Goal: Task Accomplishment & Management: Complete application form

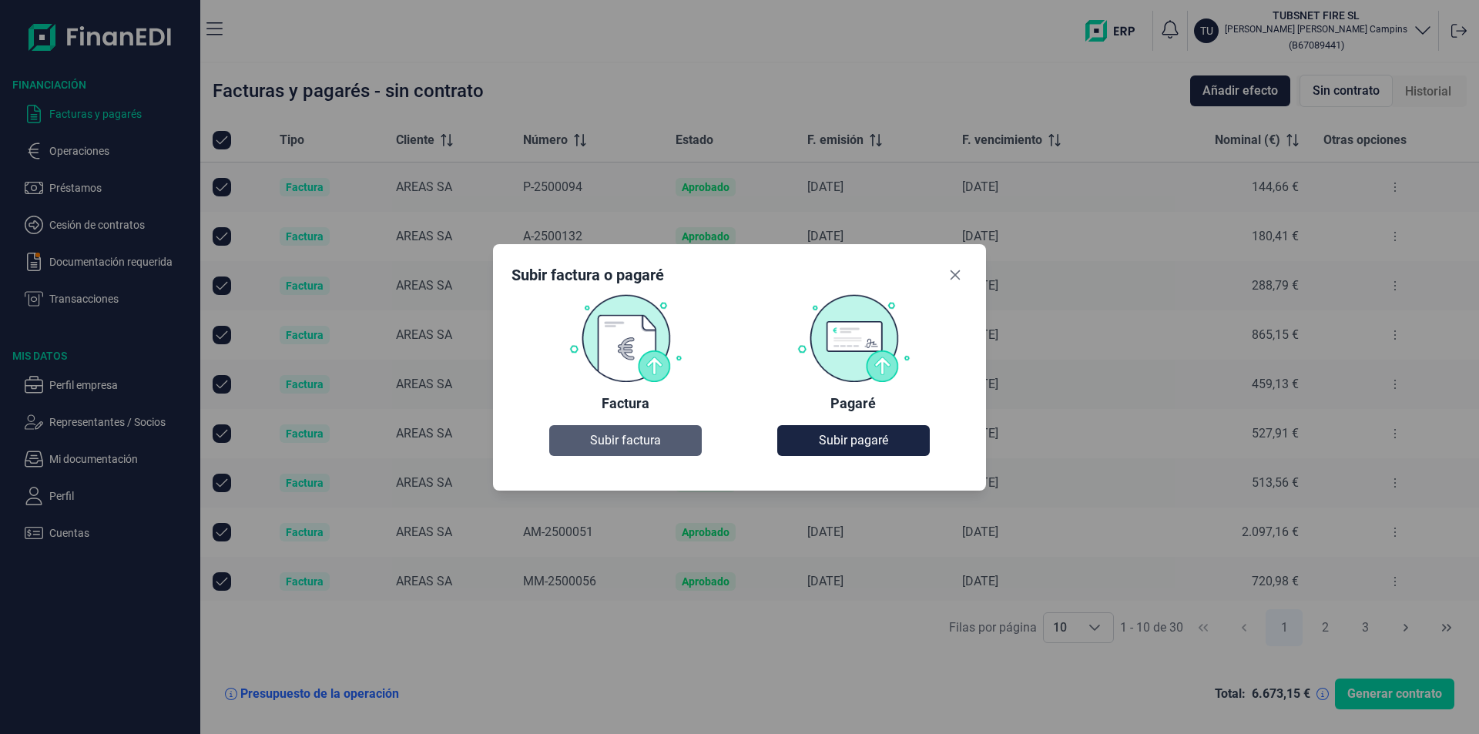
click at [599, 435] on span "Subir factura" at bounding box center [625, 440] width 71 height 18
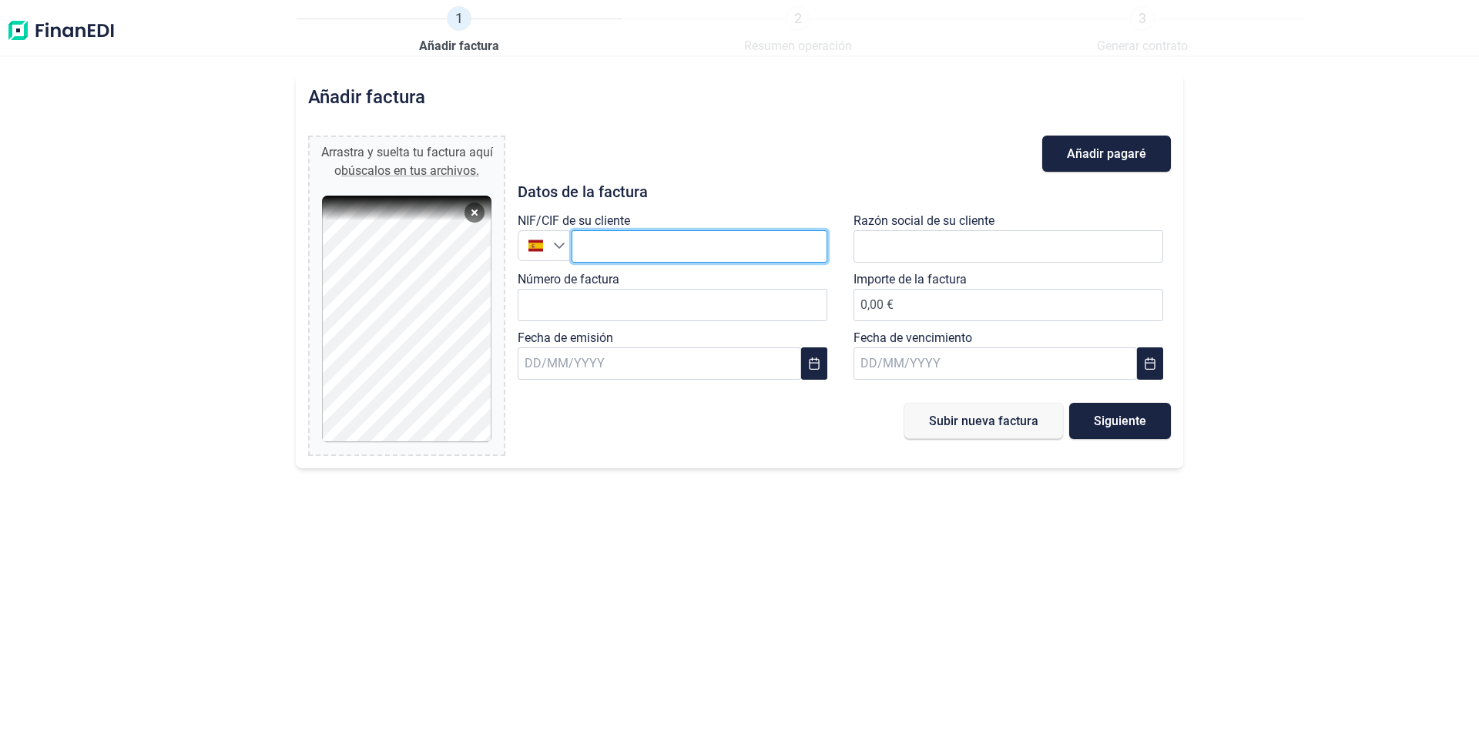
click at [624, 253] on input "text" at bounding box center [699, 246] width 256 height 32
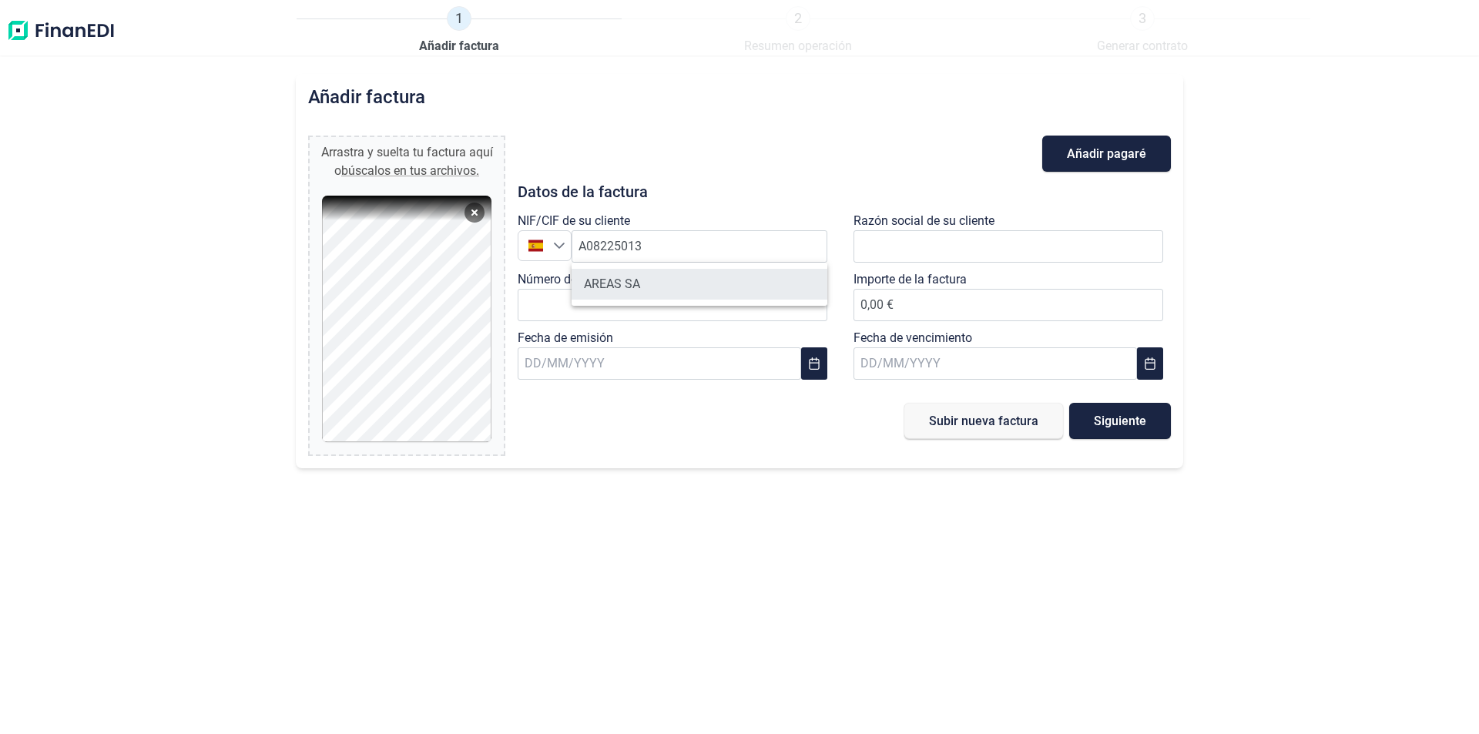
click at [625, 288] on li "AREAS SA" at bounding box center [699, 284] width 256 height 31
type input "A08225013"
type input "AREAS SA"
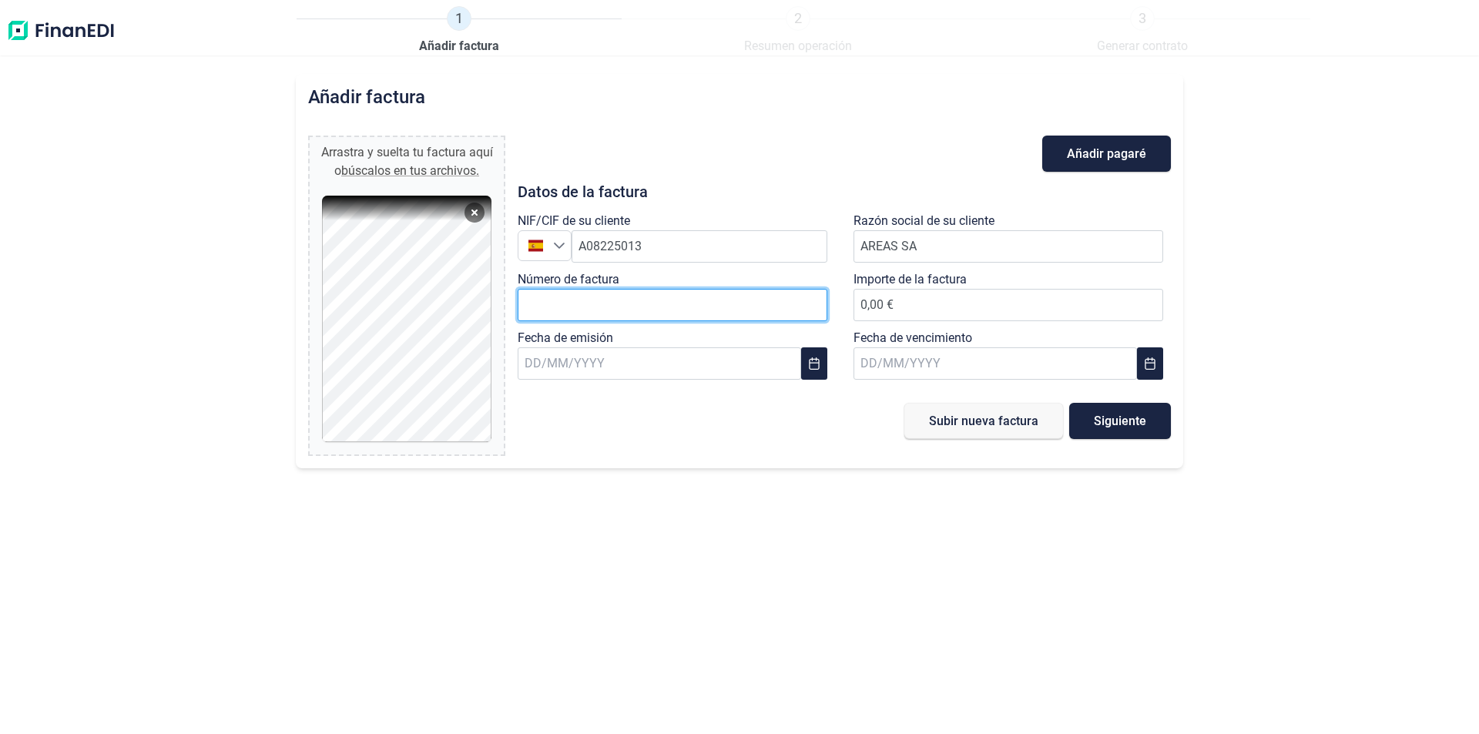
click at [623, 297] on input "Número de factura" at bounding box center [673, 305] width 310 height 32
type input "a"
type input "A-2500153"
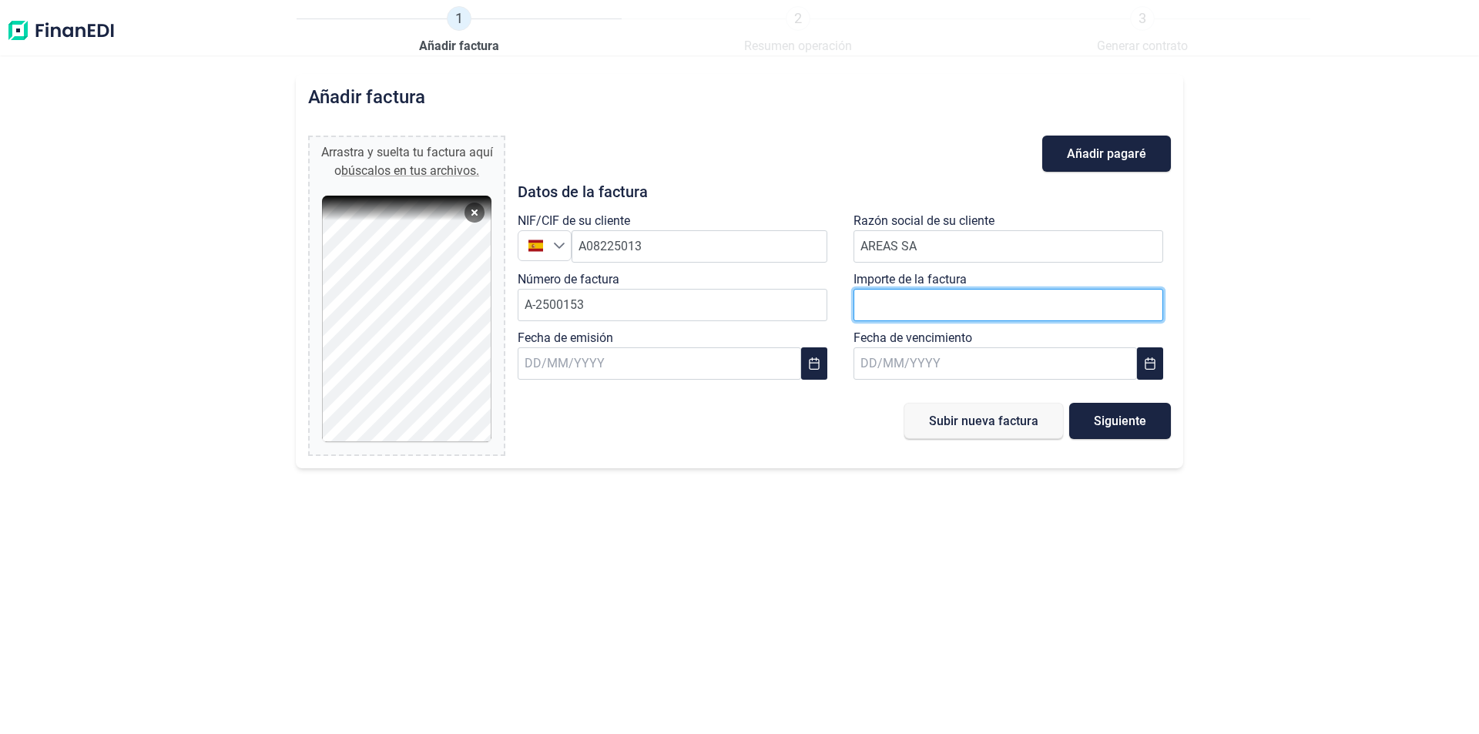
click at [1022, 314] on input "number" at bounding box center [1008, 305] width 310 height 32
type input "2236"
type input "2.236,08 €"
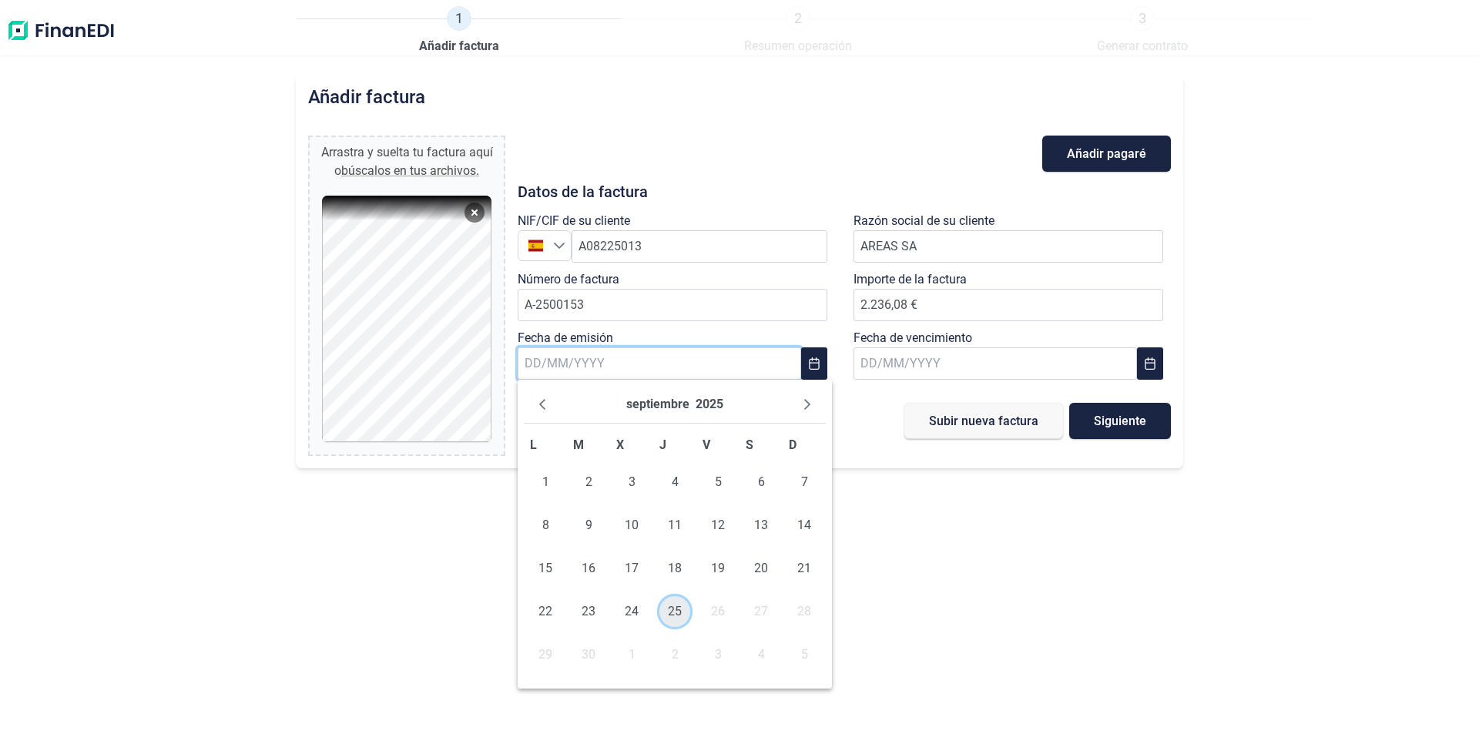
click at [682, 608] on span "25" at bounding box center [674, 611] width 31 height 31
type input "[DATE]"
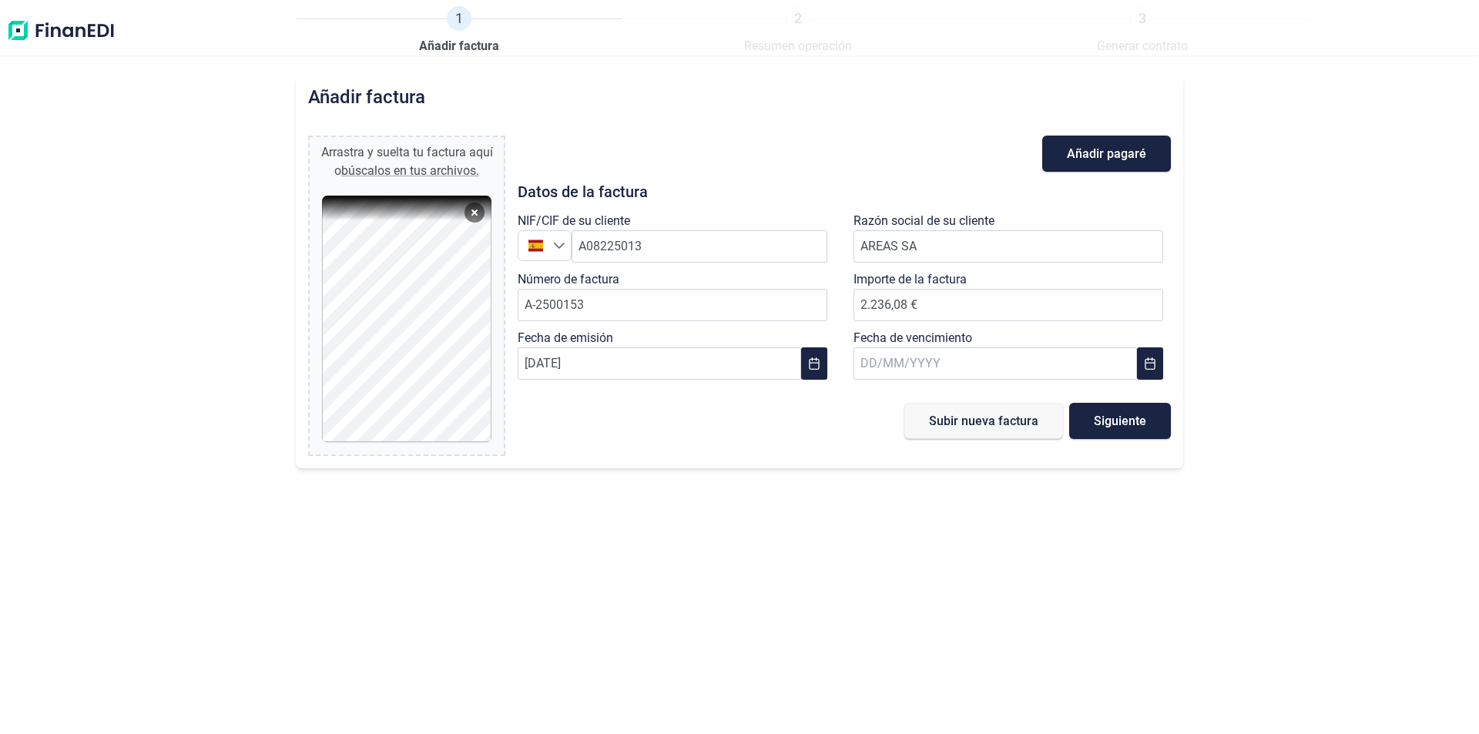
click at [850, 371] on div "Fecha de vencimiento" at bounding box center [1012, 358] width 336 height 59
click at [873, 369] on input "text" at bounding box center [994, 363] width 283 height 32
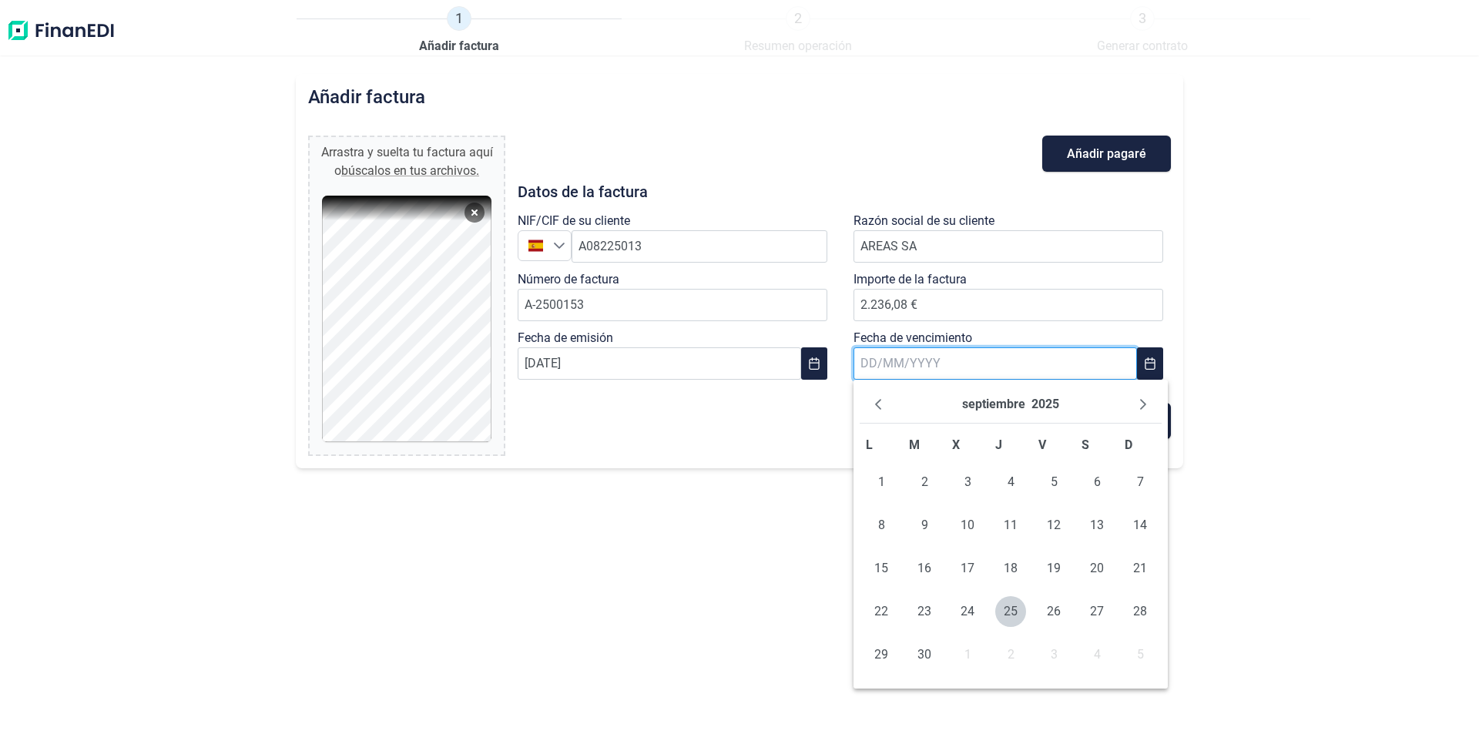
click at [989, 360] on input "text" at bounding box center [994, 363] width 283 height 32
type input "[DATE]"
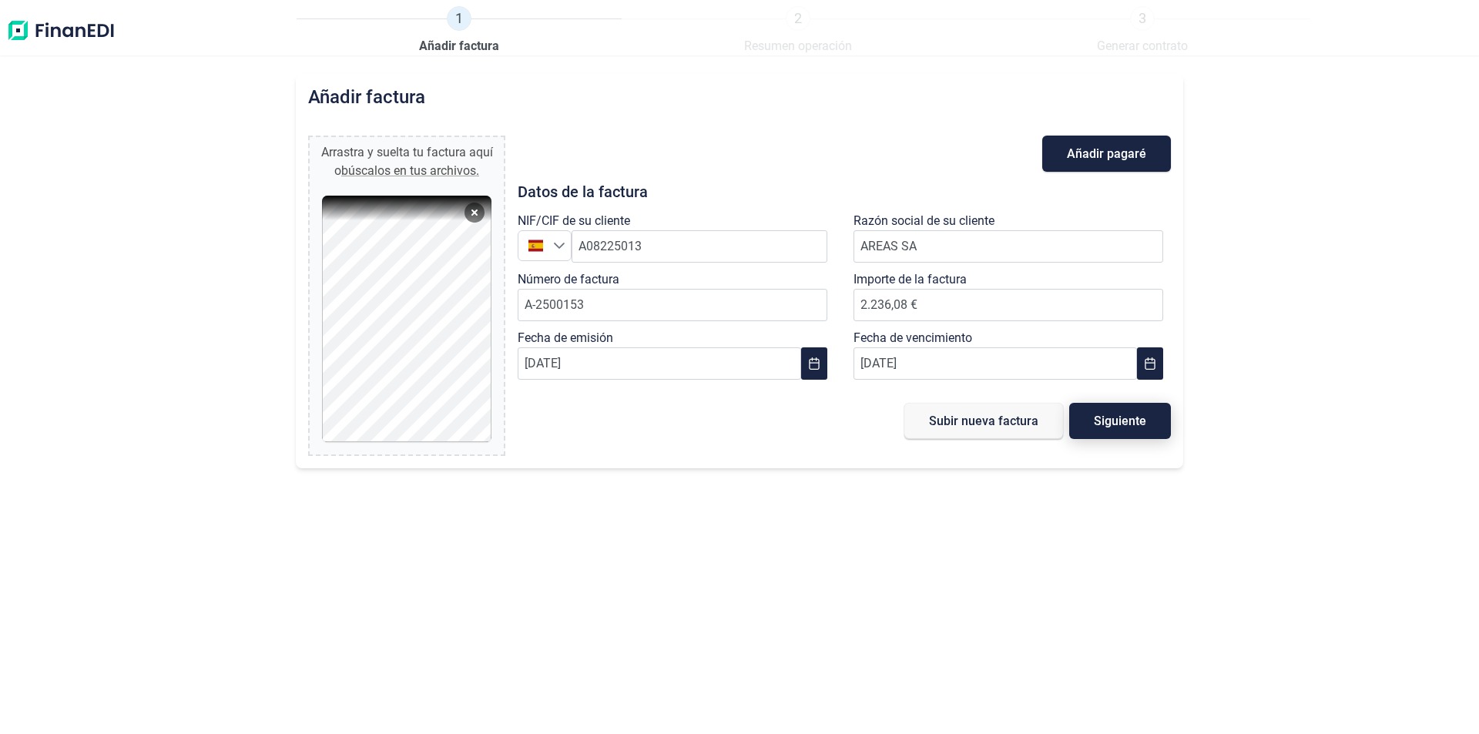
click at [1125, 425] on span "Siguiente" at bounding box center [1120, 421] width 52 height 12
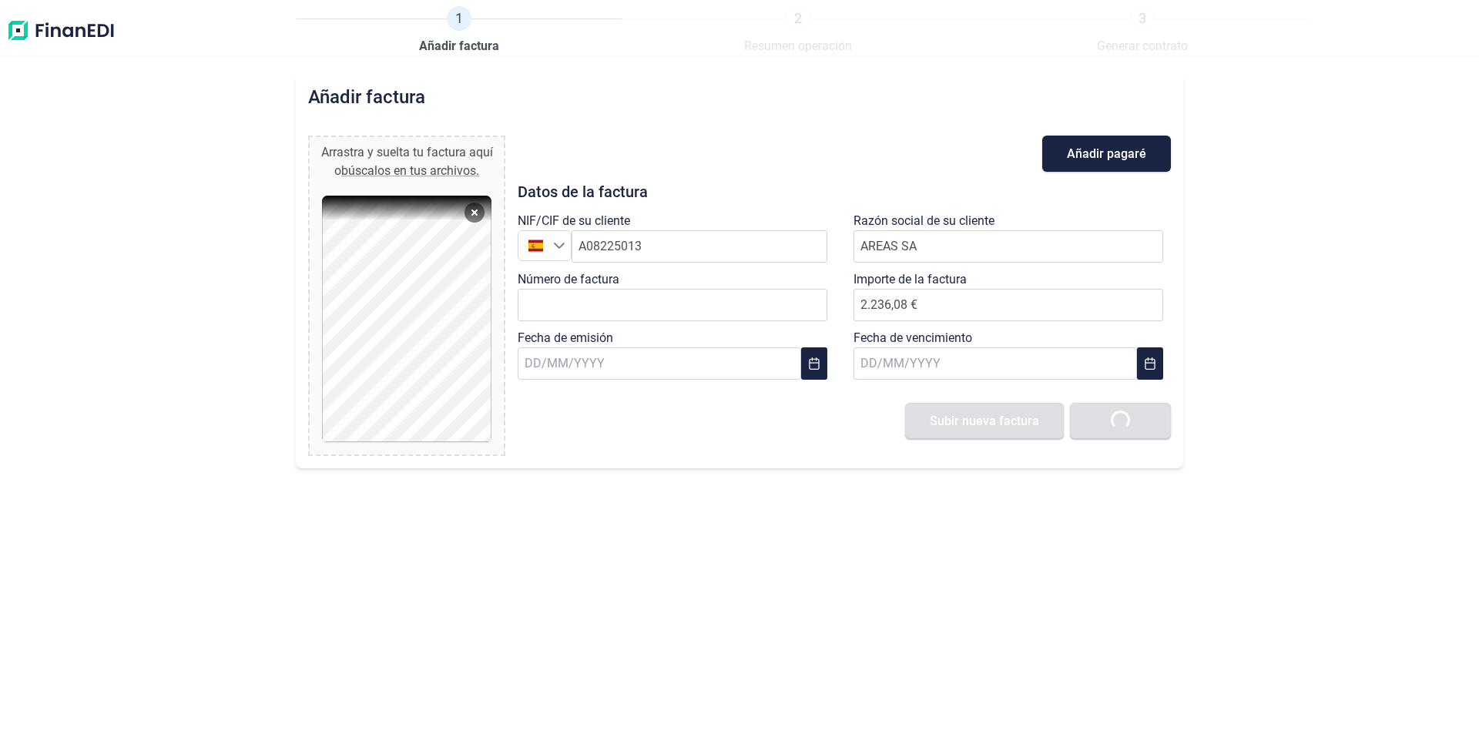
type input "0,00 €"
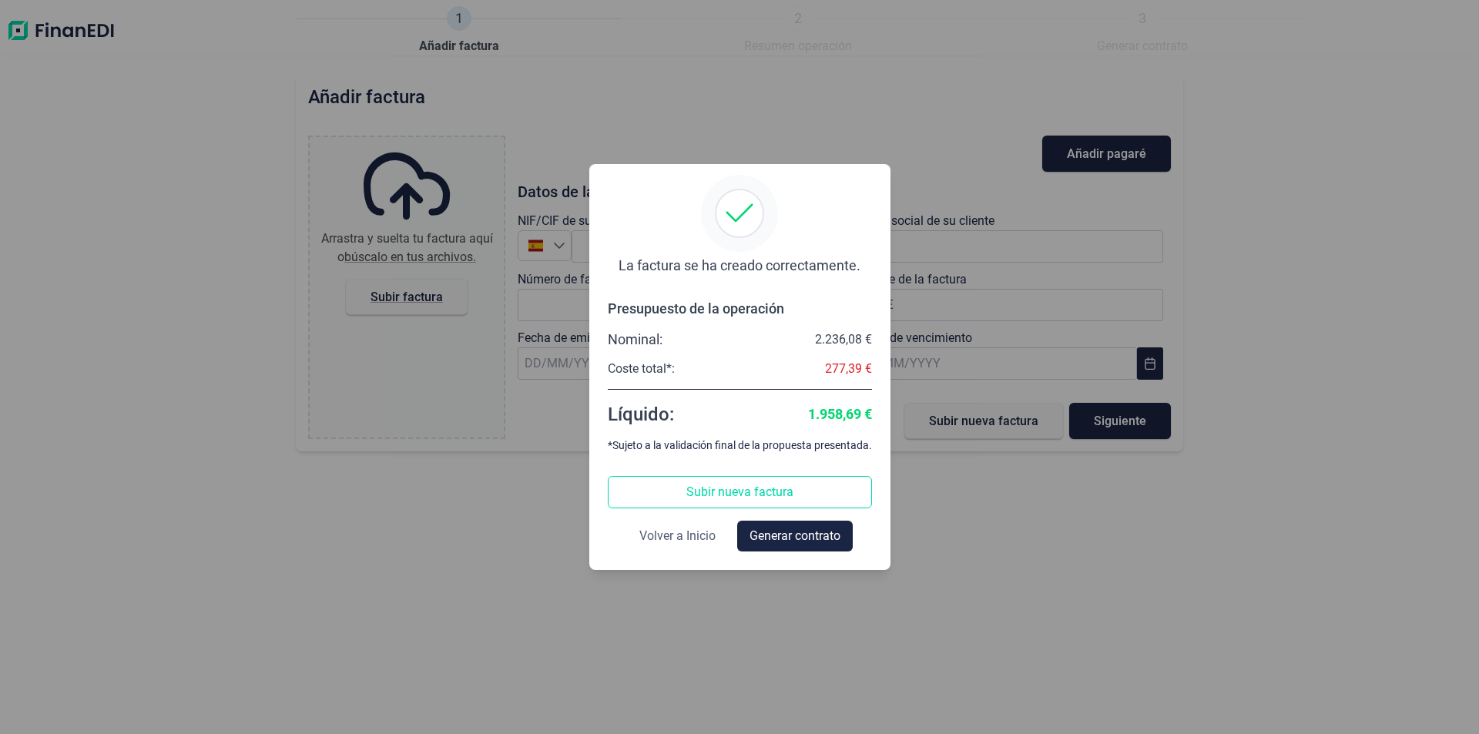
click at [679, 535] on span "Volver a Inicio" at bounding box center [677, 536] width 76 height 18
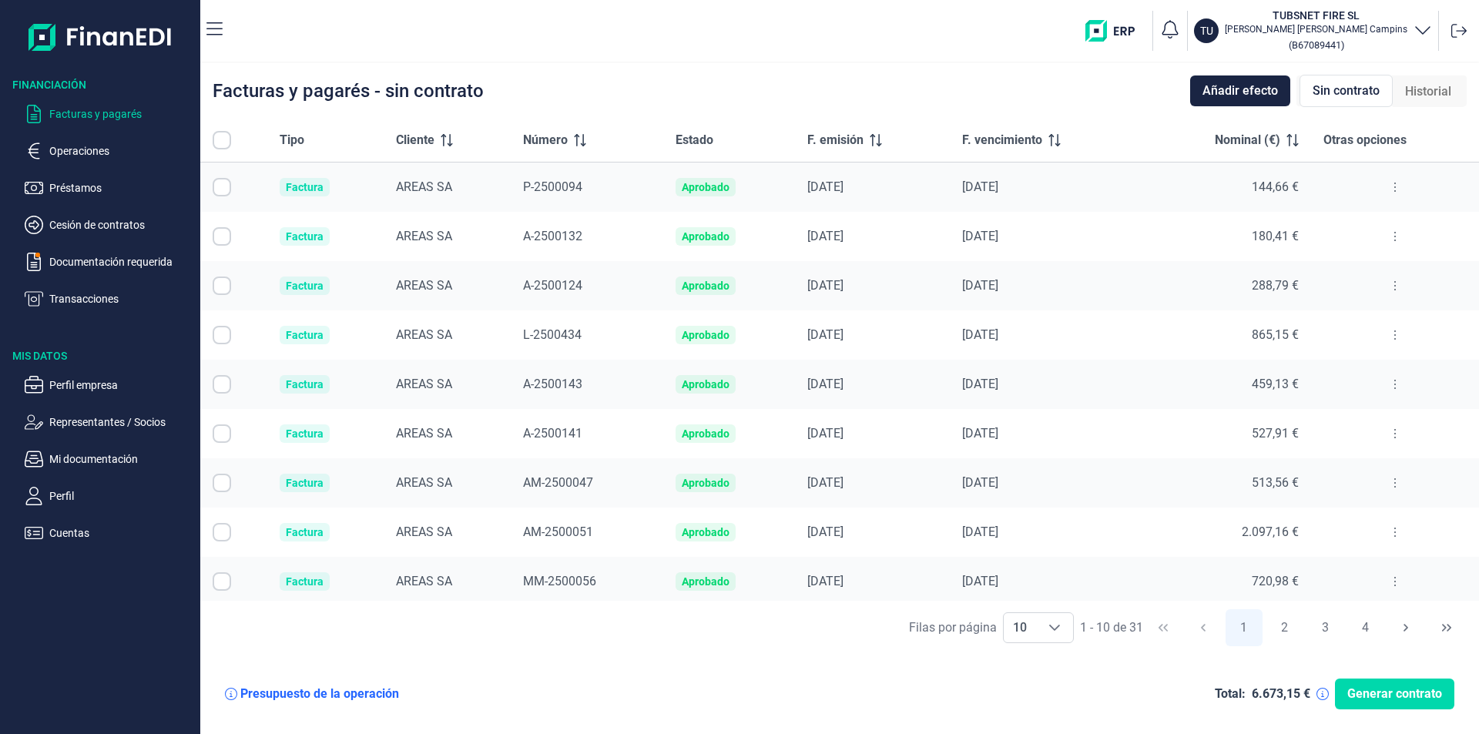
checkbox input "true"
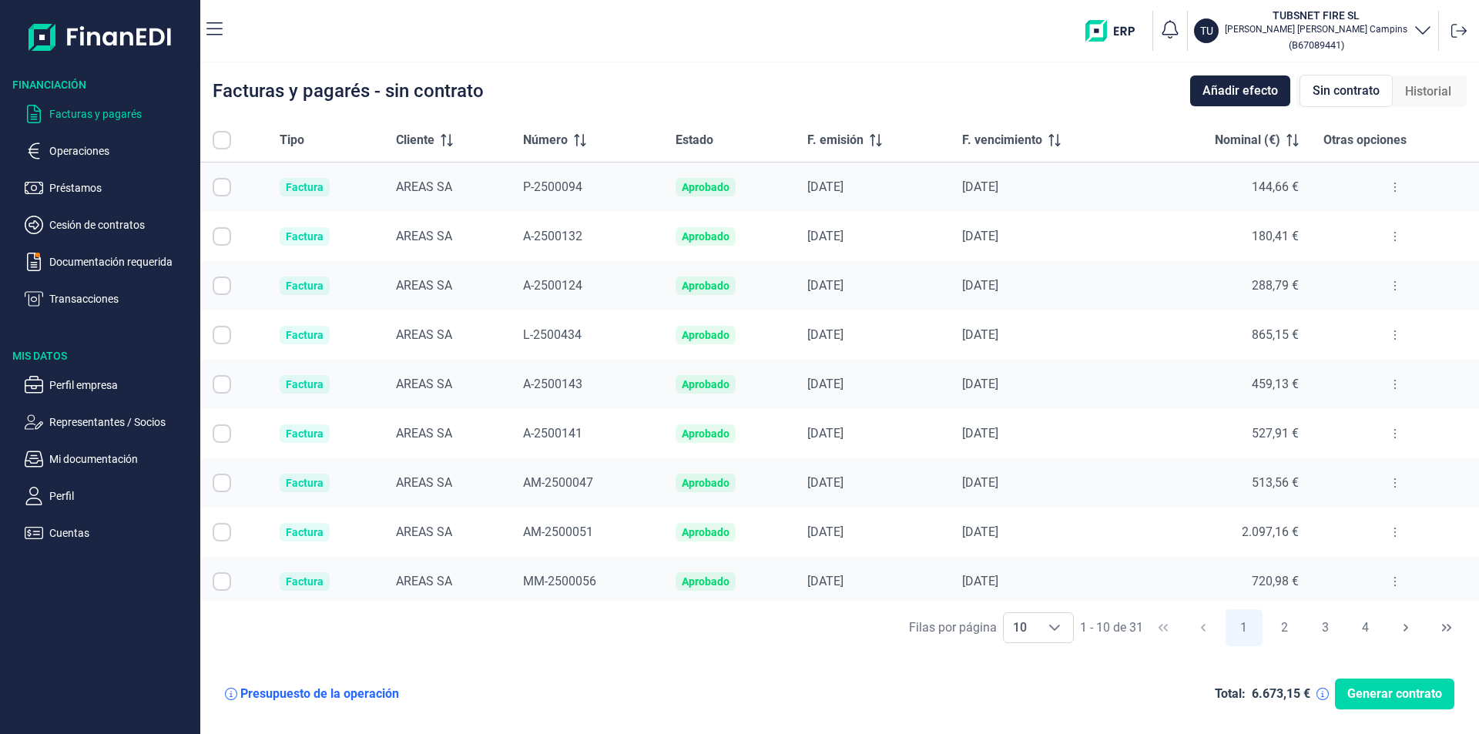
checkbox input "true"
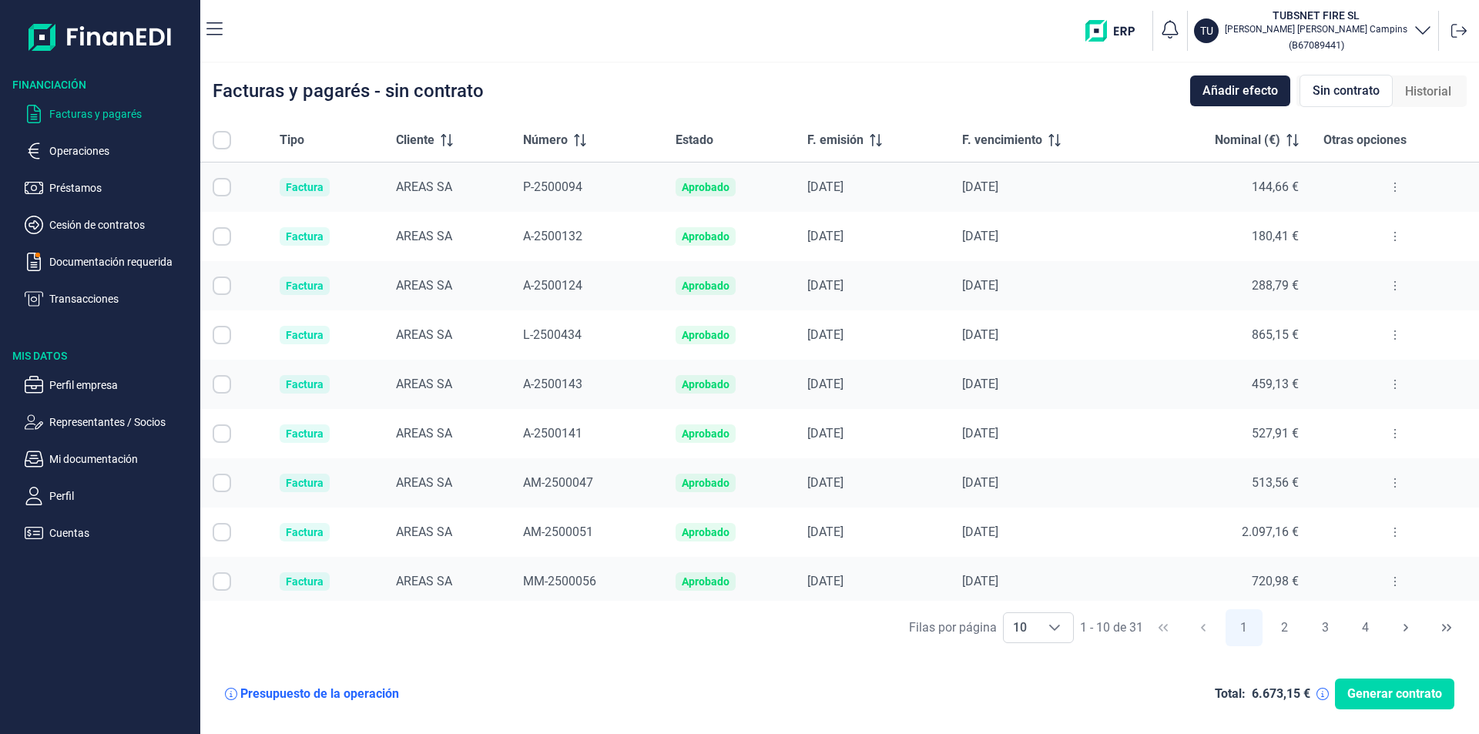
checkbox input "true"
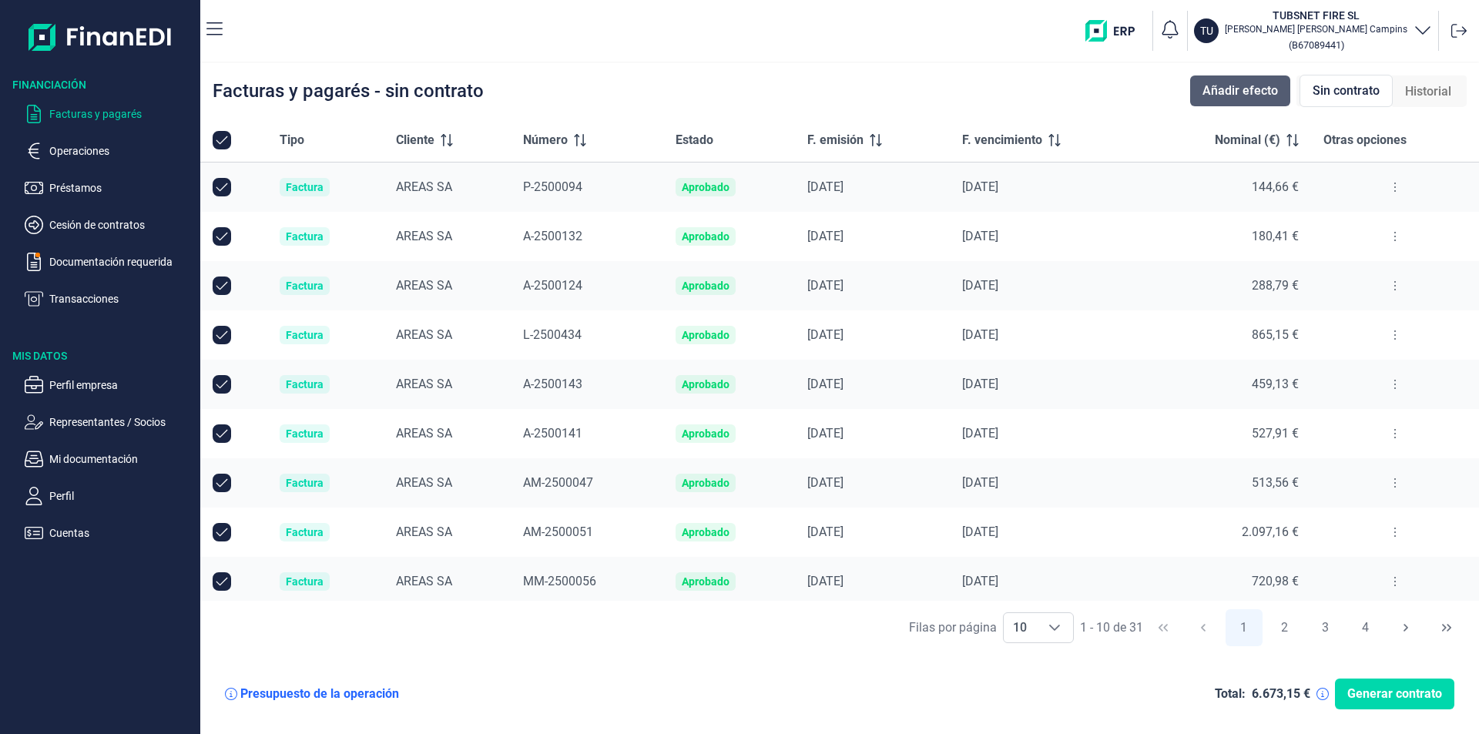
click at [1239, 82] on span "Añadir efecto" at bounding box center [1239, 91] width 75 height 18
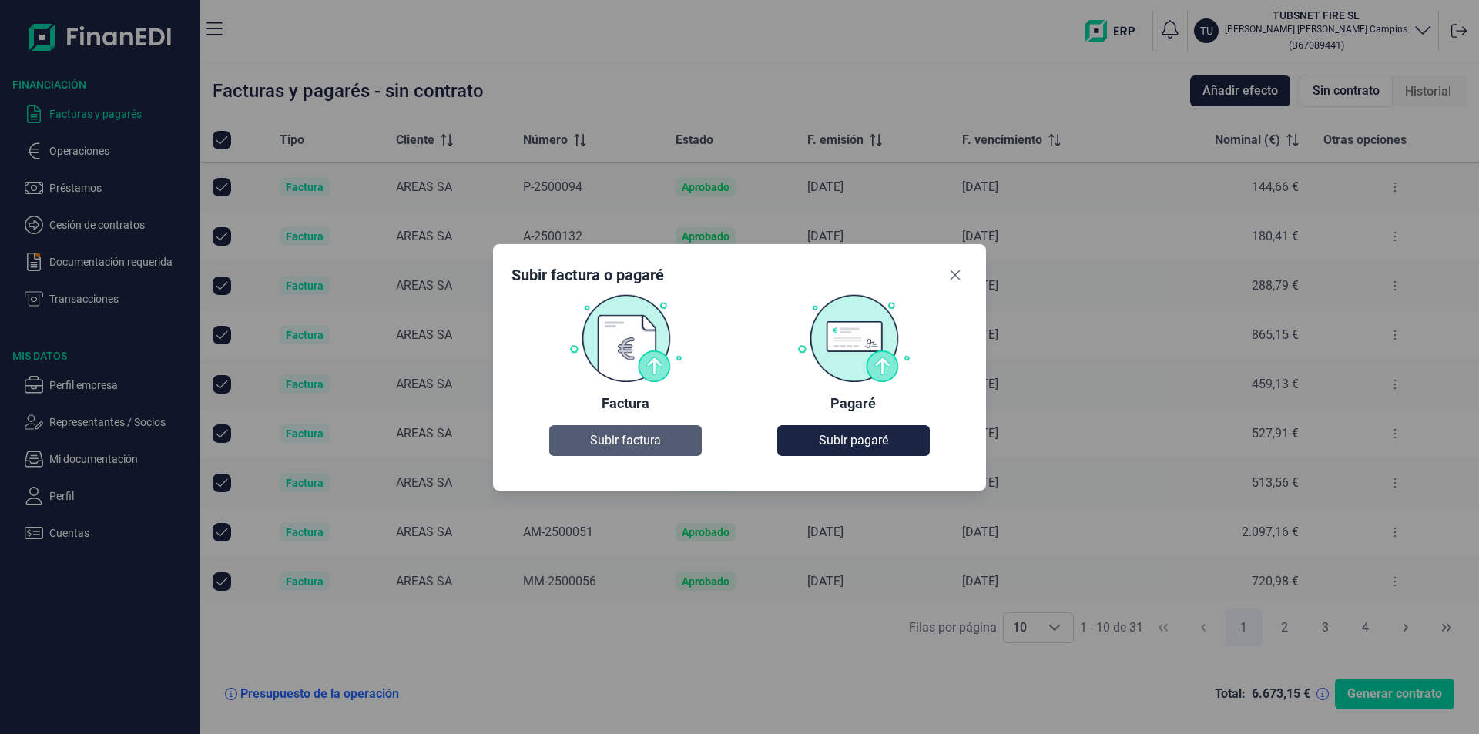
click at [662, 437] on button "Subir factura" at bounding box center [625, 440] width 152 height 31
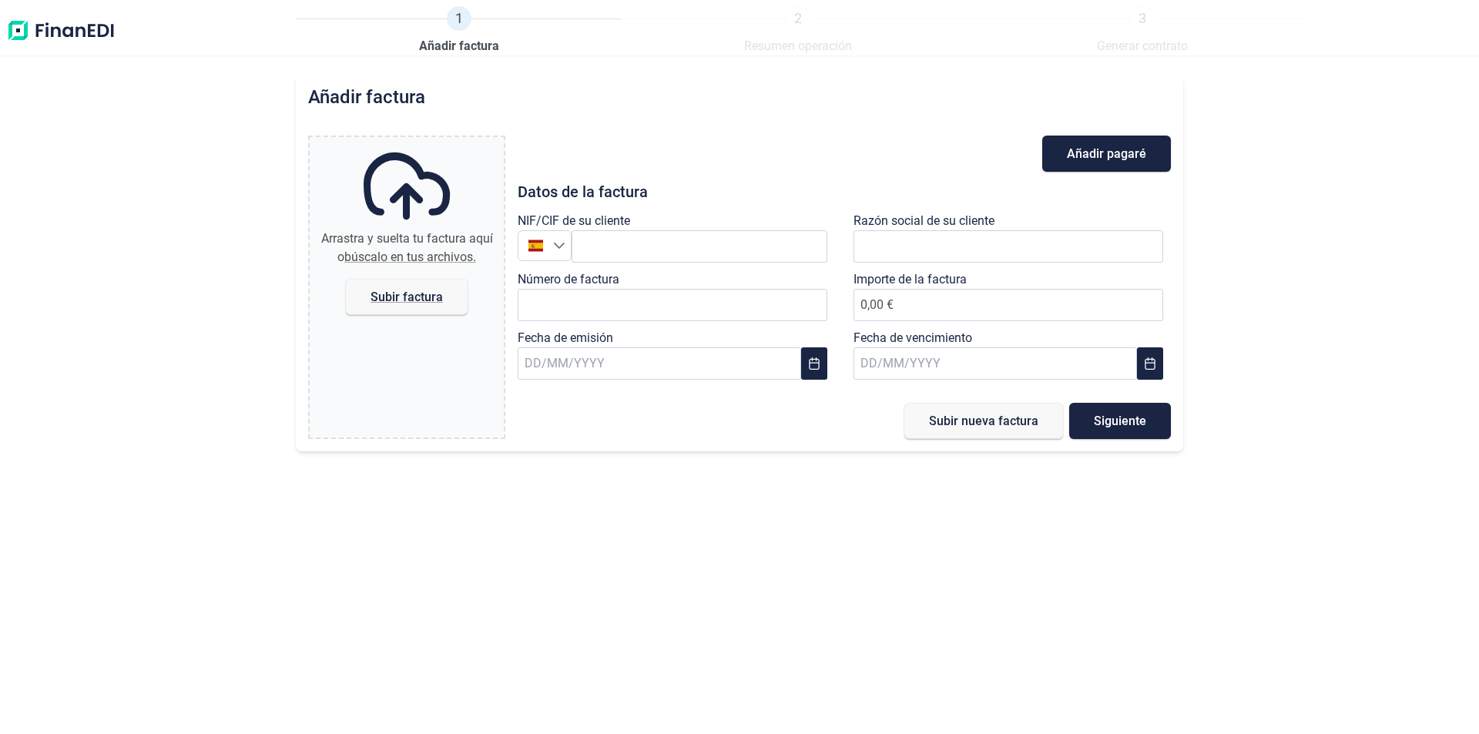
drag, startPoint x: 943, startPoint y: 419, endPoint x: 1135, endPoint y: 5, distance: 455.6
click at [1228, 89] on div "Añadir factura Arrastra y suelta tu factura aquí o búscalo en tus archivos. Sub…" at bounding box center [739, 404] width 1479 height 660
click at [348, 95] on h2 "Añadir factura" at bounding box center [366, 97] width 117 height 22
drag, startPoint x: 5, startPoint y: 15, endPoint x: 34, endPoint y: 42, distance: 39.3
click at [21, 42] on div "1 Añadir factura 2 Resumen operación 3 Generar contrato Añadir factura Arrastra…" at bounding box center [739, 367] width 1479 height 734
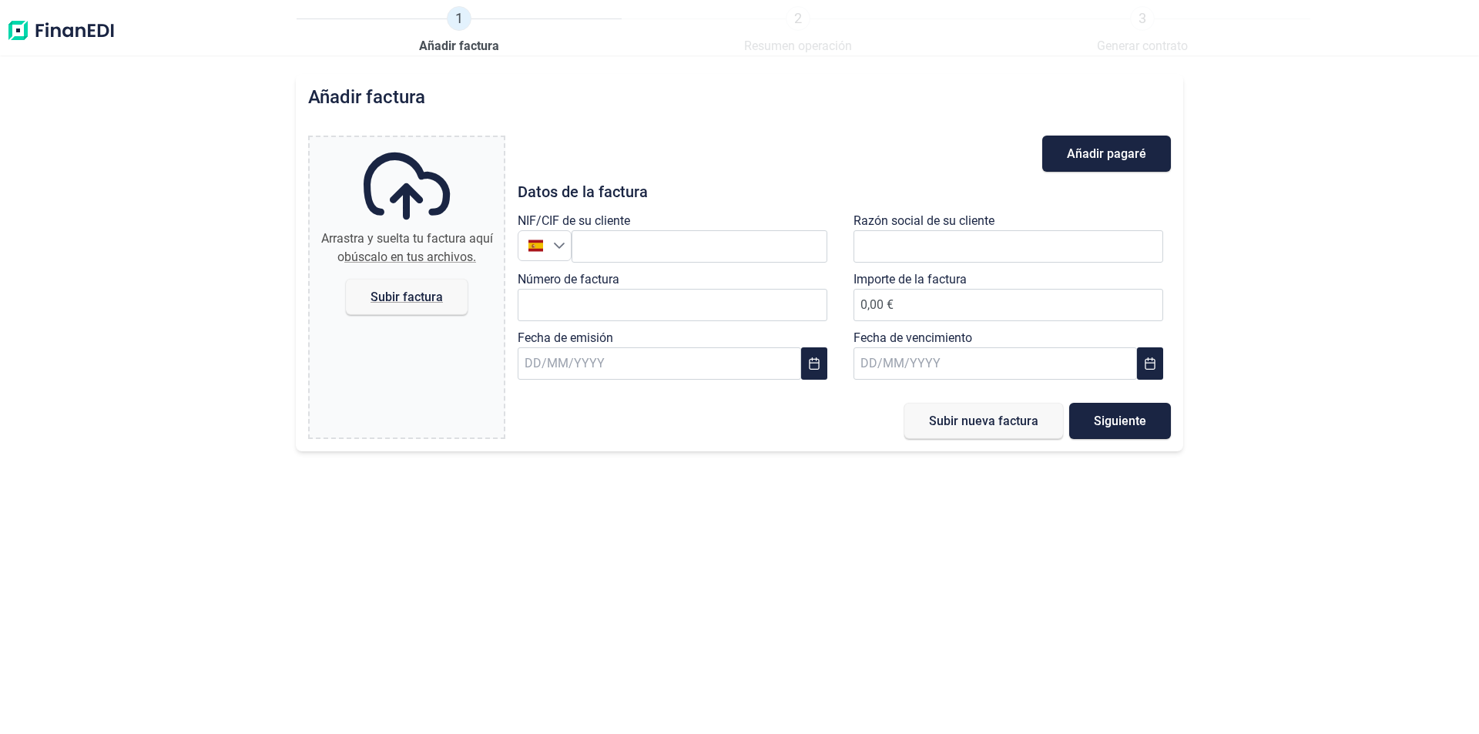
click at [42, 39] on img at bounding box center [60, 30] width 109 height 49
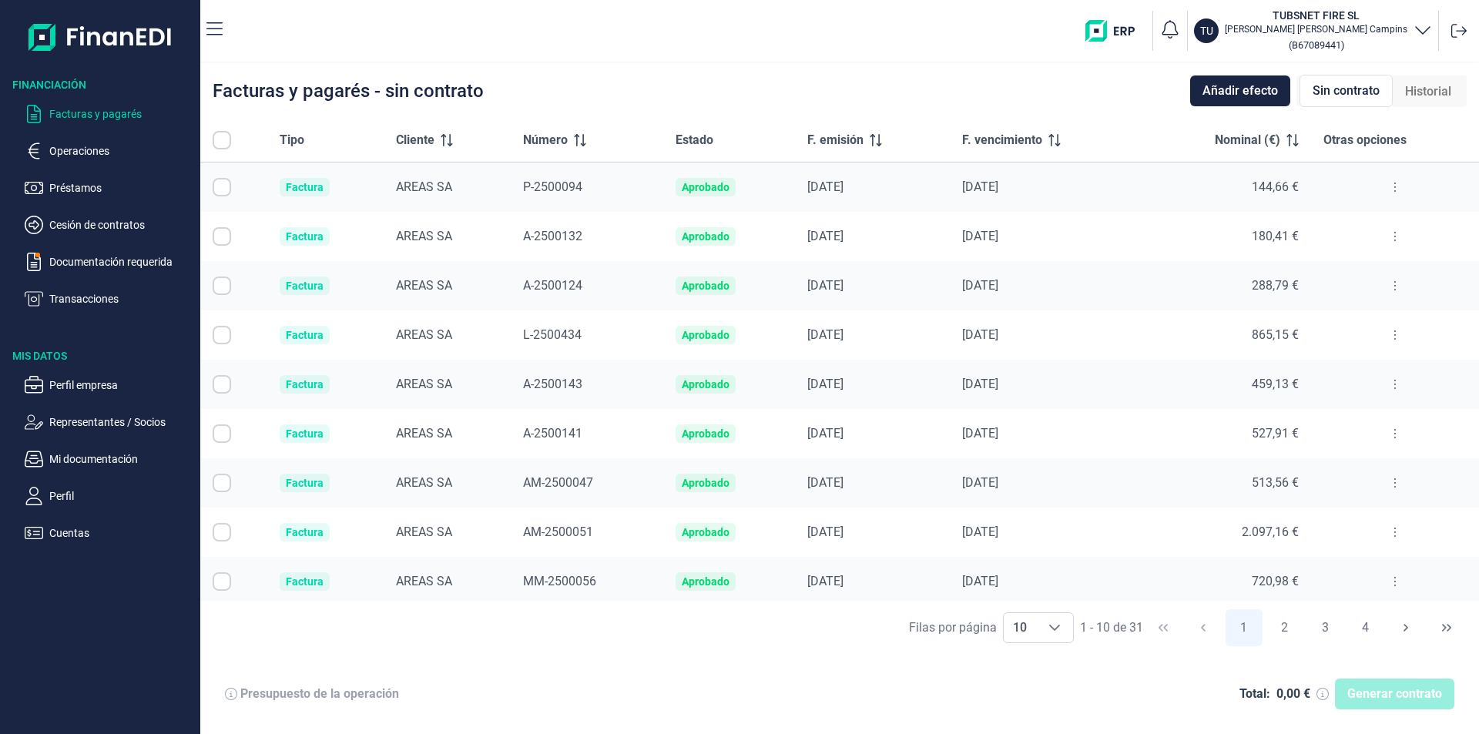
checkbox input "true"
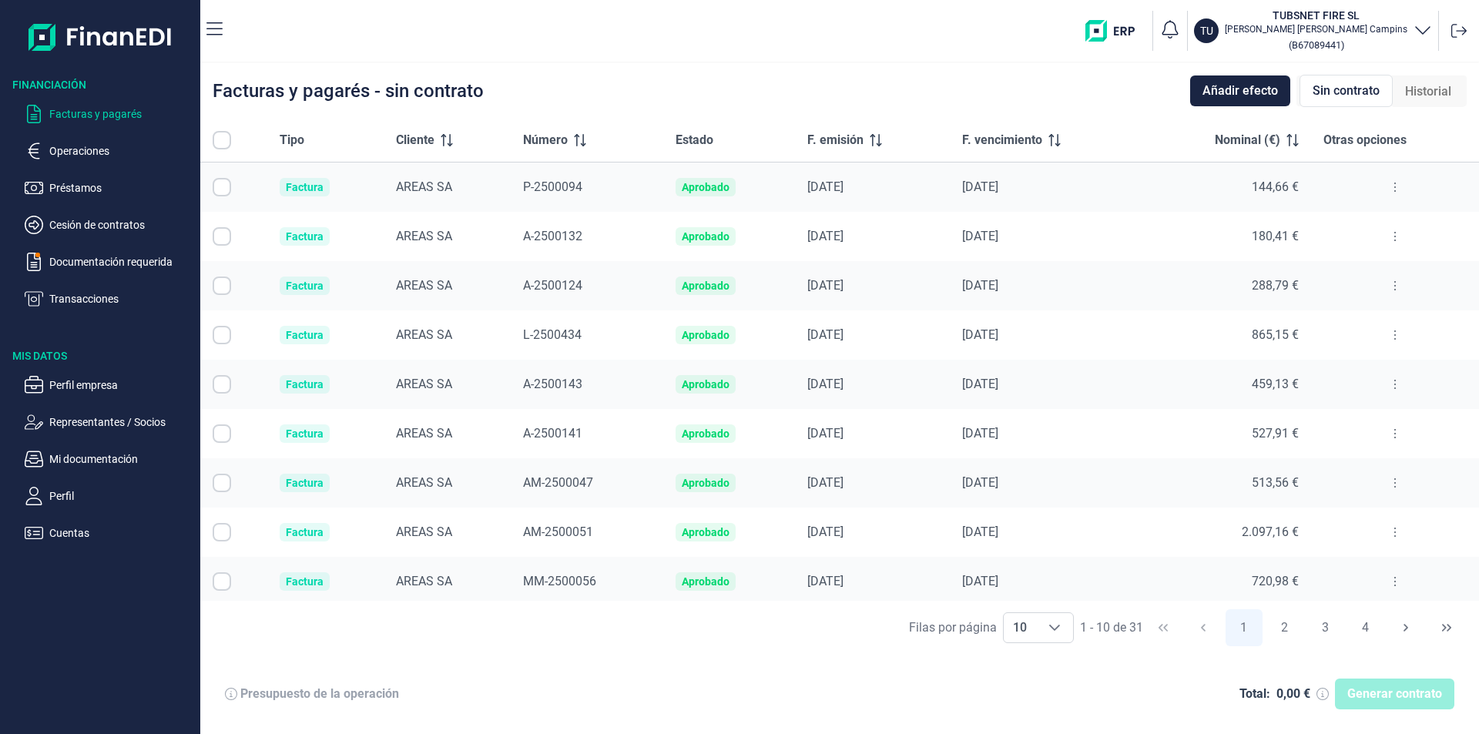
checkbox input "true"
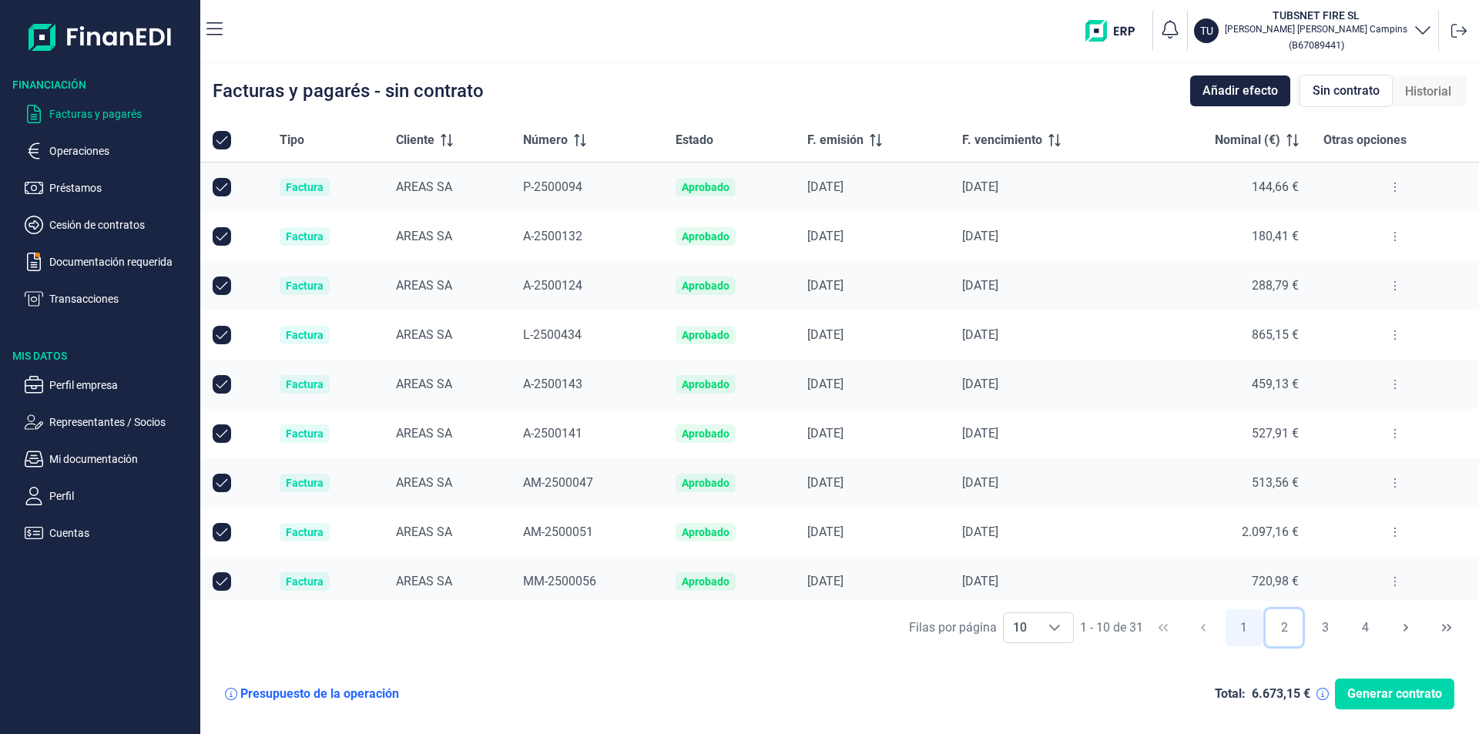
click at [1277, 634] on button "2" at bounding box center [1283, 627] width 37 height 37
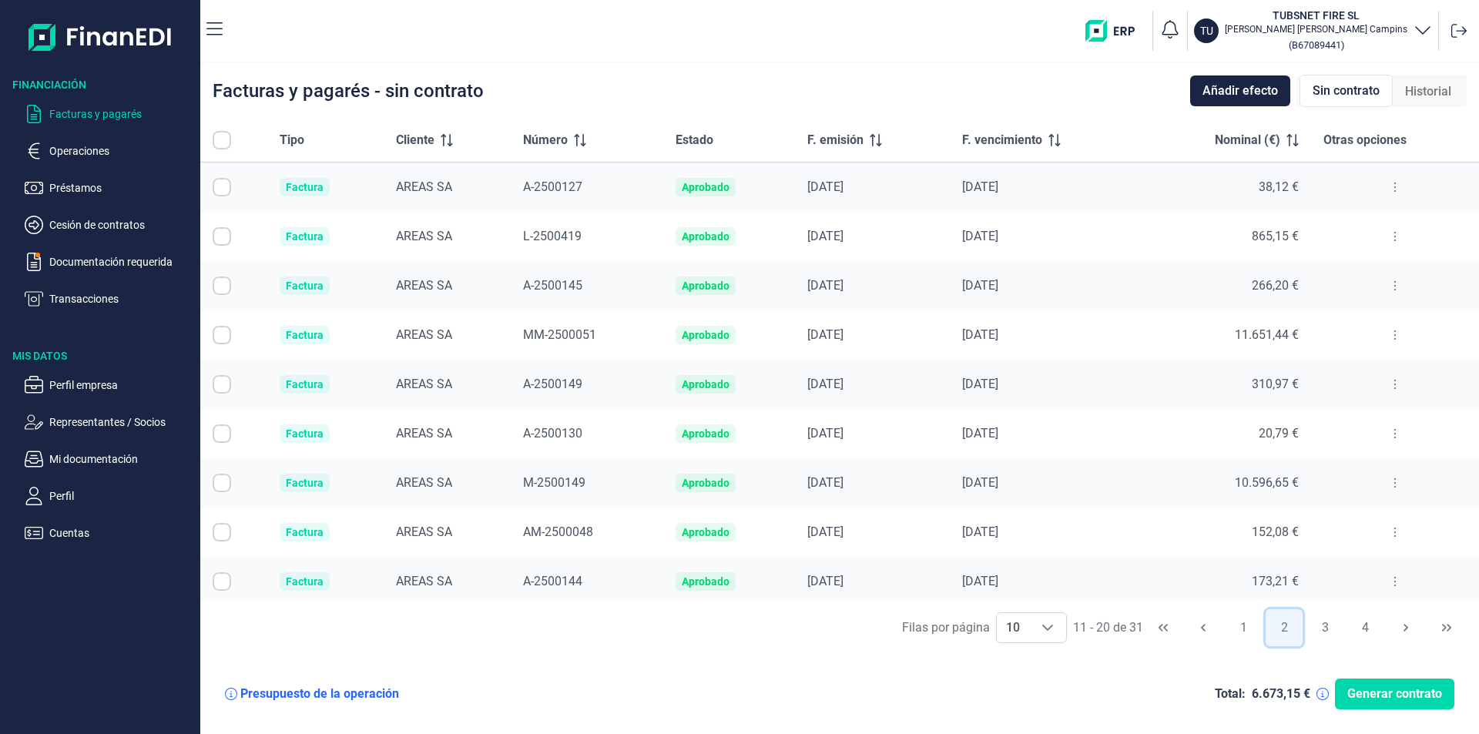
scroll to position [55, 0]
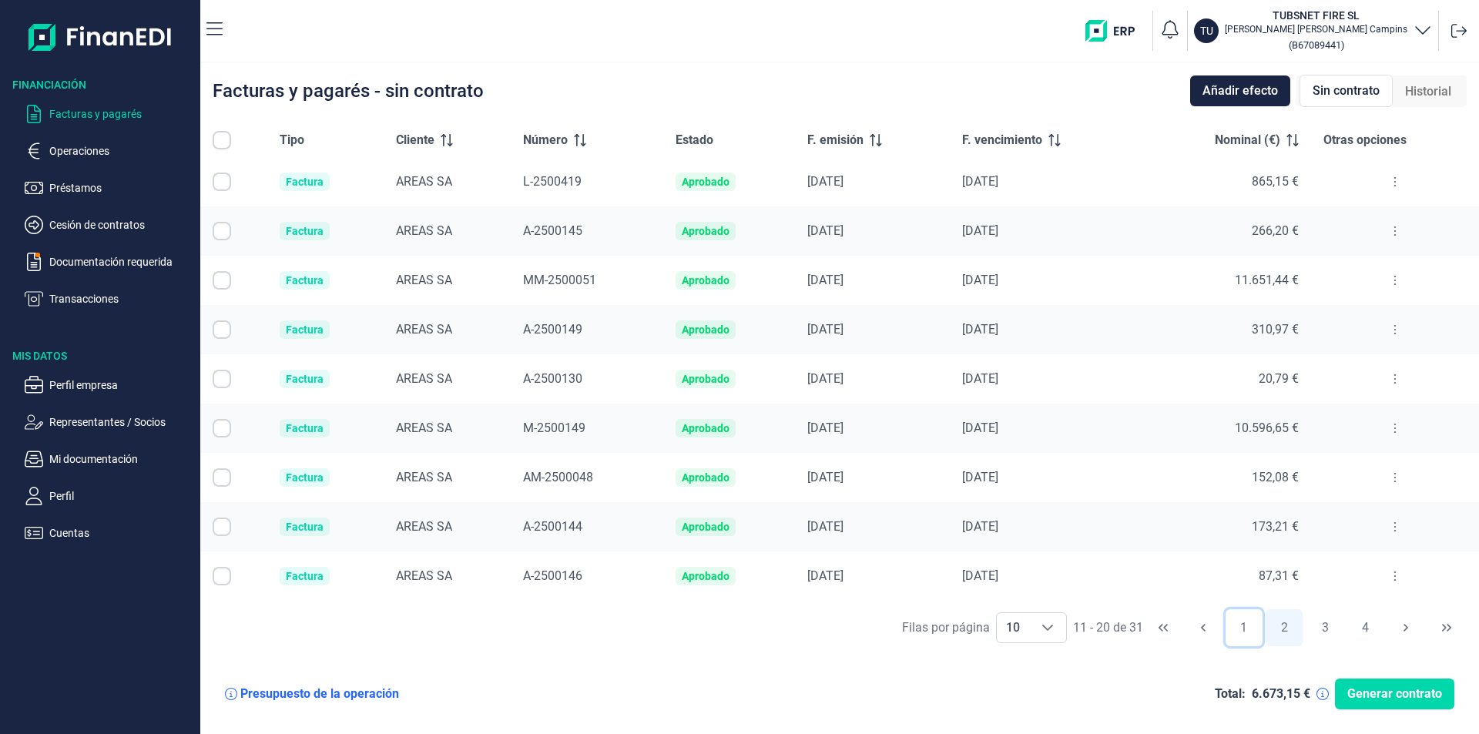
click at [1245, 623] on button "1" at bounding box center [1243, 627] width 37 height 37
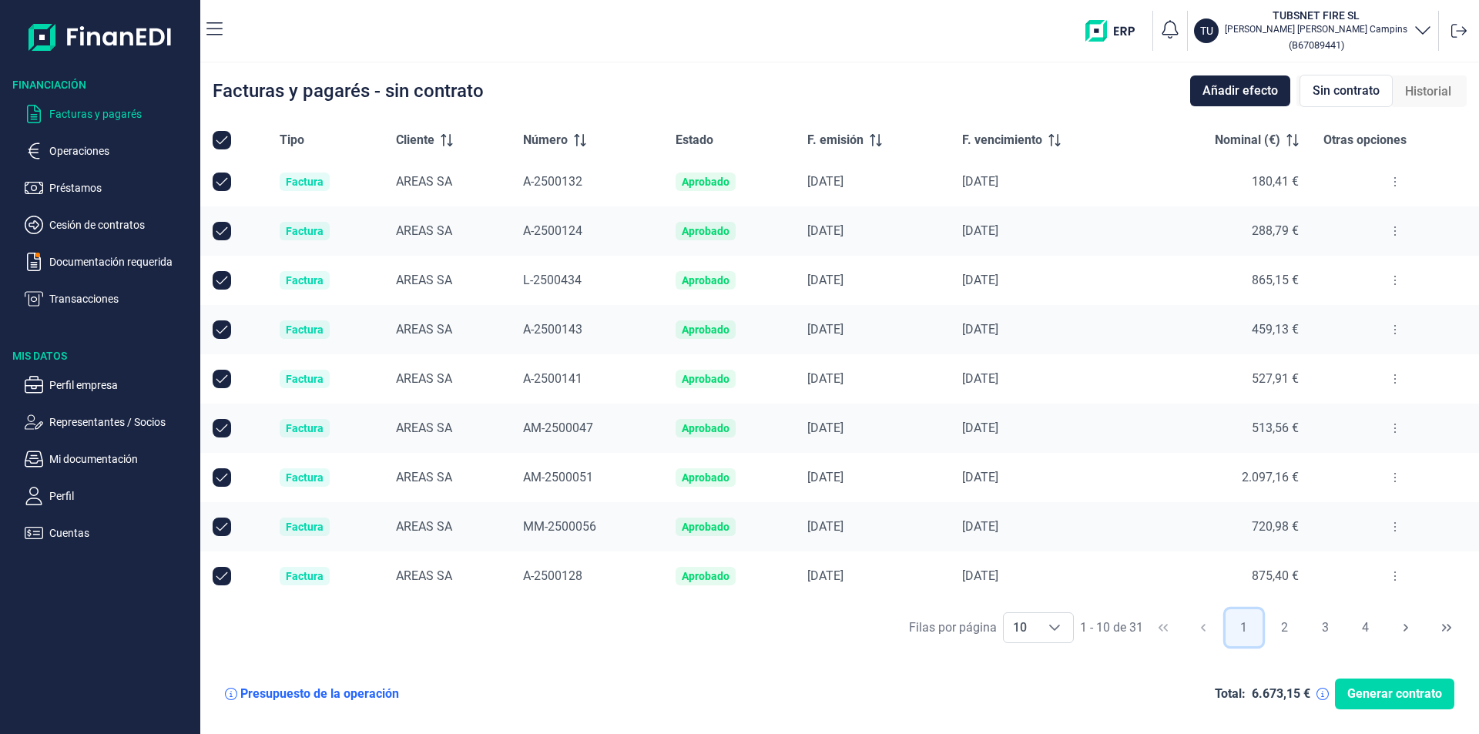
scroll to position [0, 0]
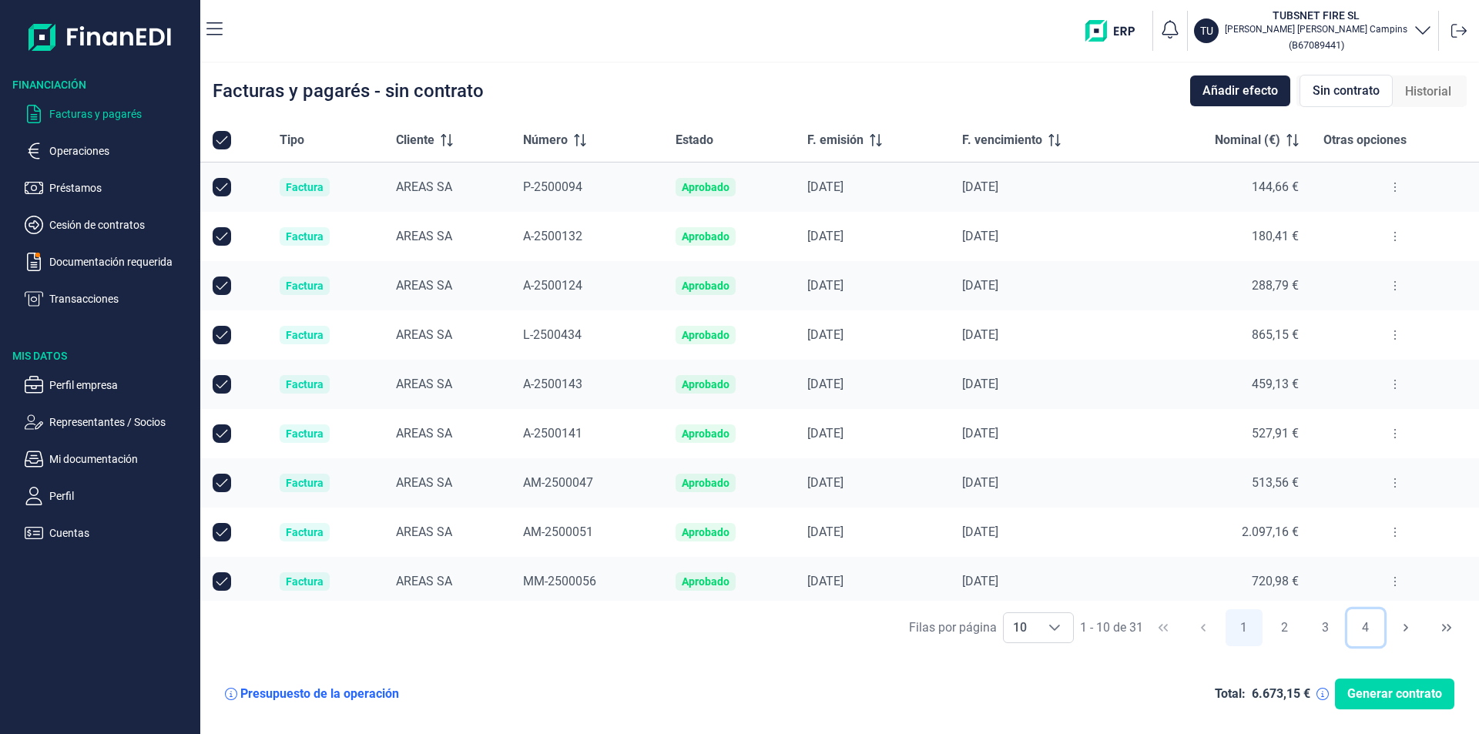
click at [1366, 630] on button "4" at bounding box center [1365, 627] width 37 height 37
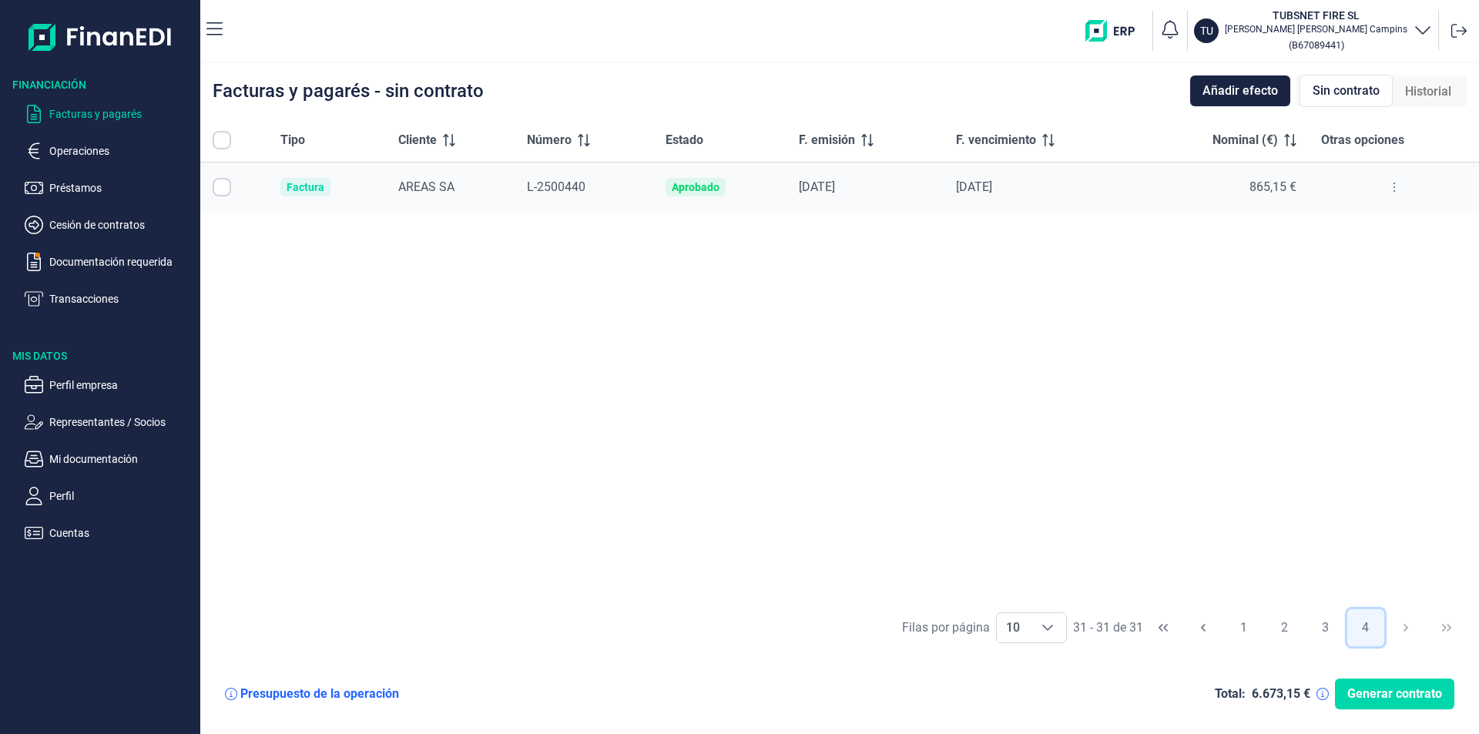
checkbox input "false"
click at [1322, 626] on button "3" at bounding box center [1324, 627] width 37 height 37
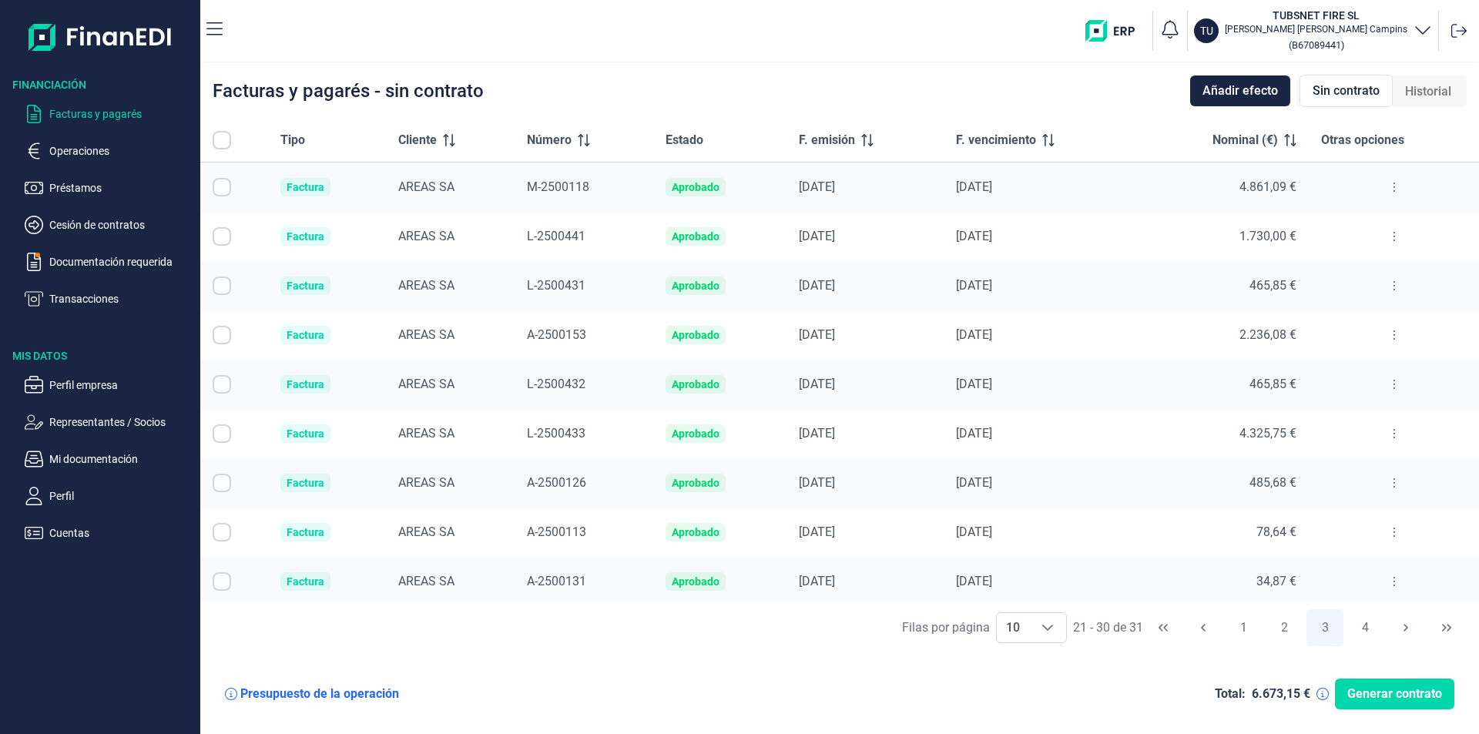
click at [1393, 336] on icon at bounding box center [1394, 335] width 3 height 12
click at [1365, 370] on span "Ver detalle de la factura" at bounding box center [1331, 373] width 112 height 15
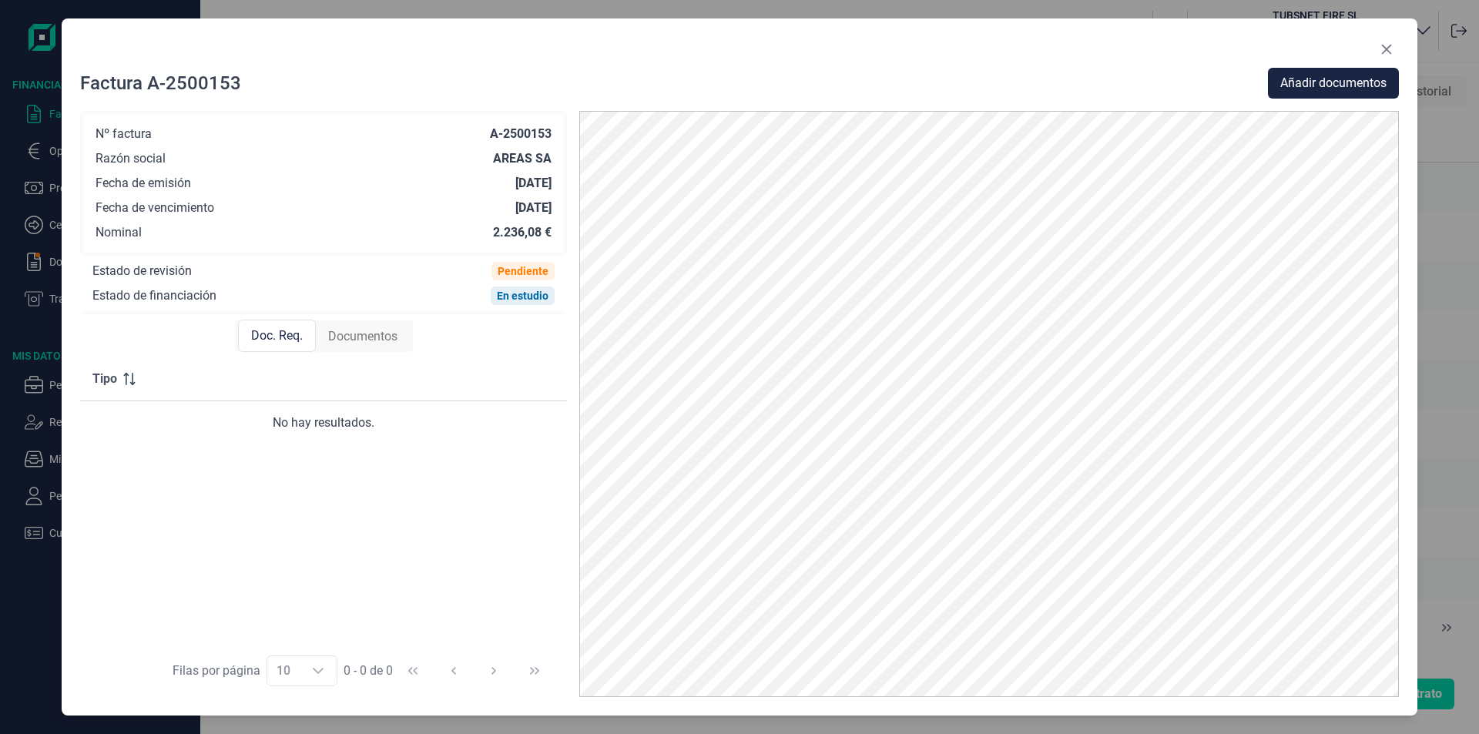
click at [372, 336] on span "Documentos" at bounding box center [362, 336] width 69 height 18
click at [1342, 76] on span "Añadir documentos" at bounding box center [1333, 83] width 106 height 18
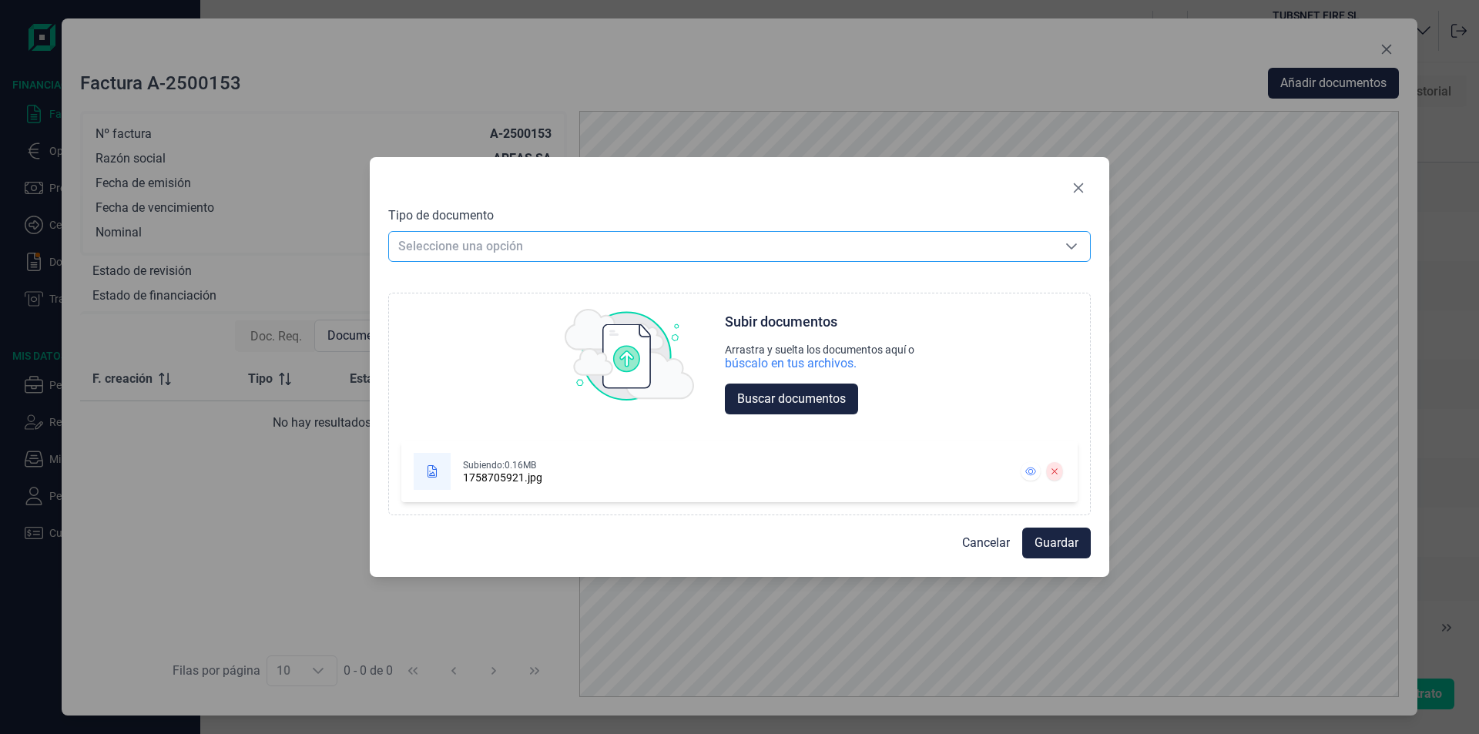
click at [499, 231] on div "Seleccione una opción Seleccione una opción" at bounding box center [739, 246] width 702 height 31
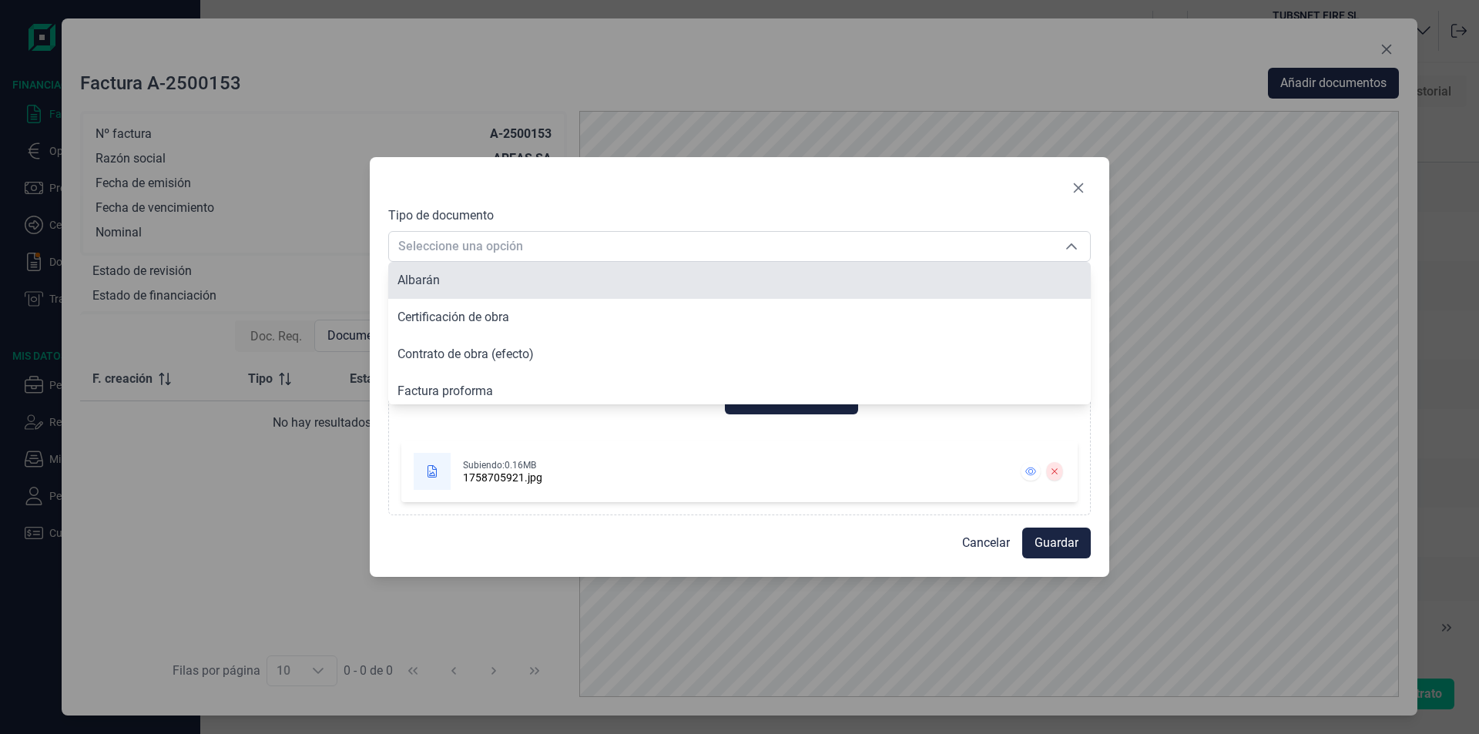
click at [482, 283] on li "Albarán" at bounding box center [739, 280] width 702 height 37
type input "Albarán"
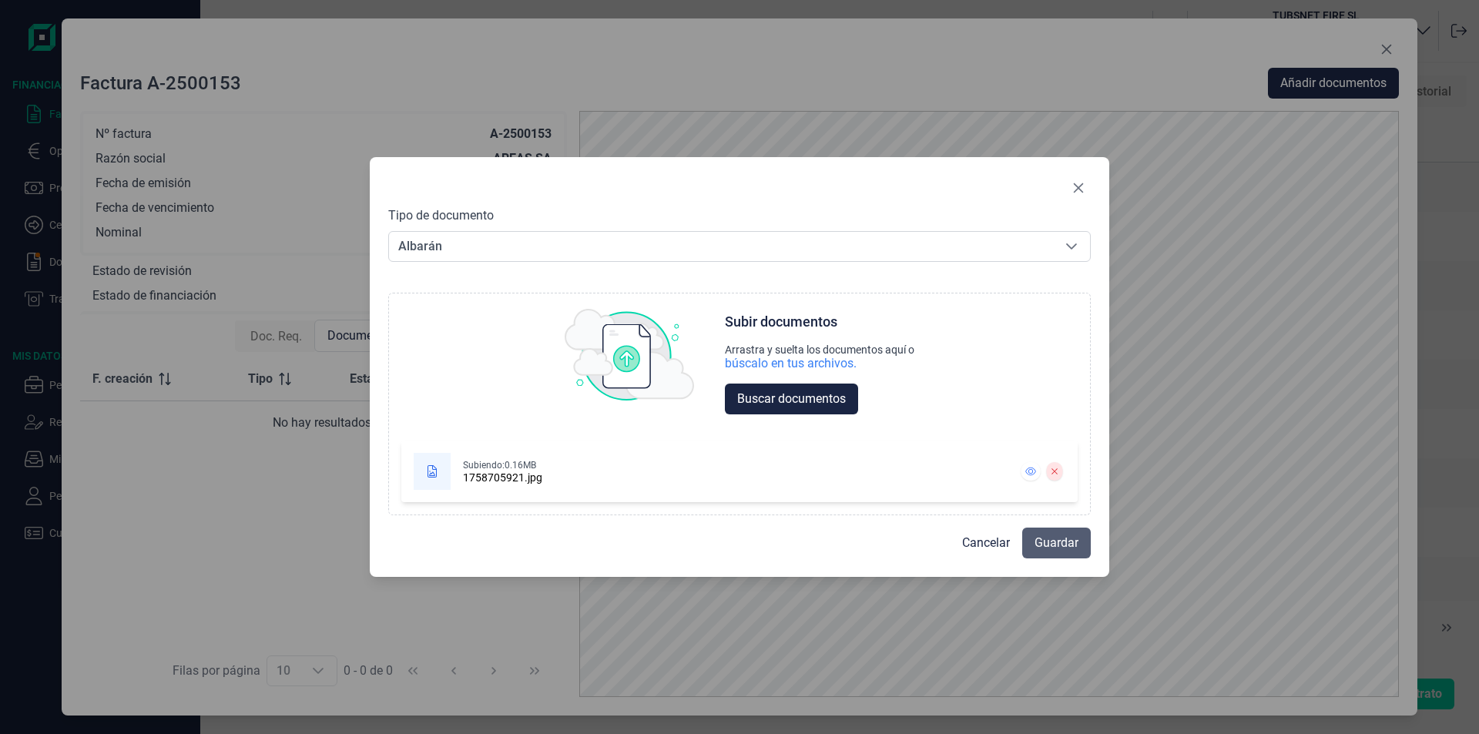
click at [1077, 539] on span "Guardar" at bounding box center [1056, 543] width 44 height 18
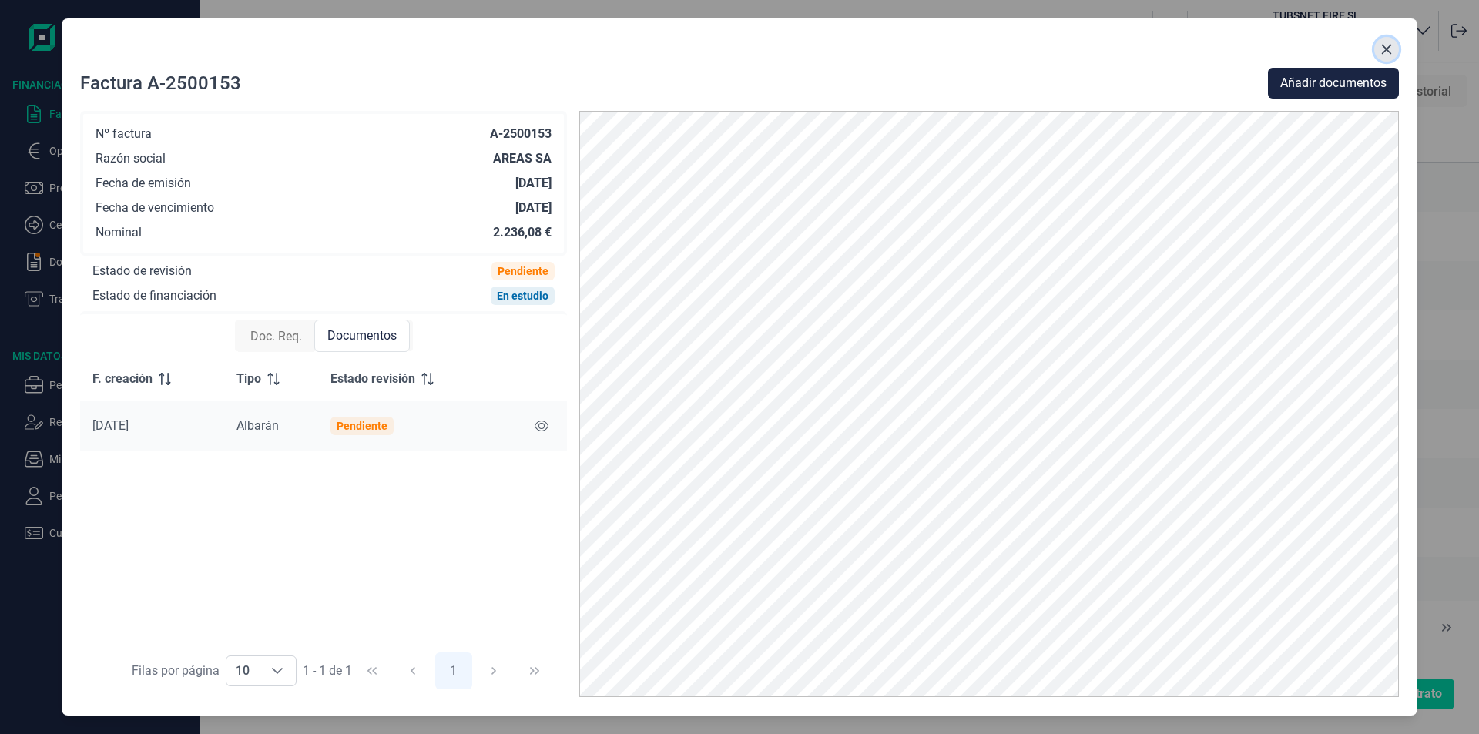
click at [1383, 53] on icon "Close" at bounding box center [1387, 50] width 10 height 10
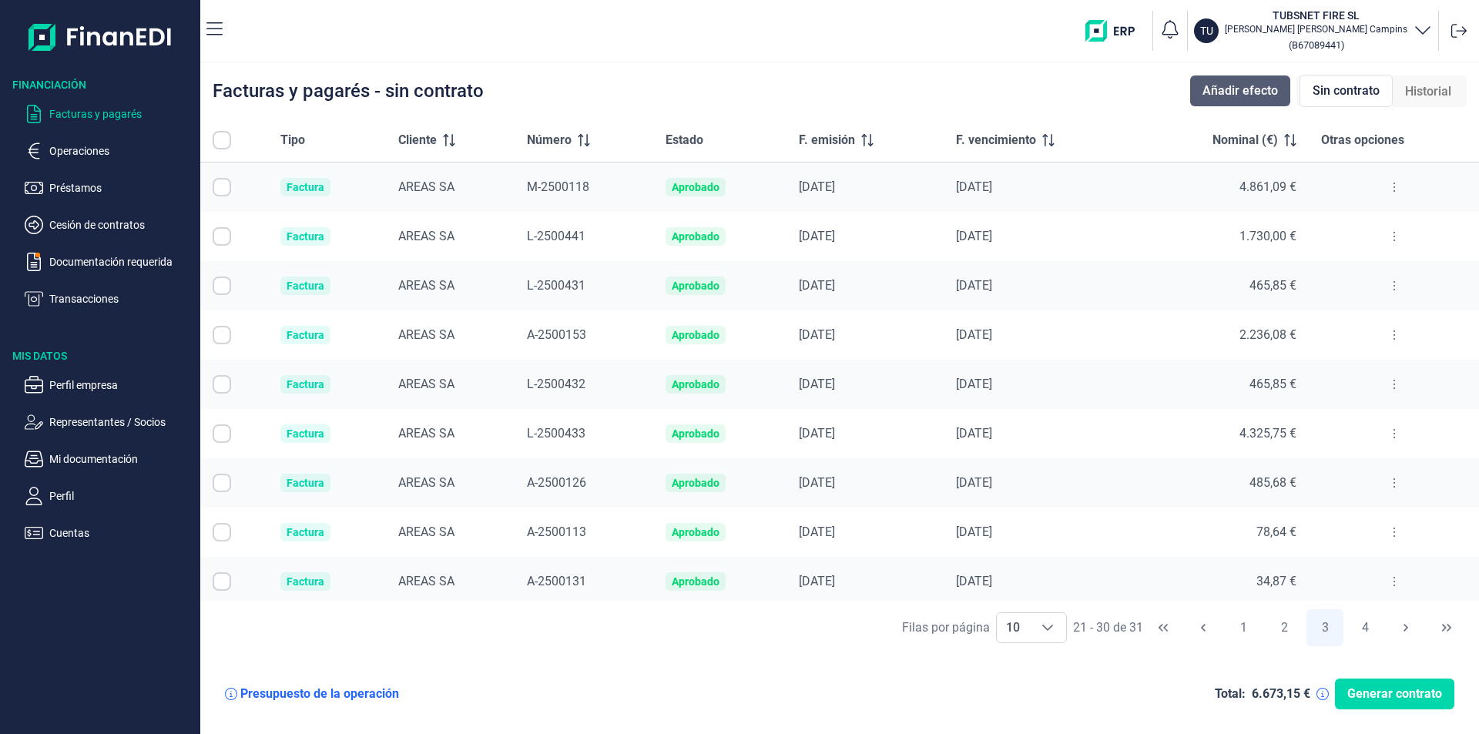
click at [1250, 85] on span "Añadir efecto" at bounding box center [1239, 91] width 75 height 18
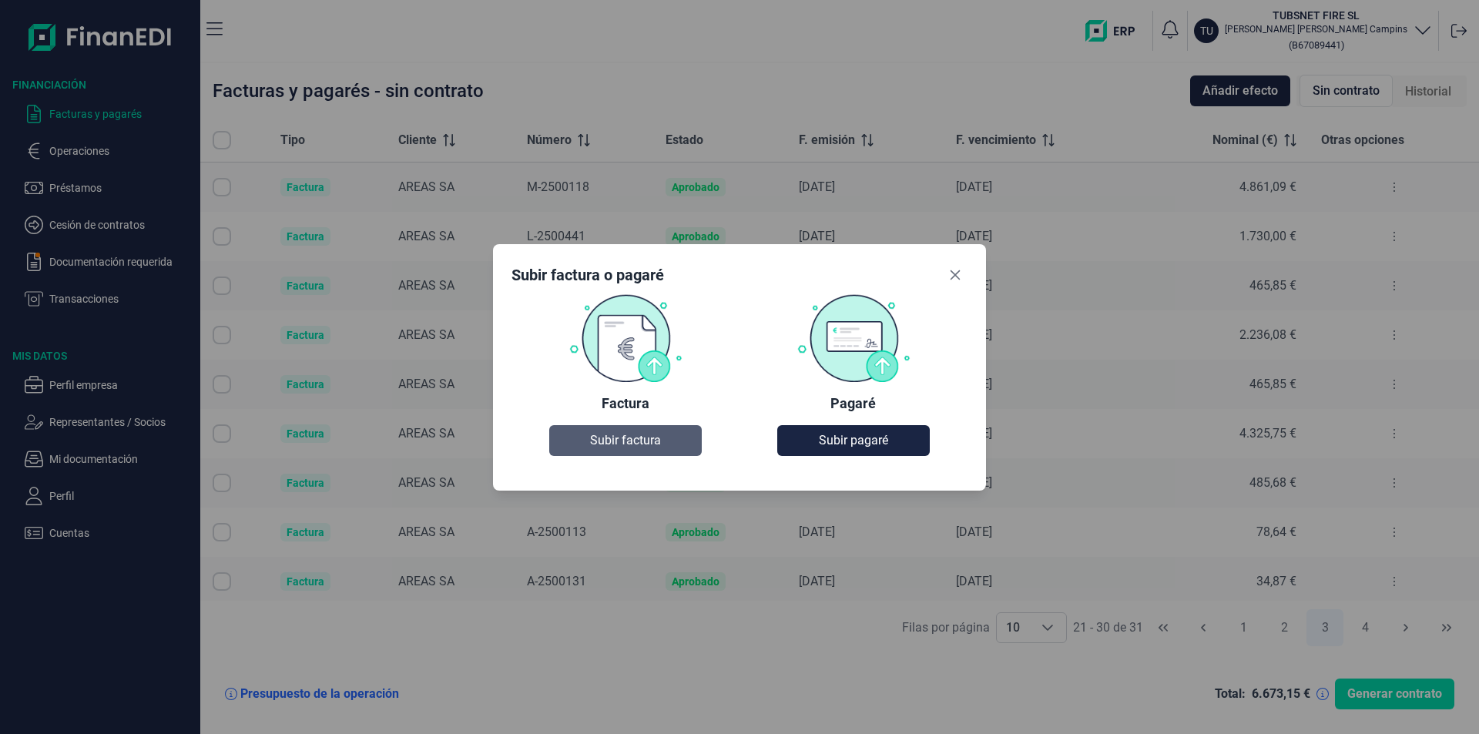
click at [613, 440] on span "Subir factura" at bounding box center [625, 440] width 71 height 18
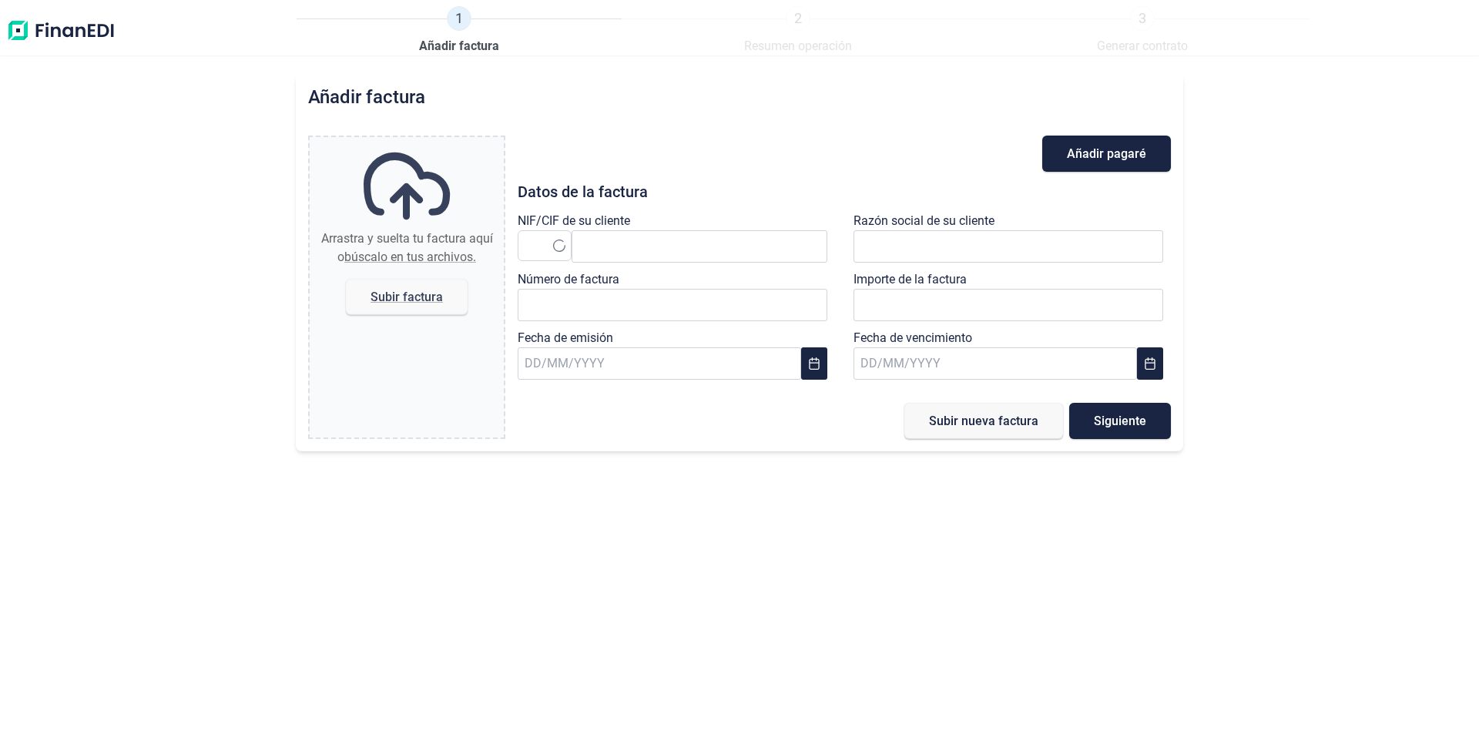
type input "0,00 €"
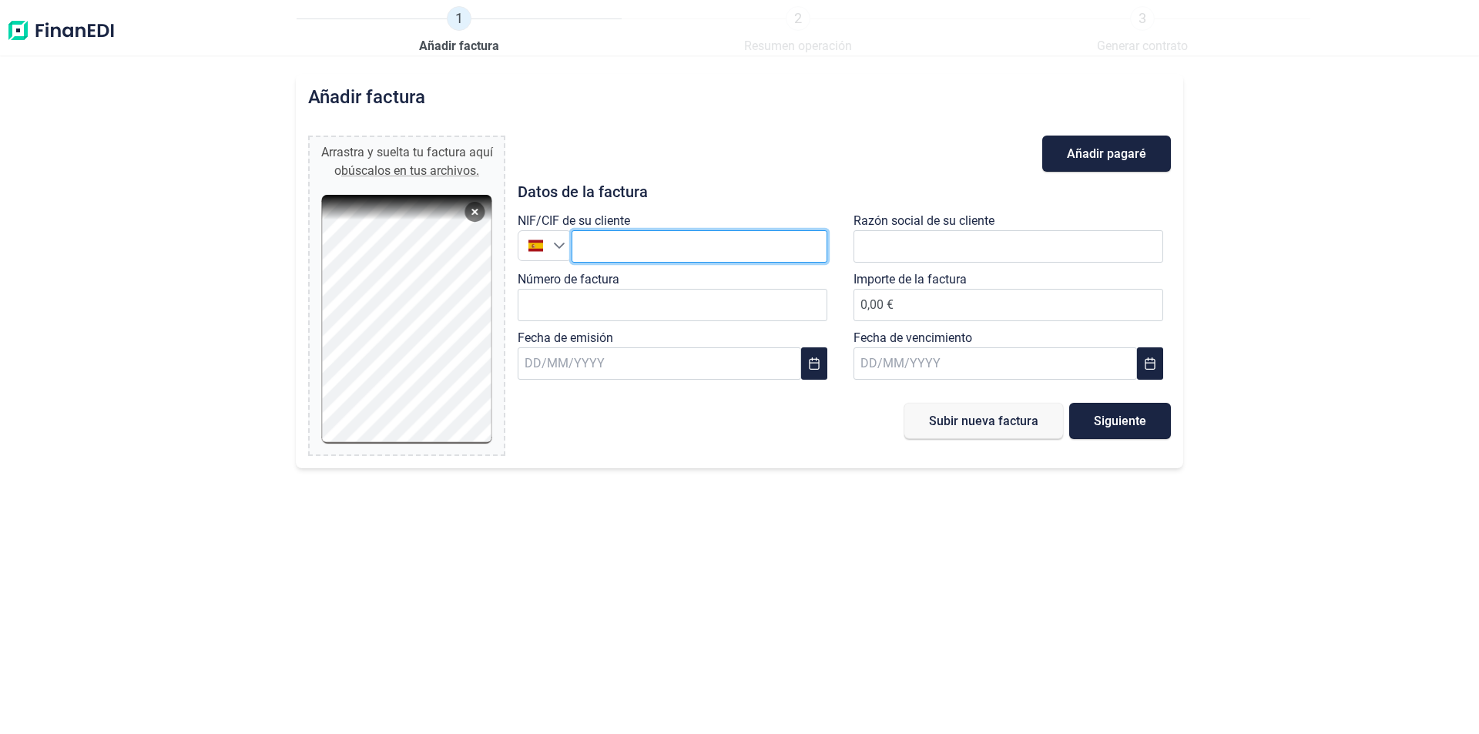
click at [604, 248] on input "text" at bounding box center [699, 246] width 256 height 32
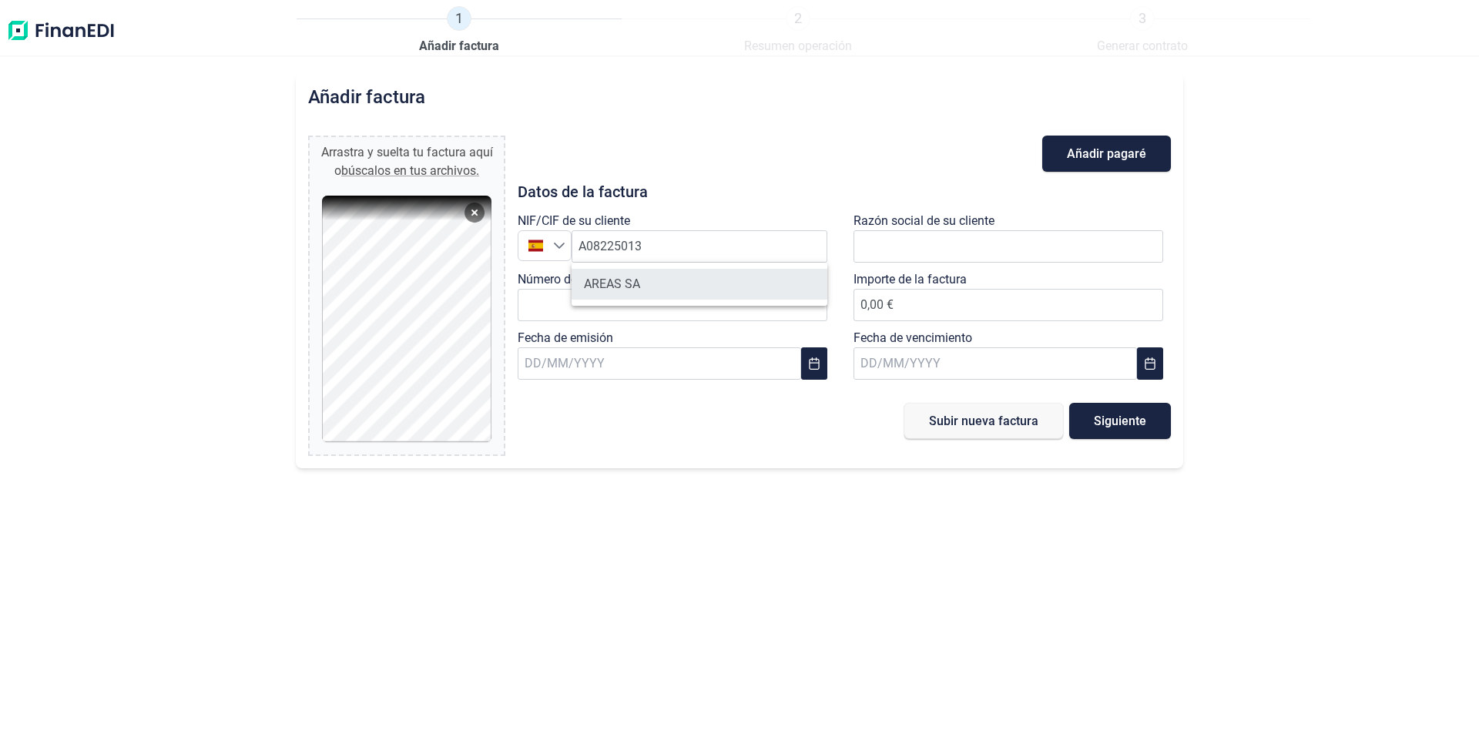
drag, startPoint x: 936, startPoint y: 251, endPoint x: 735, endPoint y: 277, distance: 202.6
click at [750, 291] on li "AREAS SA" at bounding box center [699, 284] width 256 height 31
type input "A08225013"
type input "AREAS SA"
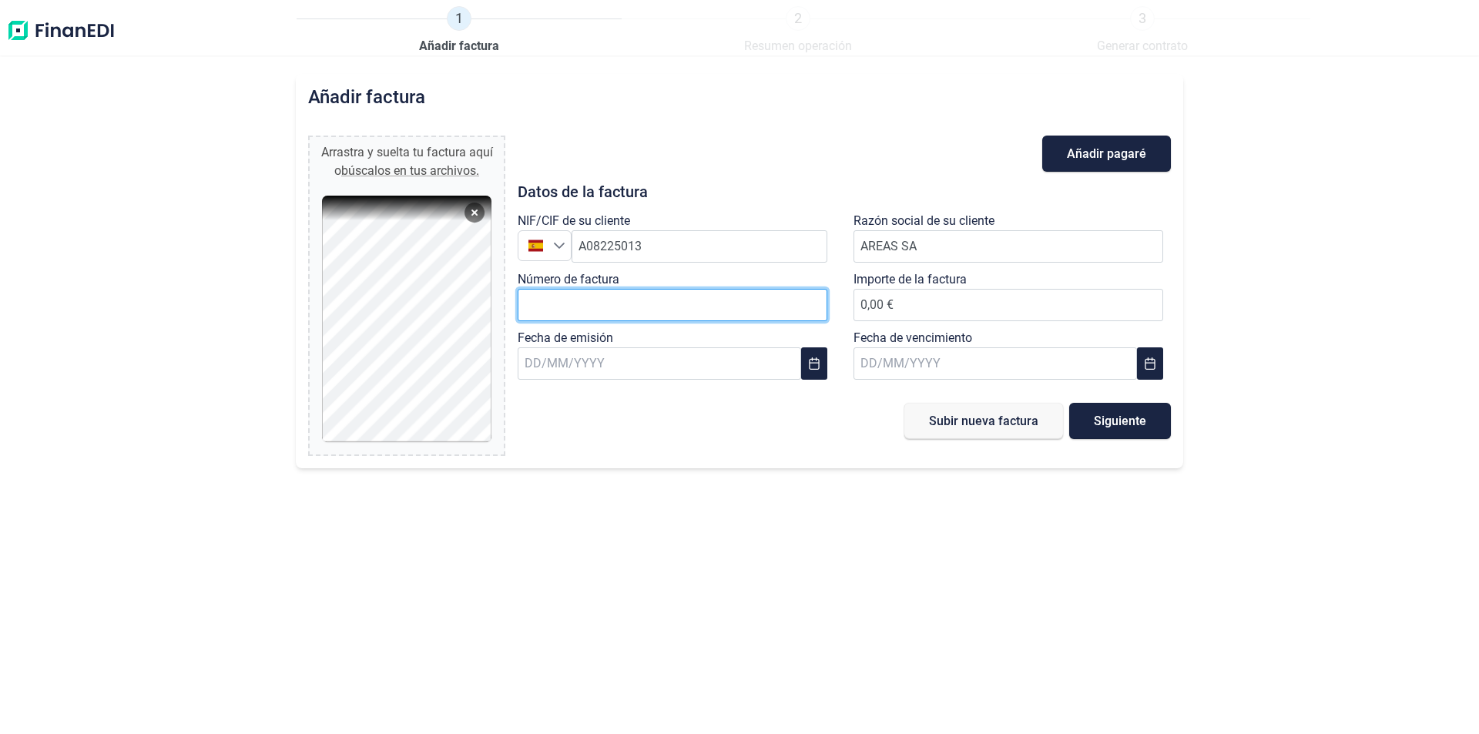
click at [748, 296] on input "Número de factura" at bounding box center [673, 305] width 310 height 32
type input "A-2500154"
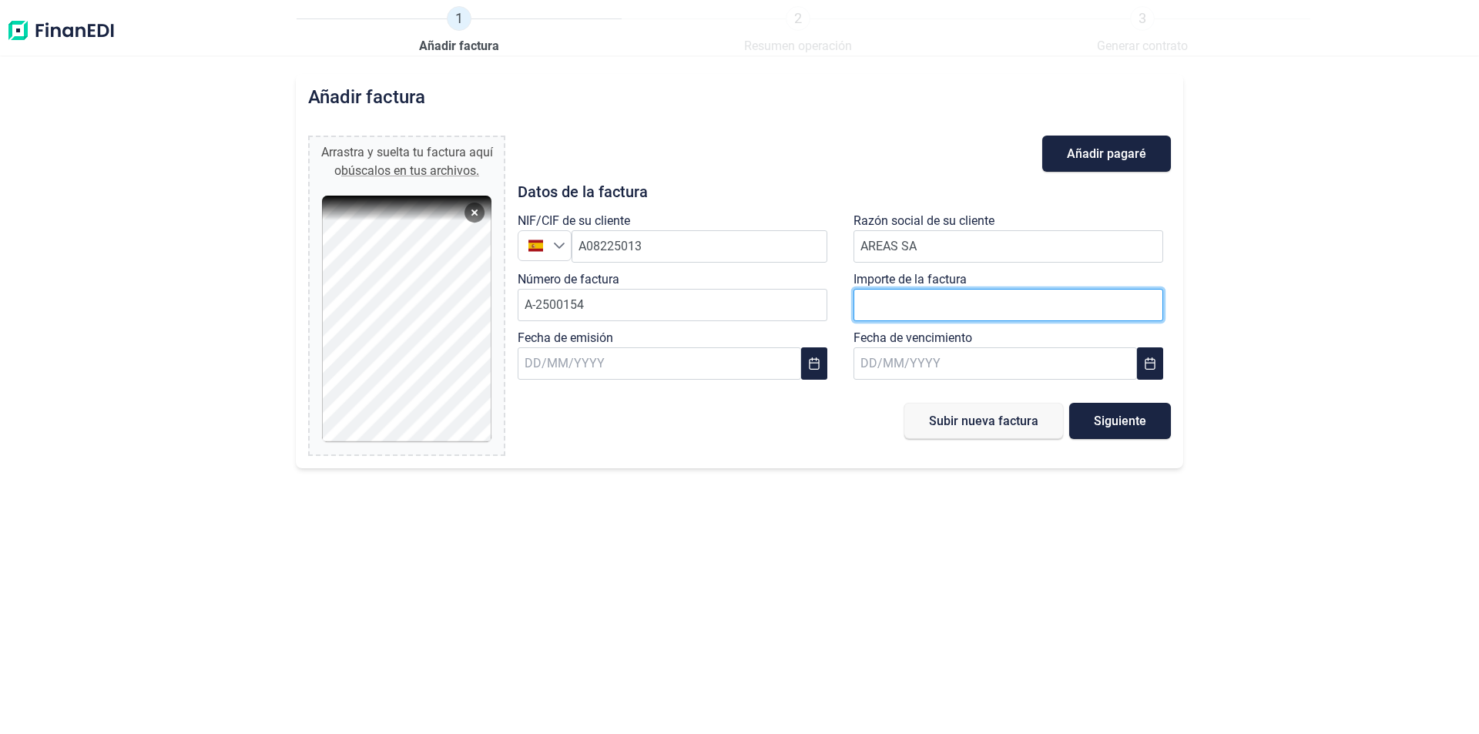
click at [916, 316] on input "number" at bounding box center [1008, 305] width 310 height 32
type input "1980"
type input "1.980,12 €"
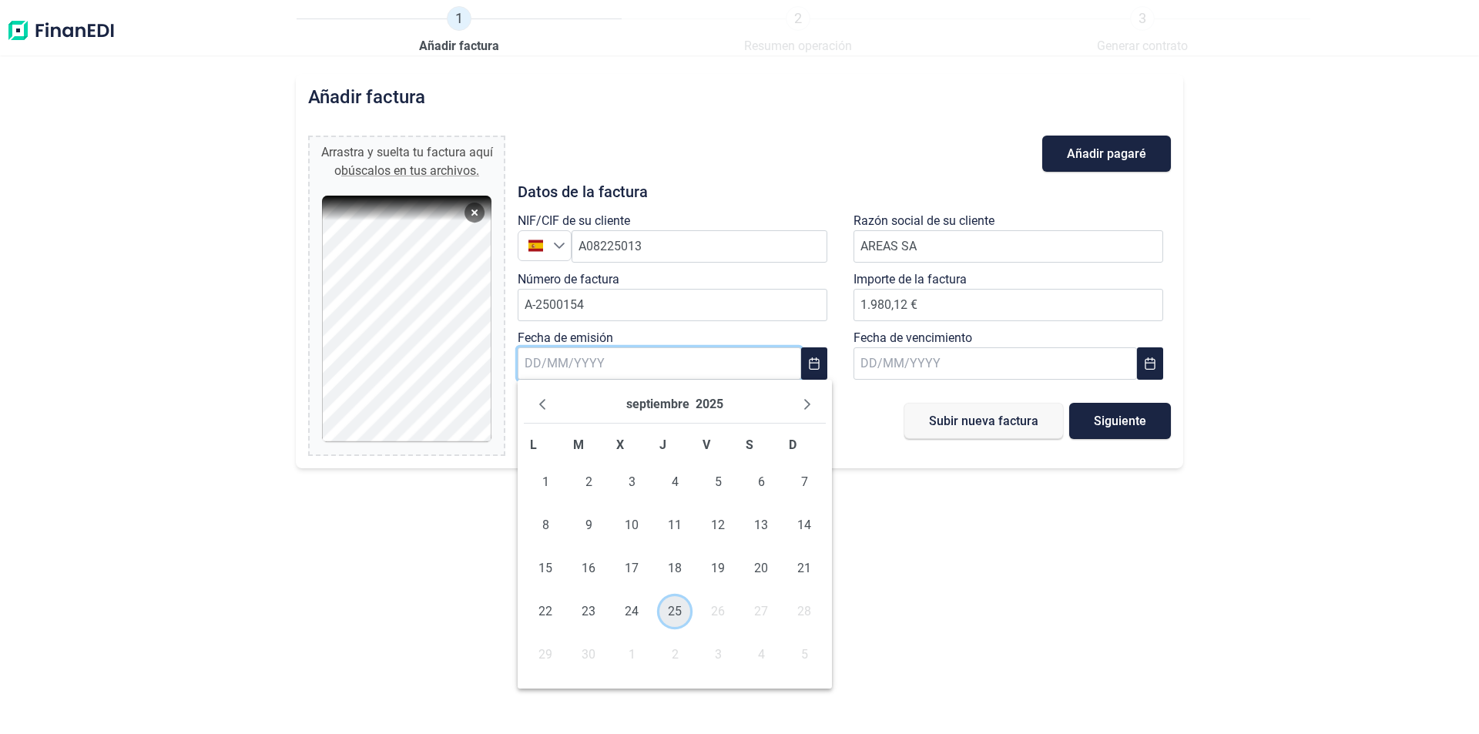
click at [678, 611] on span "25" at bounding box center [674, 611] width 31 height 31
type input "[DATE]"
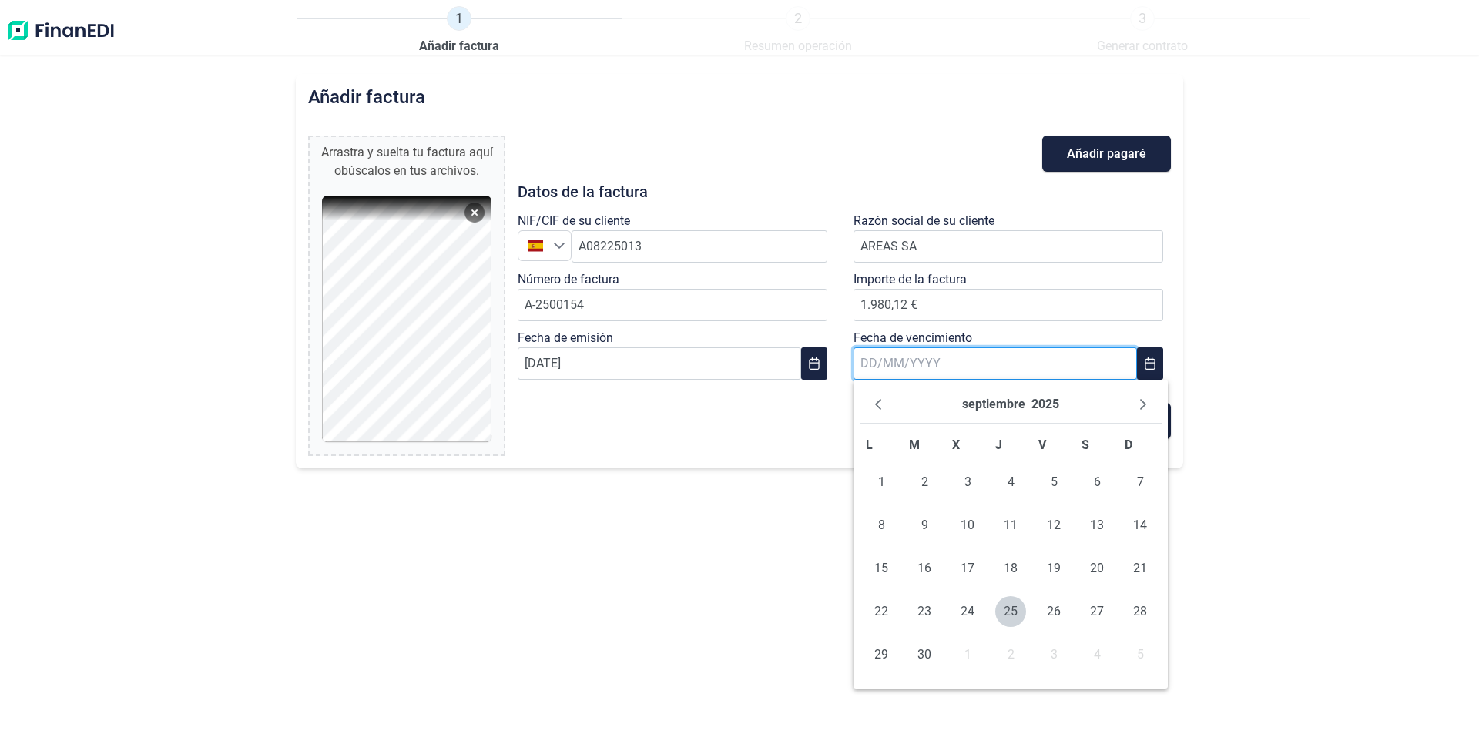
drag, startPoint x: 940, startPoint y: 372, endPoint x: 924, endPoint y: 379, distance: 16.9
click at [940, 372] on input "text" at bounding box center [994, 363] width 283 height 32
click at [891, 364] on input "text" at bounding box center [994, 363] width 283 height 32
type input "[DATE]"
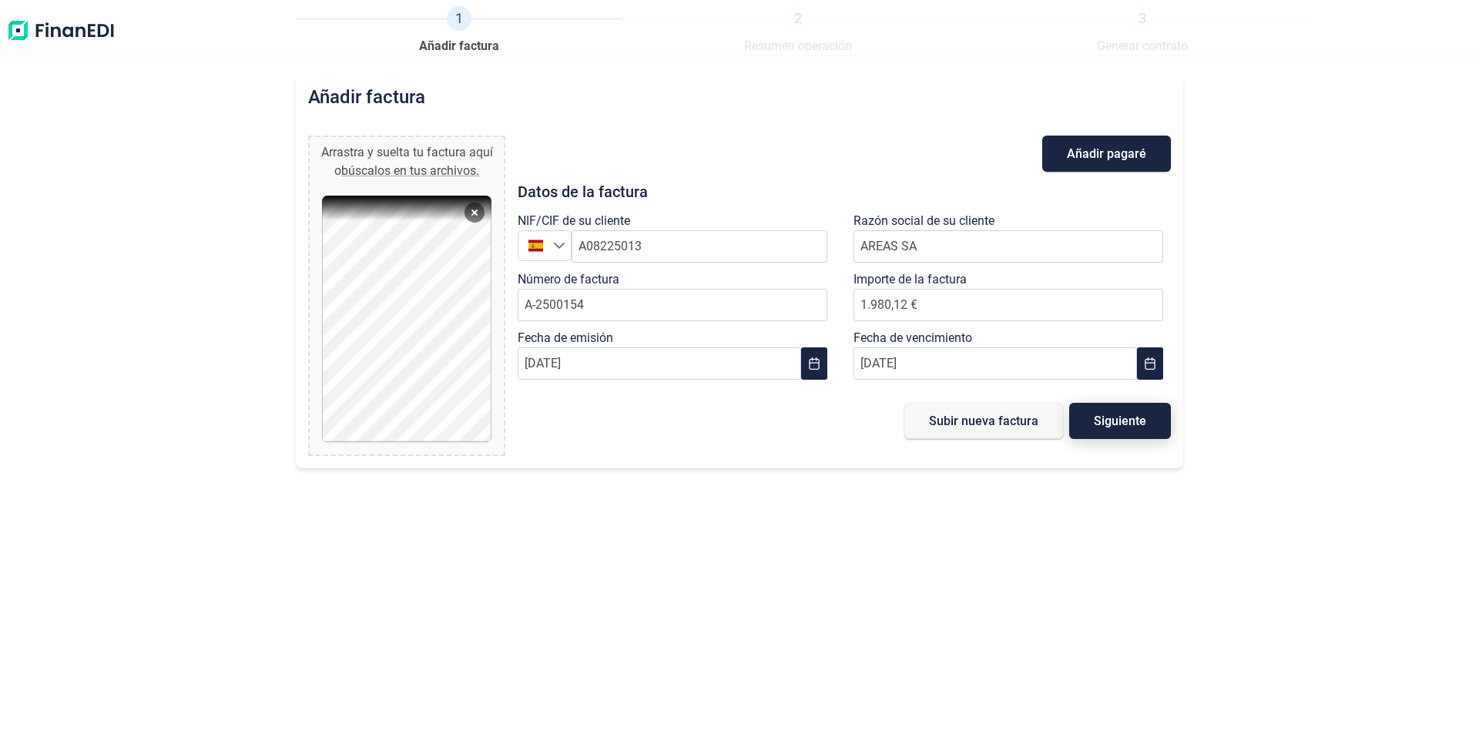
click at [1094, 429] on button "Siguiente" at bounding box center [1120, 421] width 102 height 36
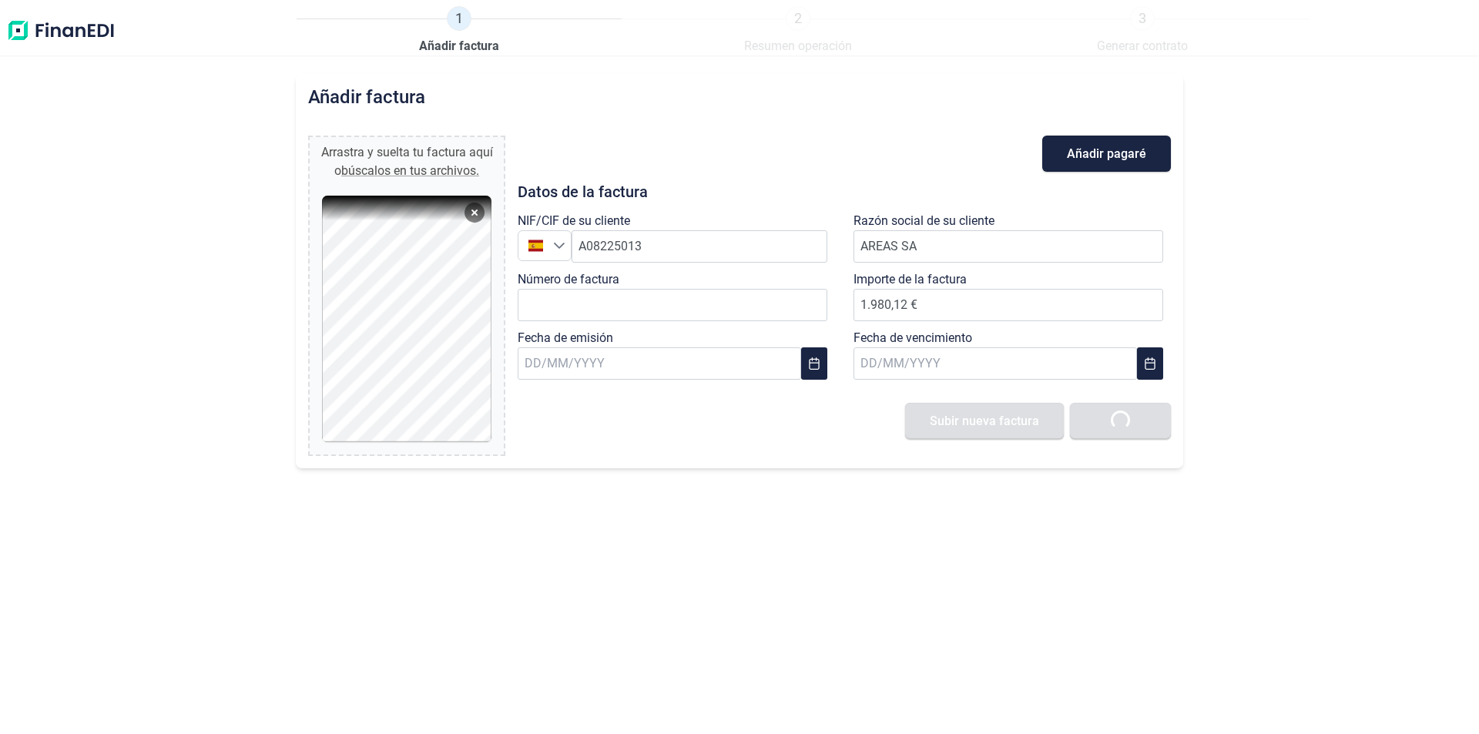
type input "0,00 €"
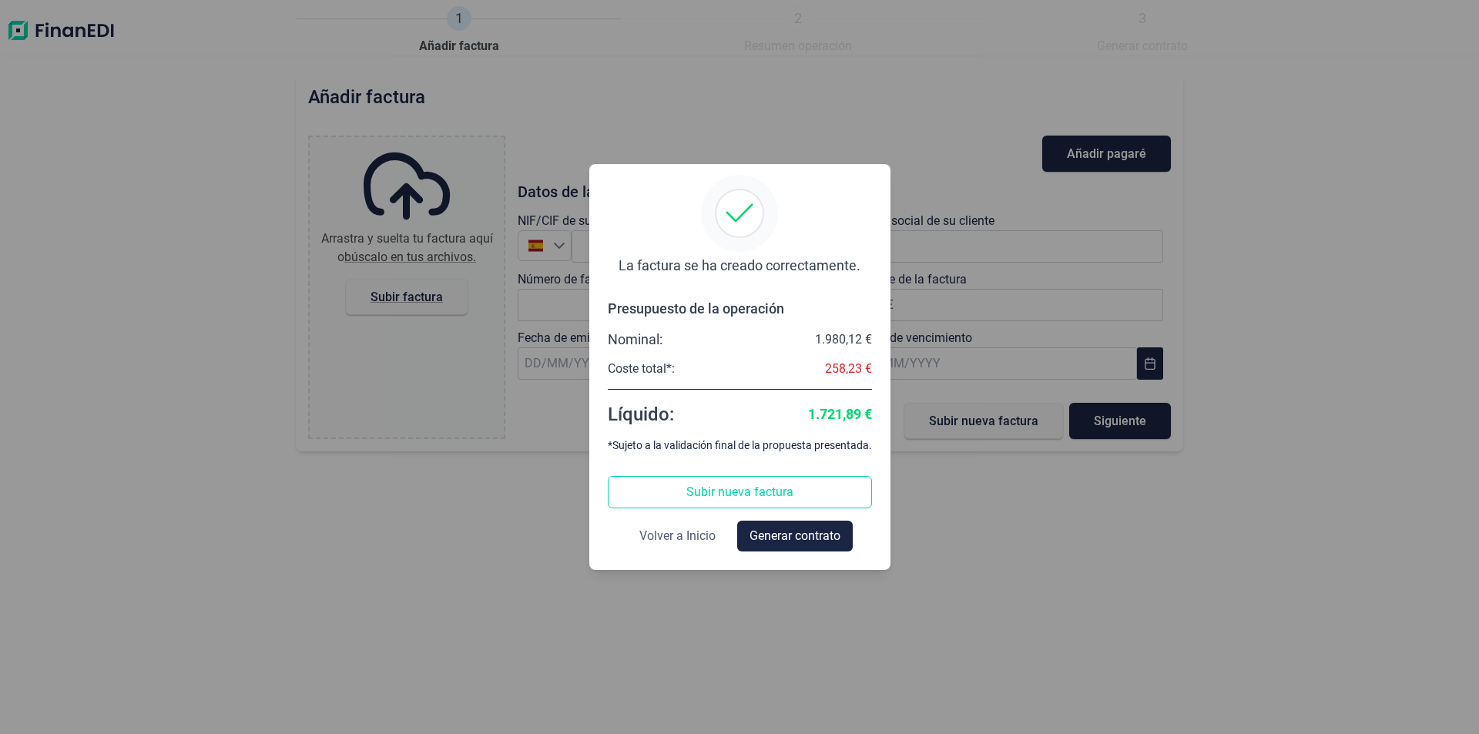
click at [706, 539] on span "Volver a Inicio" at bounding box center [677, 536] width 76 height 18
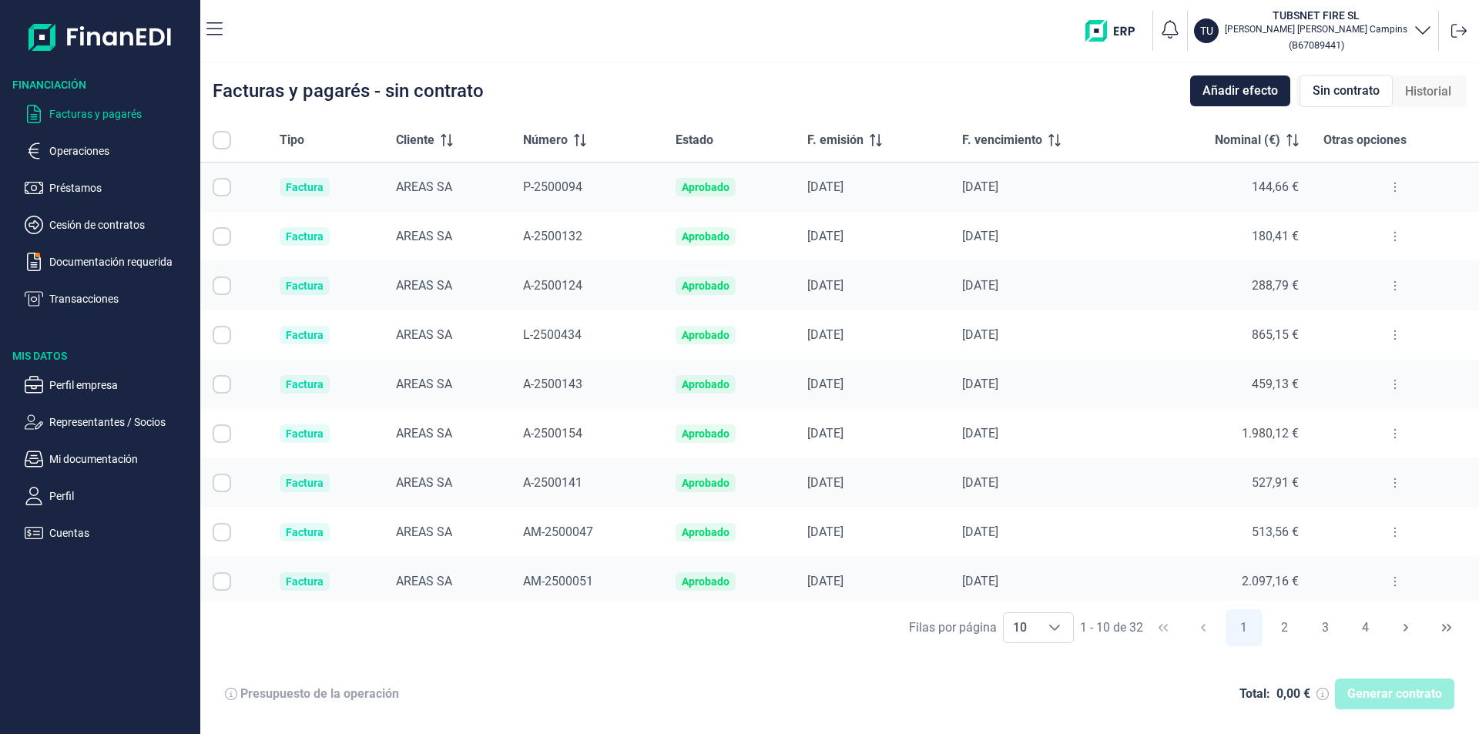
checkbox input "true"
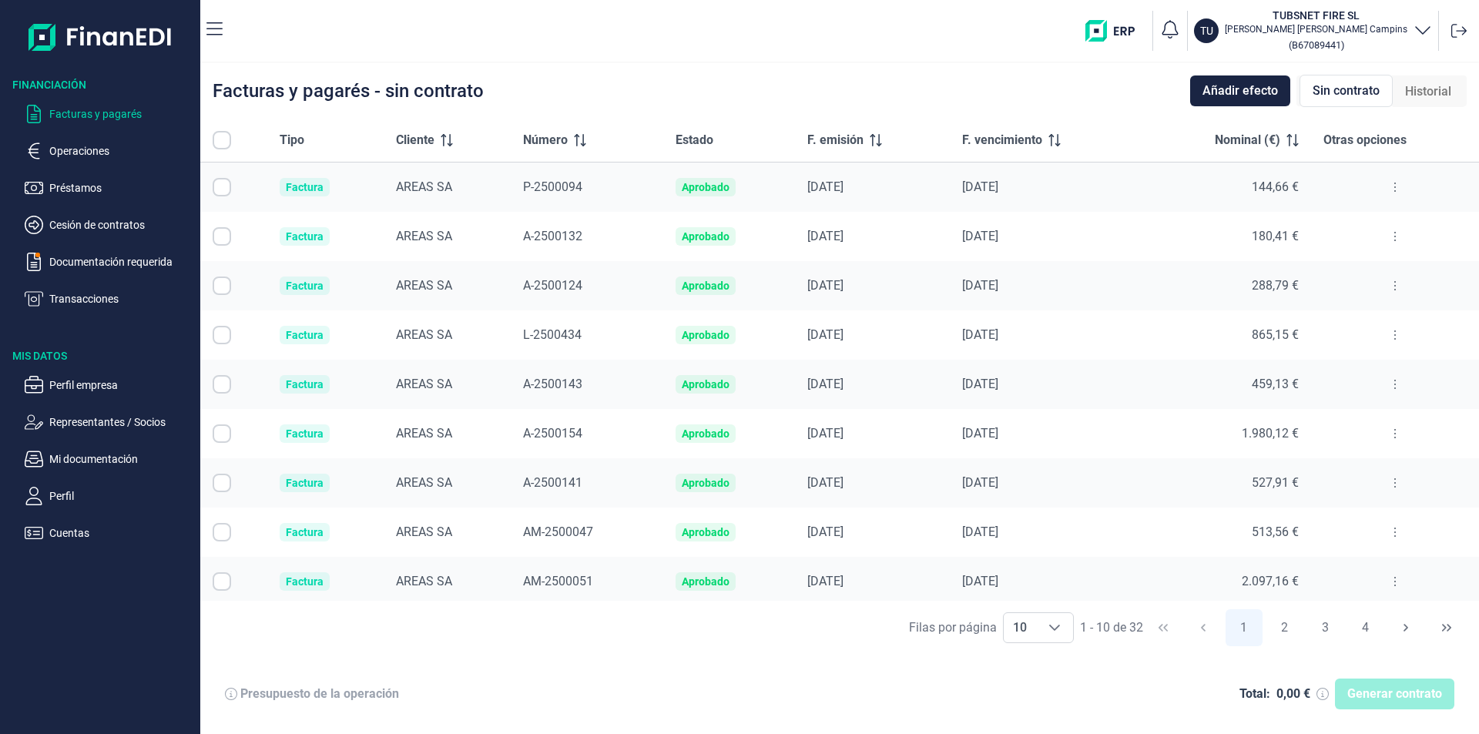
checkbox input "true"
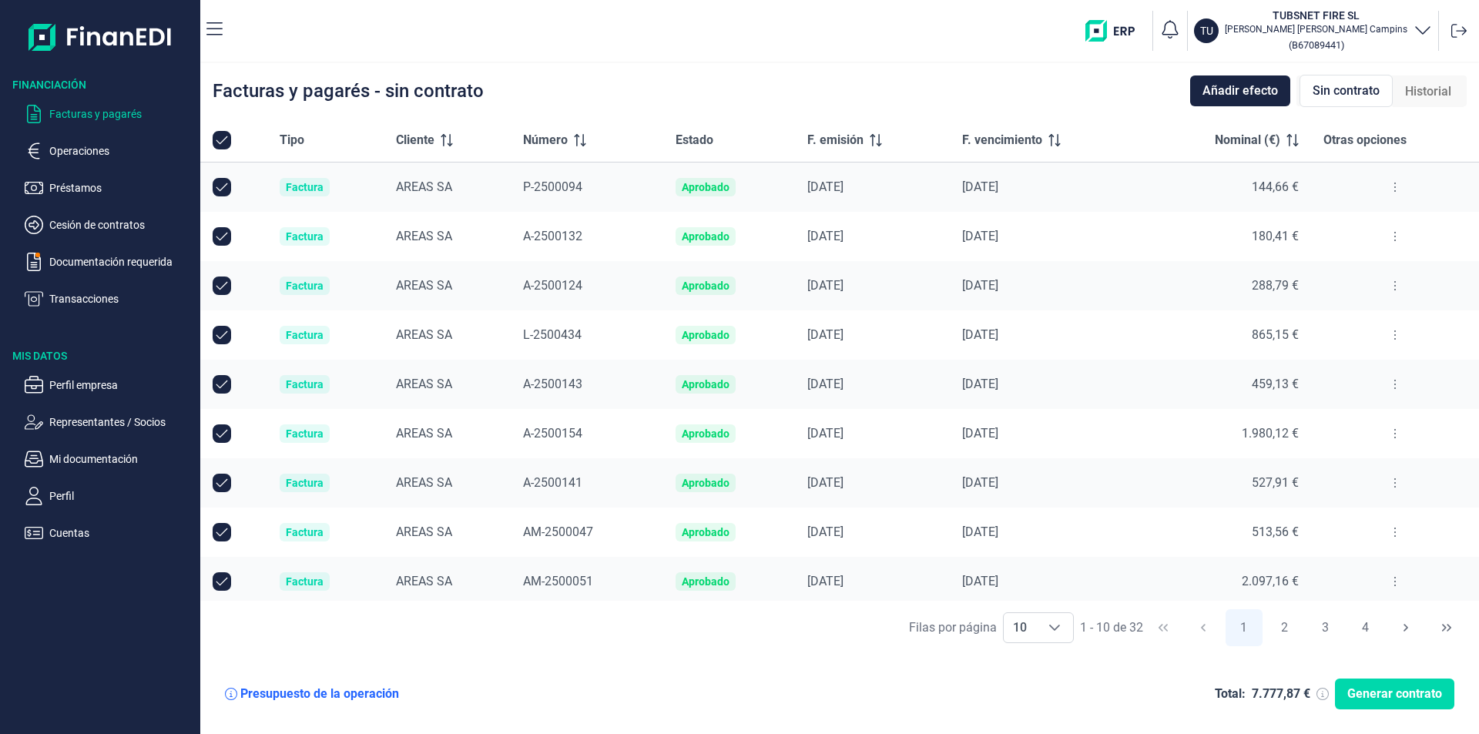
checkbox input "true"
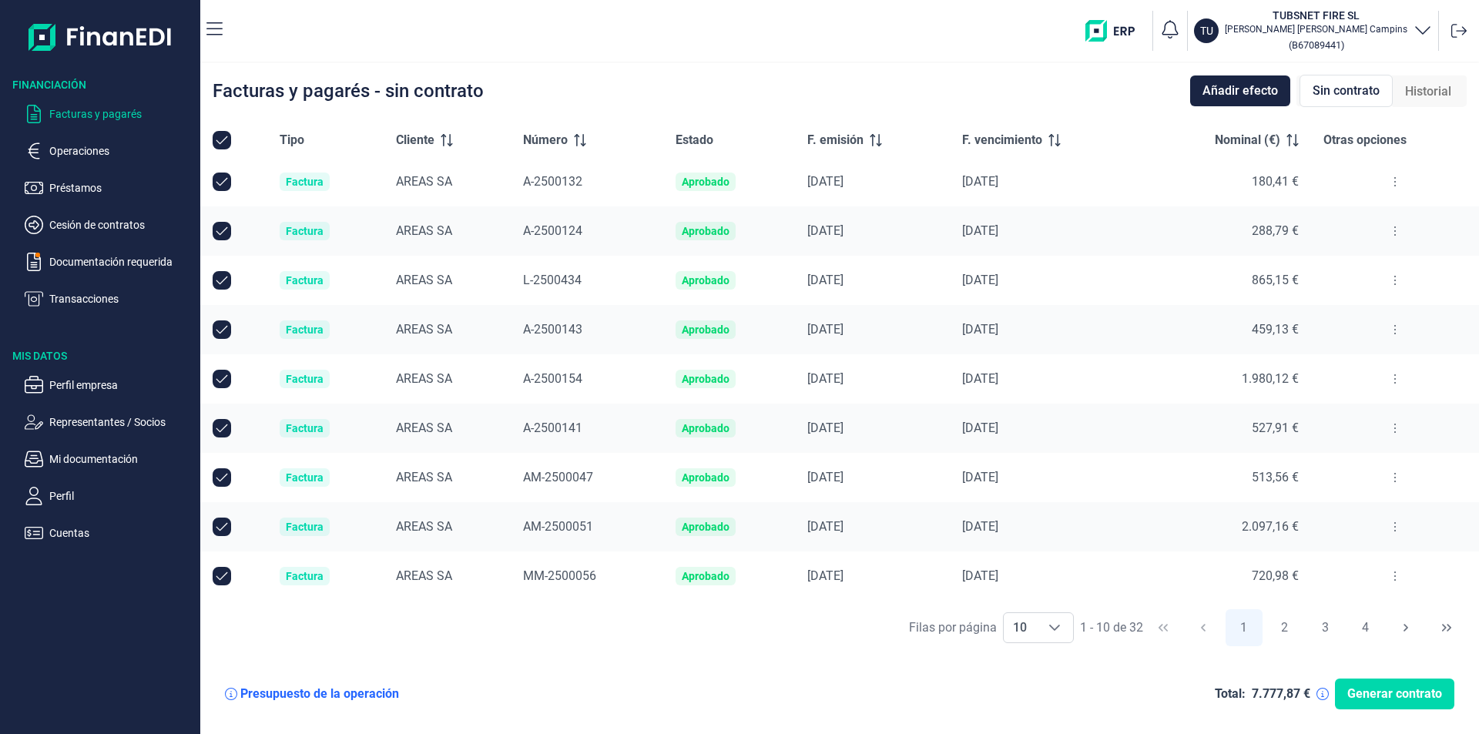
click at [1381, 380] on button at bounding box center [1395, 379] width 28 height 25
click at [1349, 421] on span "Ver detalle de la factura" at bounding box center [1333, 417] width 112 height 15
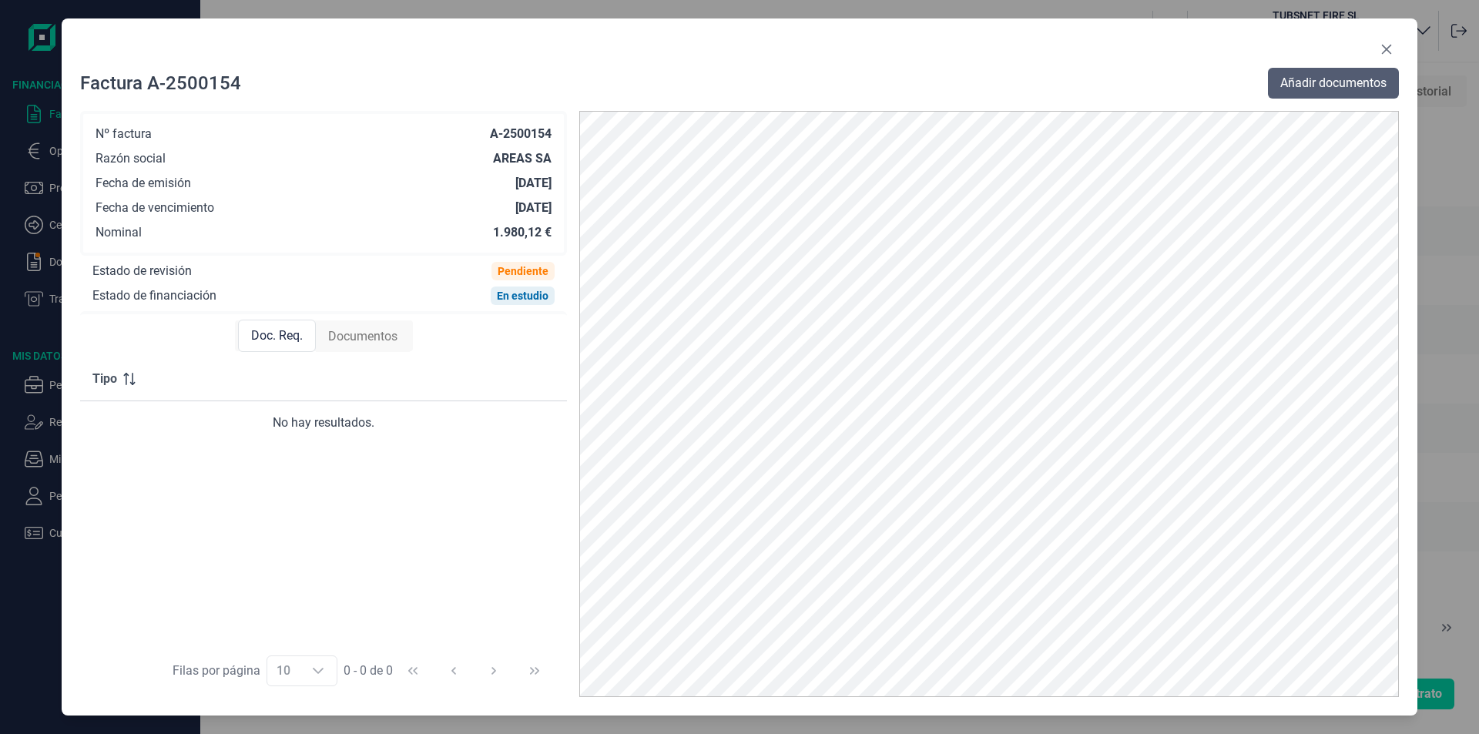
click at [1315, 73] on button "Añadir documentos" at bounding box center [1333, 83] width 131 height 31
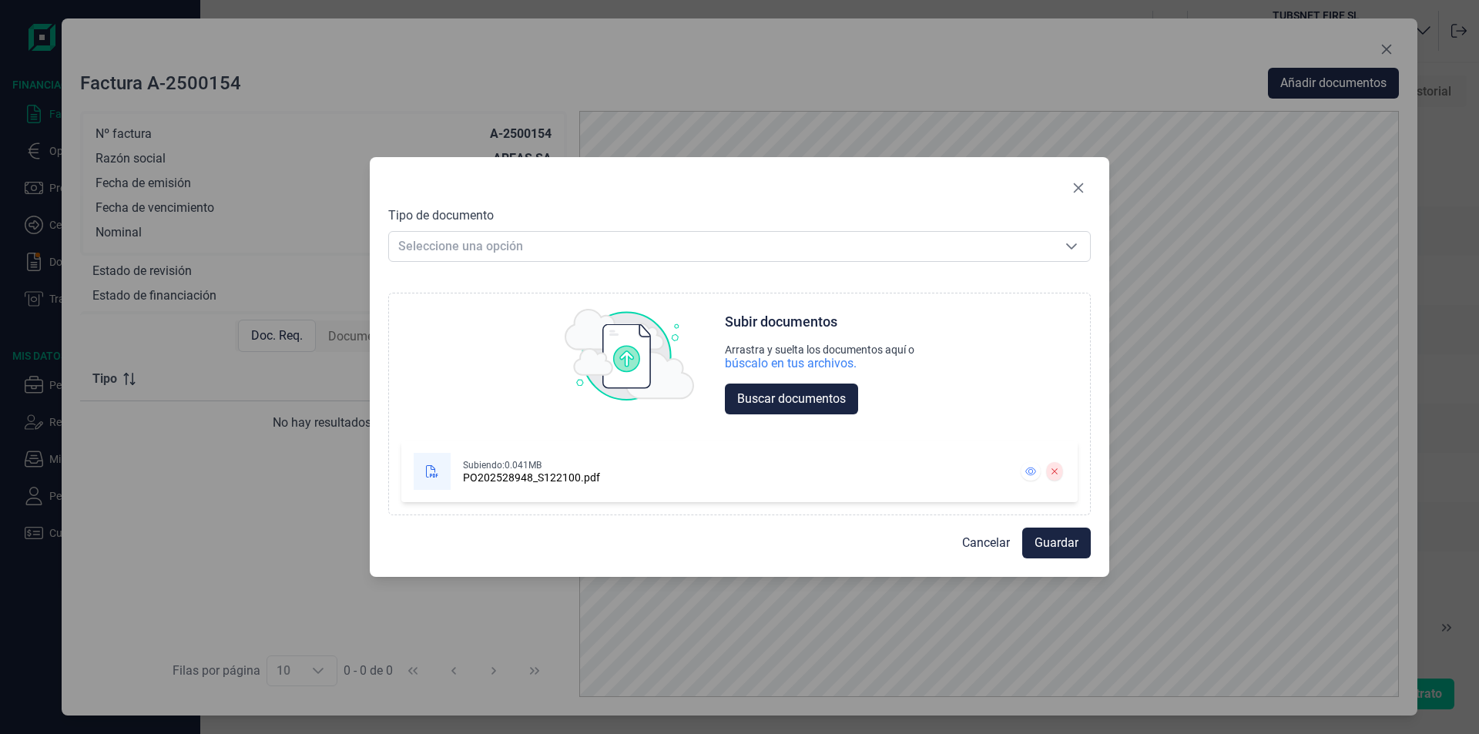
click at [547, 262] on div "Tipo de documento Seleccione una opción Seleccione una opción Choose Subir docu…" at bounding box center [739, 361] width 702 height 310
click at [542, 251] on span "Seleccione una opción" at bounding box center [721, 246] width 664 height 29
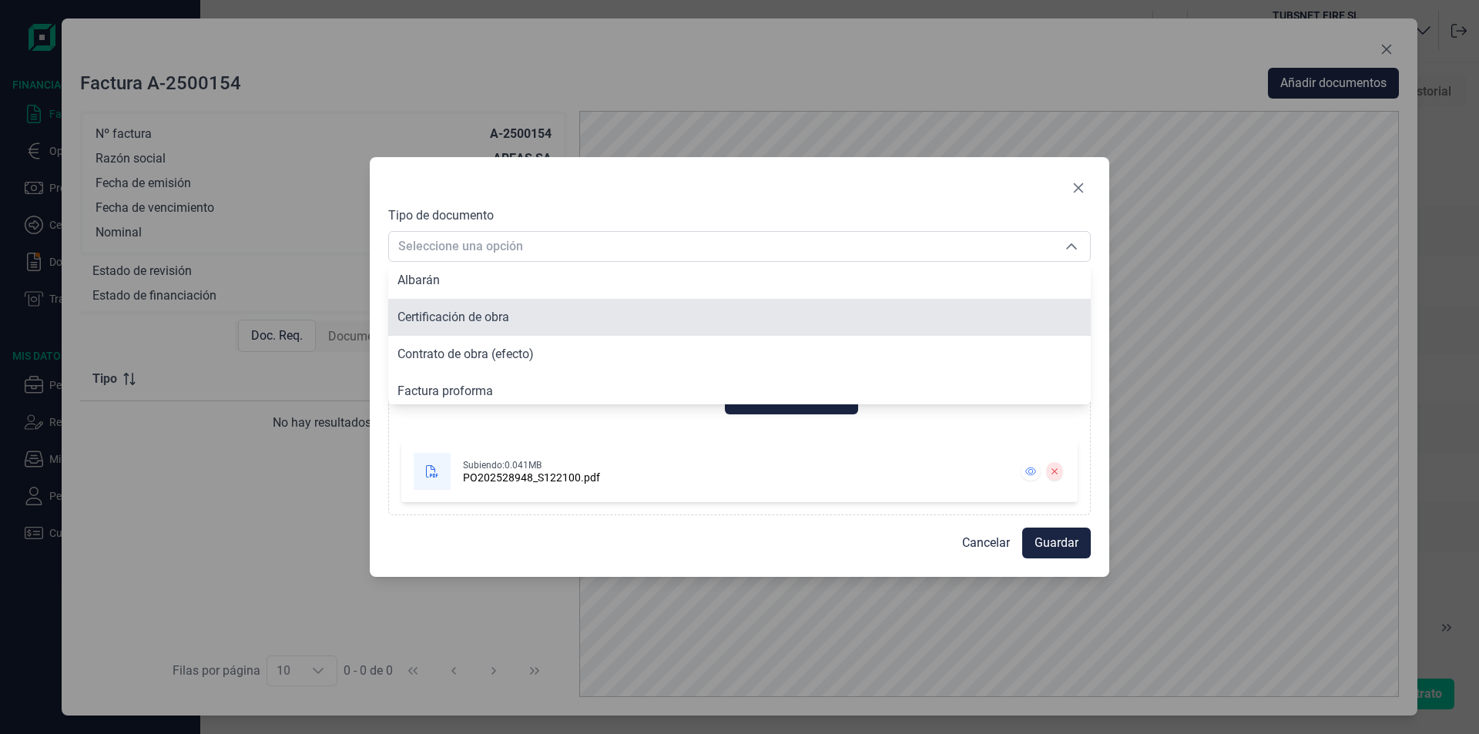
scroll to position [116, 0]
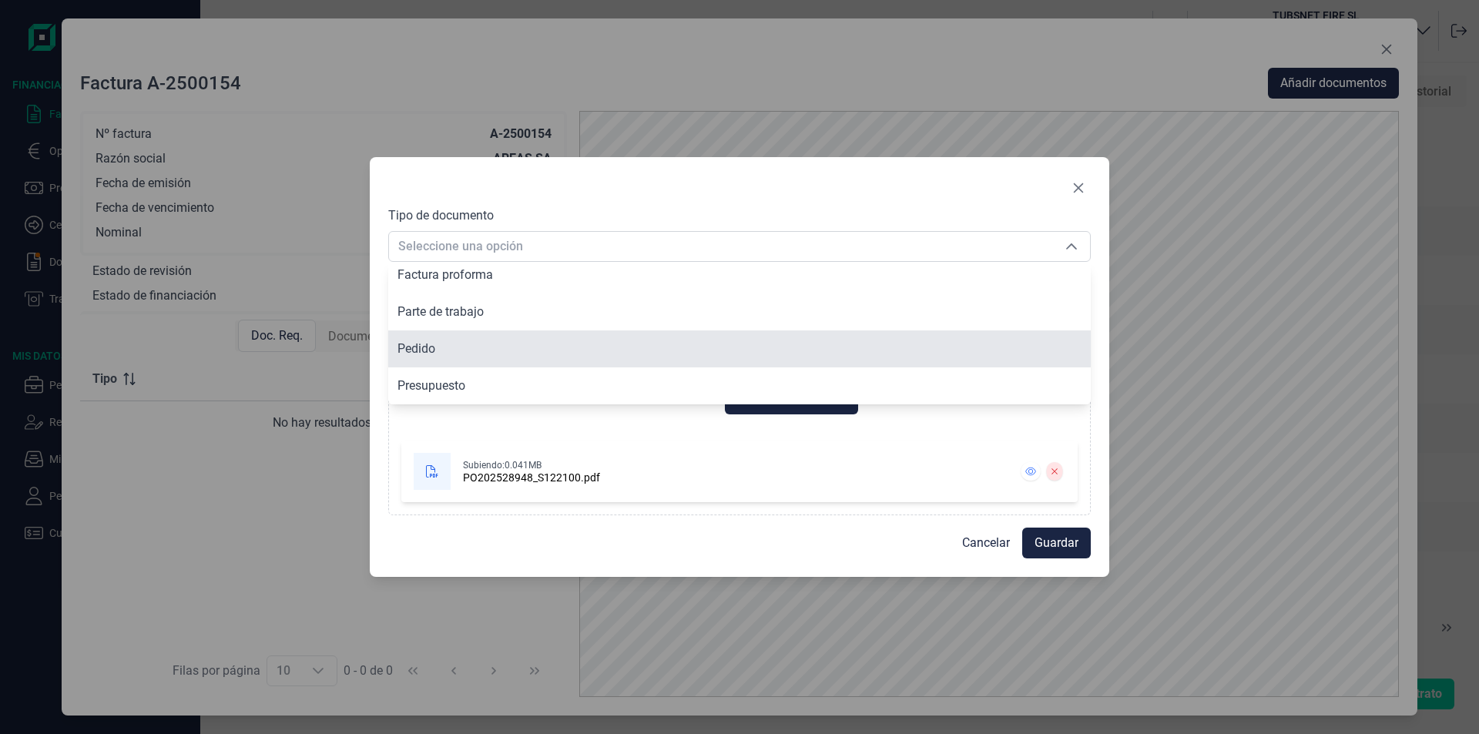
click at [442, 354] on li "Pedido" at bounding box center [739, 348] width 702 height 37
type input "Pedido"
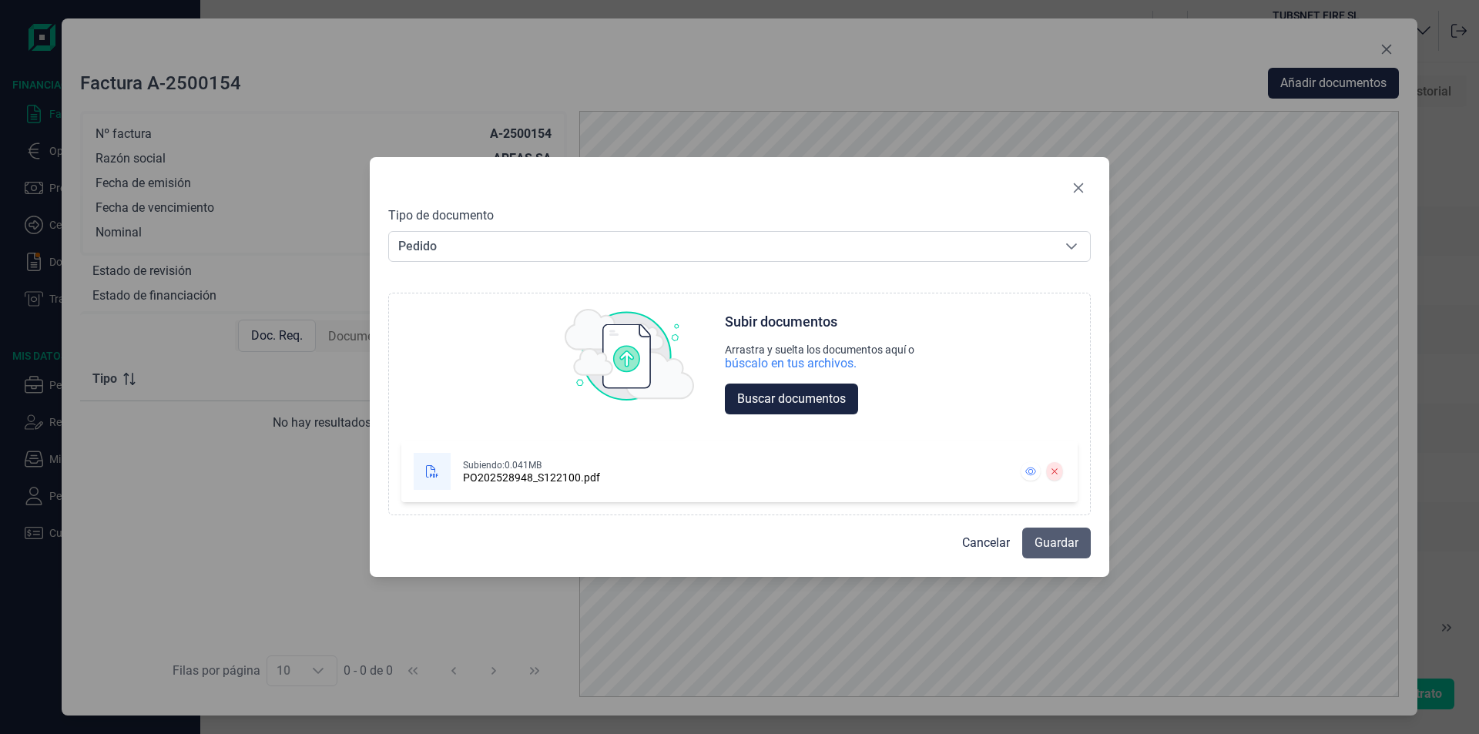
click at [1087, 551] on button "Guardar" at bounding box center [1056, 543] width 69 height 31
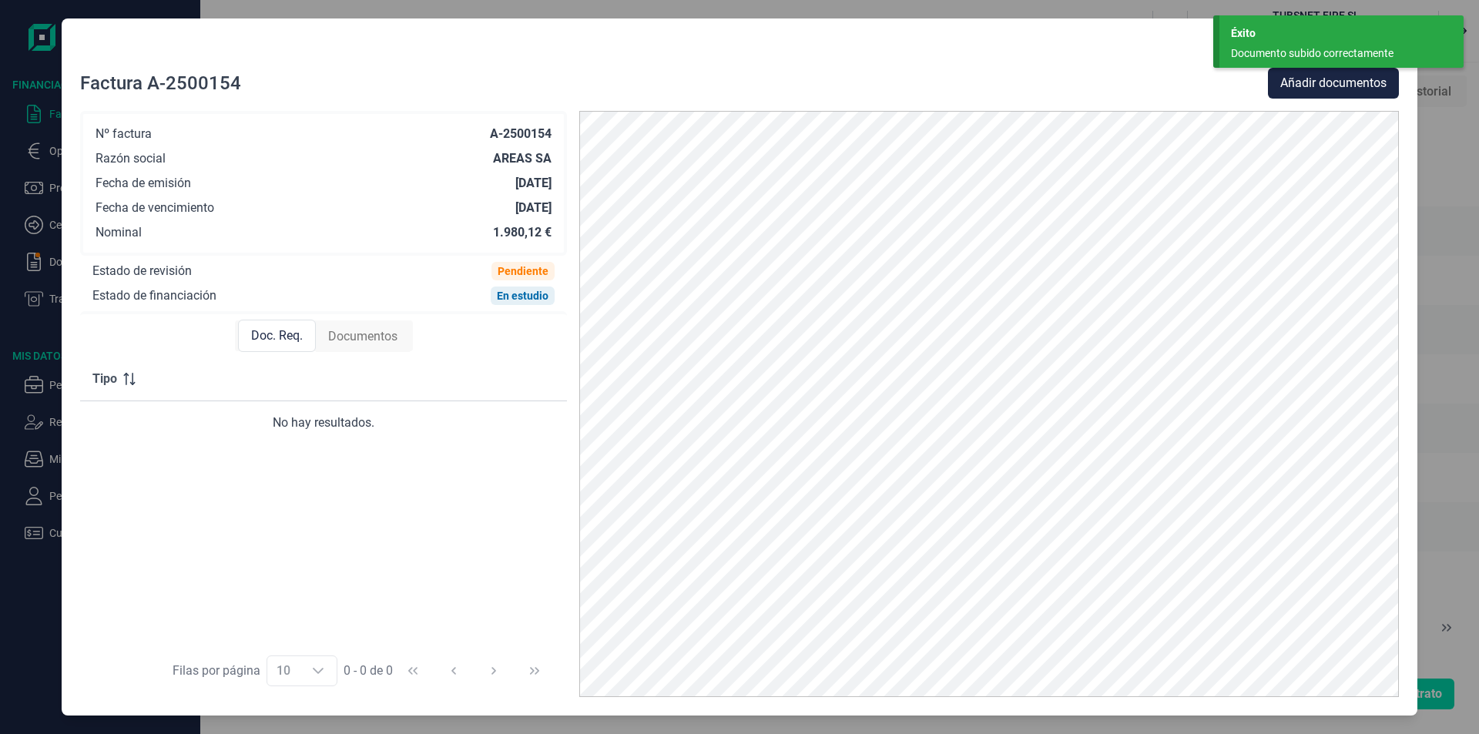
click at [1168, 57] on div at bounding box center [739, 52] width 1319 height 31
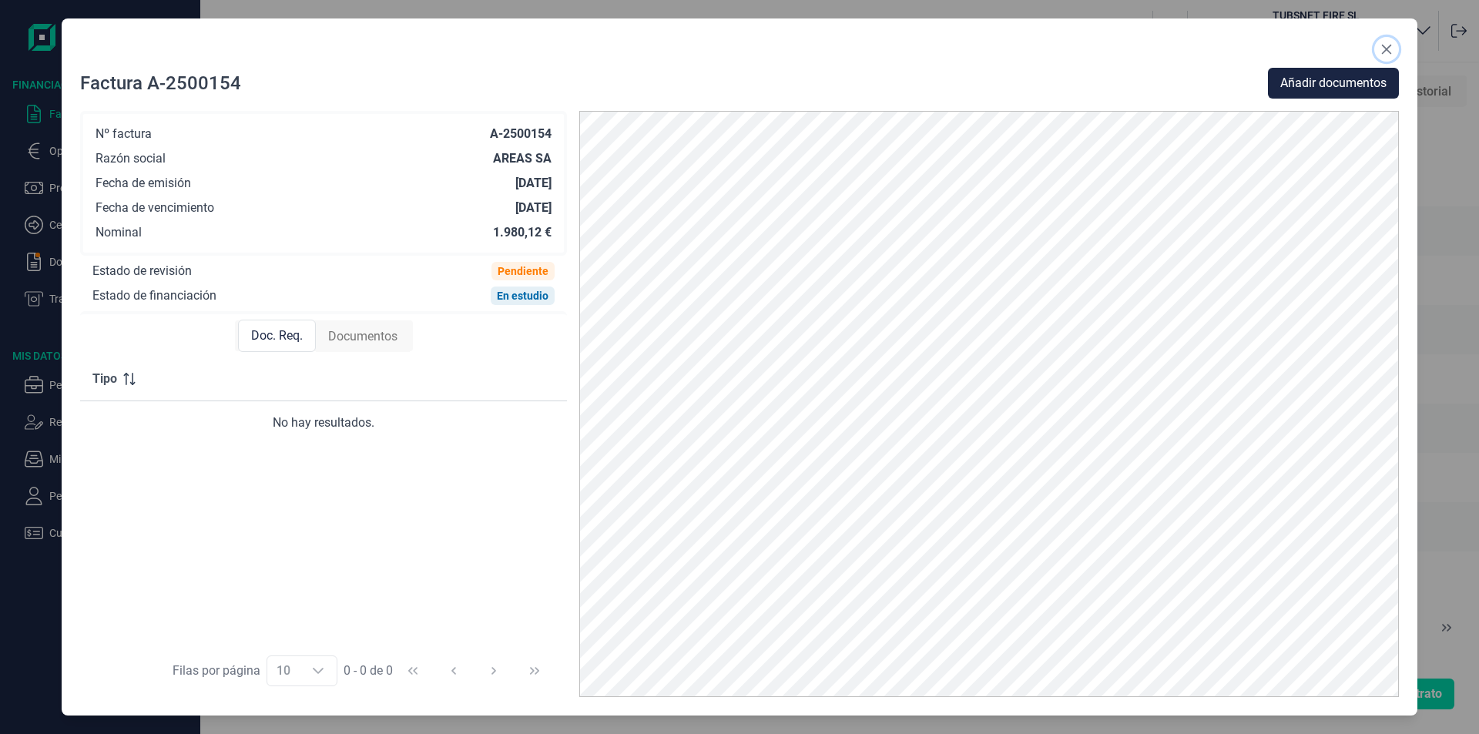
click at [1384, 45] on icon "Close" at bounding box center [1386, 49] width 12 height 12
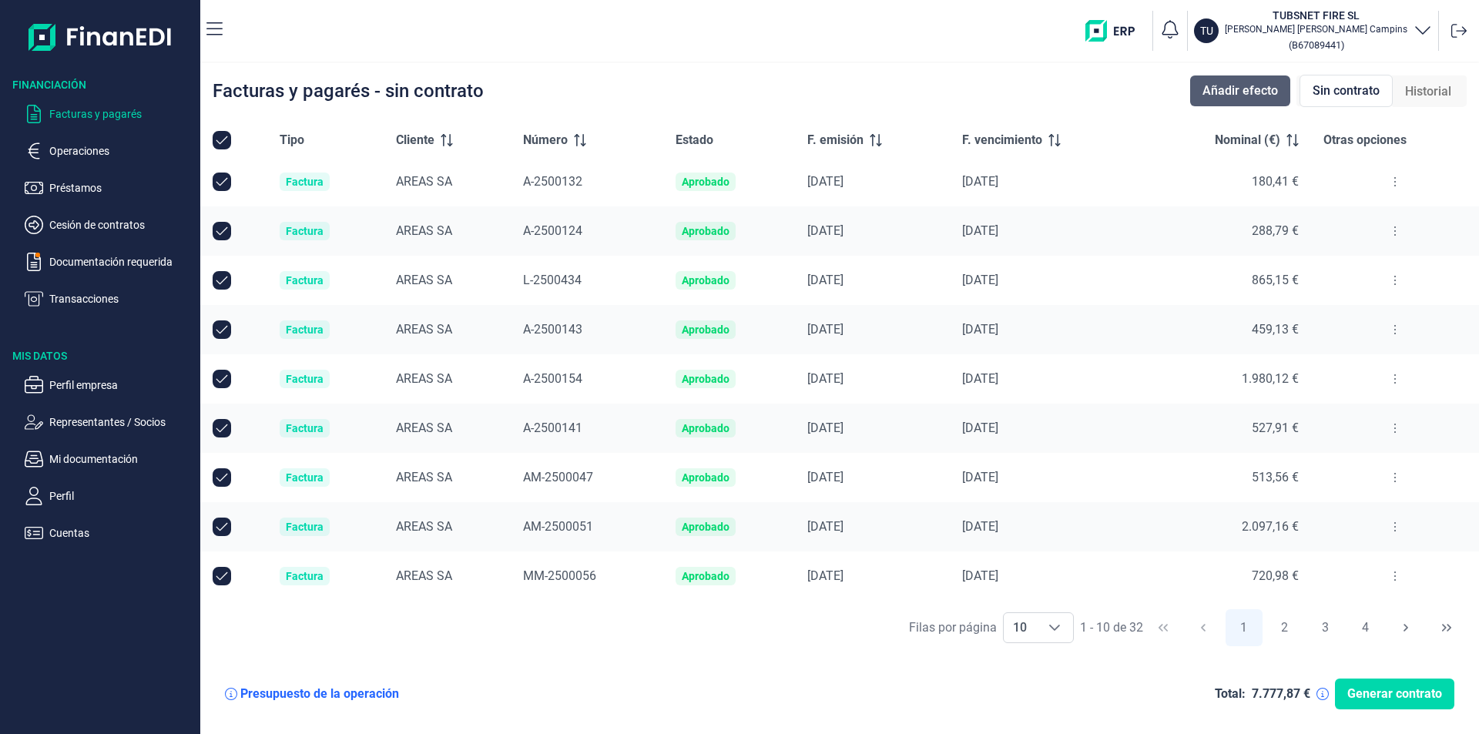
click at [1225, 88] on span "Añadir efecto" at bounding box center [1239, 91] width 75 height 18
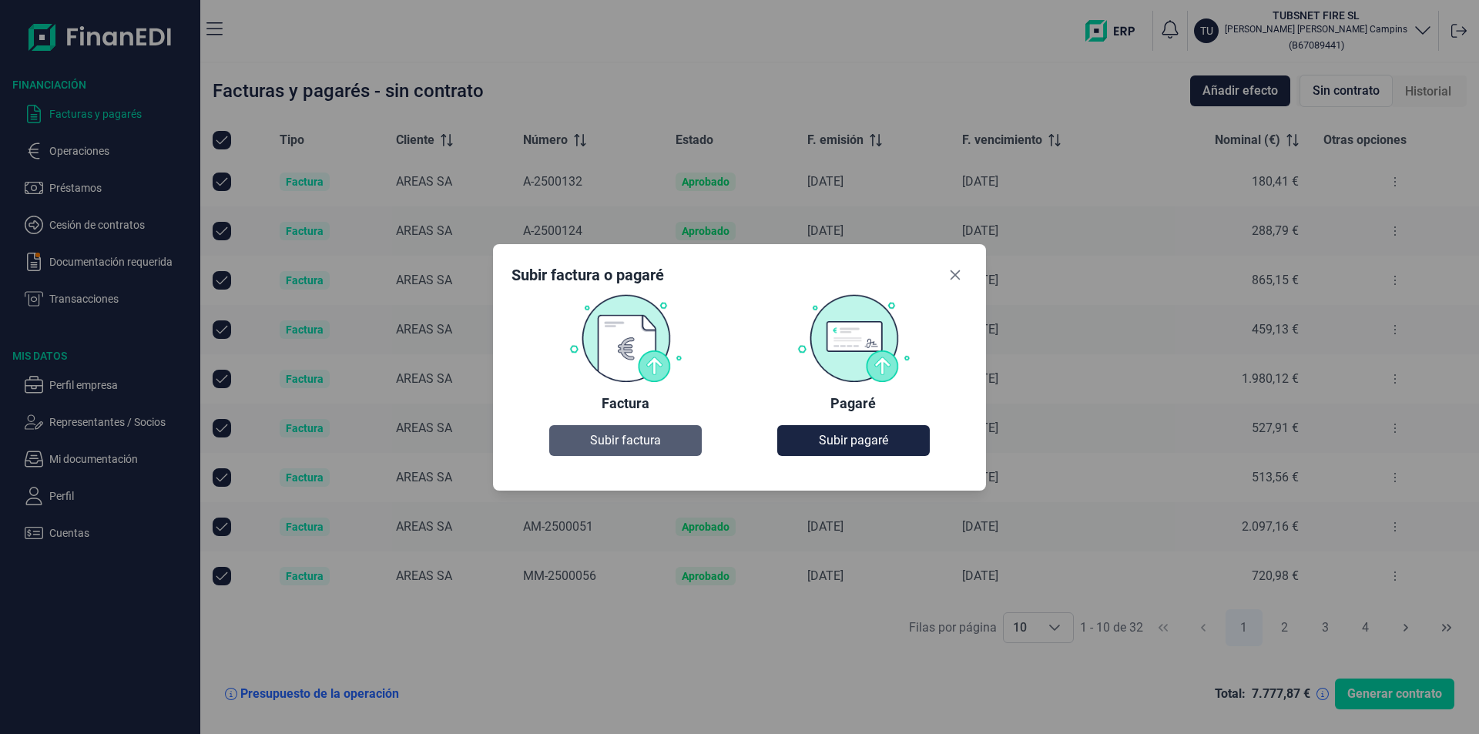
click at [618, 429] on button "Subir factura" at bounding box center [625, 440] width 152 height 31
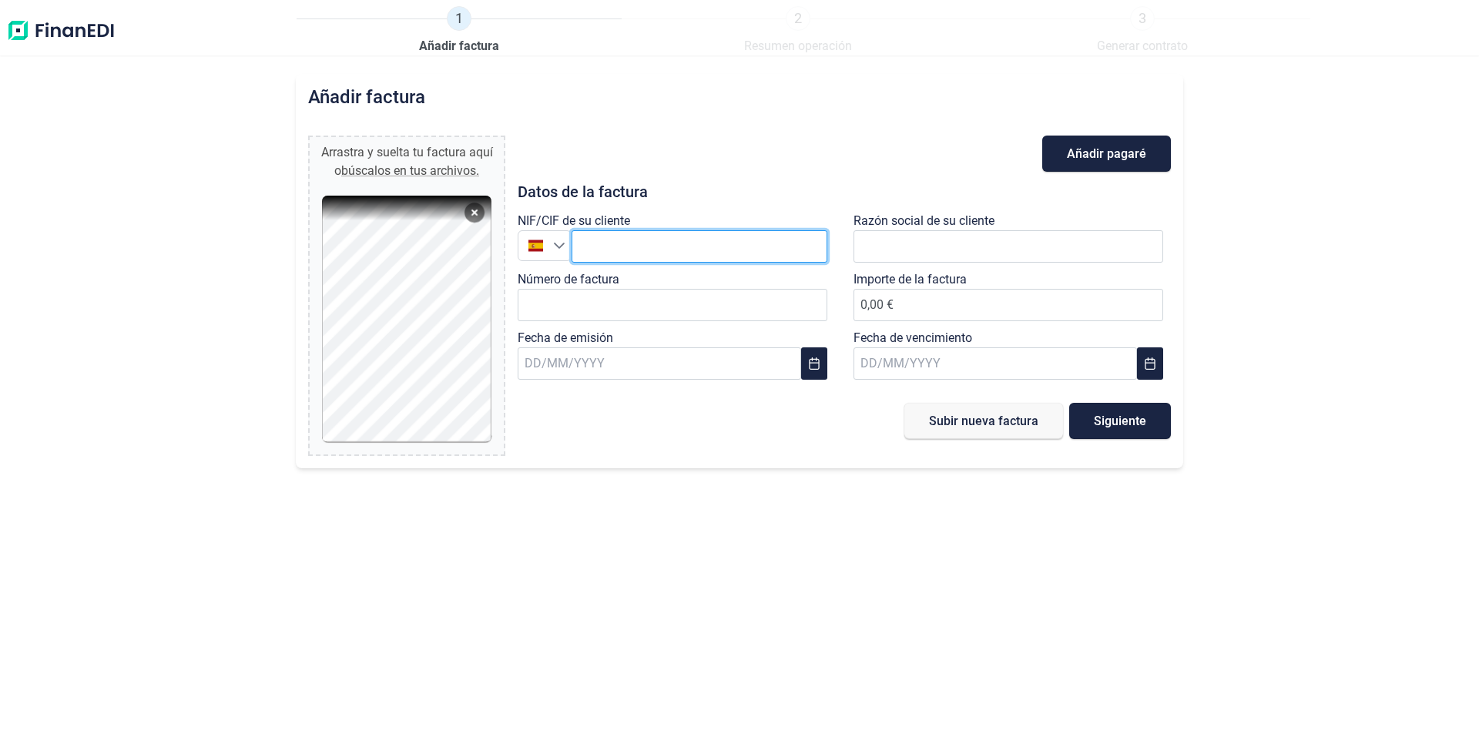
click at [631, 244] on input "text" at bounding box center [699, 246] width 256 height 32
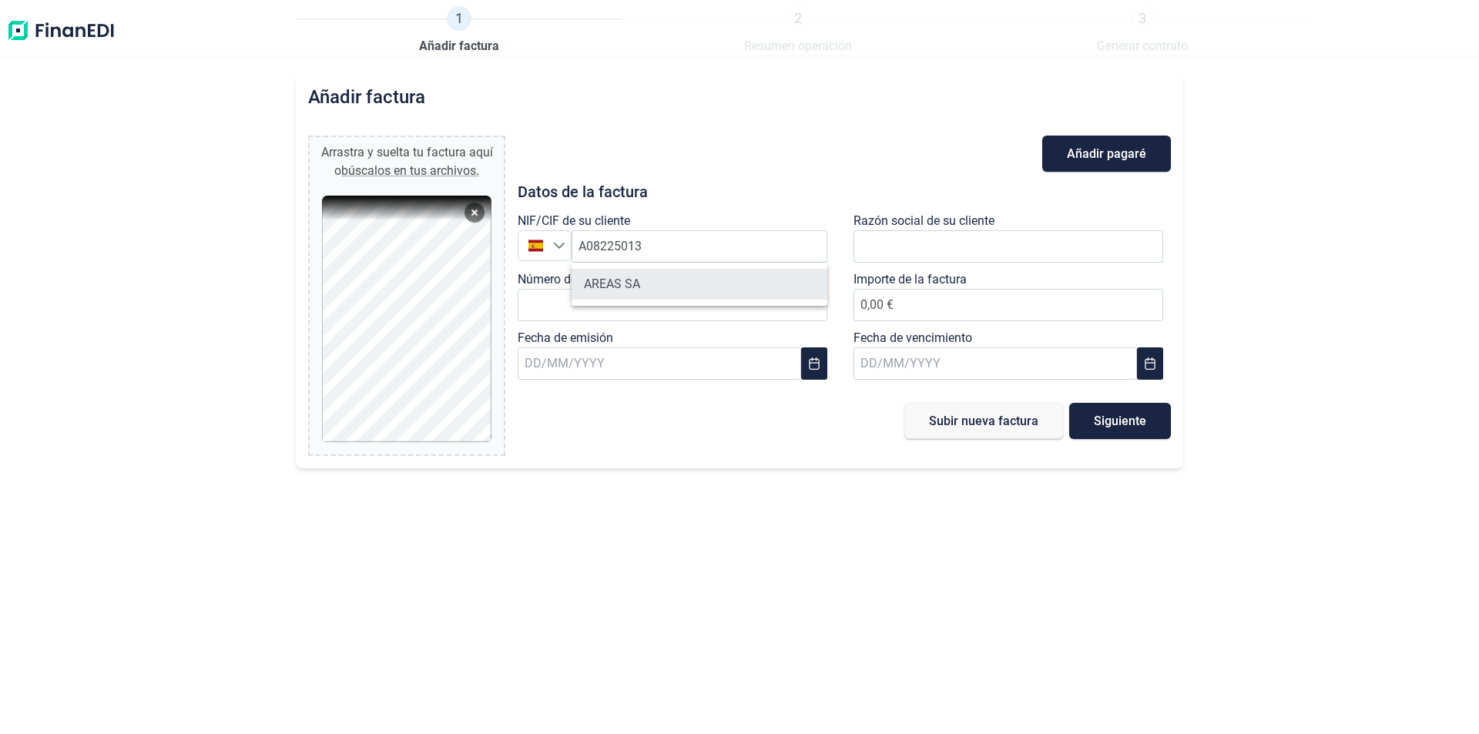
click at [690, 273] on li "AREAS SA" at bounding box center [699, 284] width 256 height 31
type input "A08225013"
type input "AREAS SA"
click at [515, 301] on div "Número de factura" at bounding box center [676, 299] width 336 height 59
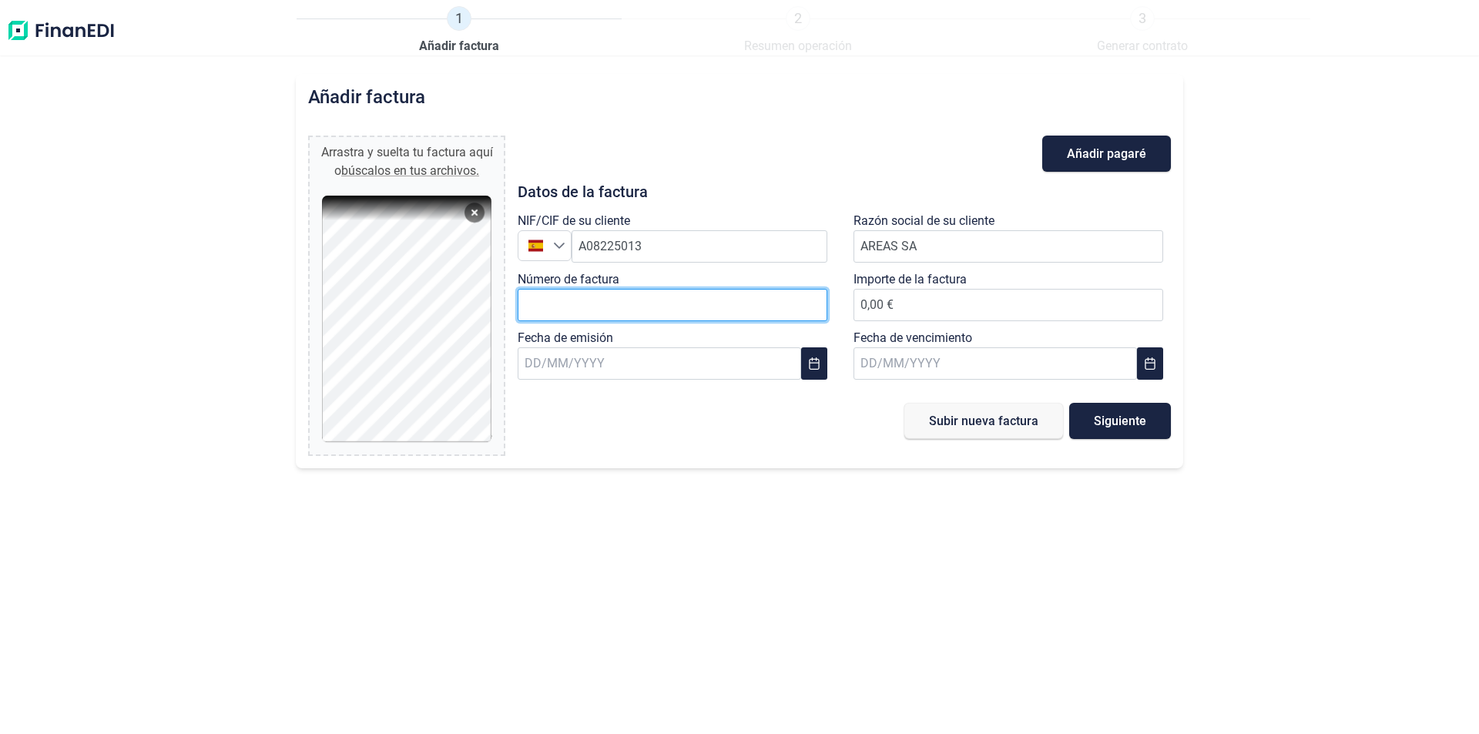
click at [580, 303] on input "Número de factura" at bounding box center [673, 305] width 310 height 32
type input "L-2500443"
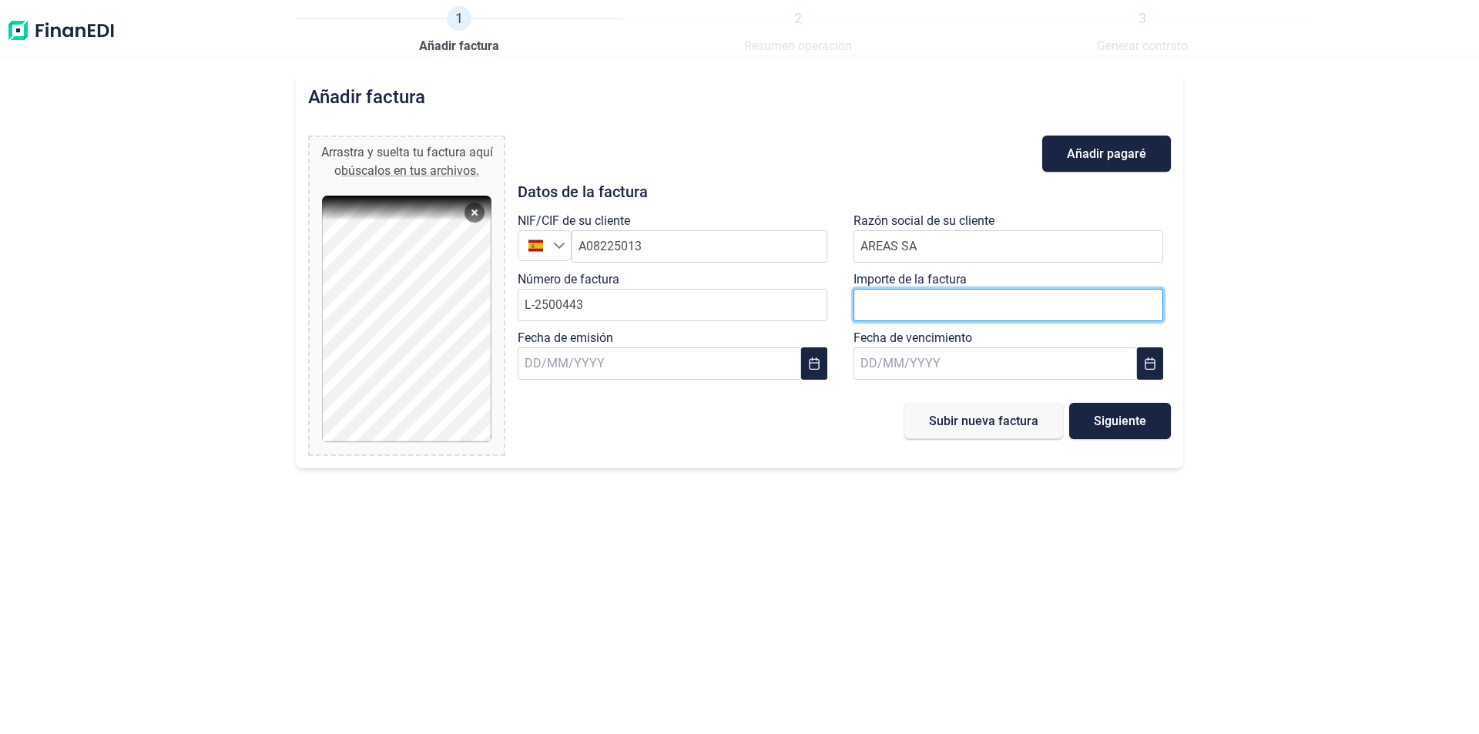
click at [1023, 299] on input "number" at bounding box center [1008, 305] width 310 height 32
type input "865"
type input "865,15 €"
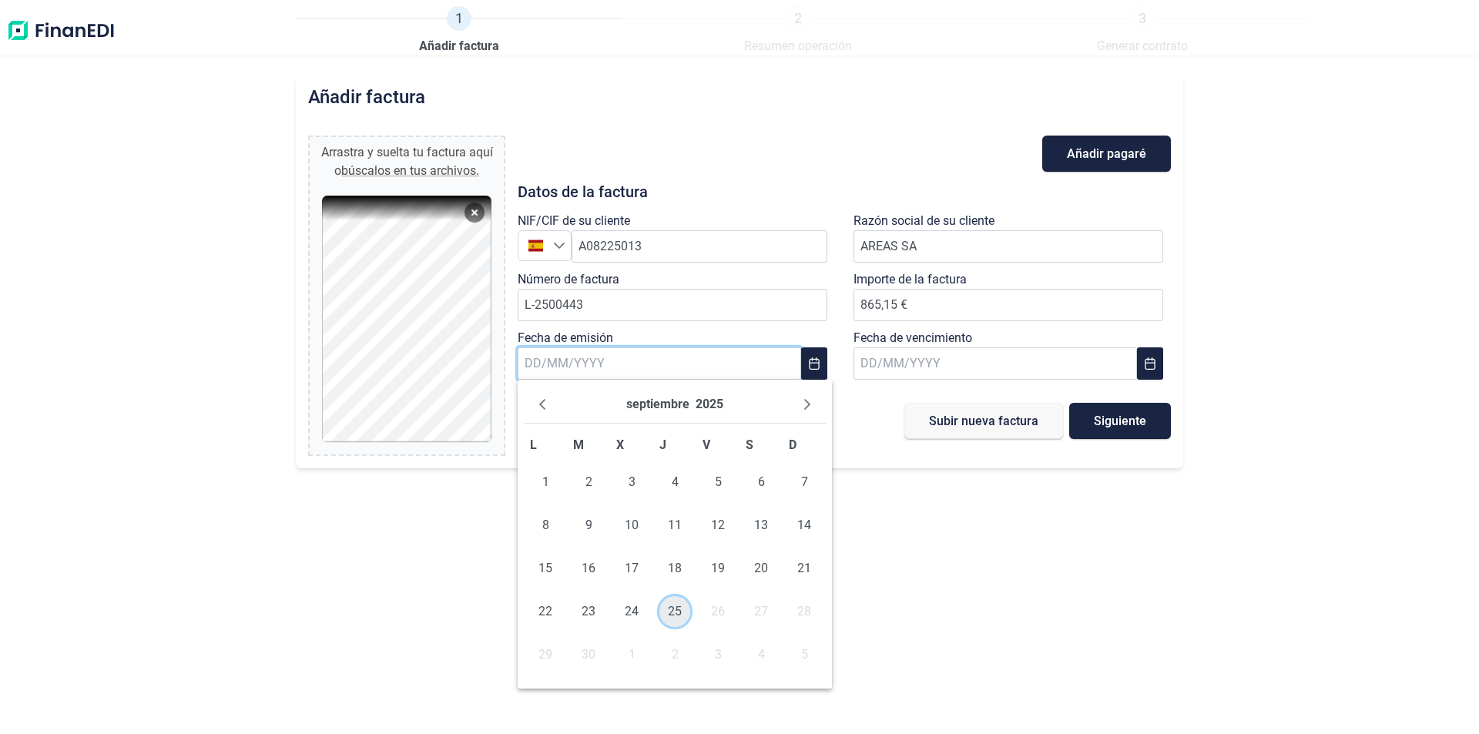
click at [679, 606] on span "25" at bounding box center [674, 611] width 31 height 31
type input "[DATE]"
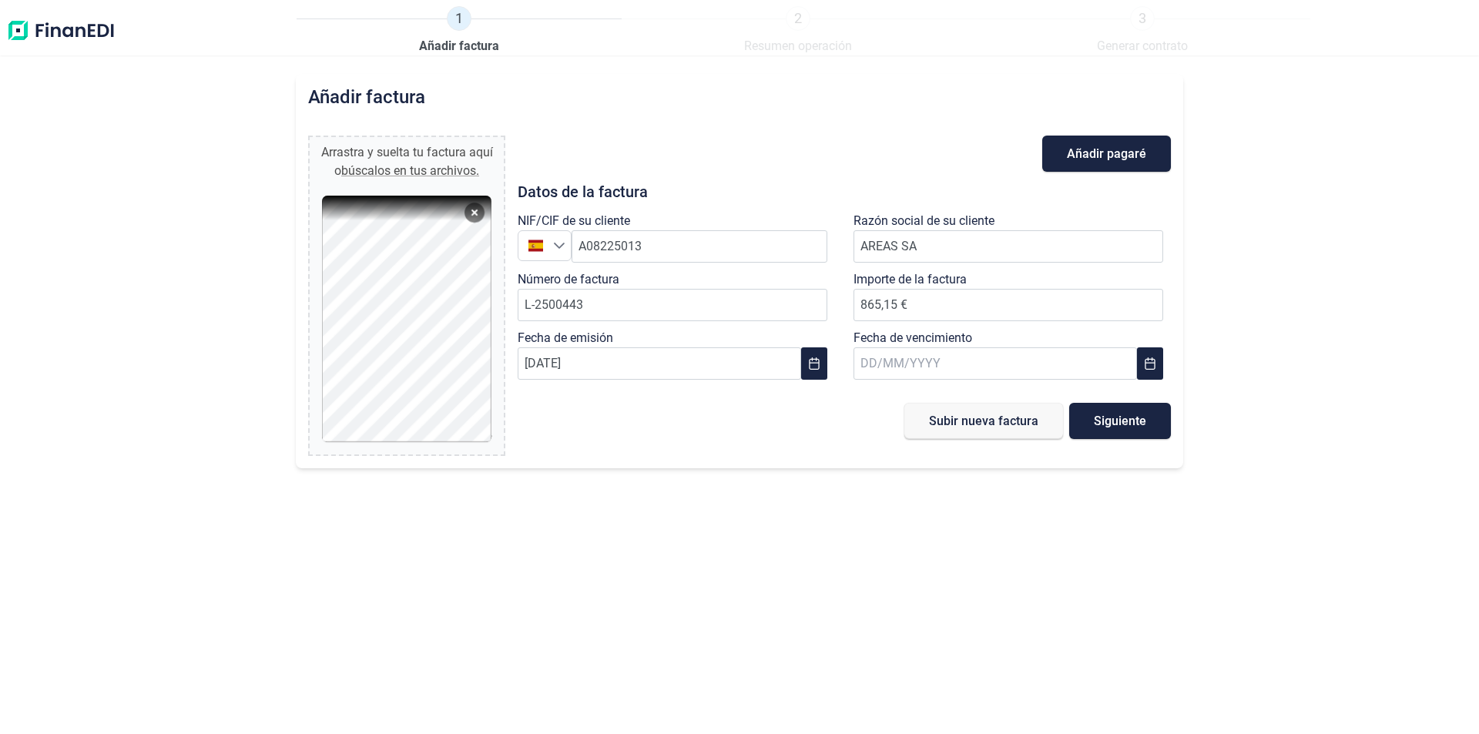
click at [850, 356] on div "Fecha de vencimiento" at bounding box center [1012, 358] width 336 height 59
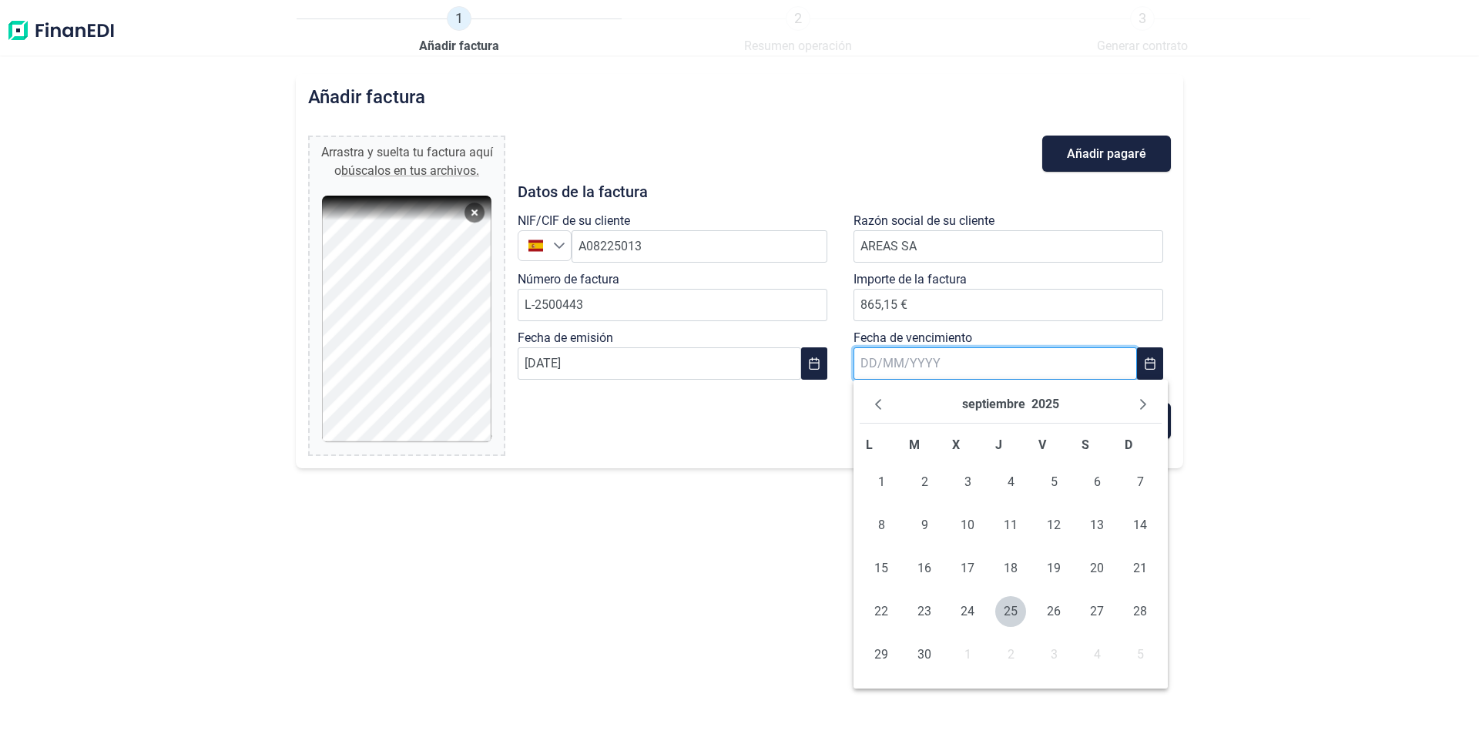
click at [861, 357] on input "text" at bounding box center [994, 363] width 283 height 32
click at [894, 372] on input "text" at bounding box center [994, 363] width 283 height 32
type input "[DATE]"
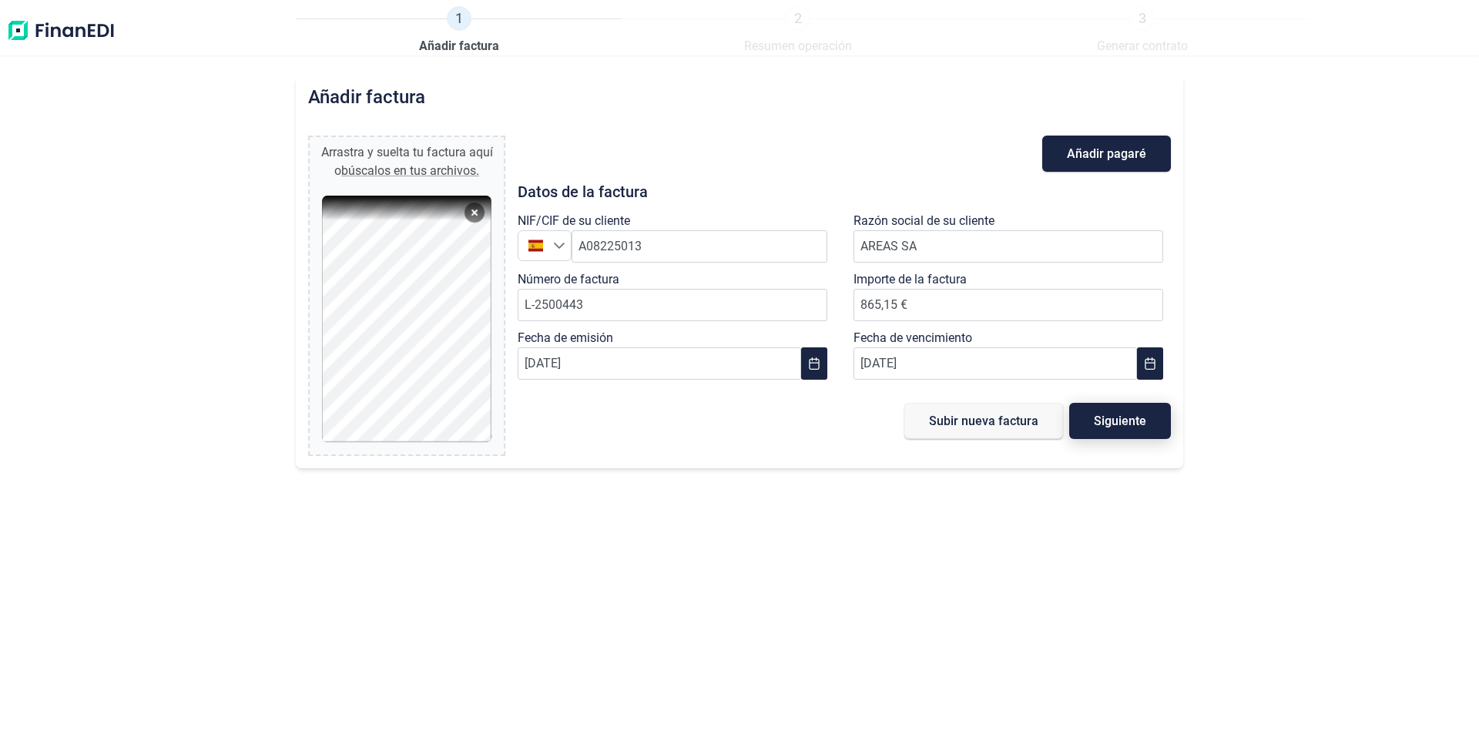
click at [1127, 427] on span "Siguiente" at bounding box center [1120, 421] width 52 height 12
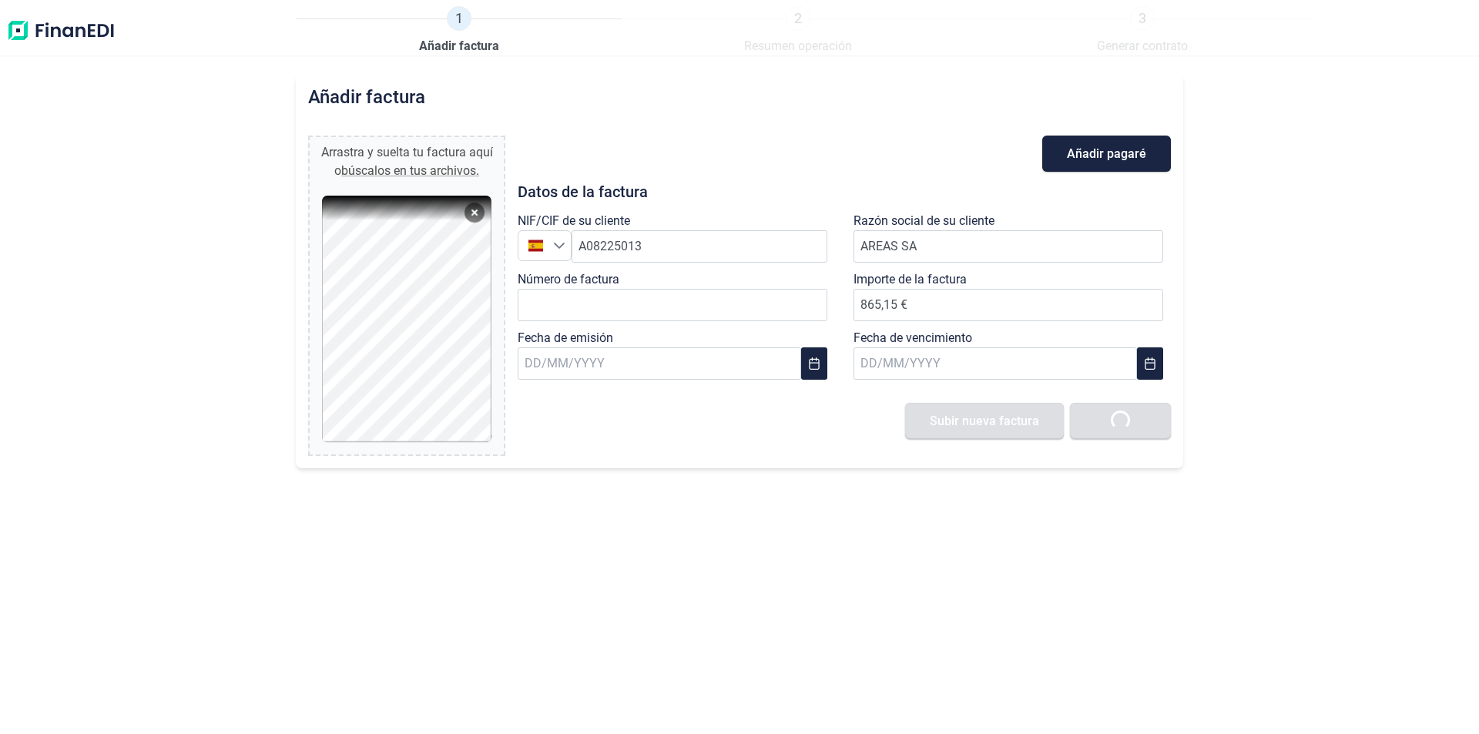
type input "0,00 €"
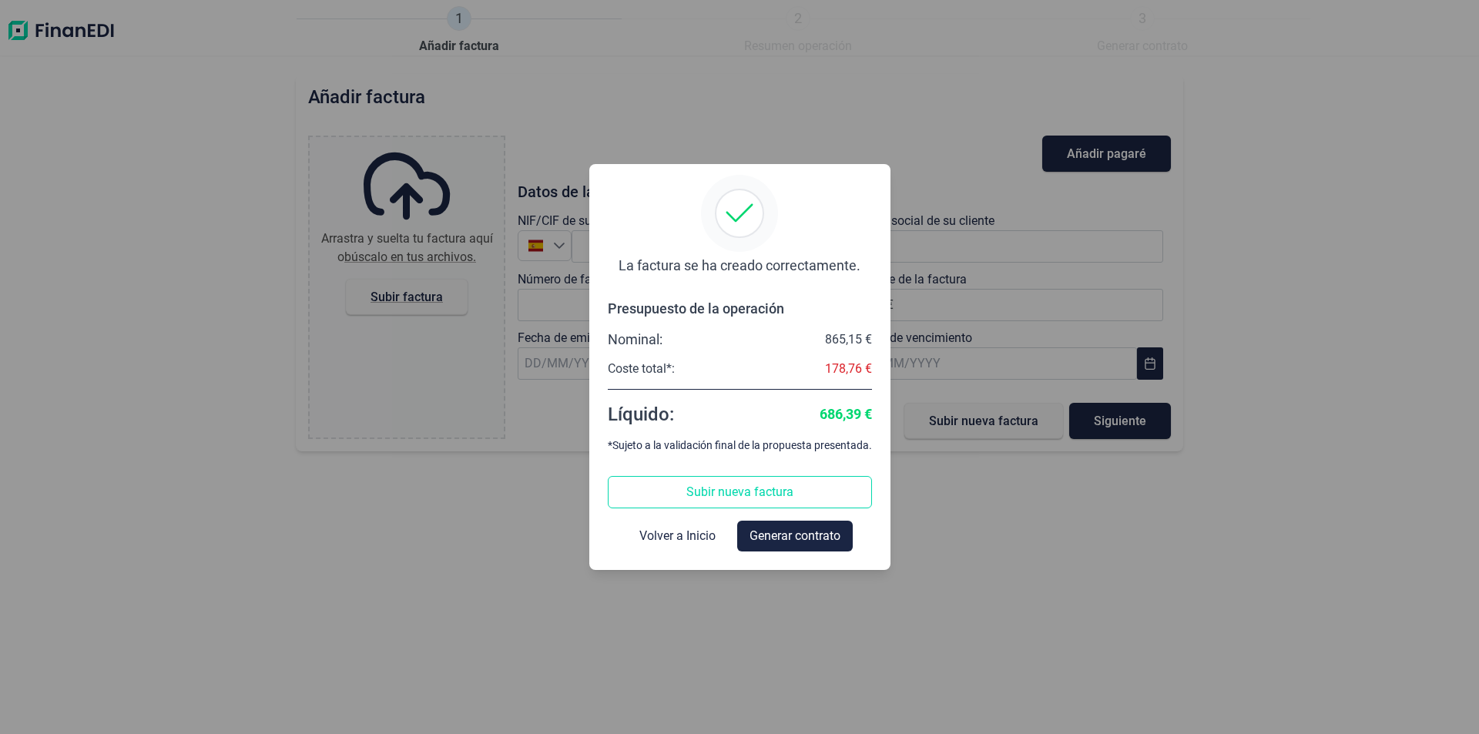
drag, startPoint x: 1285, startPoint y: 487, endPoint x: 1265, endPoint y: 474, distance: 24.2
click at [1284, 487] on div "La factura se ha creado correctamente. Presupuesto de la operación Nominal: 865…" at bounding box center [739, 367] width 1479 height 734
click at [667, 541] on span "Volver a Inicio" at bounding box center [677, 536] width 76 height 18
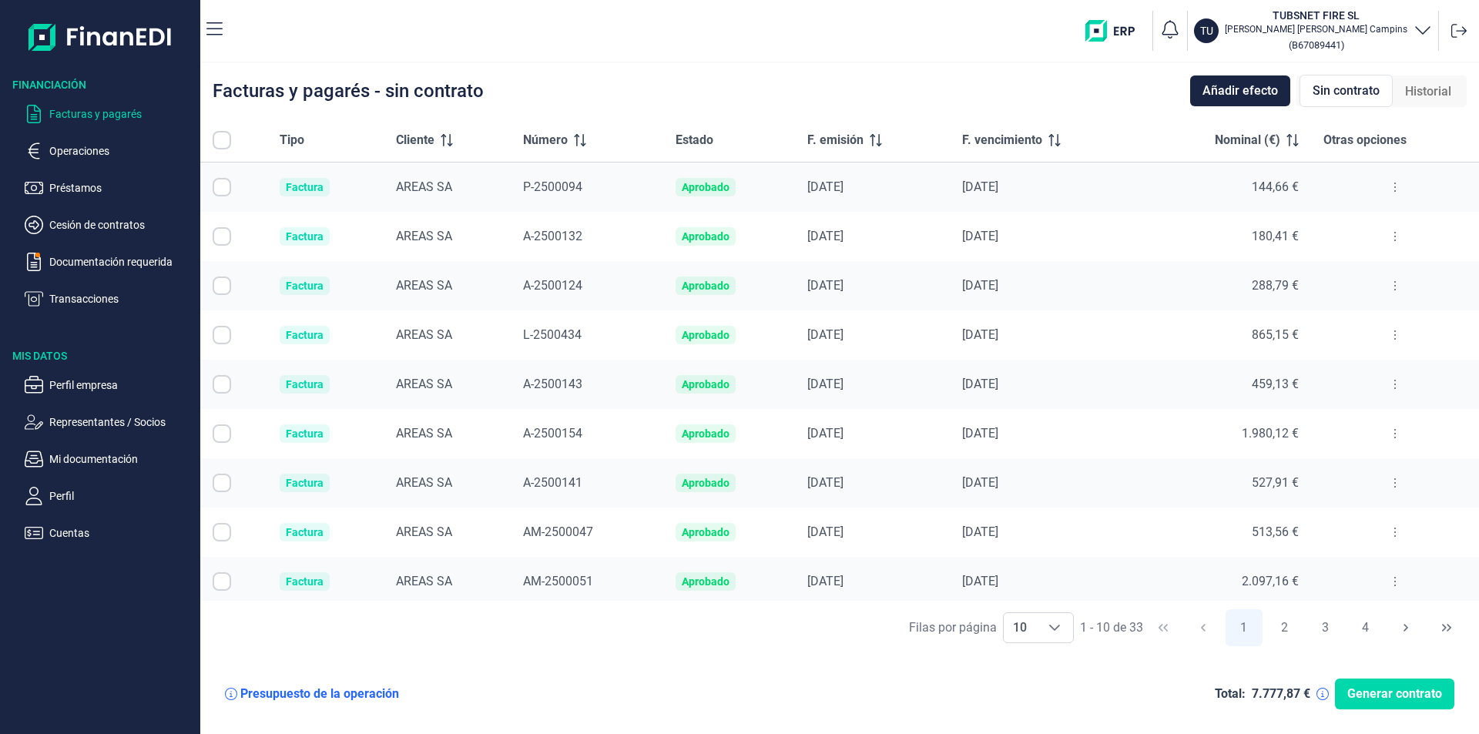
checkbox input "true"
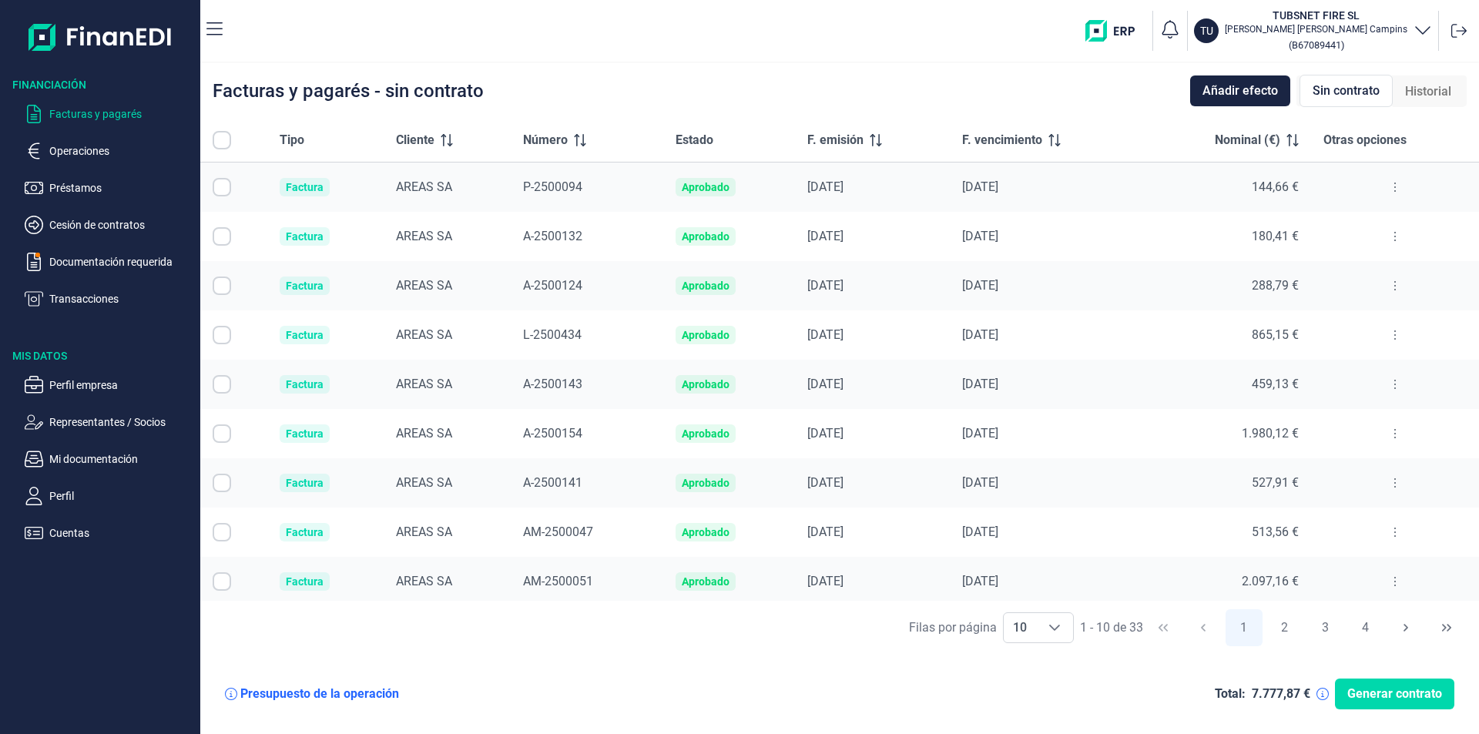
checkbox input "true"
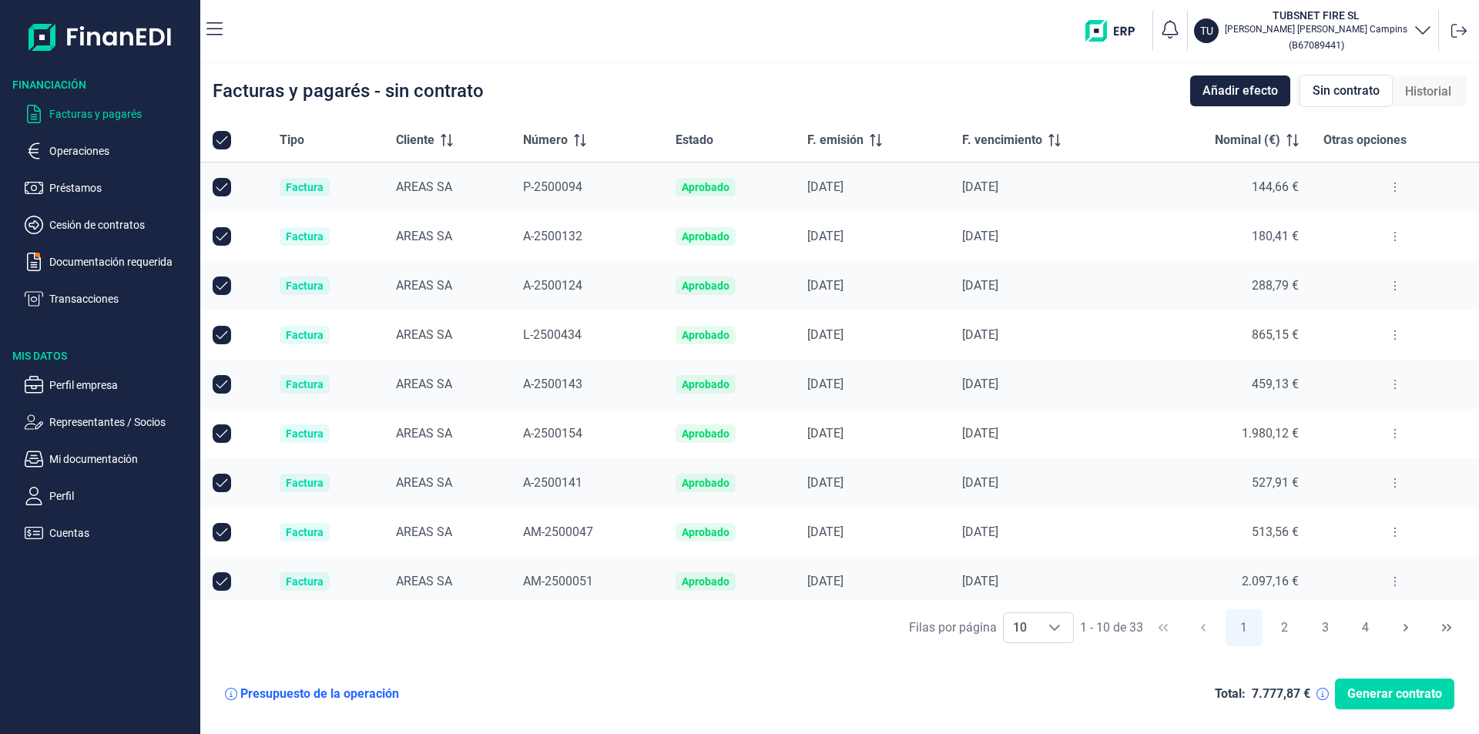
scroll to position [55, 0]
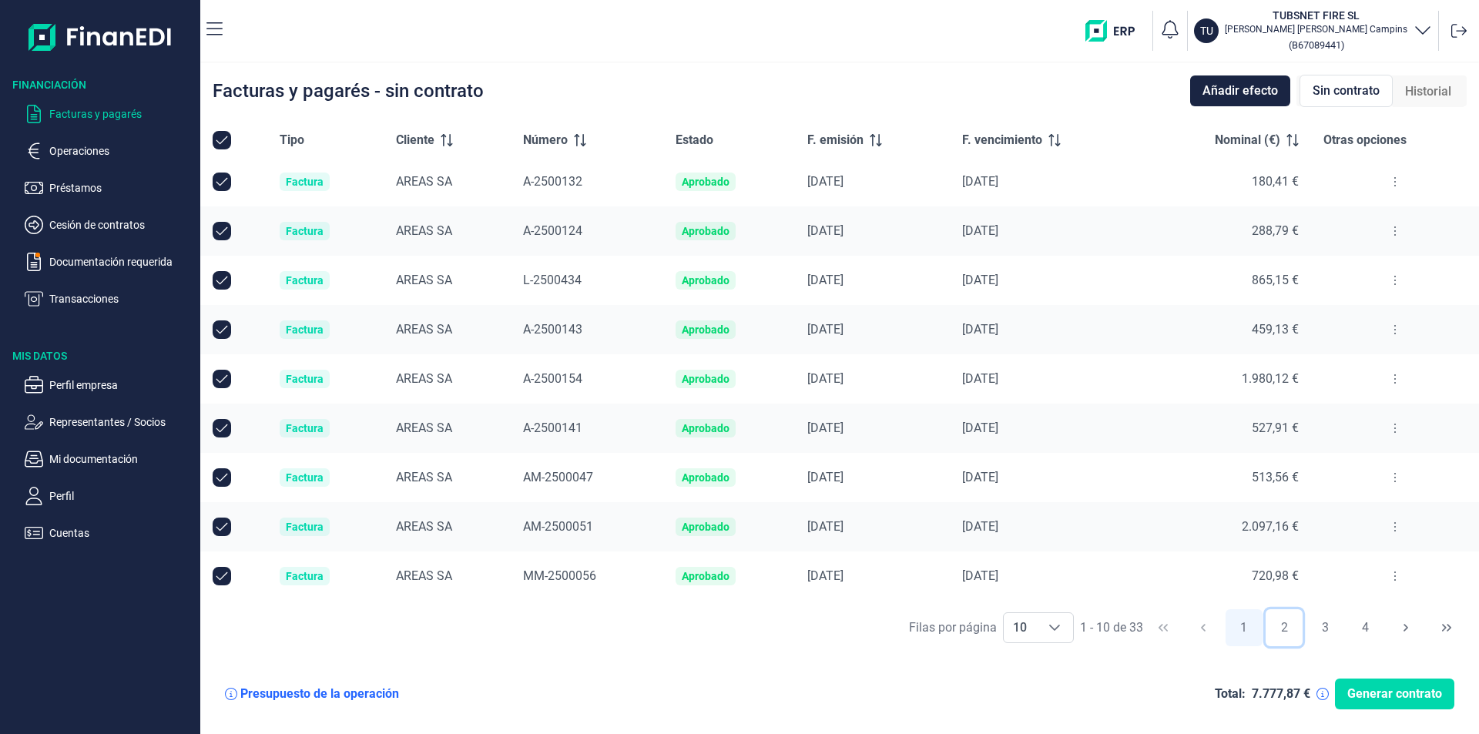
click at [1290, 625] on button "2" at bounding box center [1283, 627] width 37 height 37
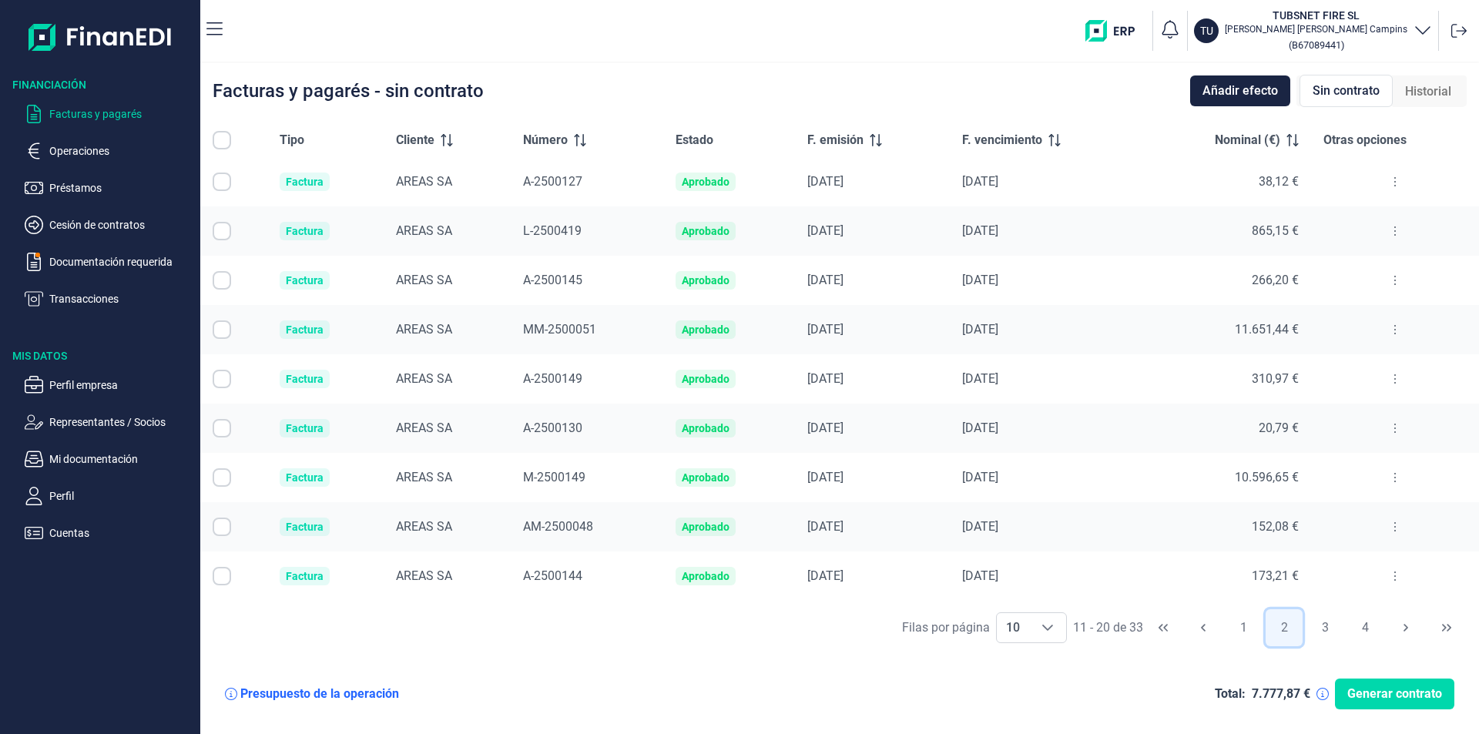
scroll to position [0, 0]
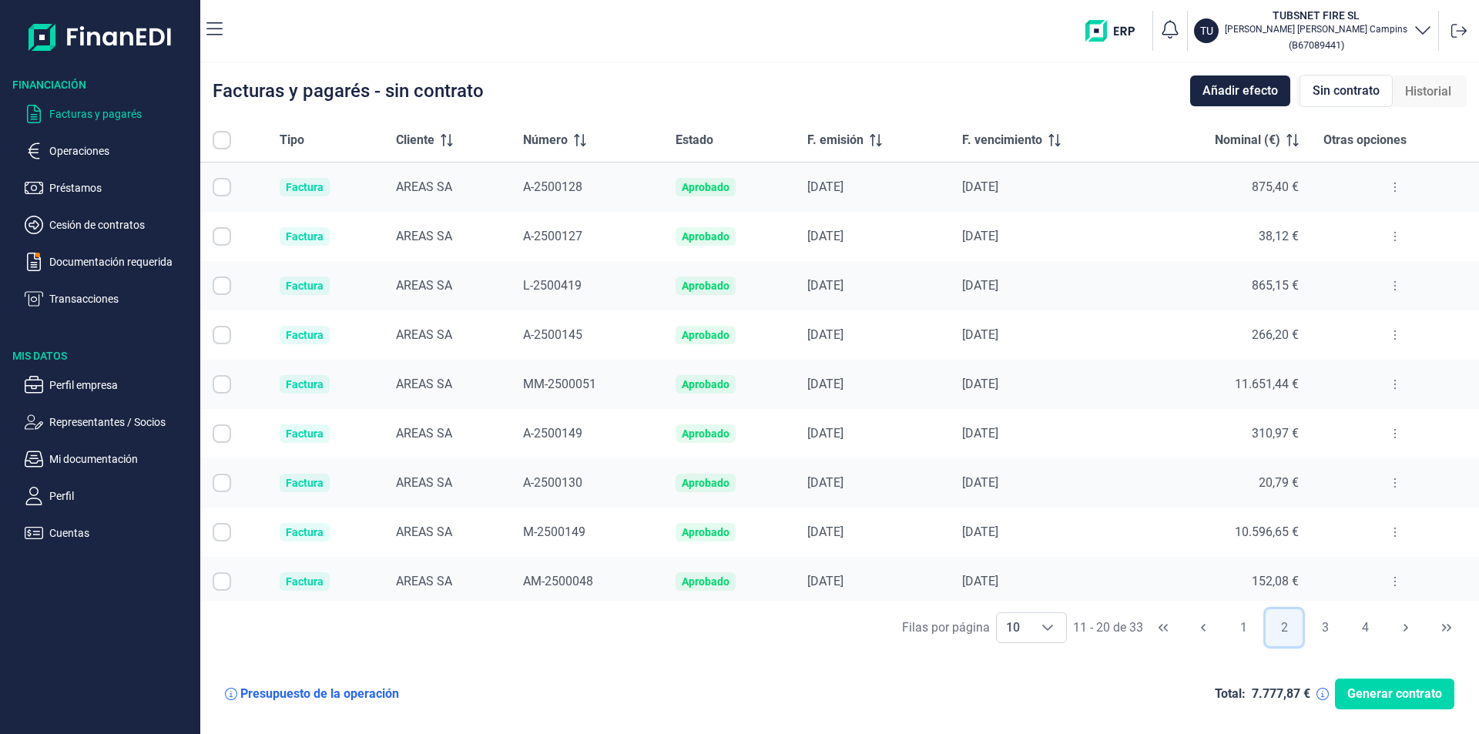
checkbox input "false"
click at [1326, 625] on button "3" at bounding box center [1324, 627] width 37 height 37
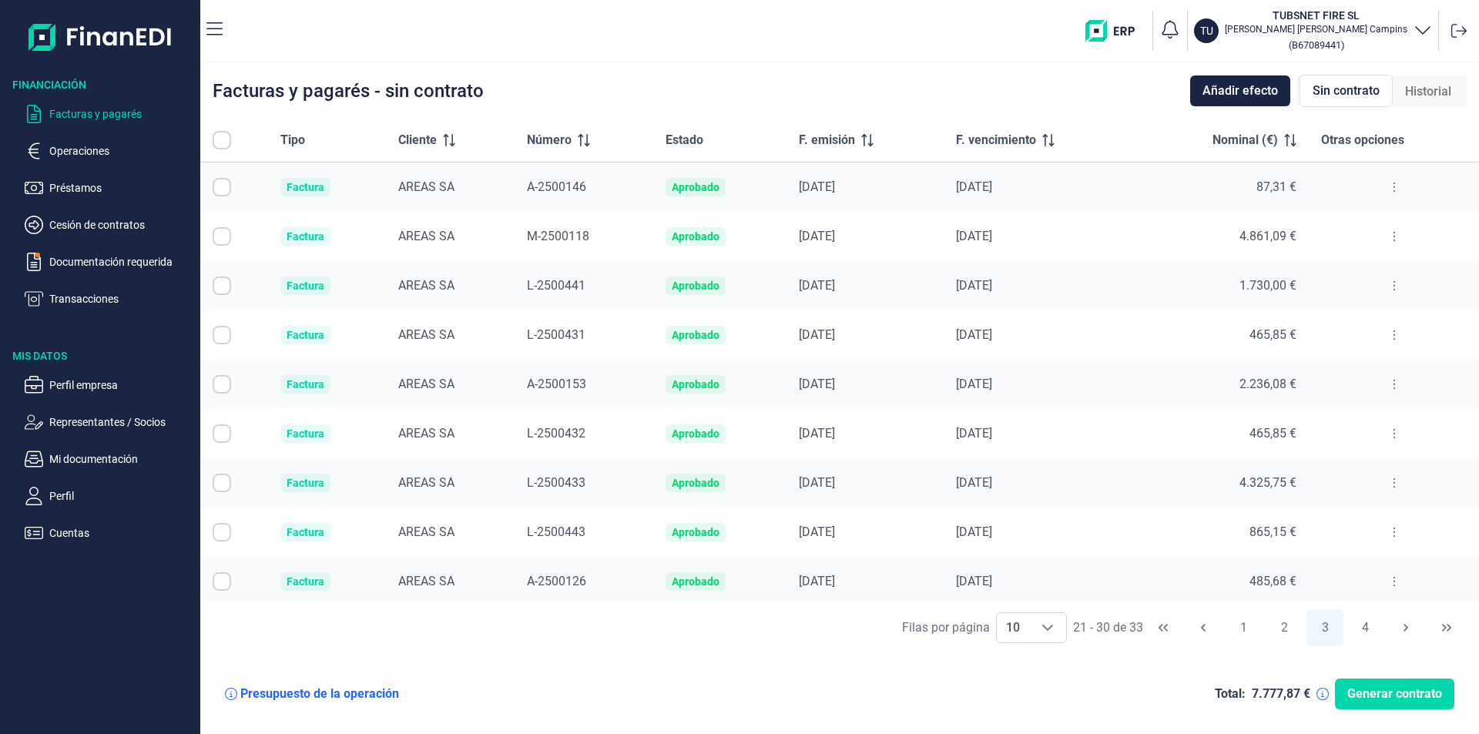
click at [1393, 535] on icon at bounding box center [1394, 532] width 3 height 12
click at [1364, 573] on span "Ver detalle de la factura" at bounding box center [1331, 570] width 112 height 15
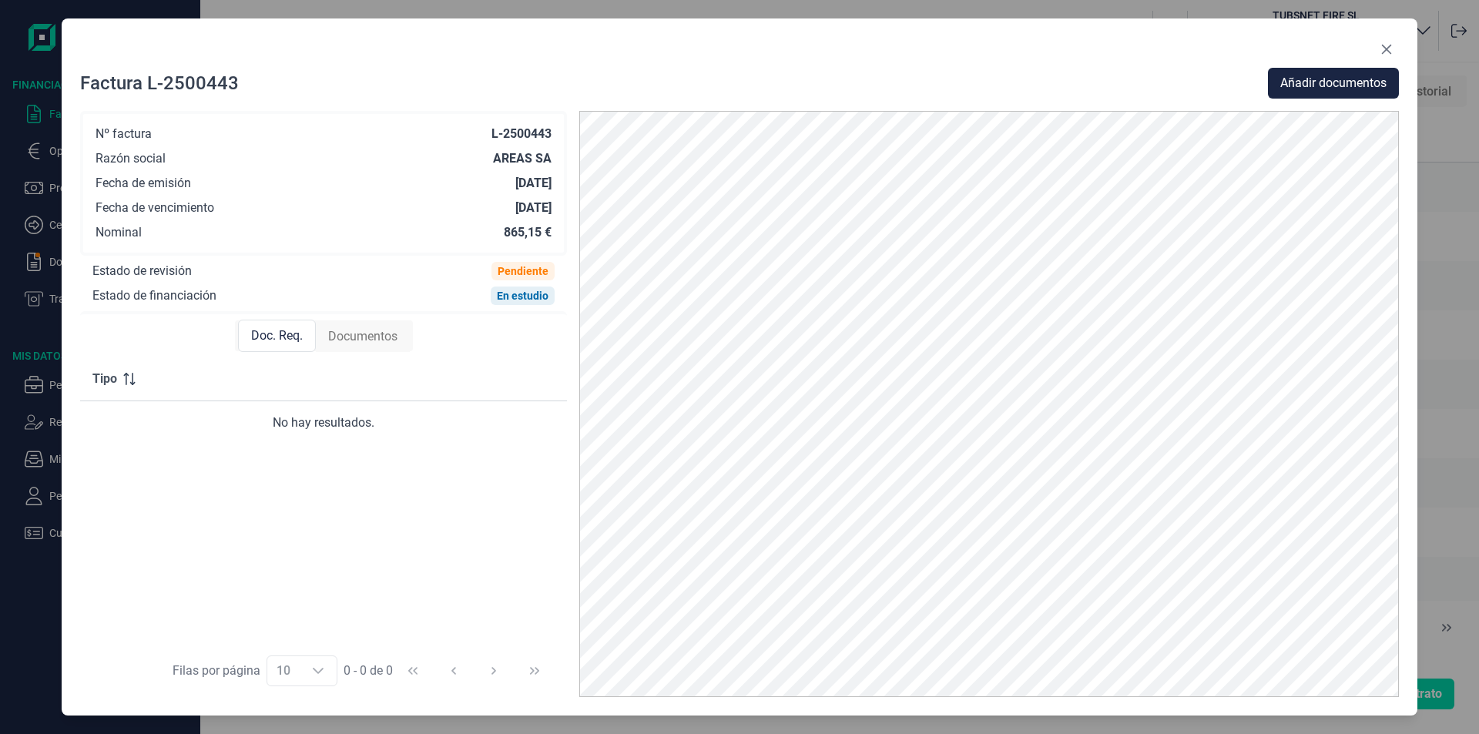
click at [371, 328] on span "Documentos" at bounding box center [362, 336] width 69 height 18
drag, startPoint x: 1366, startPoint y: 85, endPoint x: 1100, endPoint y: 86, distance: 266.5
click at [1366, 85] on span "Añadir documentos" at bounding box center [1333, 83] width 106 height 18
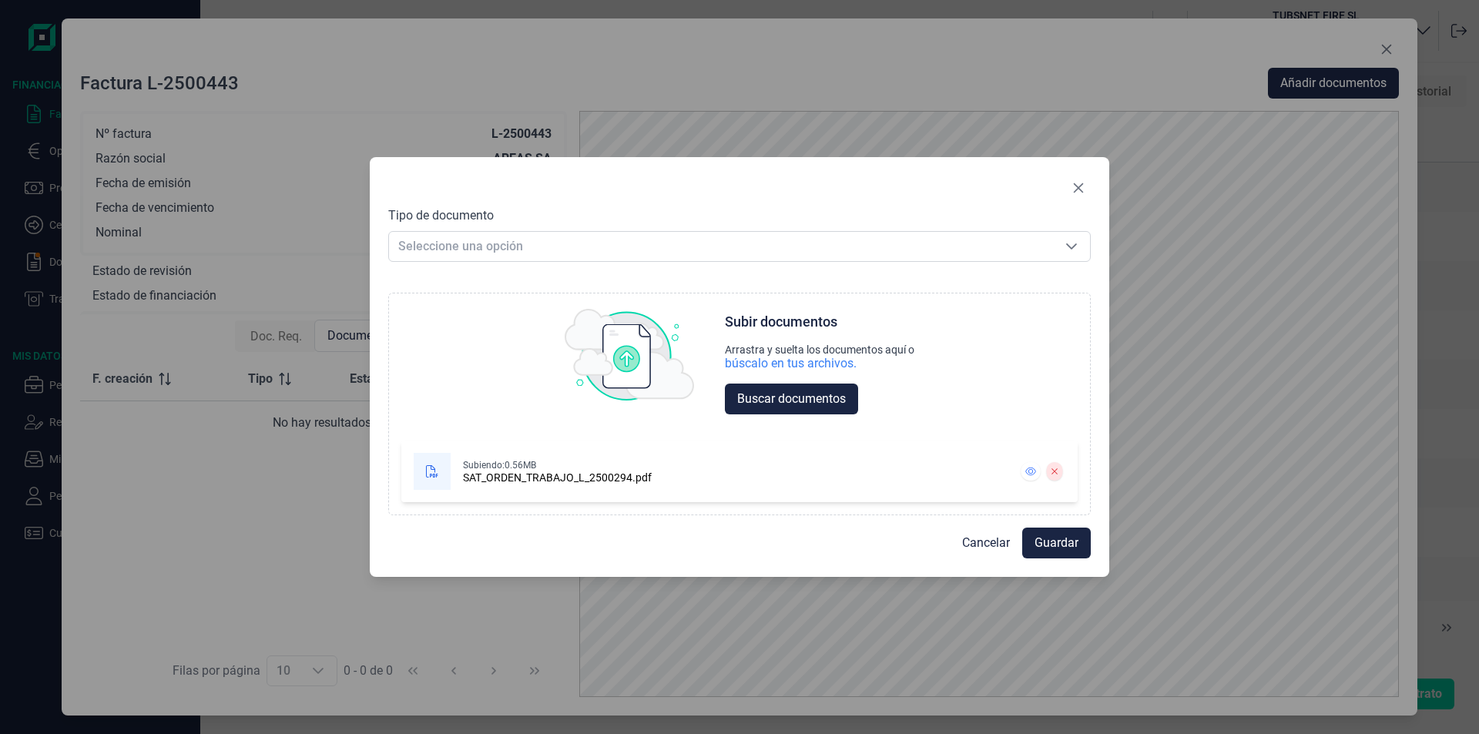
click at [417, 270] on div "Tipo de documento Seleccione una opción Seleccione una opción Choose Subir docu…" at bounding box center [739, 361] width 702 height 310
click at [428, 247] on span "Seleccione una opción" at bounding box center [721, 246] width 664 height 29
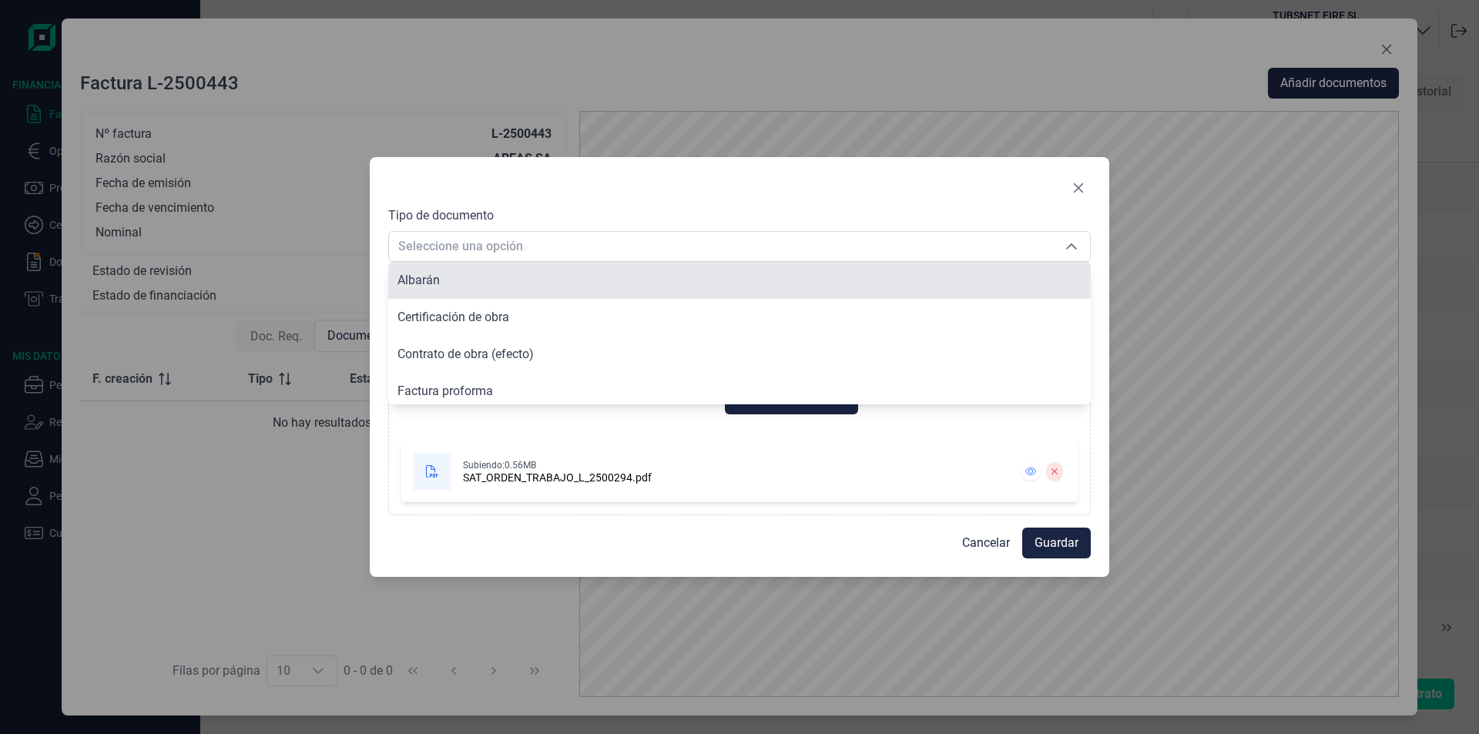
click at [436, 294] on li "Albarán" at bounding box center [739, 280] width 702 height 37
type input "Albarán"
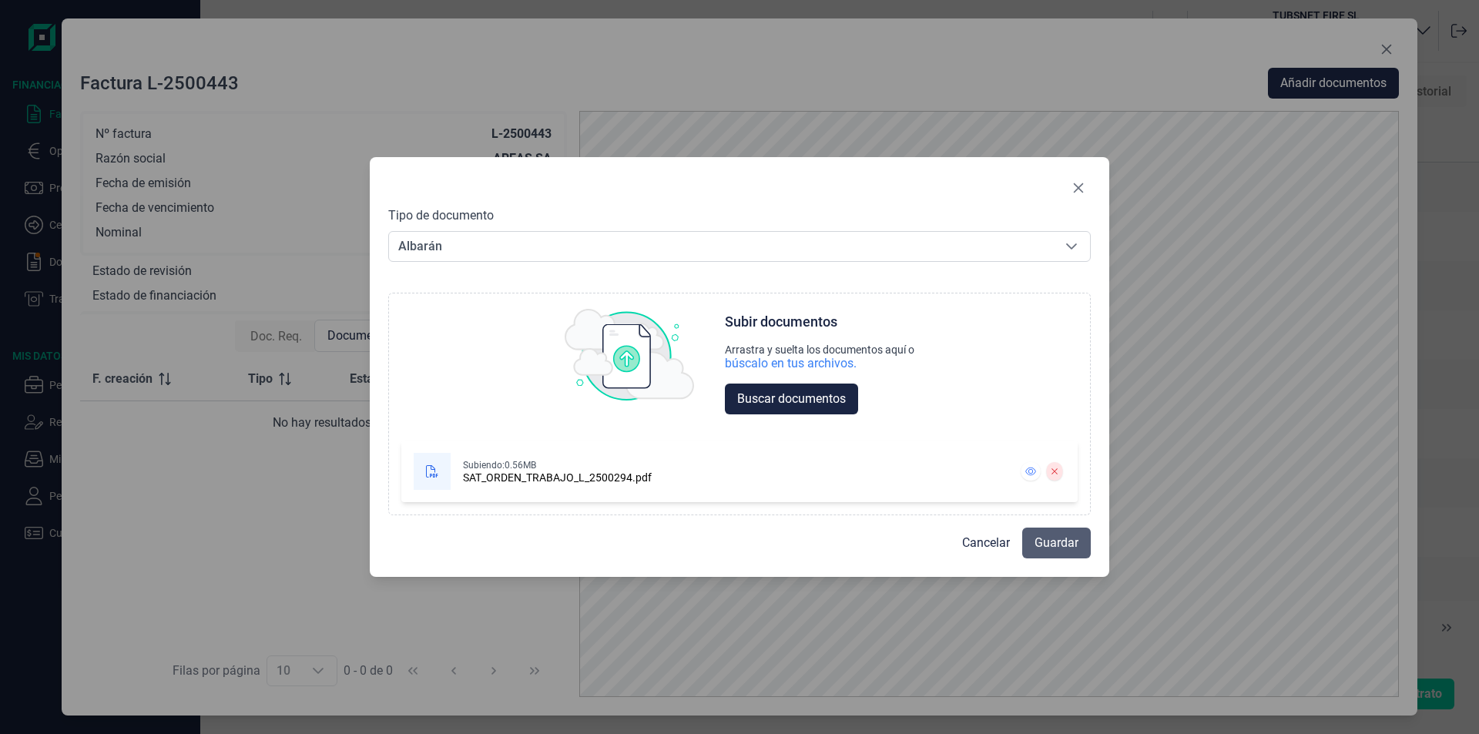
click at [1061, 530] on button "Guardar" at bounding box center [1056, 543] width 69 height 31
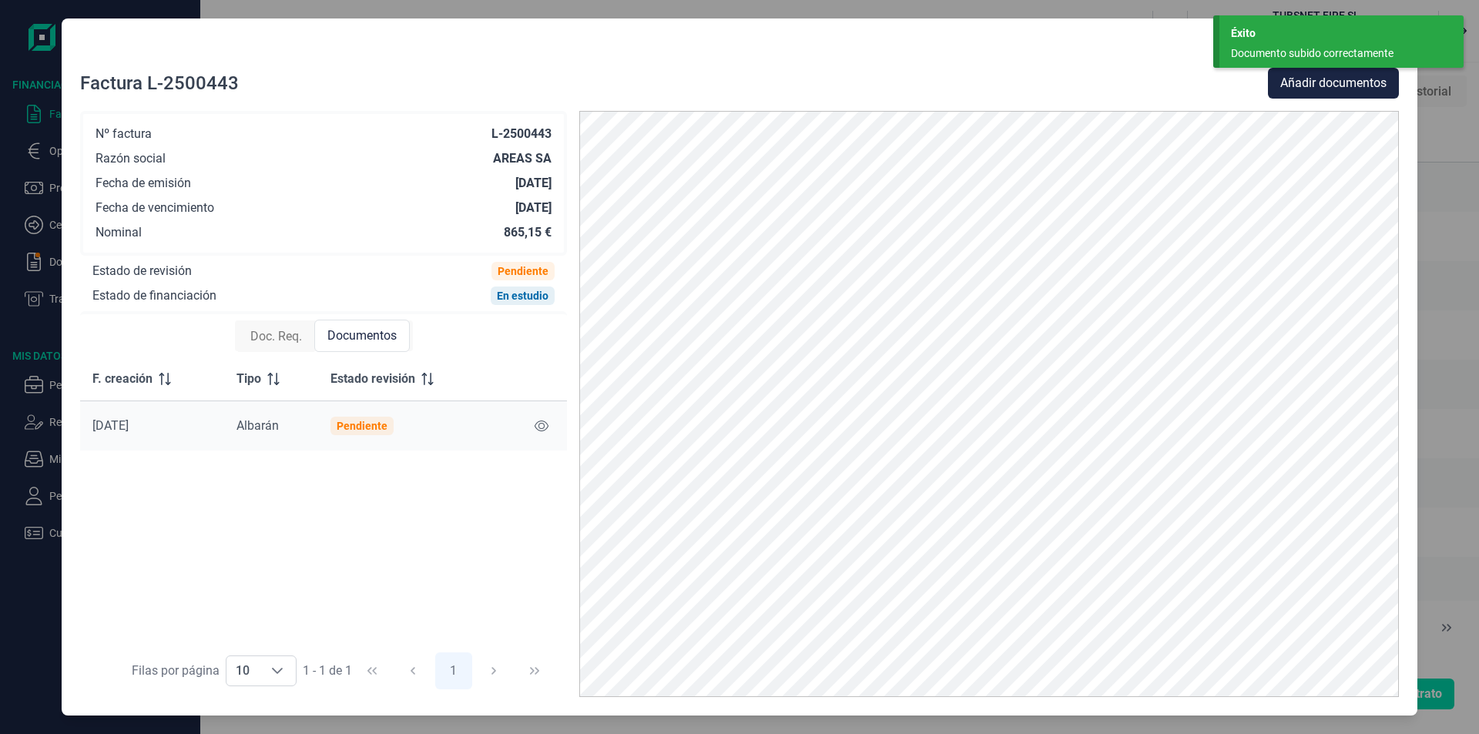
click at [1460, 238] on div "Factura L-2500443 Añadir documentos Nº factura L-2500443 Razón social AREAS SA …" at bounding box center [739, 367] width 1479 height 734
click at [1334, 50] on div "Documento subido correctamente" at bounding box center [1335, 53] width 209 height 16
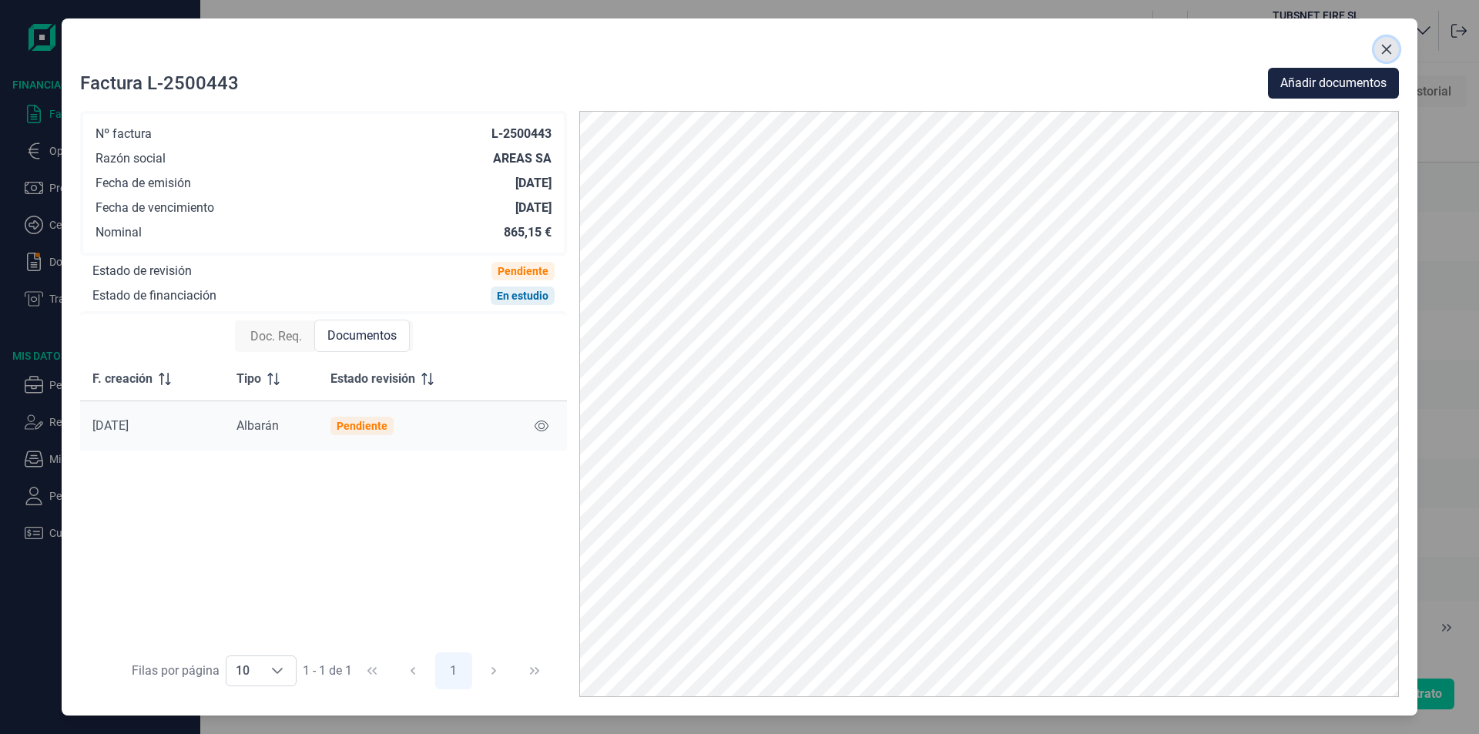
click at [1388, 45] on icon "Close" at bounding box center [1386, 49] width 12 height 12
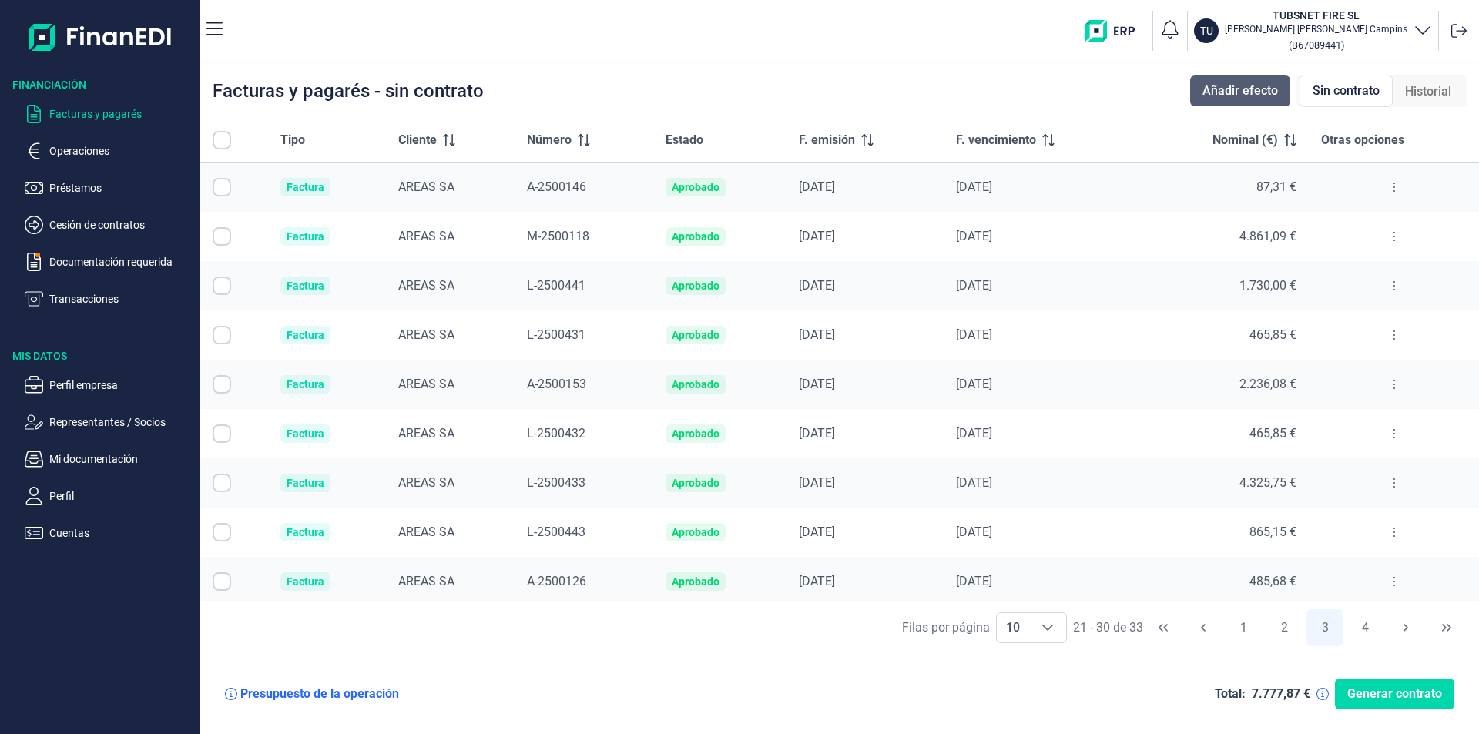
click at [1273, 82] on span "Añadir efecto" at bounding box center [1239, 91] width 75 height 18
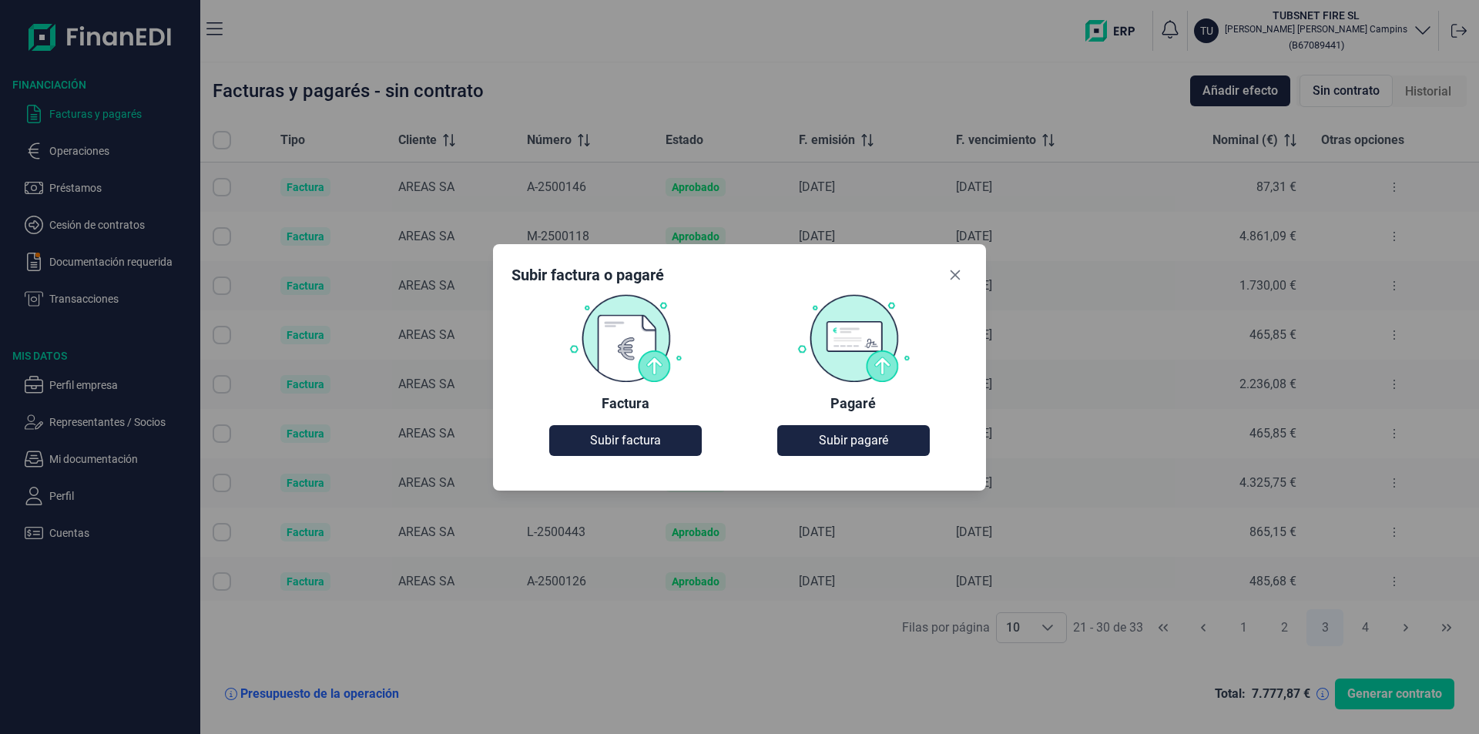
click at [608, 414] on div "Factura Subir factura" at bounding box center [625, 374] width 228 height 163
click at [614, 430] on button "Subir factura" at bounding box center [625, 440] width 152 height 31
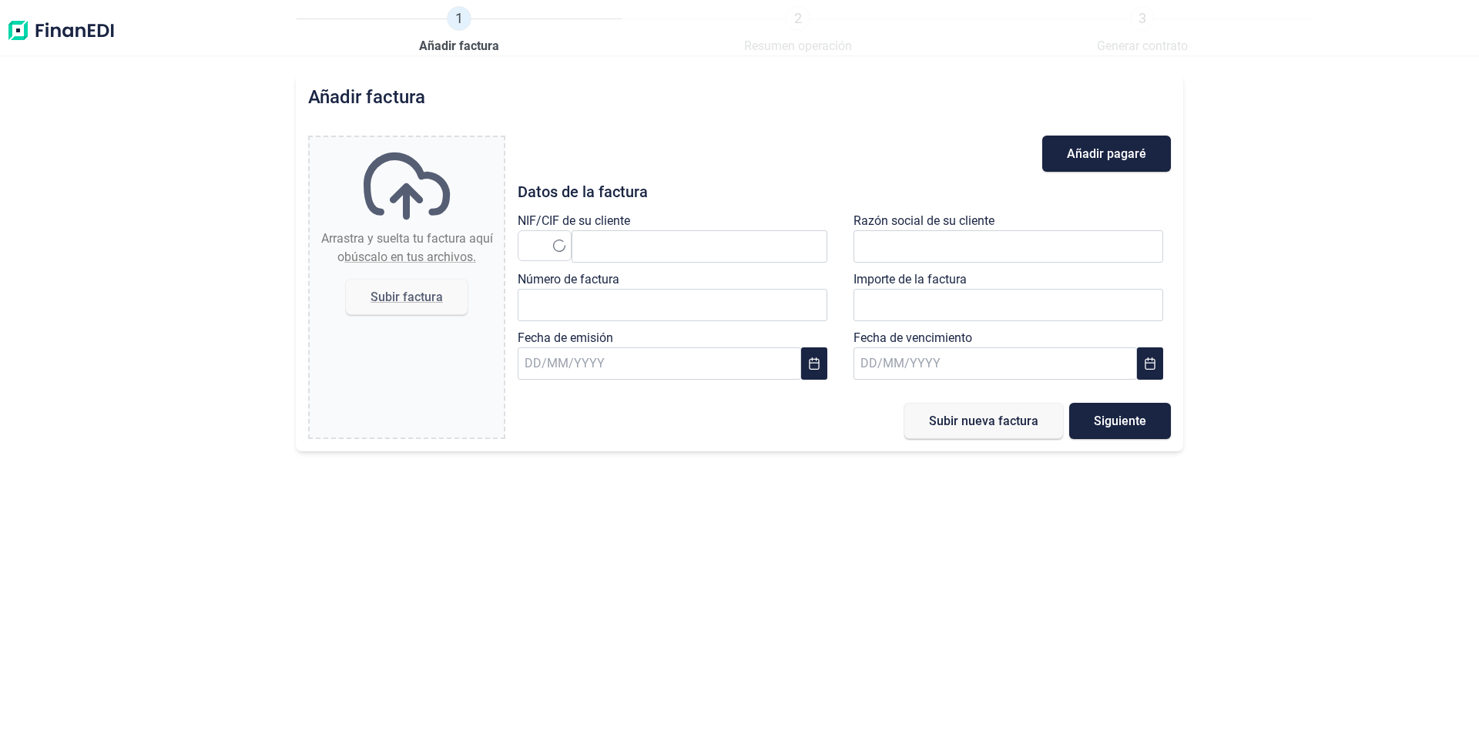
type input "0,00 €"
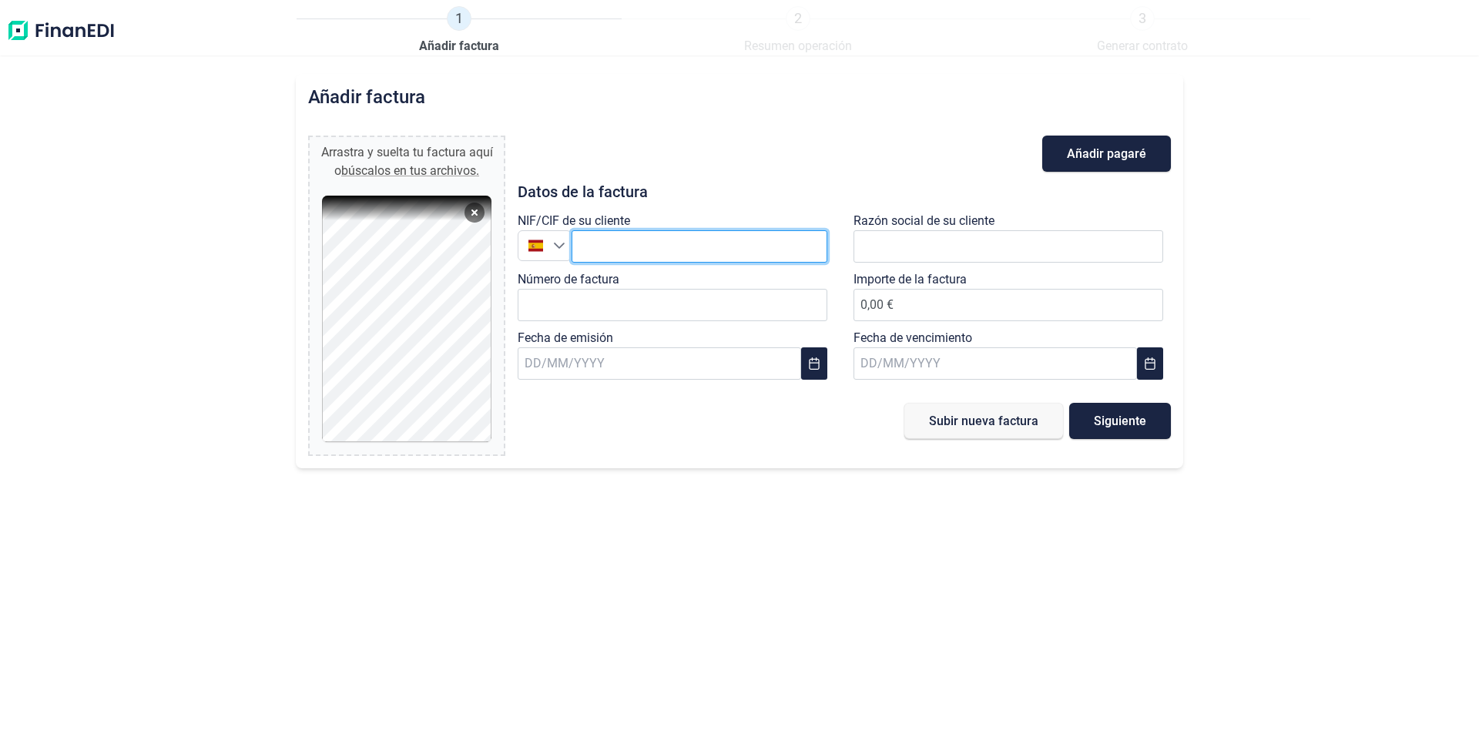
click at [686, 238] on input "text" at bounding box center [699, 246] width 256 height 32
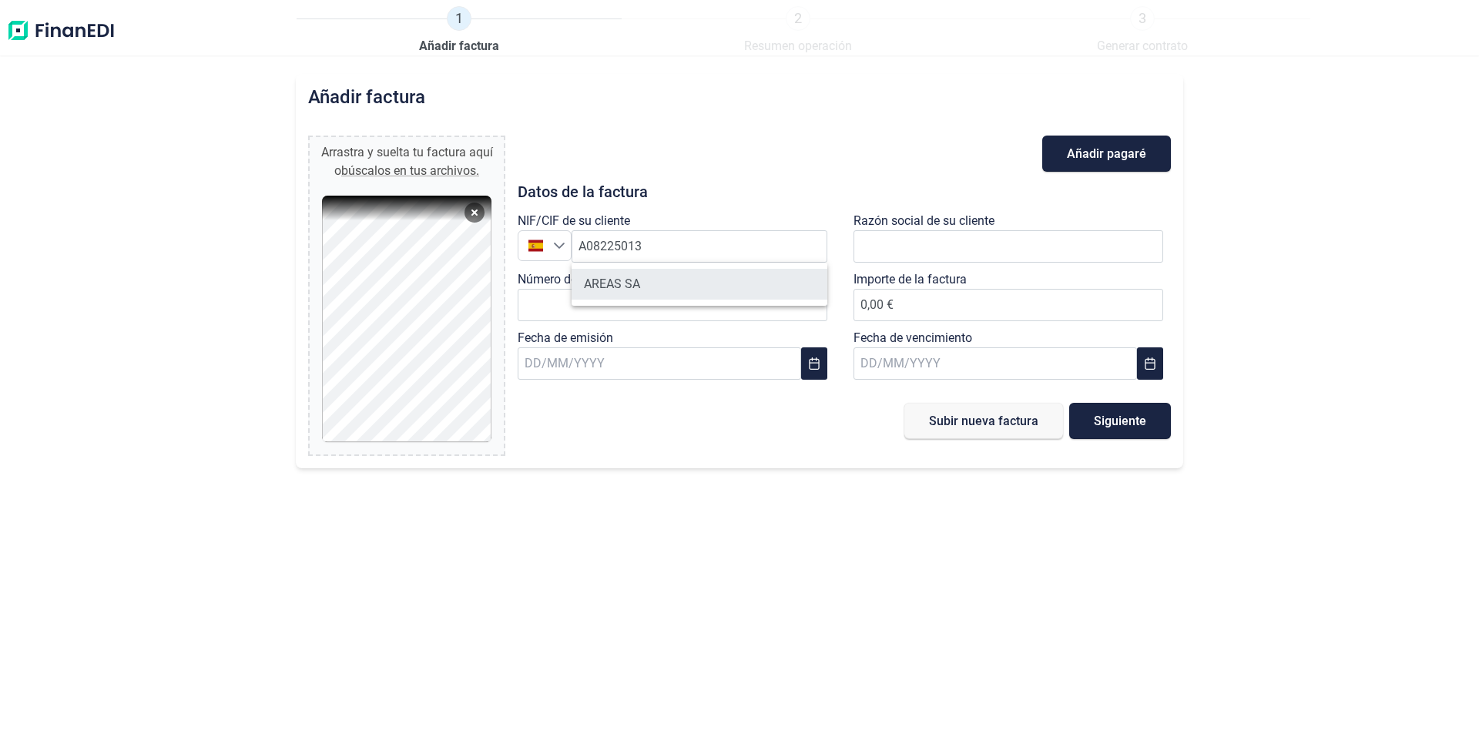
click at [630, 288] on li "AREAS SA" at bounding box center [699, 284] width 256 height 31
type input "A08225013"
type input "AREAS SA"
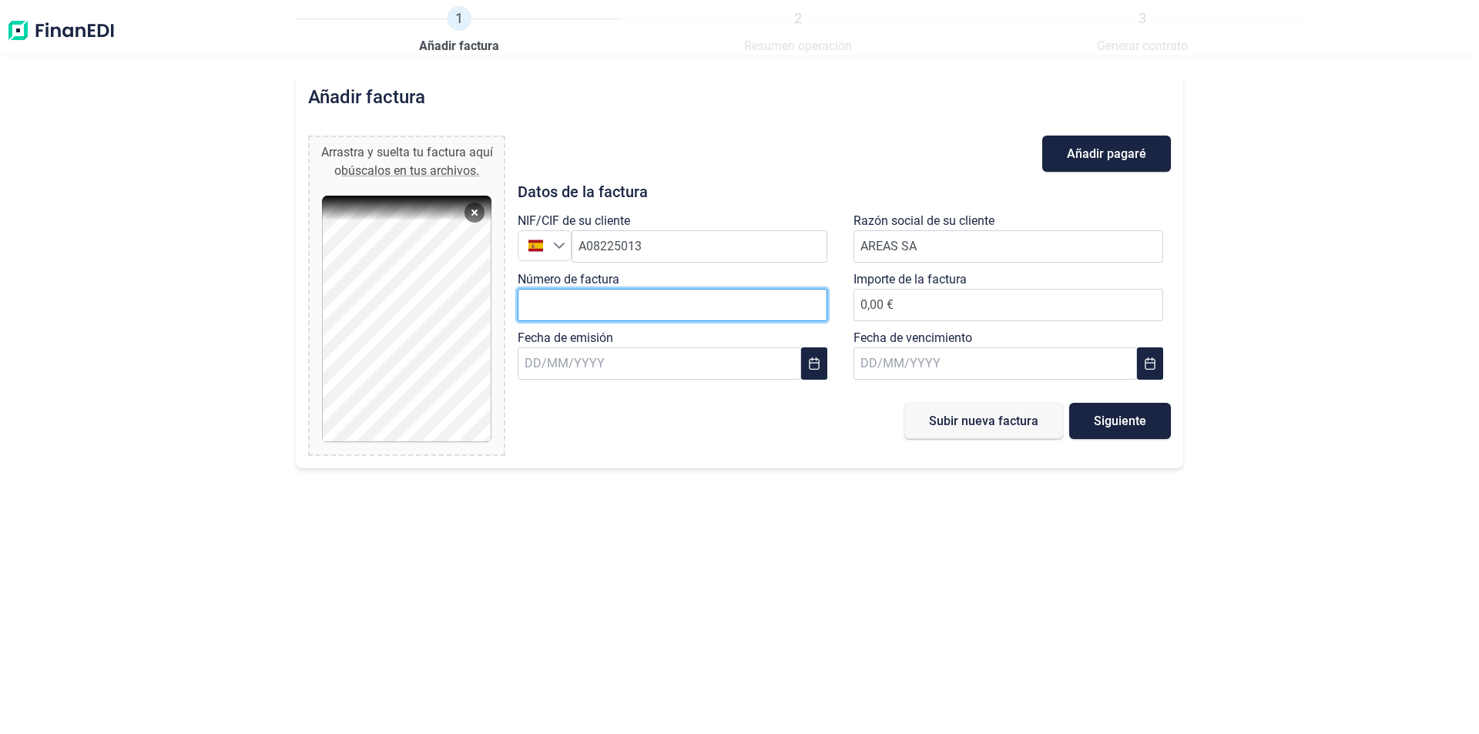
click at [575, 315] on input "Número de factura" at bounding box center [673, 305] width 310 height 32
type input "L-2500444"
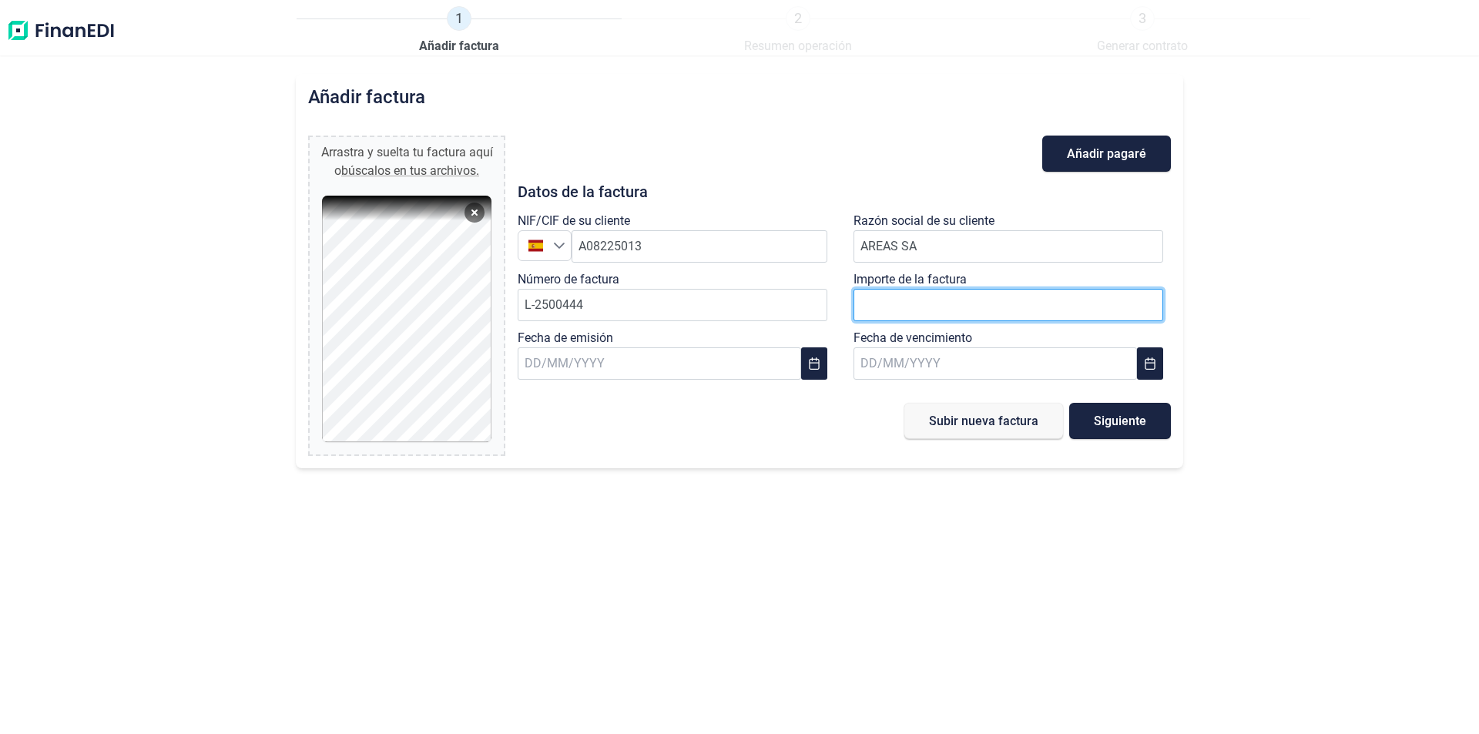
click at [995, 299] on input "number" at bounding box center [1008, 305] width 310 height 32
type input "865"
type input "865,15 €"
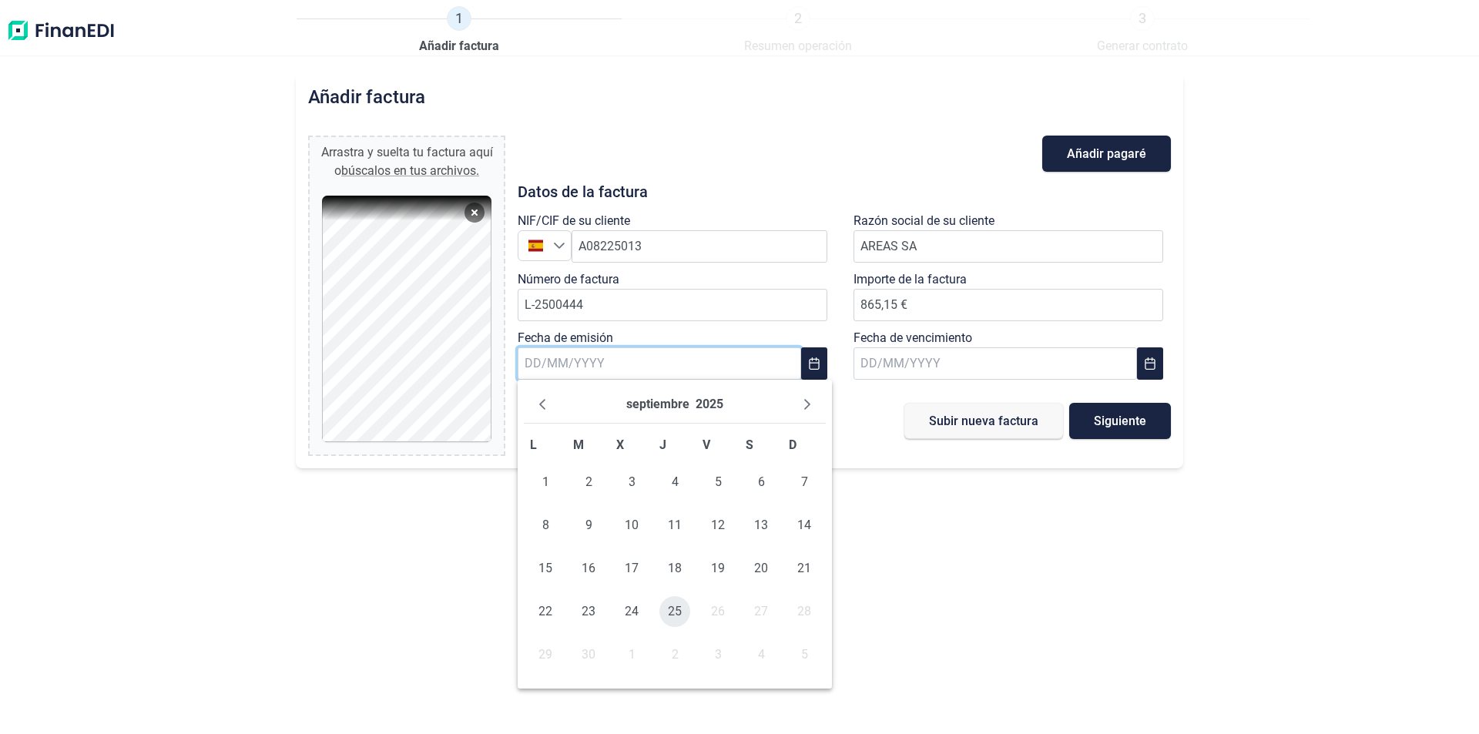
click at [690, 605] on td "25" at bounding box center [674, 611] width 43 height 43
click at [680, 608] on span "25" at bounding box center [674, 611] width 31 height 31
type input "[DATE]"
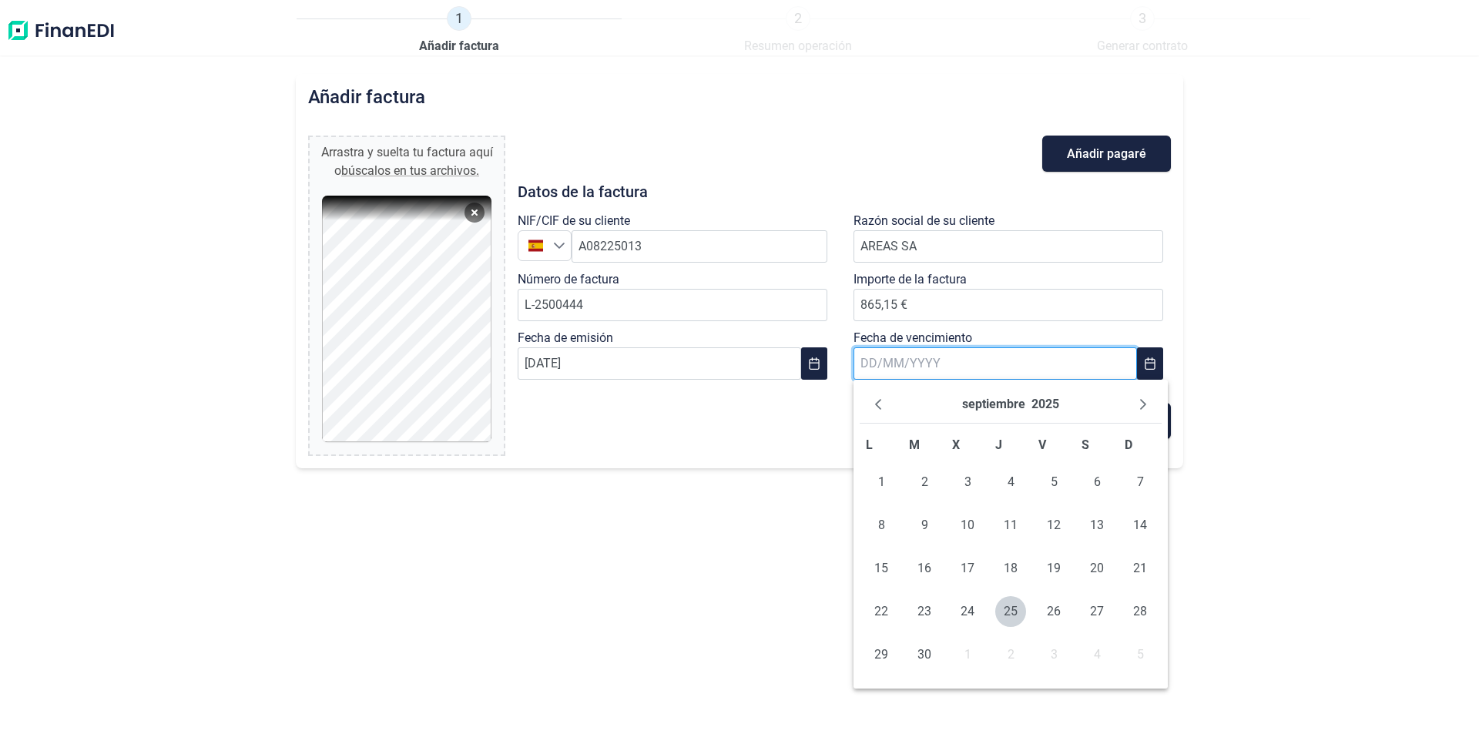
click at [870, 357] on input "text" at bounding box center [994, 363] width 283 height 32
click at [863, 364] on input "text" at bounding box center [994, 363] width 283 height 32
type input "[DATE]"
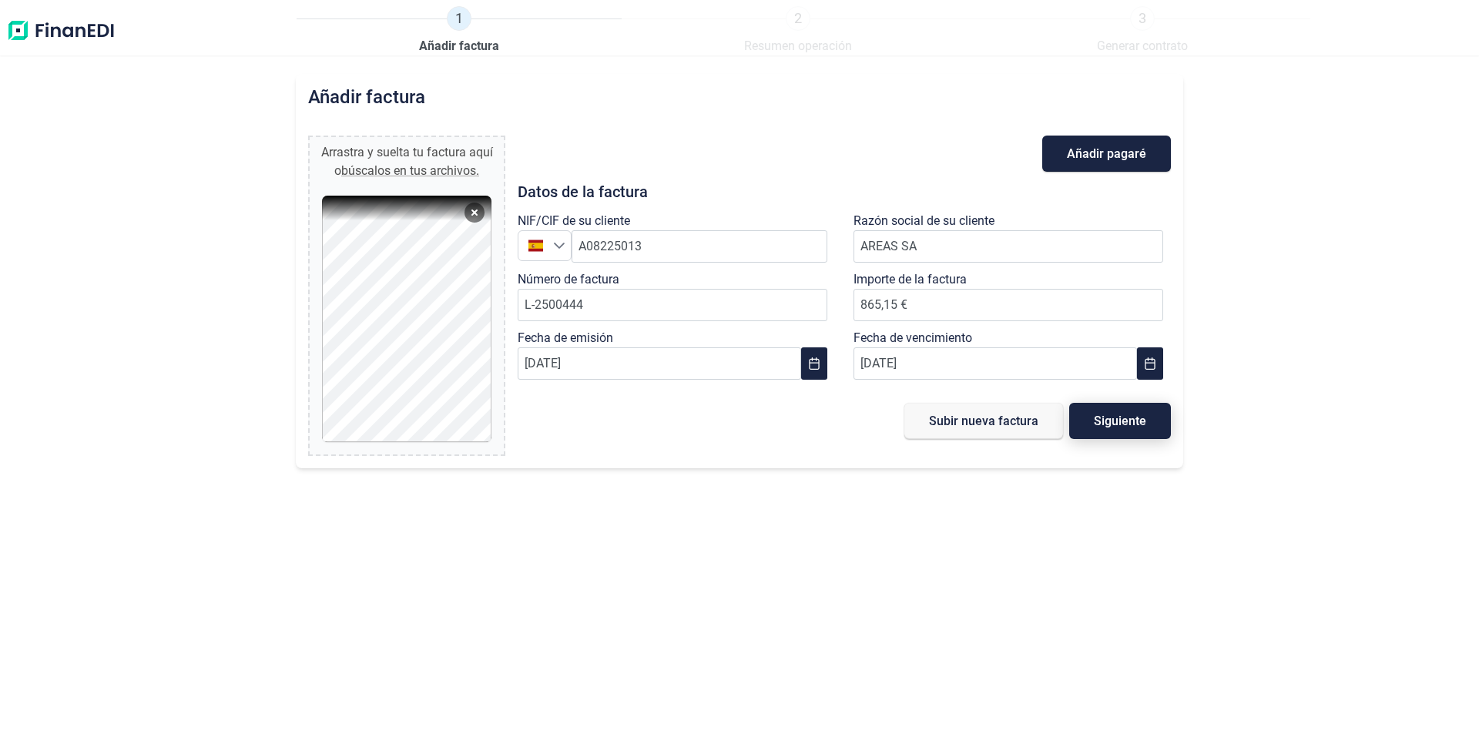
click at [1136, 421] on span "Siguiente" at bounding box center [1120, 421] width 52 height 12
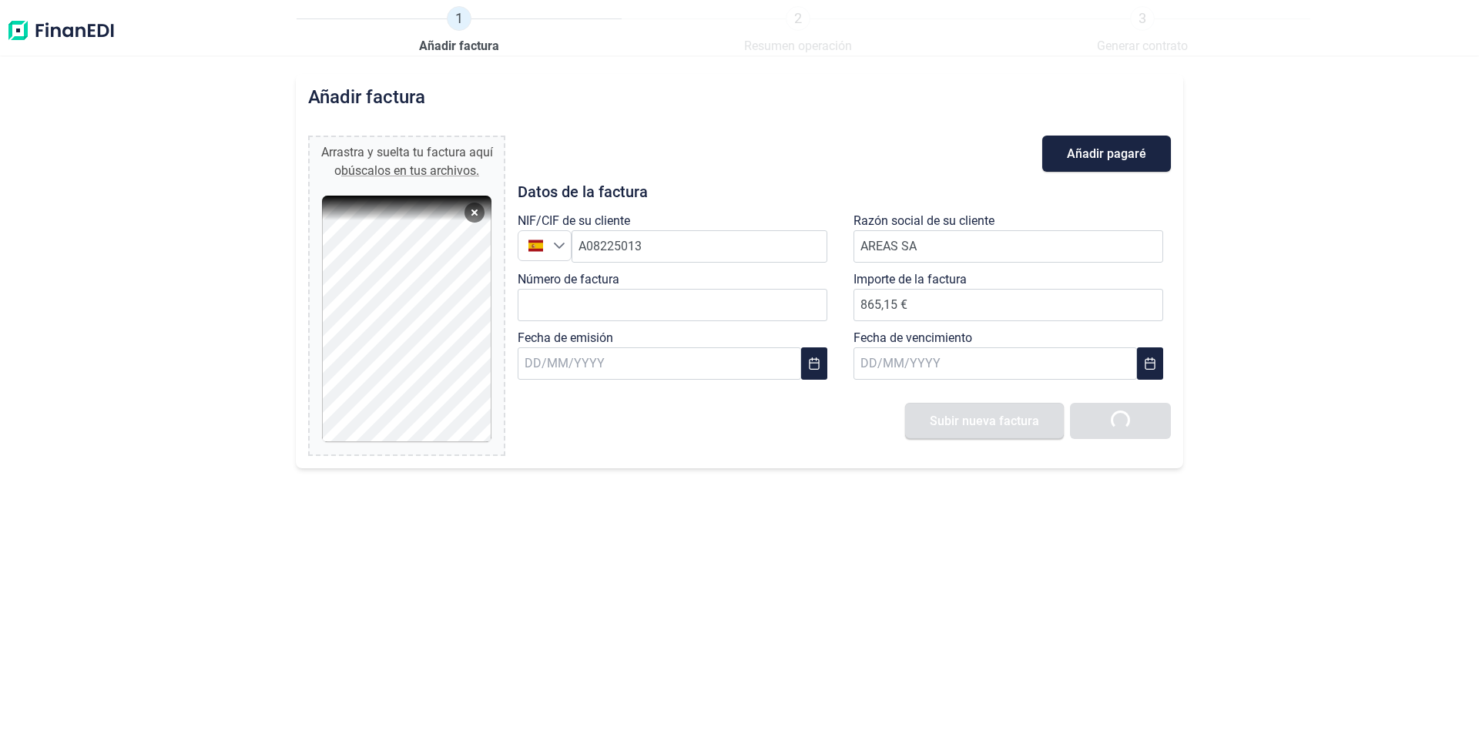
type input "0,00 €"
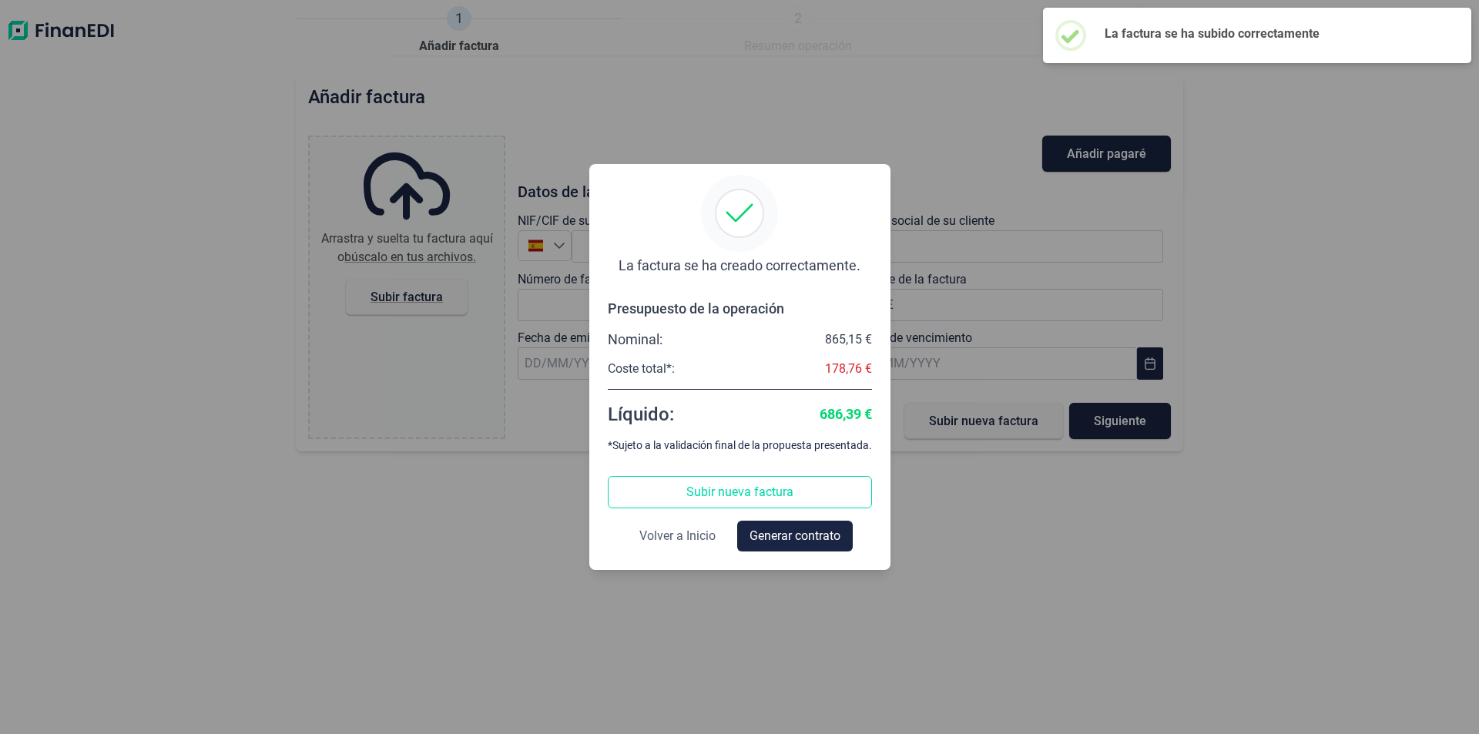
click at [687, 550] on button "Volver a Inicio" at bounding box center [677, 536] width 101 height 31
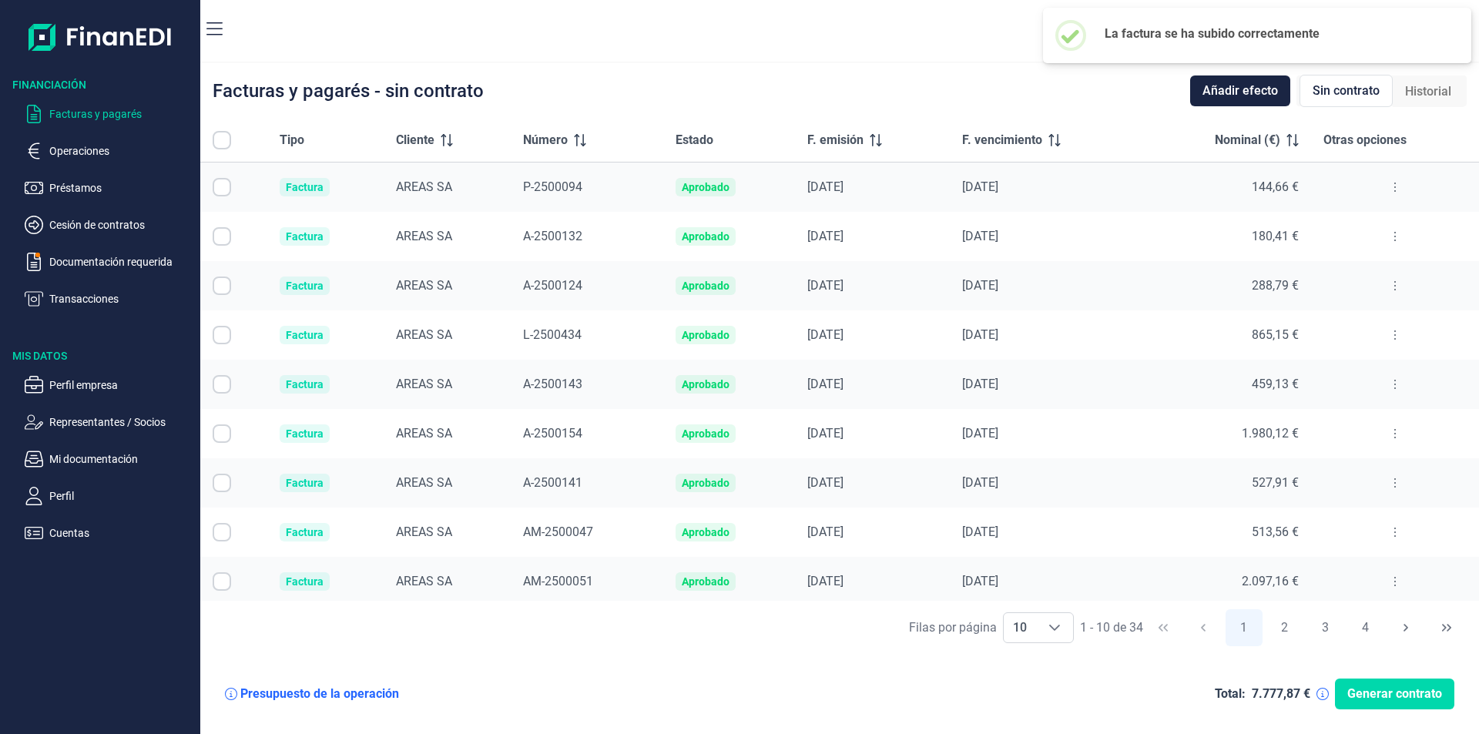
checkbox input "true"
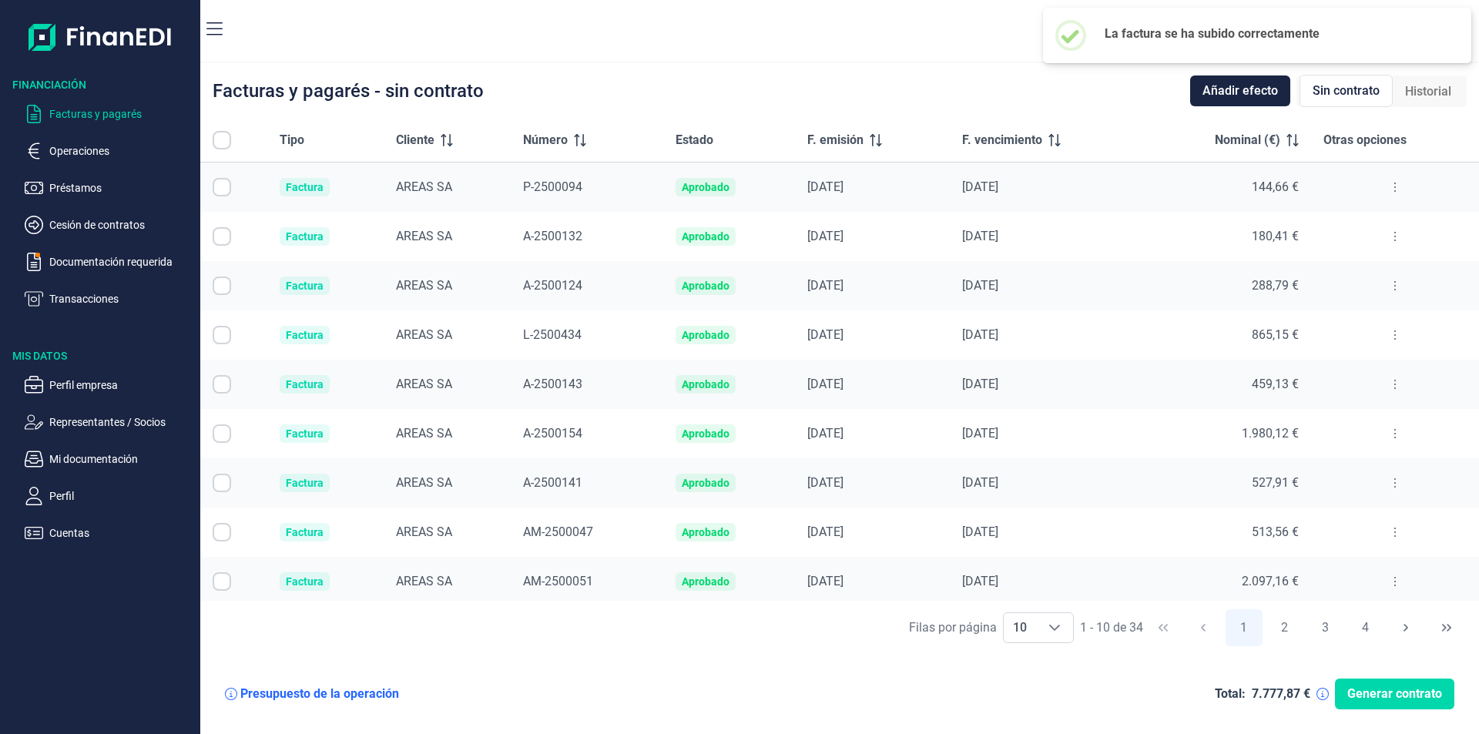
checkbox input "true"
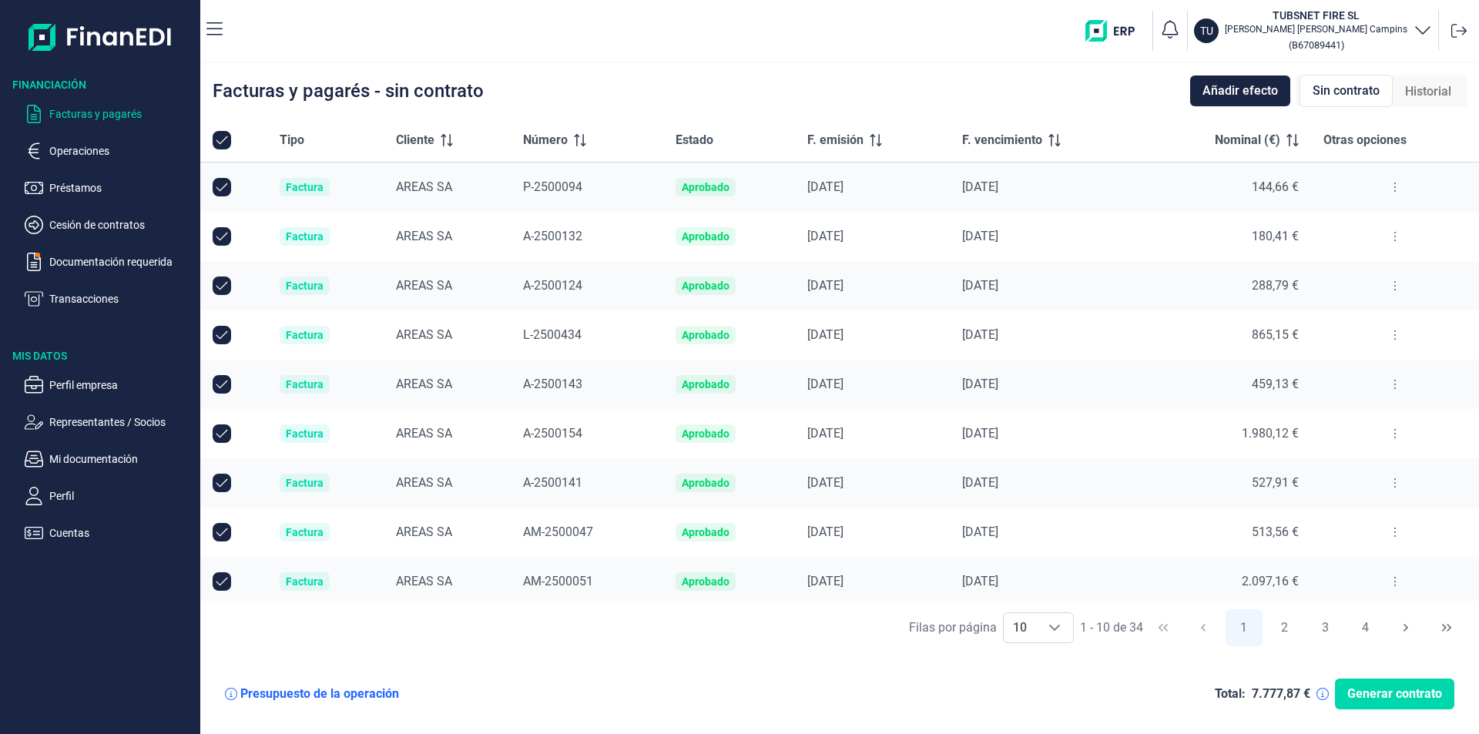
scroll to position [55, 0]
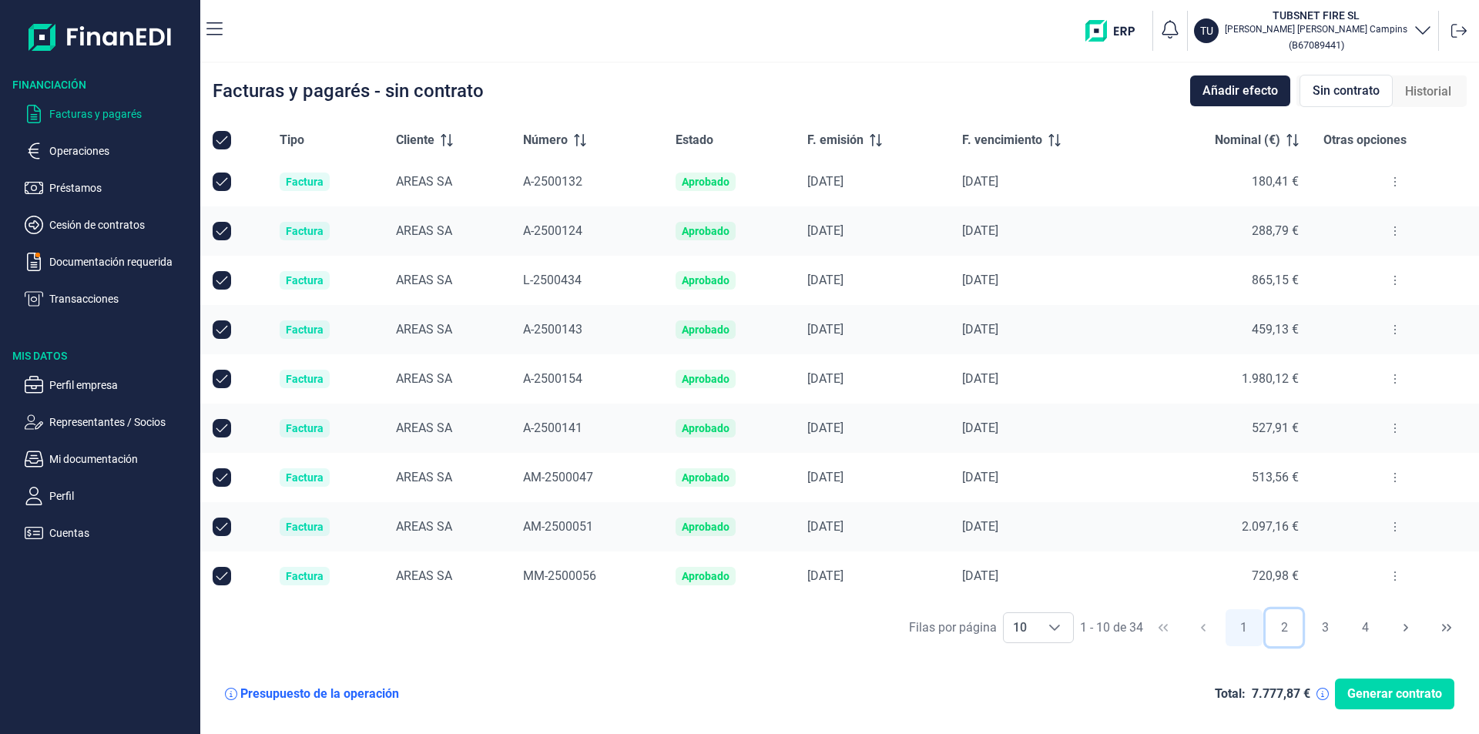
click at [1290, 622] on button "2" at bounding box center [1283, 627] width 37 height 37
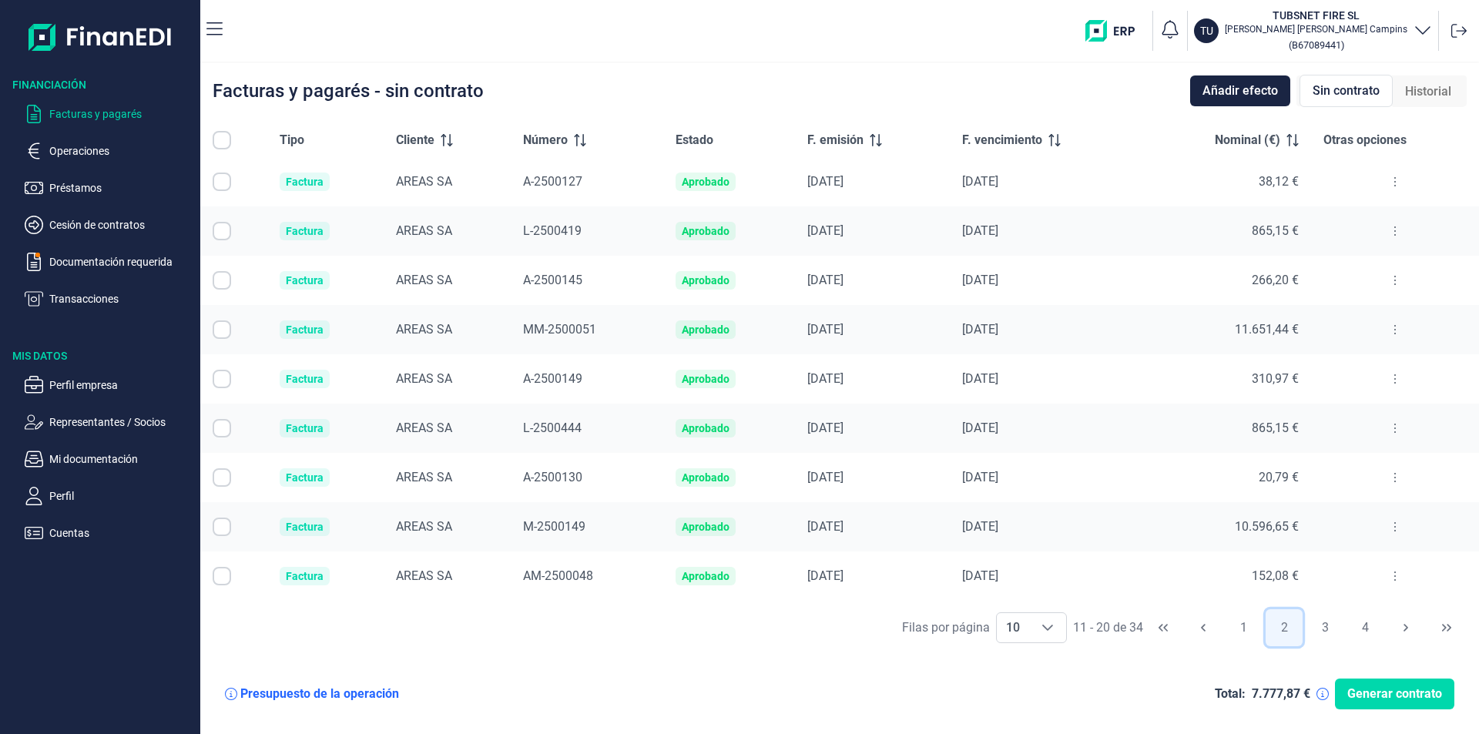
scroll to position [0, 0]
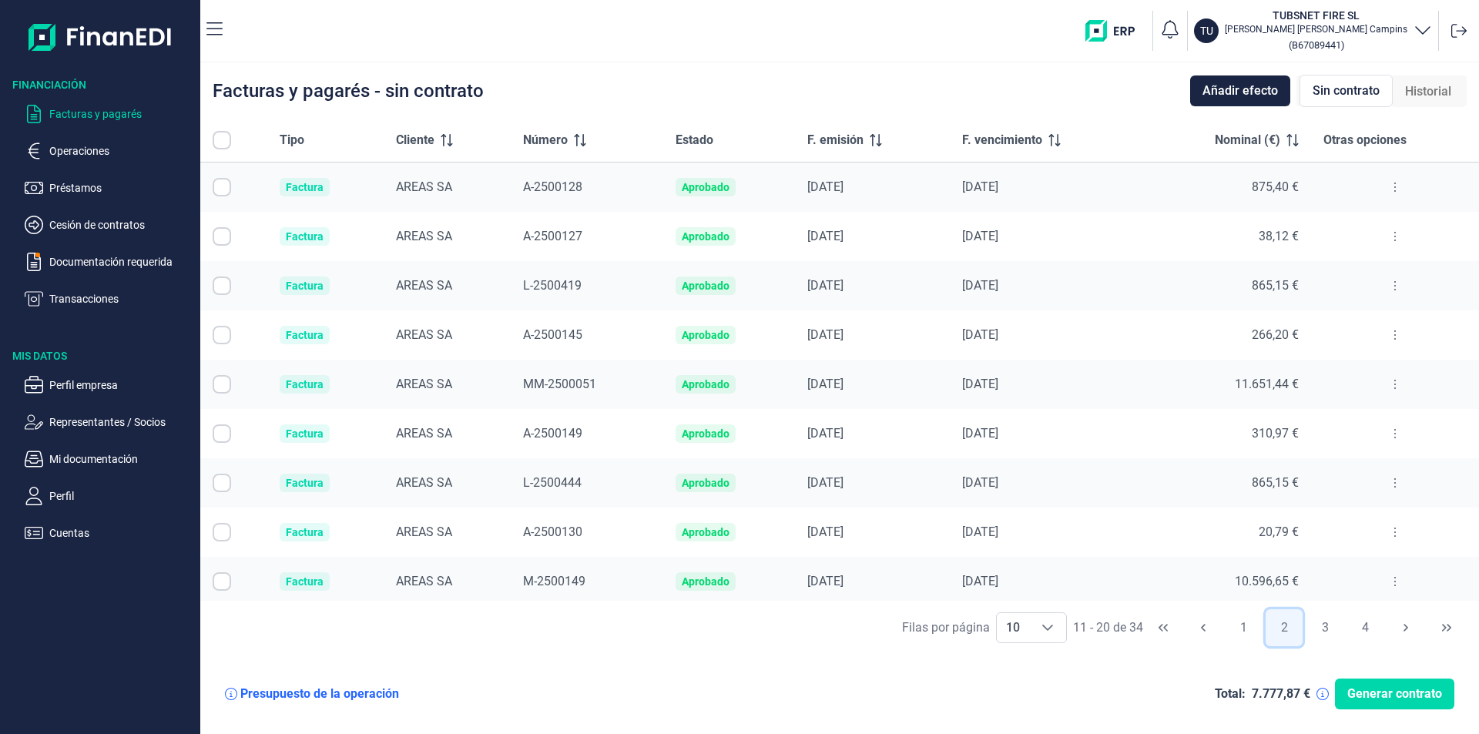
checkbox input "false"
click at [1393, 481] on icon at bounding box center [1394, 483] width 3 height 12
click at [1324, 526] on span "Ver detalle de la factura" at bounding box center [1333, 521] width 112 height 15
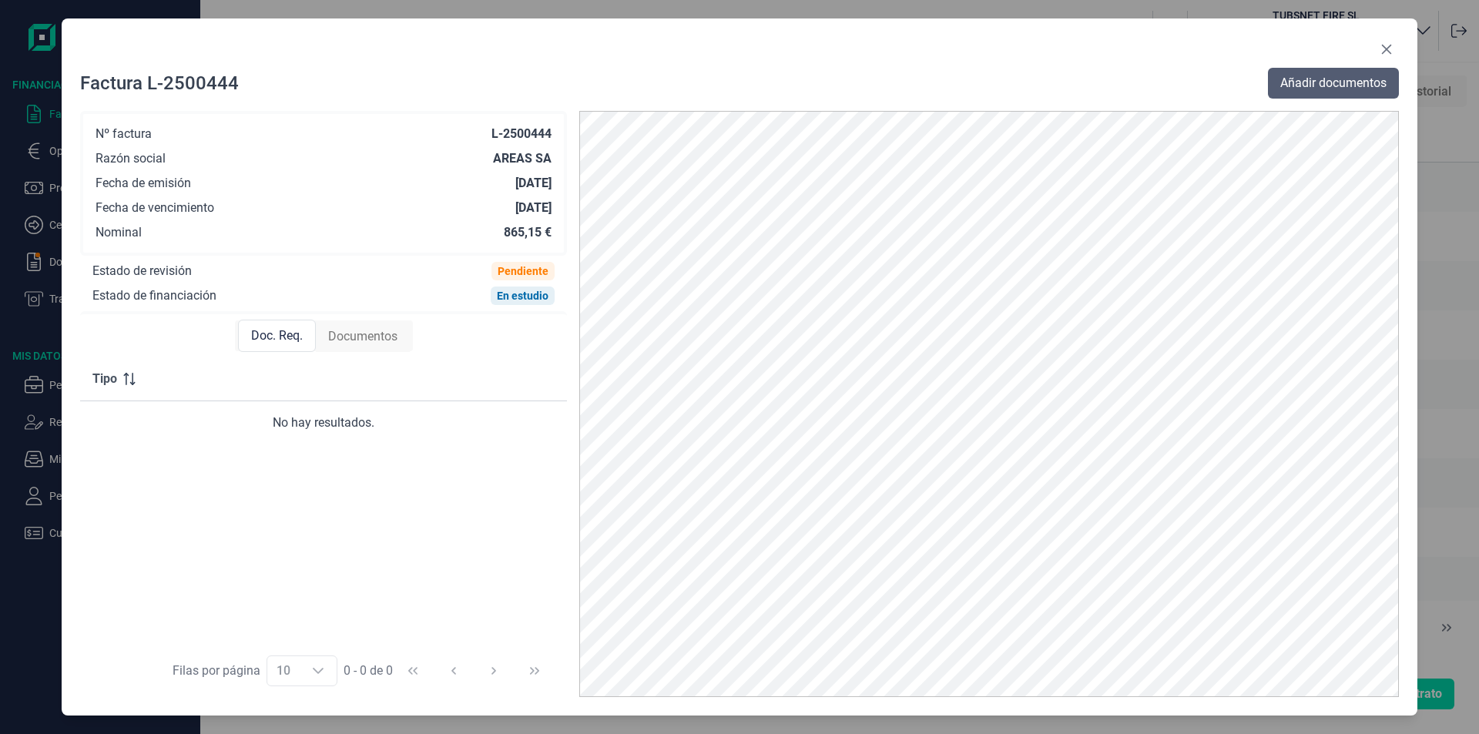
click at [1366, 91] on span "Añadir documentos" at bounding box center [1333, 83] width 106 height 18
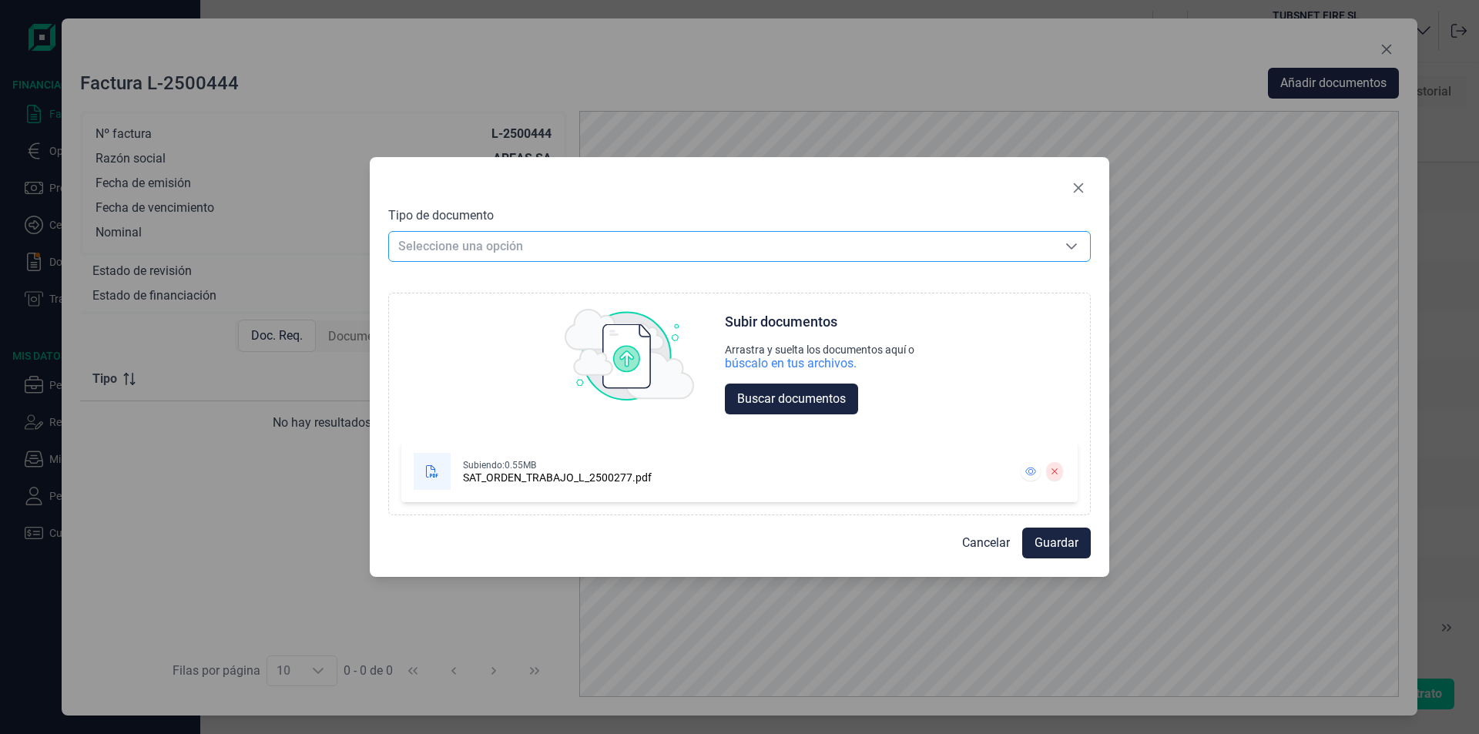
click at [535, 254] on span "Seleccione una opción" at bounding box center [721, 246] width 664 height 29
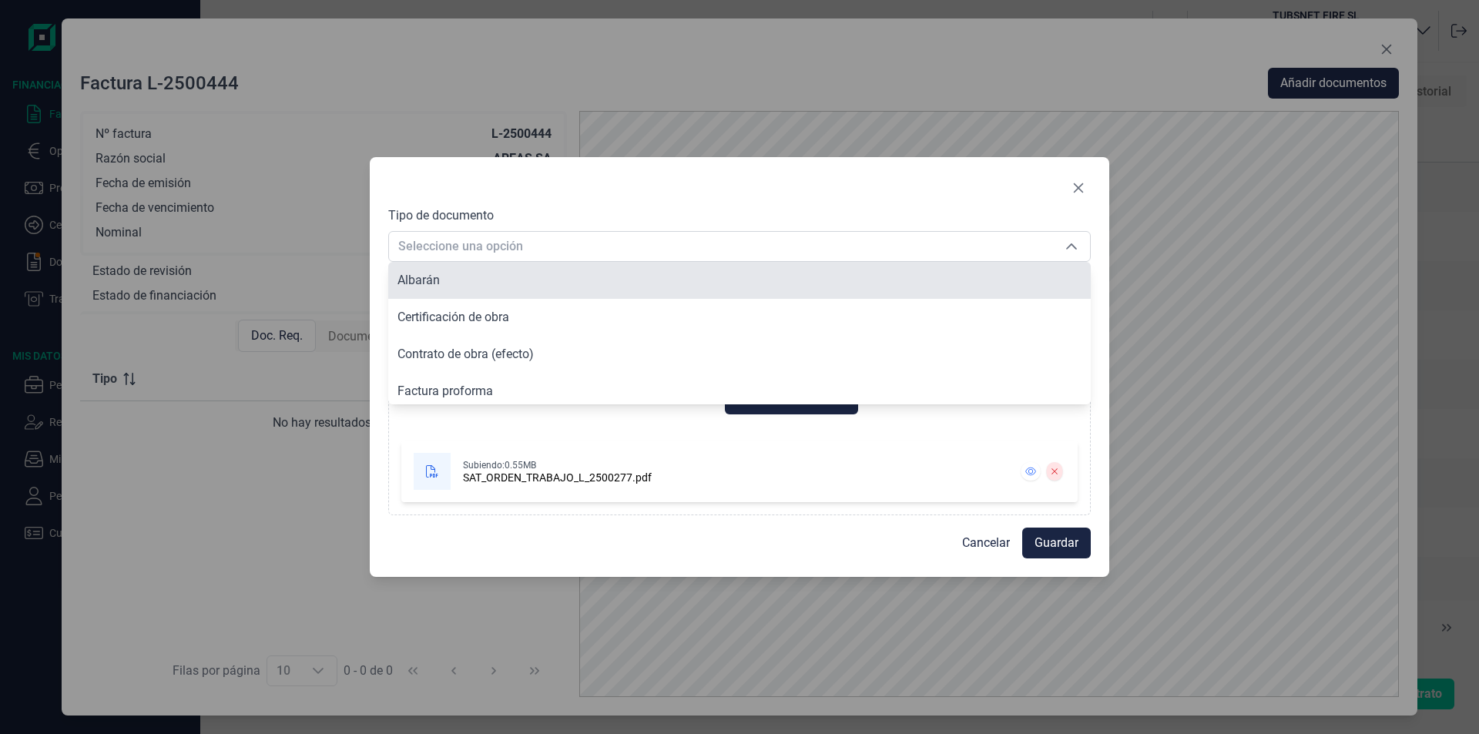
click at [528, 277] on li "Albarán" at bounding box center [739, 280] width 702 height 37
type input "Albarán"
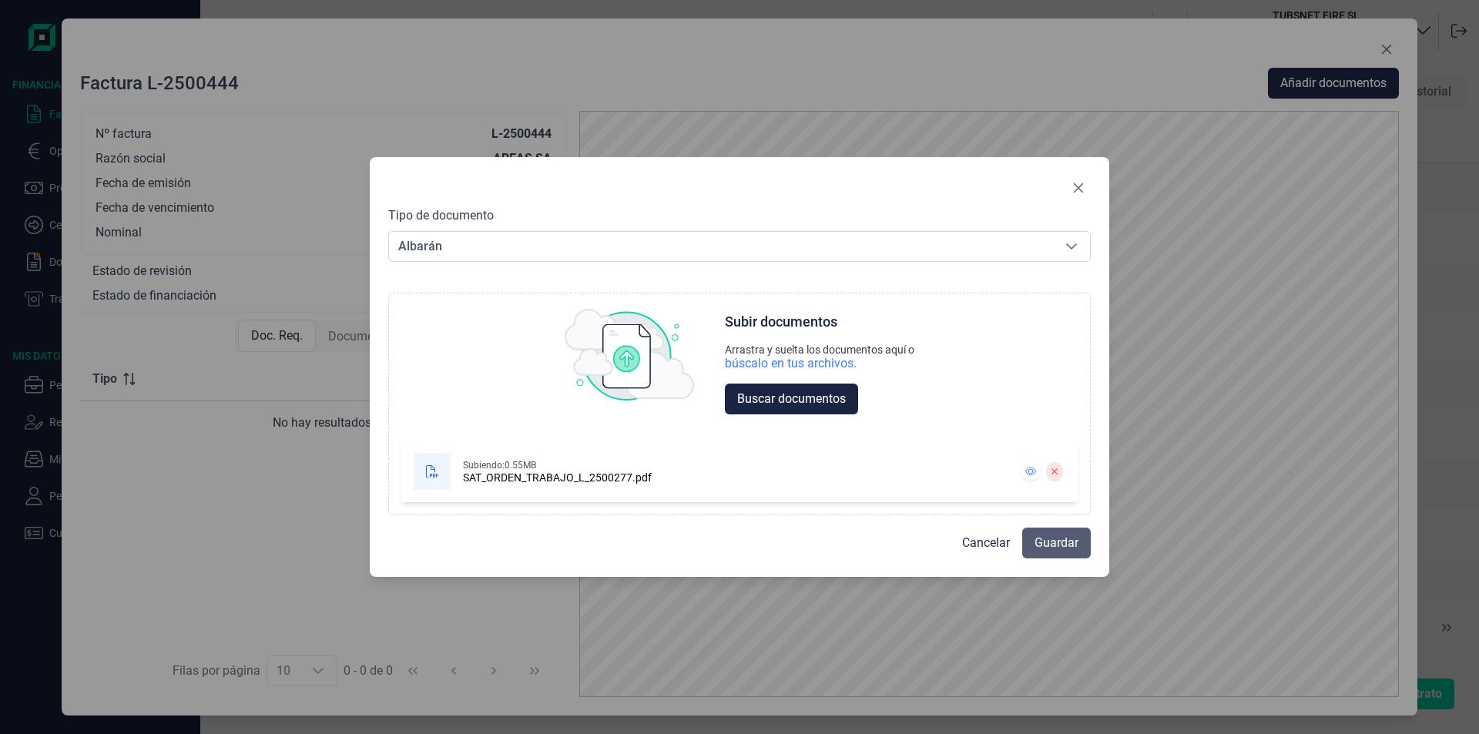
click at [1075, 556] on button "Guardar" at bounding box center [1056, 543] width 69 height 31
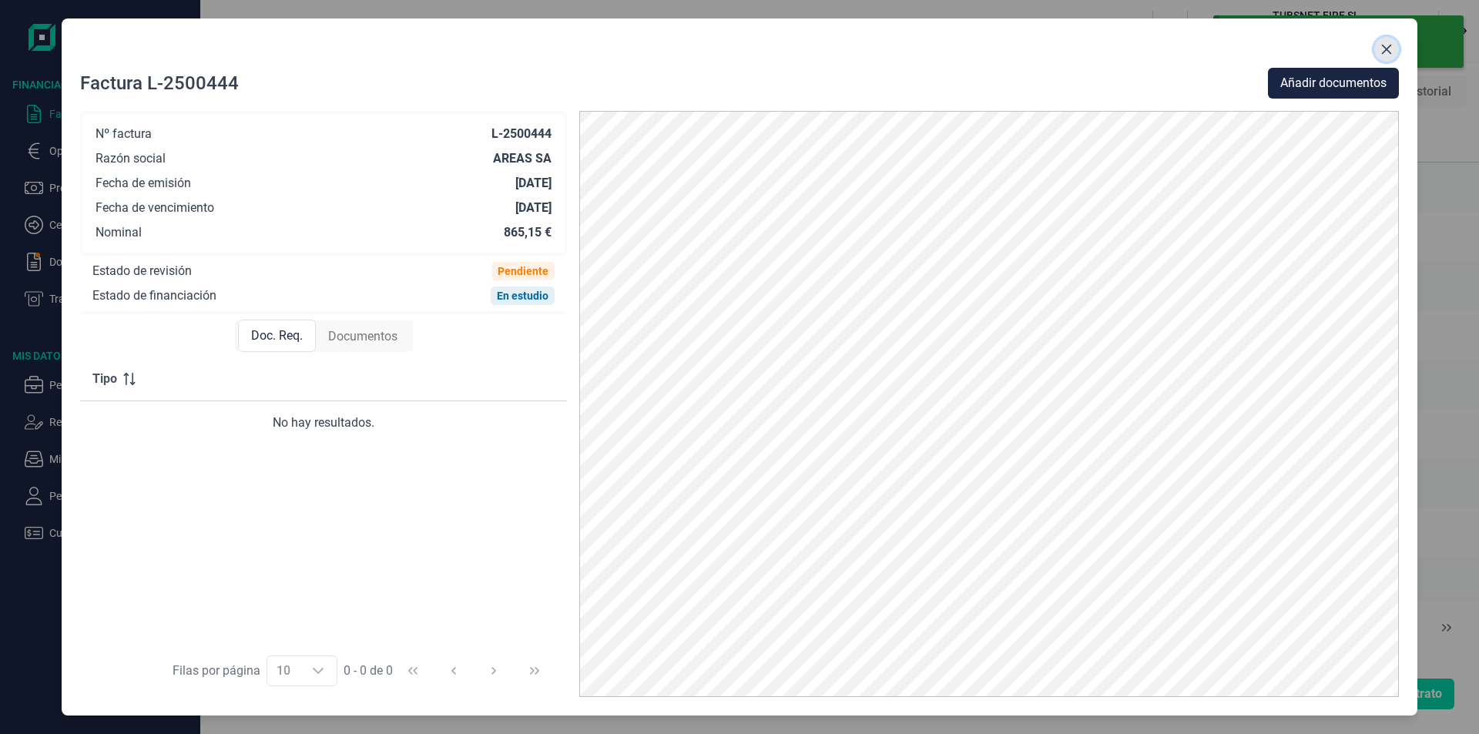
click at [1393, 51] on button "Close" at bounding box center [1386, 49] width 25 height 25
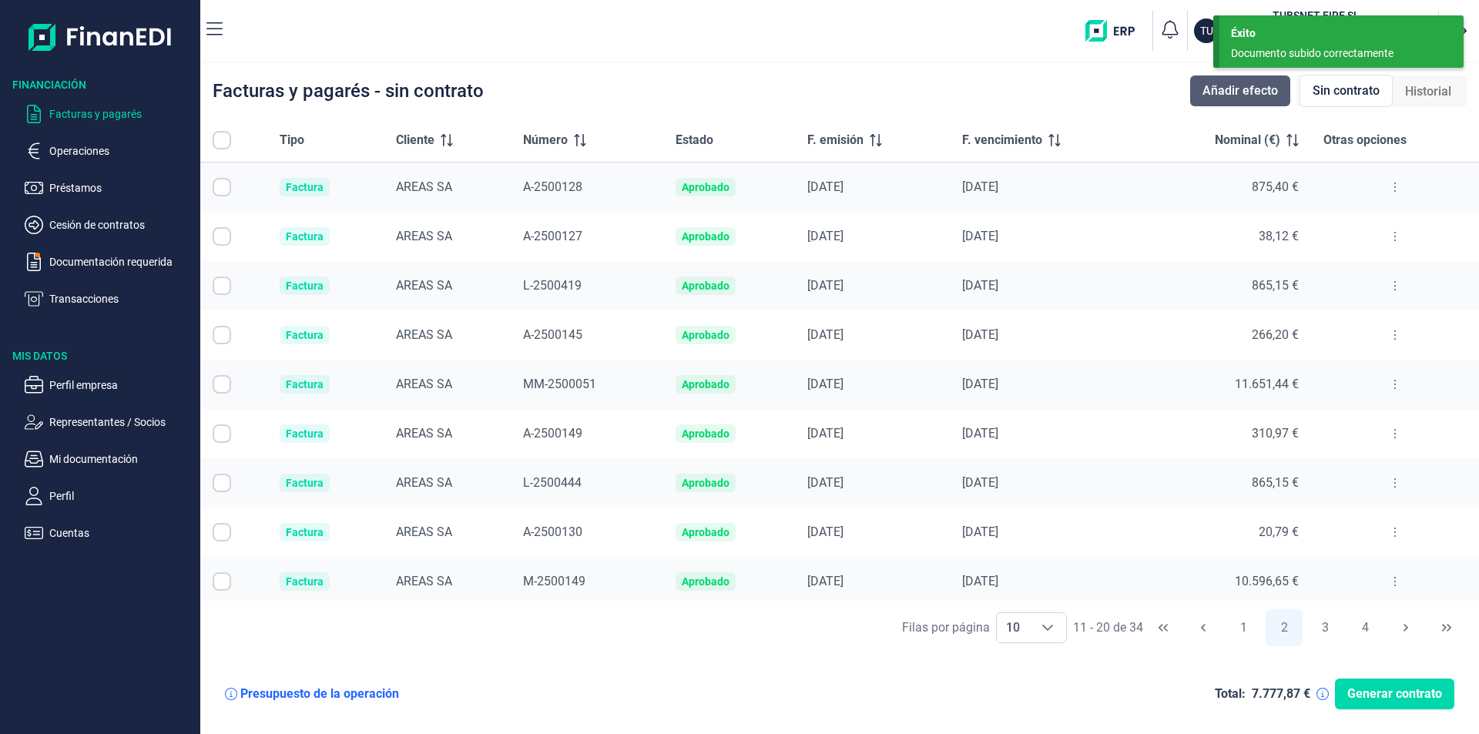
click at [1258, 88] on span "Añadir efecto" at bounding box center [1239, 91] width 75 height 18
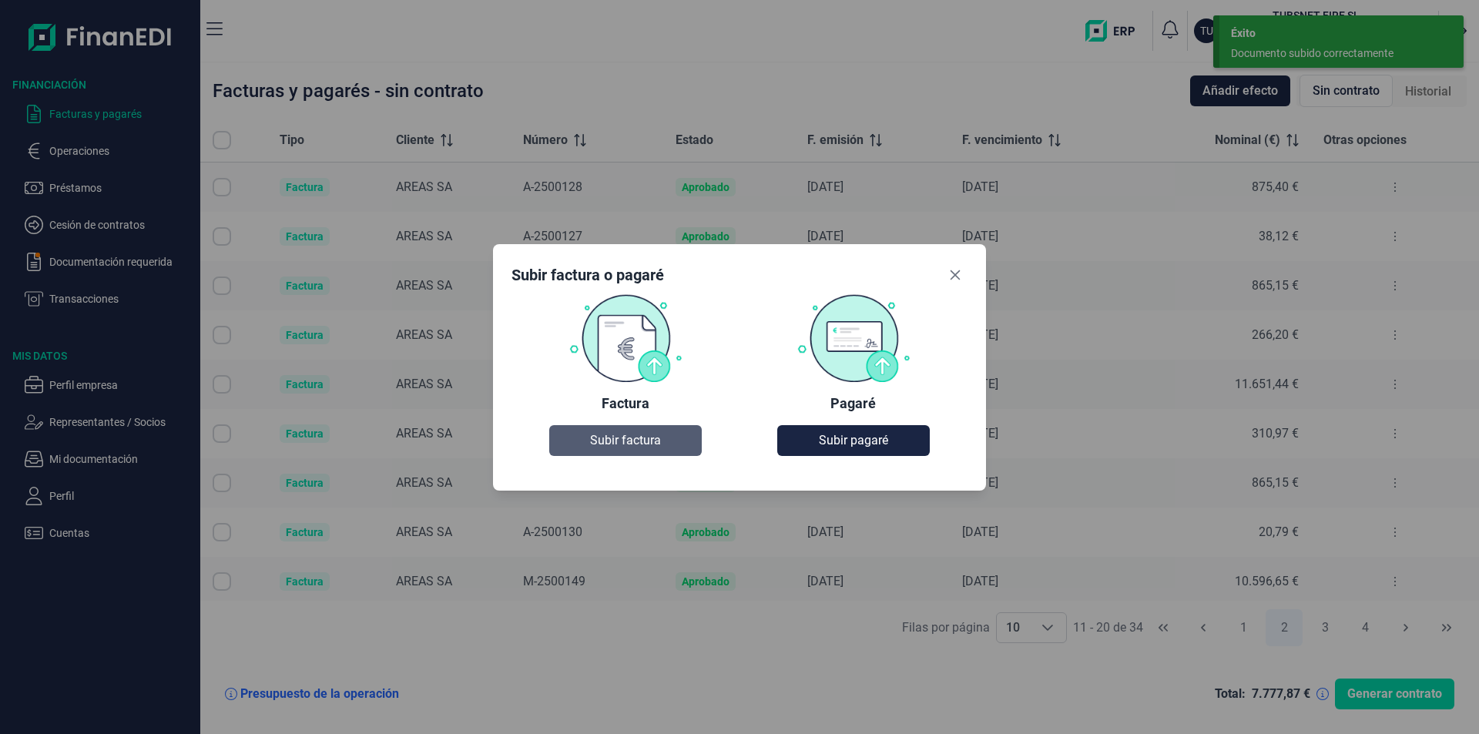
click at [667, 431] on button "Subir factura" at bounding box center [625, 440] width 152 height 31
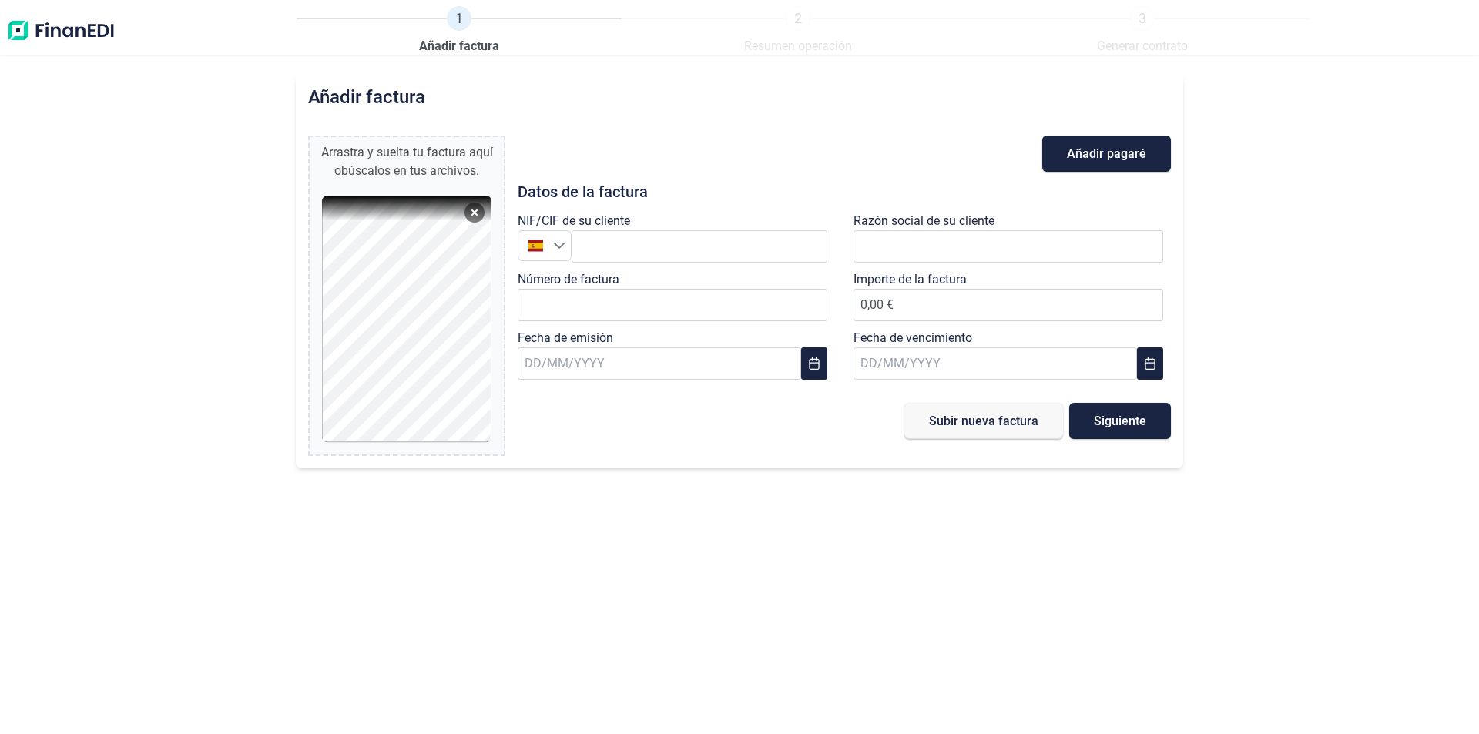
click at [669, 263] on div "NIF/CIF de su cliente España España" at bounding box center [676, 241] width 317 height 59
click at [655, 255] on input "text" at bounding box center [699, 246] width 256 height 32
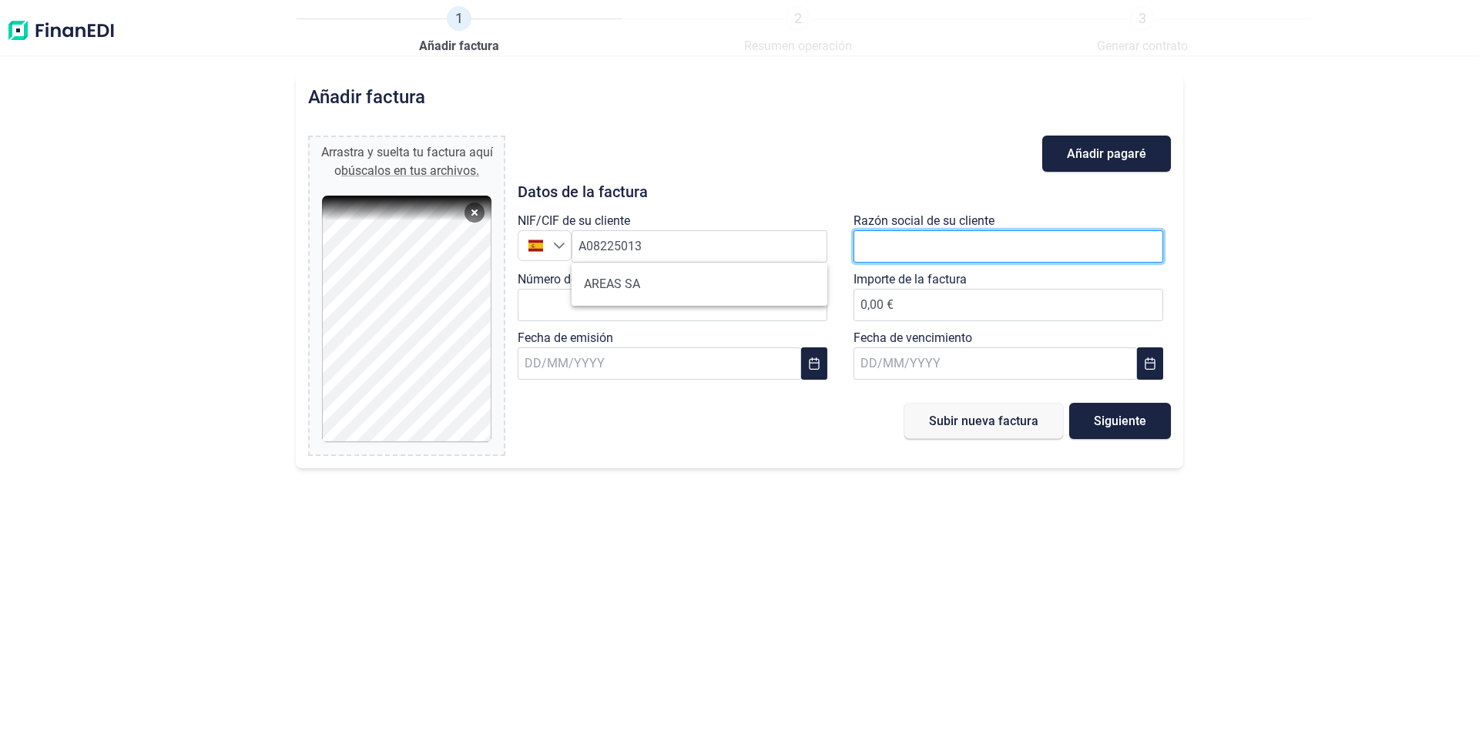
click at [1064, 245] on input "text" at bounding box center [1008, 246] width 310 height 32
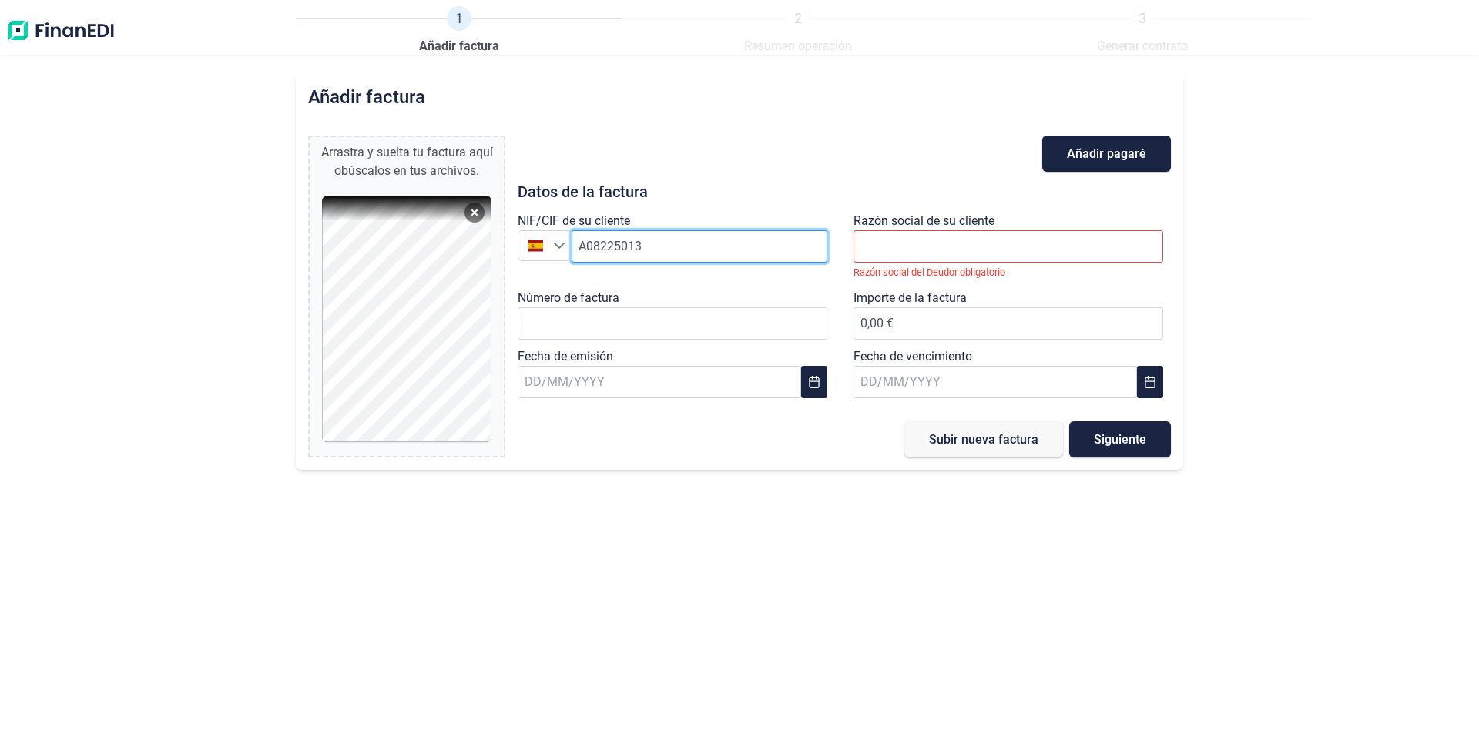
click at [763, 240] on input "A08225013" at bounding box center [699, 246] width 256 height 32
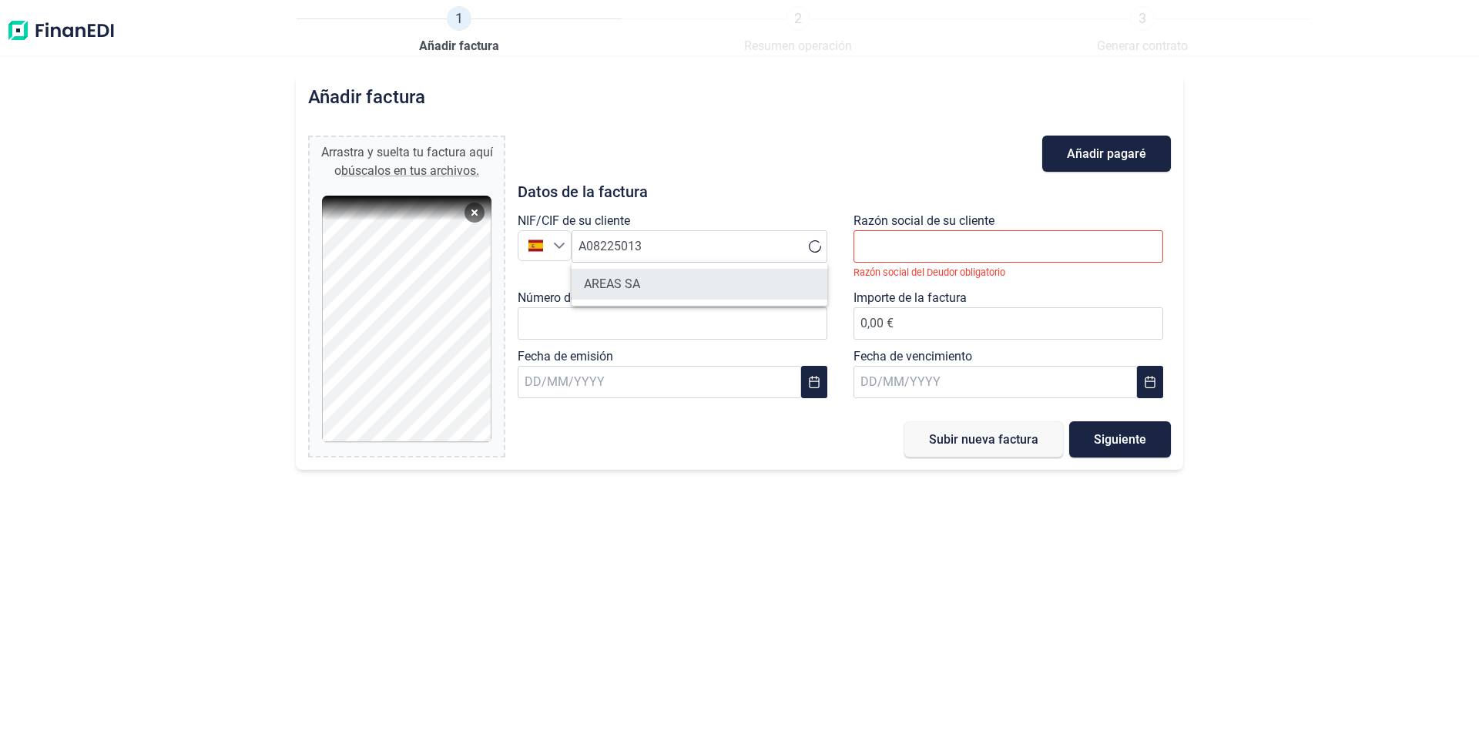
click at [660, 285] on li "AREAS SA" at bounding box center [699, 284] width 256 height 31
type input "A08225013"
type input "AREAS SA"
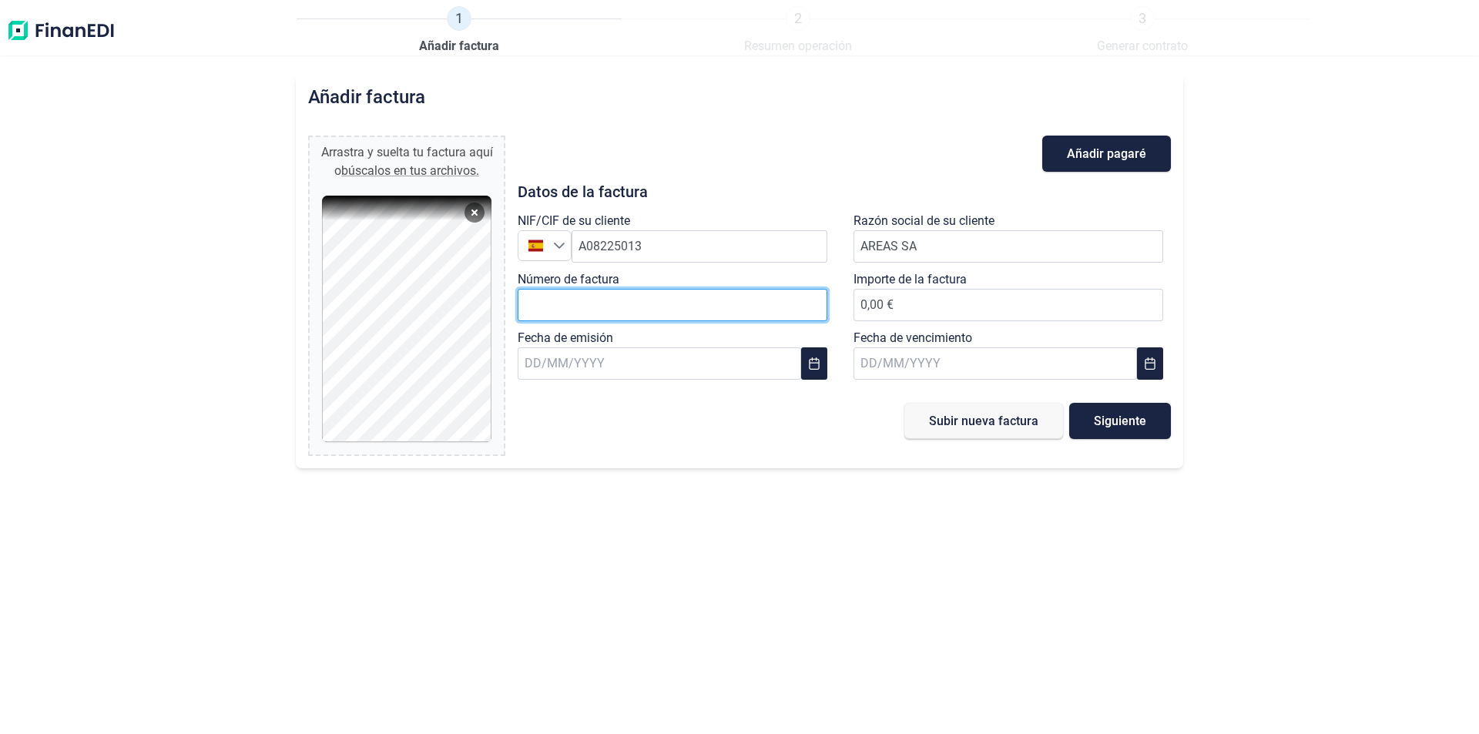
click at [622, 319] on input "Número de factura" at bounding box center [673, 305] width 310 height 32
type input "L-2500445"
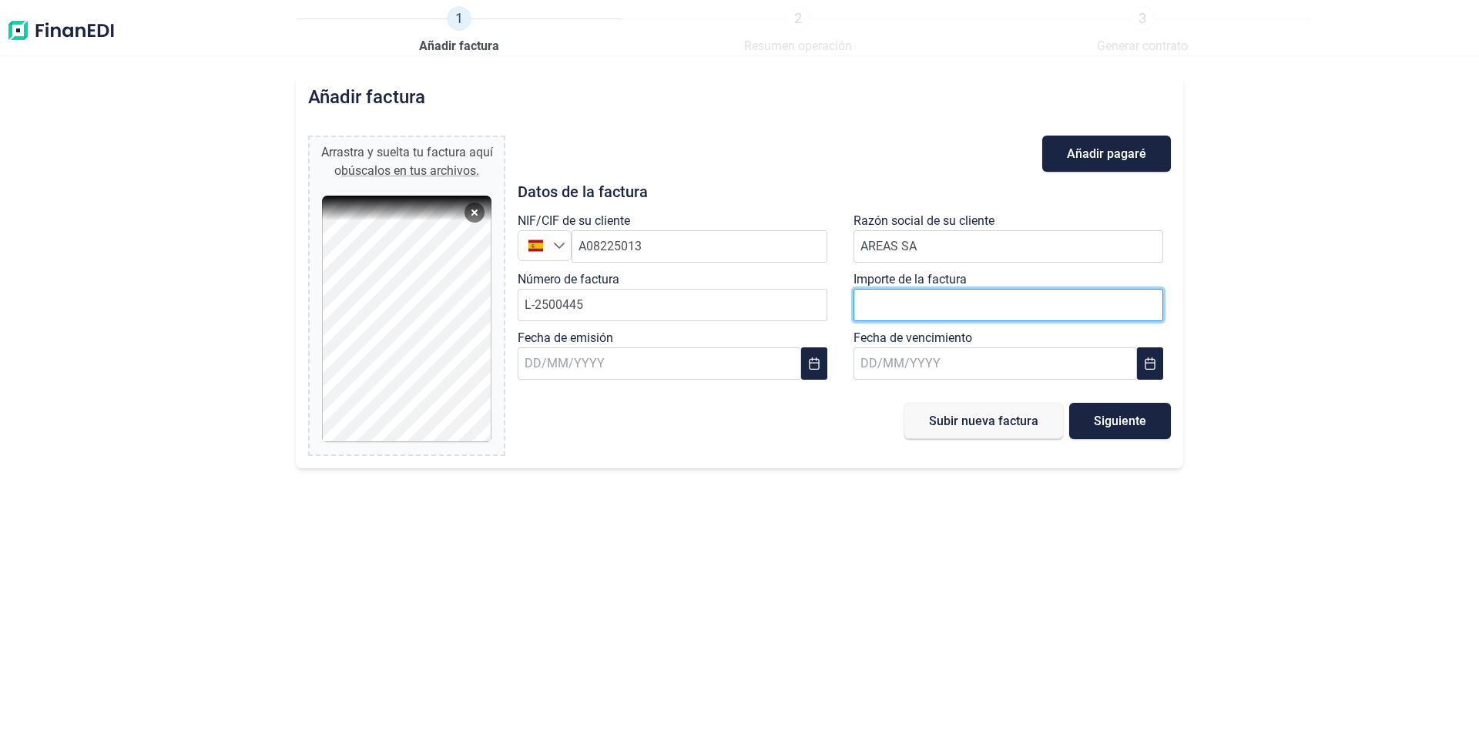
drag, startPoint x: 1113, startPoint y: 313, endPoint x: 1108, endPoint y: 307, distance: 8.2
click at [1112, 313] on input "number" at bounding box center [1008, 305] width 310 height 32
type input "865"
type input "865,15 €"
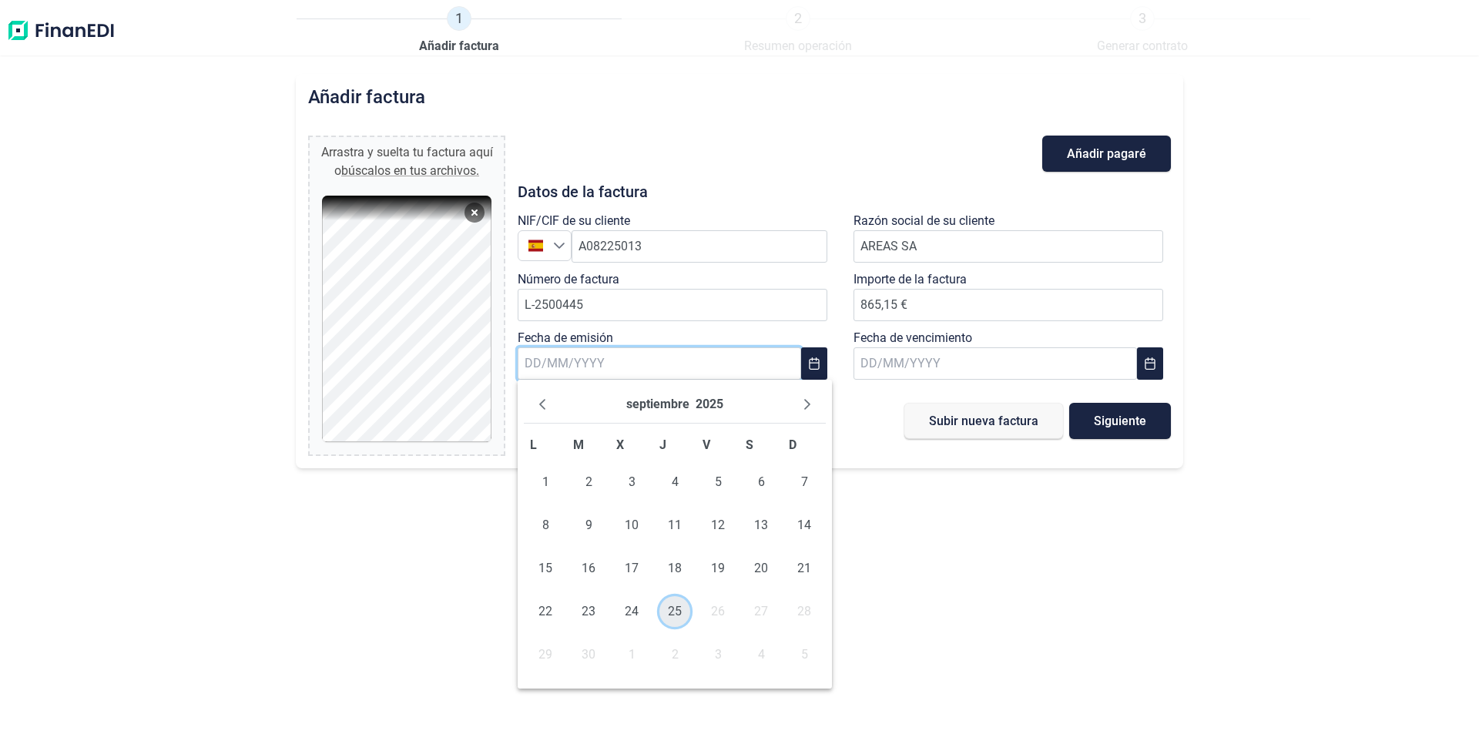
click at [671, 610] on span "25" at bounding box center [674, 611] width 31 height 31
type input "[DATE]"
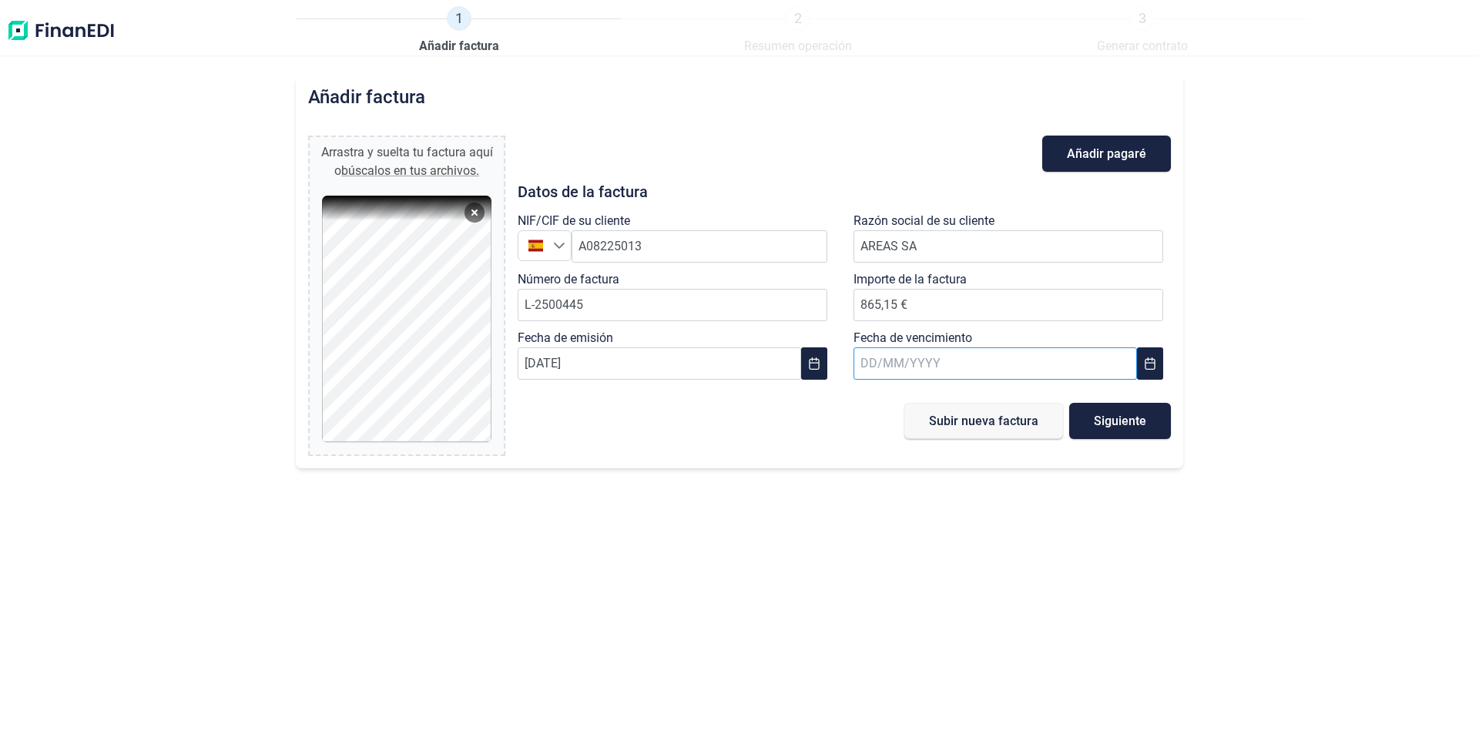
click at [870, 358] on input "text" at bounding box center [994, 363] width 283 height 32
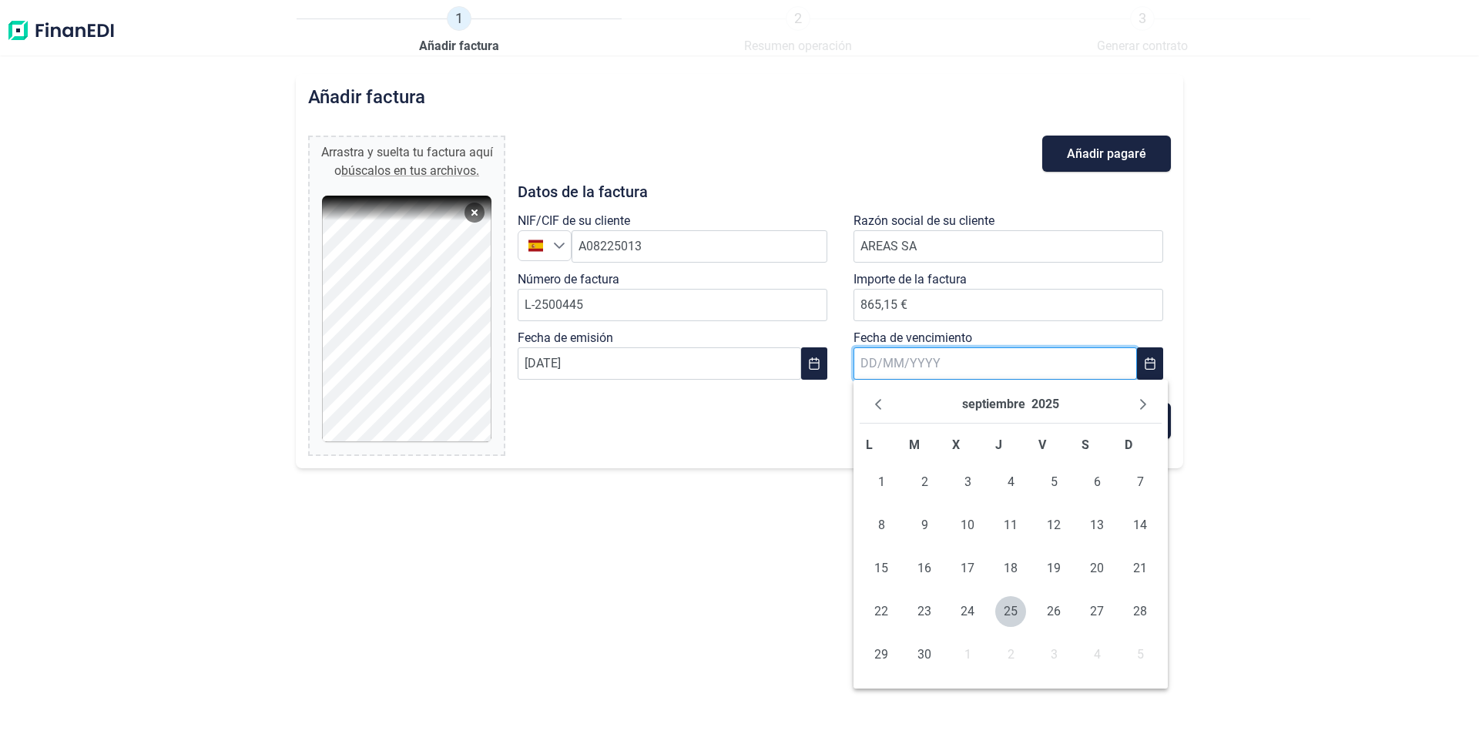
click at [893, 360] on input "text" at bounding box center [994, 363] width 283 height 32
type input "[DATE]"
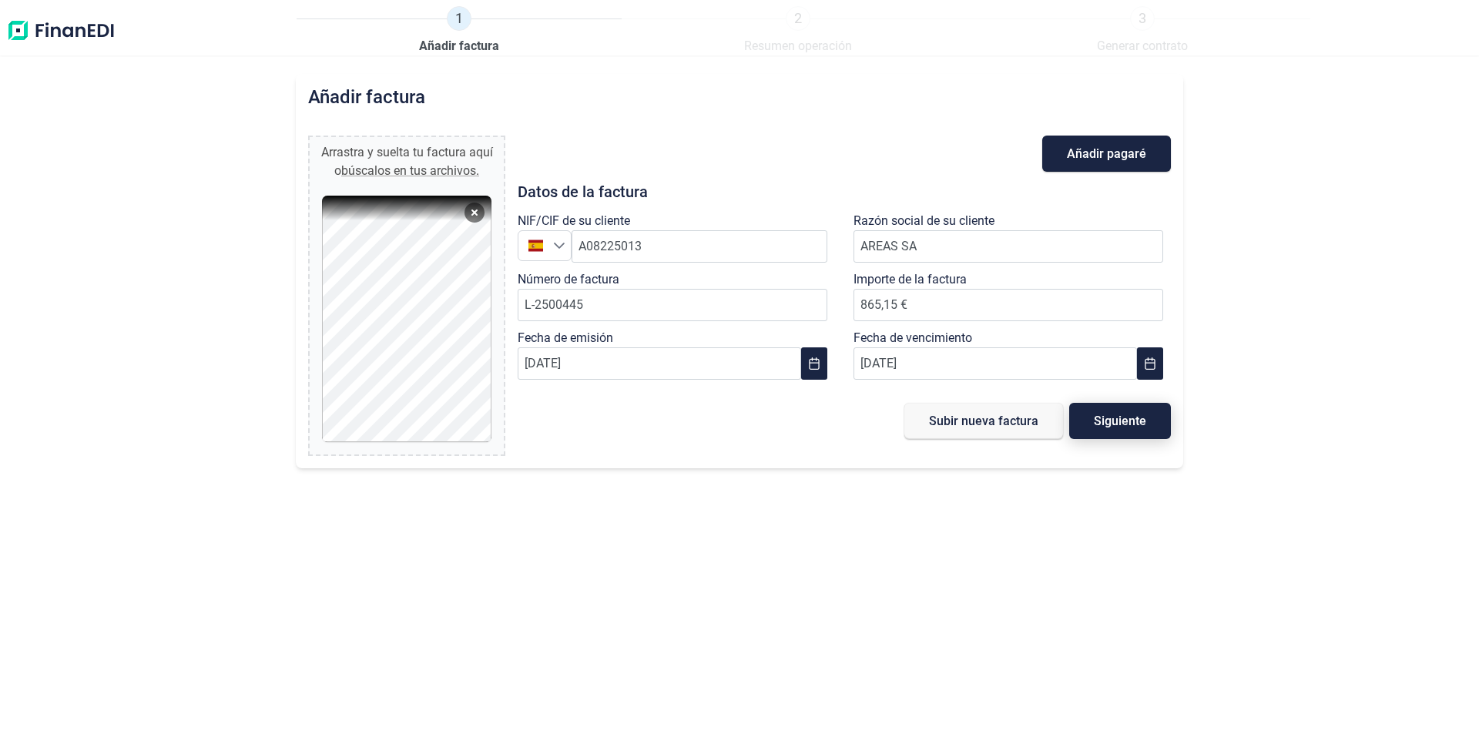
click at [1151, 421] on button "Siguiente" at bounding box center [1120, 421] width 102 height 36
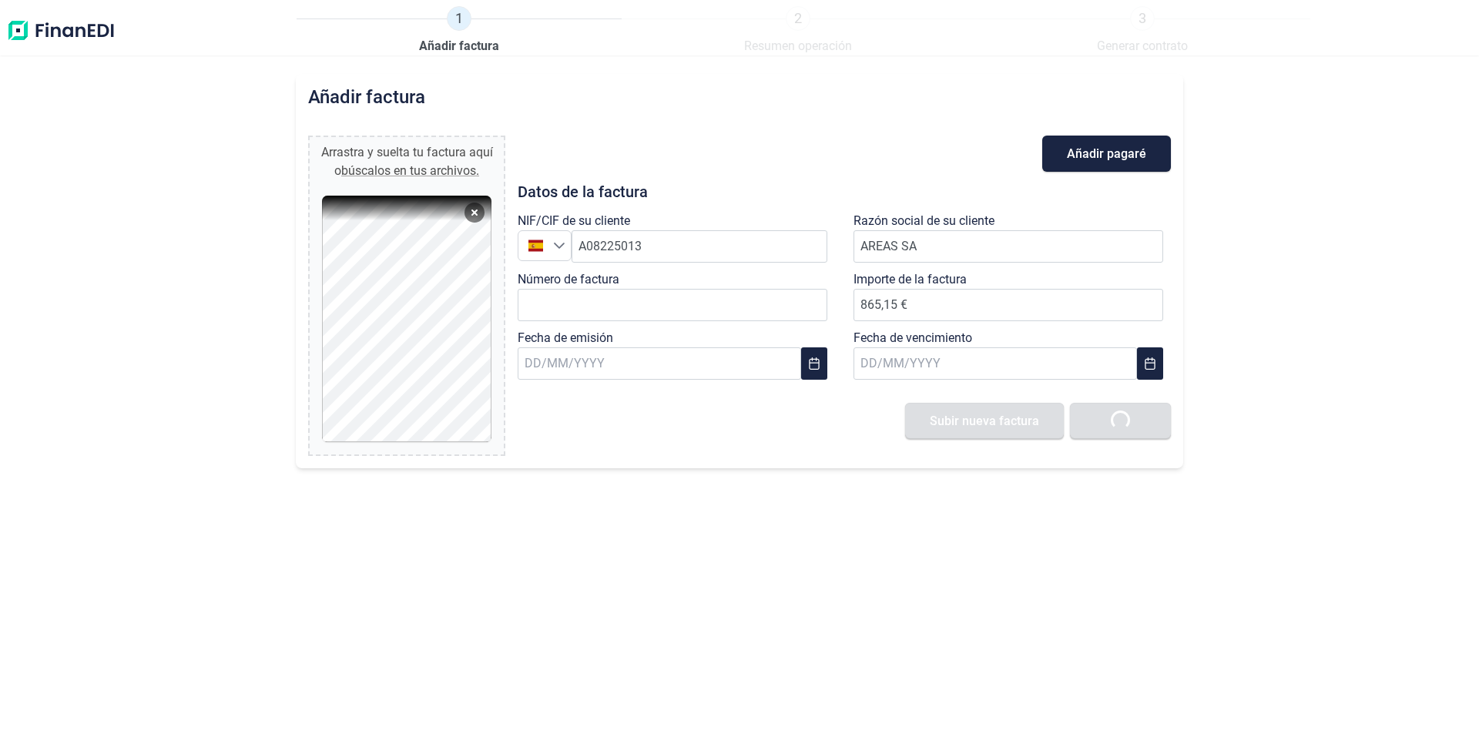
type input "0,00 €"
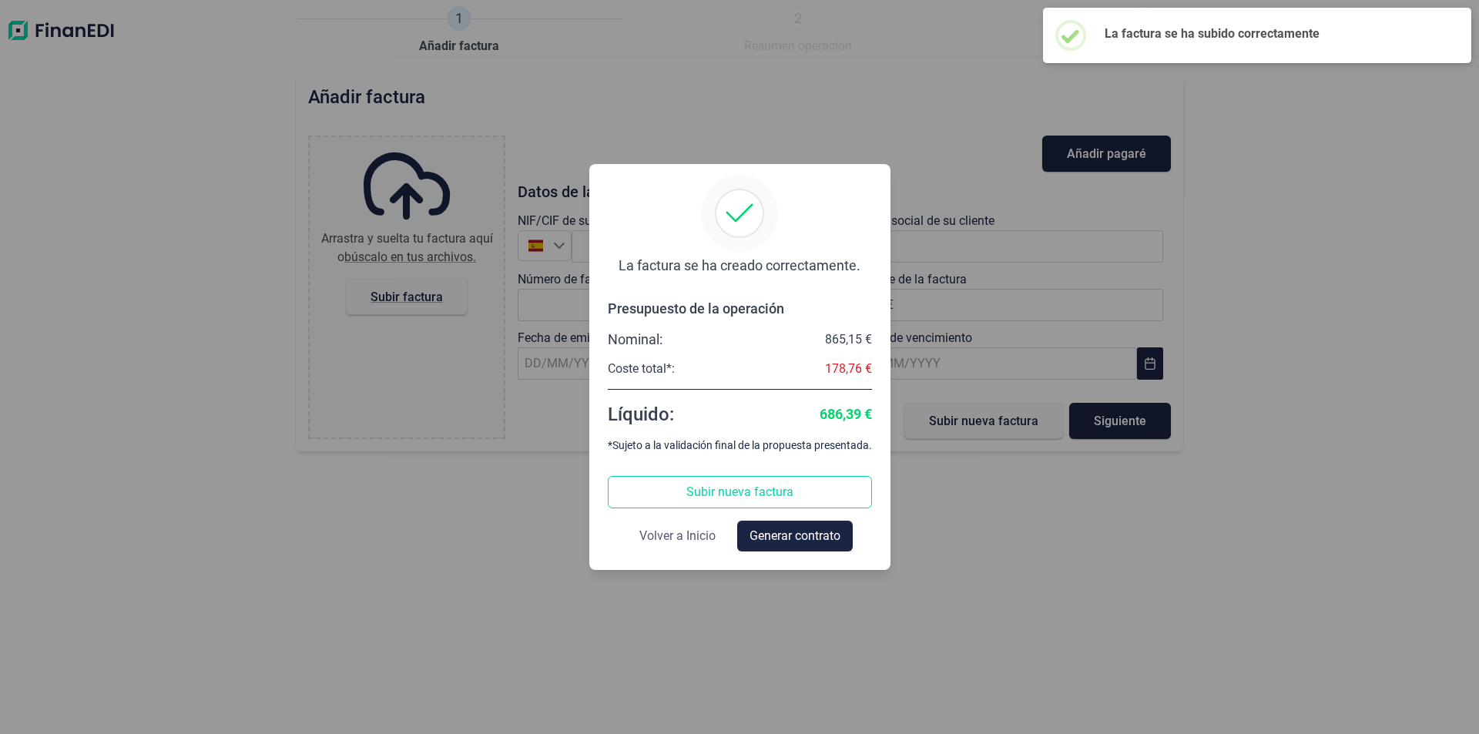
click at [695, 524] on button "Volver a Inicio" at bounding box center [677, 536] width 101 height 31
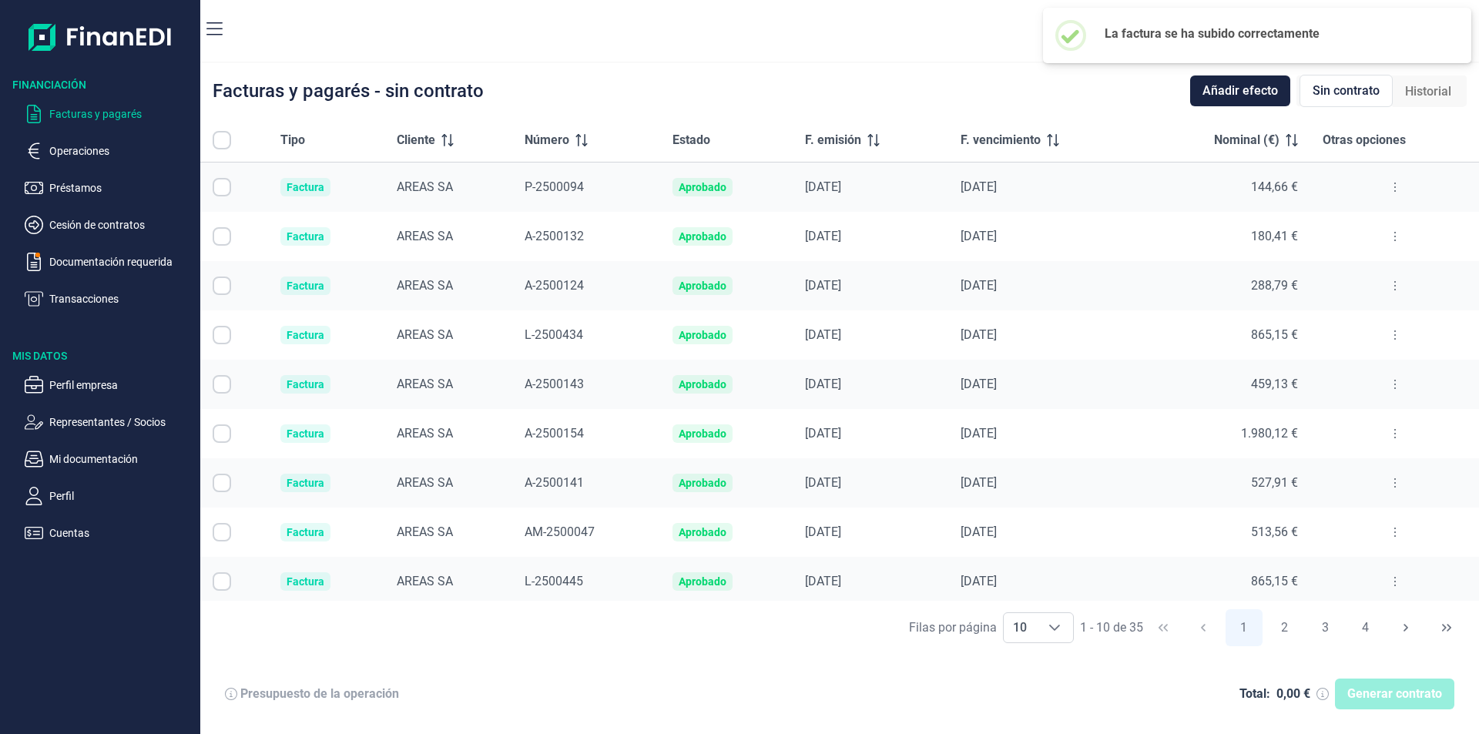
checkbox input "true"
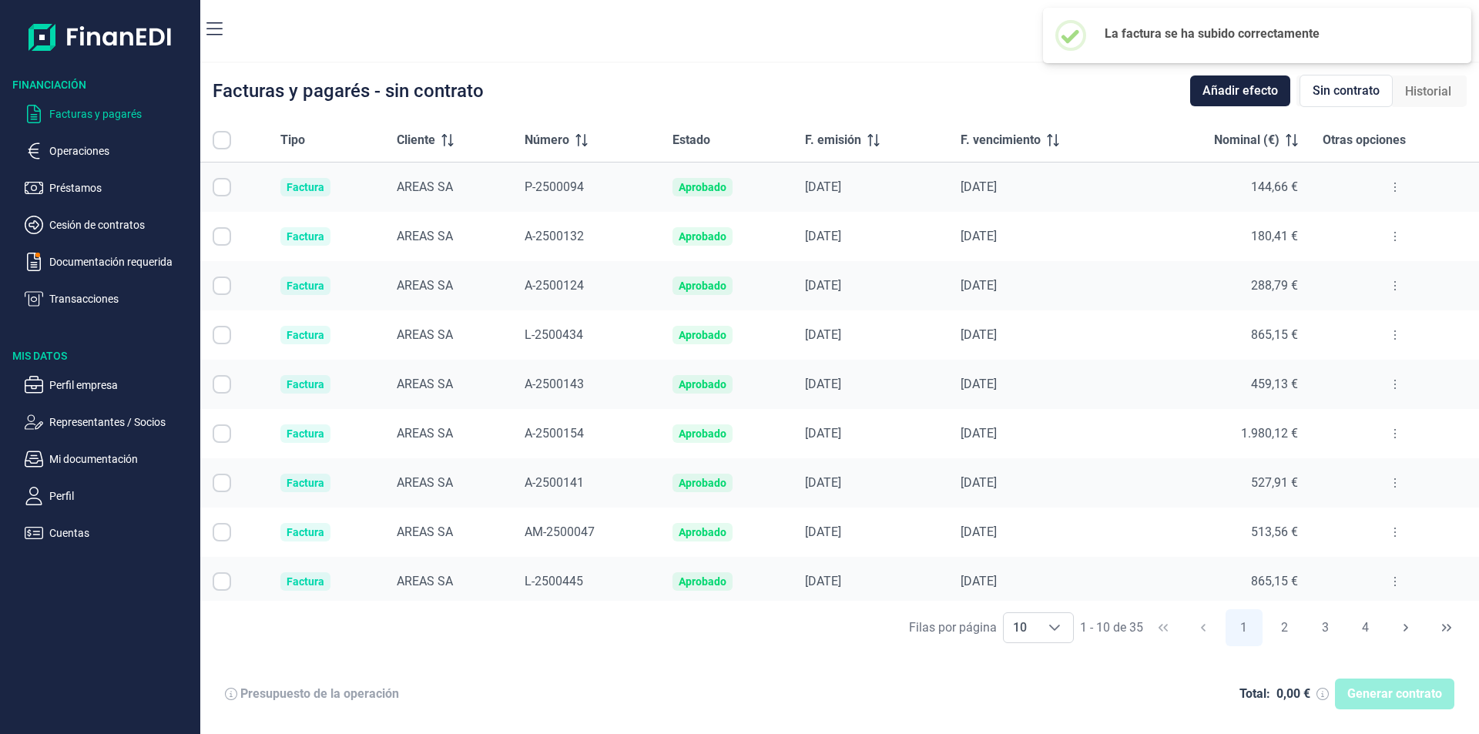
checkbox input "true"
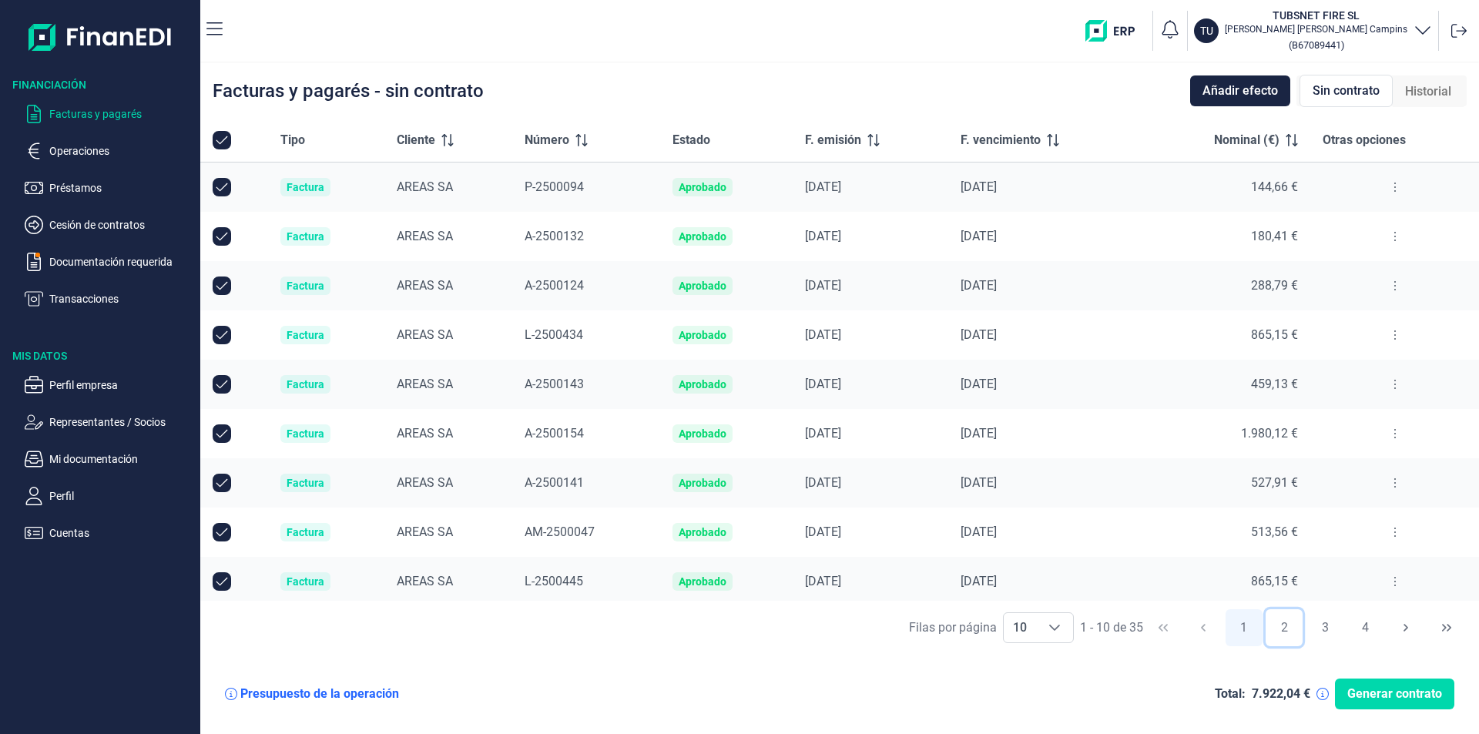
click at [1293, 621] on button "2" at bounding box center [1283, 627] width 37 height 37
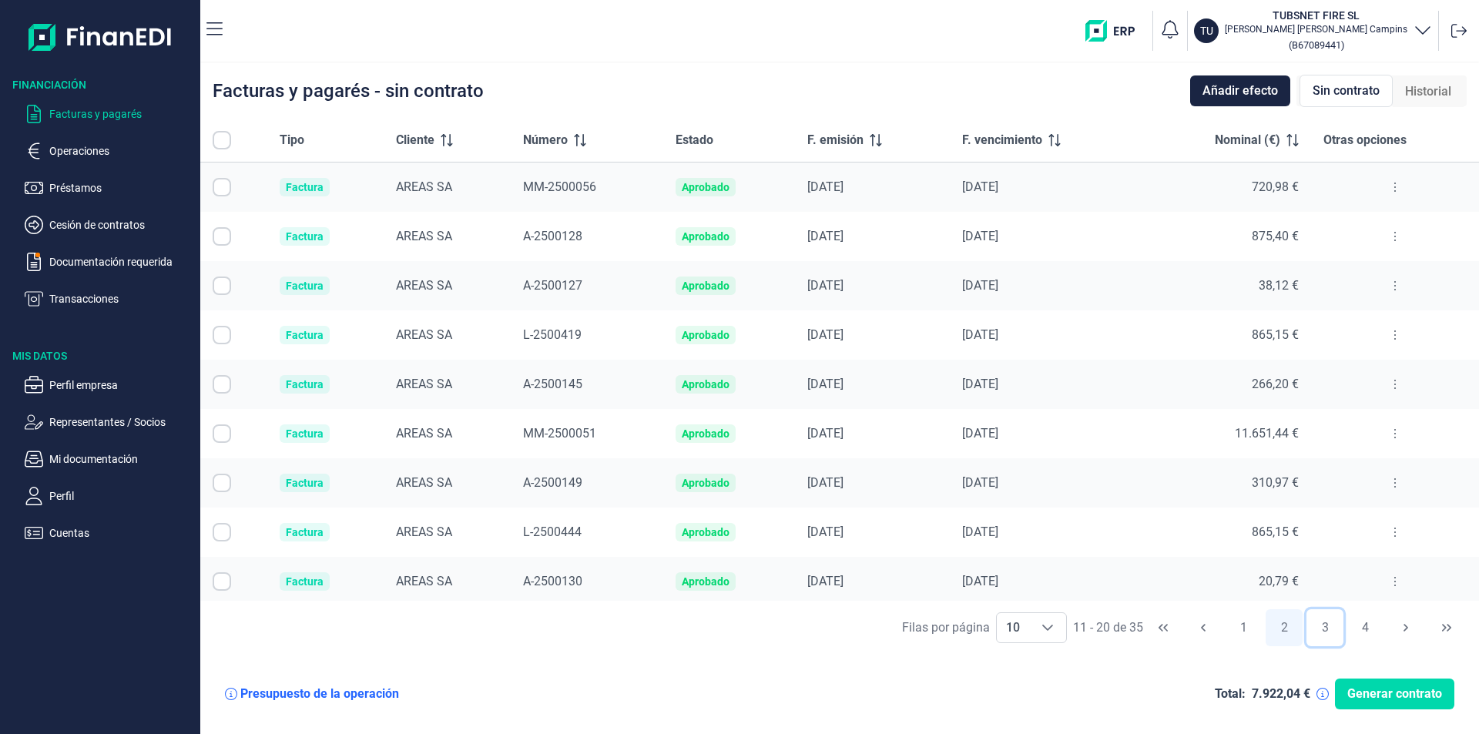
click at [1329, 628] on button "3" at bounding box center [1324, 627] width 37 height 37
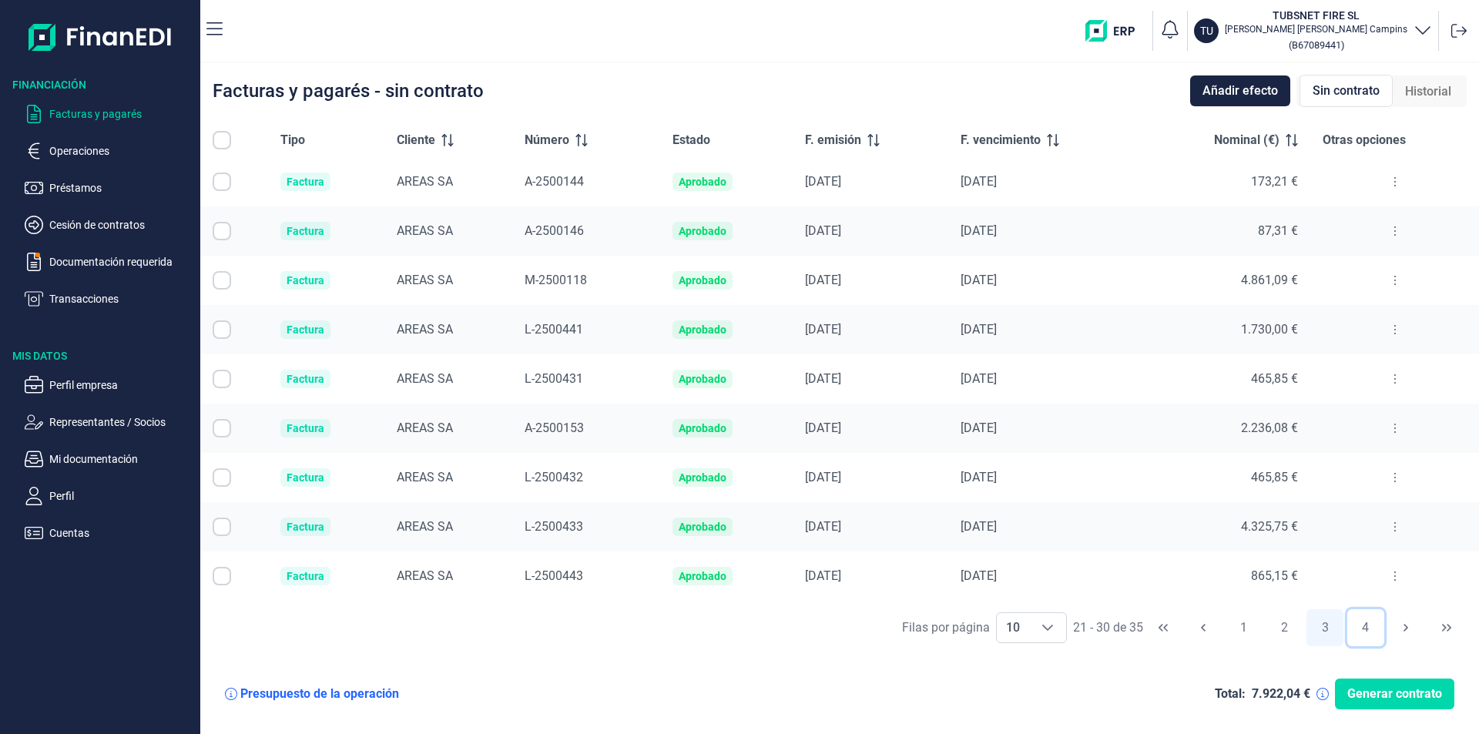
click at [1368, 631] on button "4" at bounding box center [1365, 627] width 37 height 37
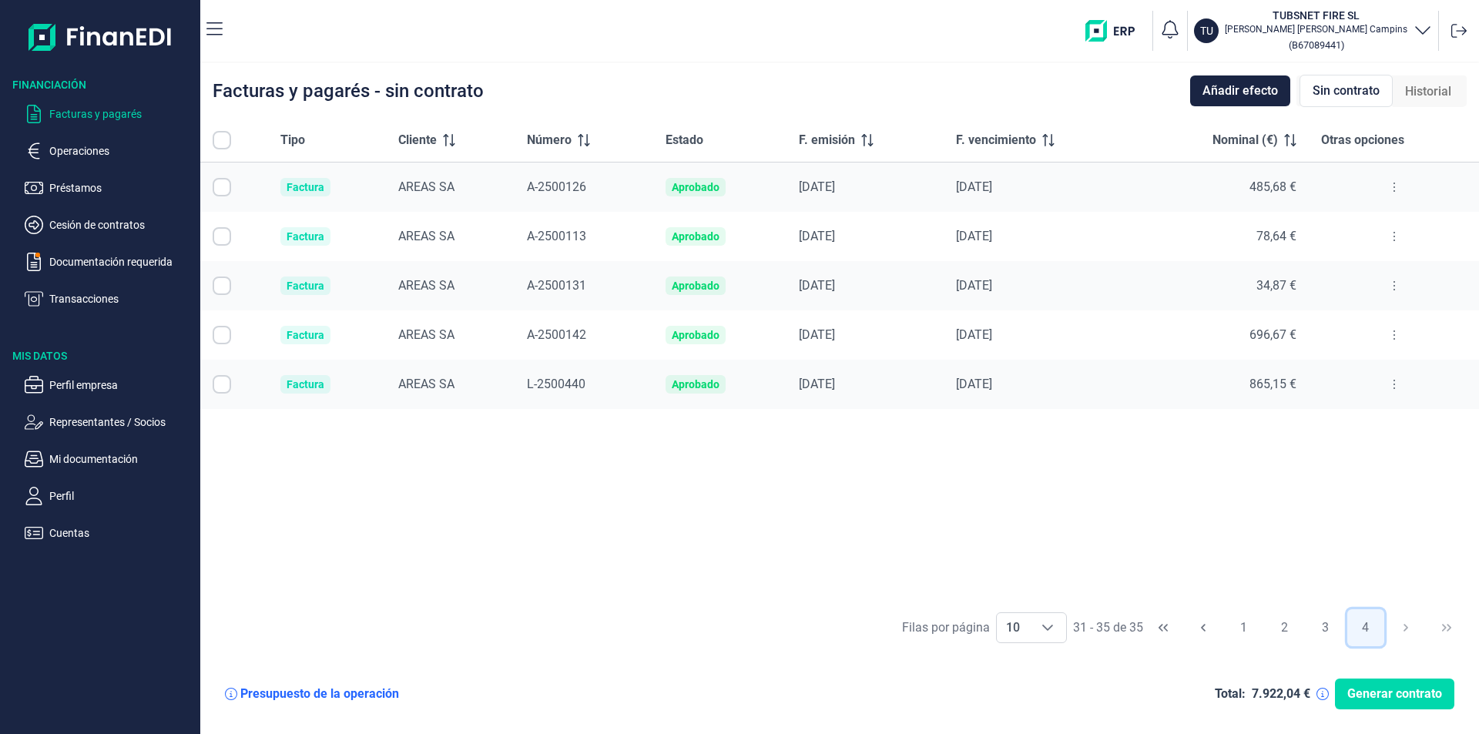
scroll to position [0, 0]
click at [1248, 636] on button "1" at bounding box center [1243, 627] width 37 height 37
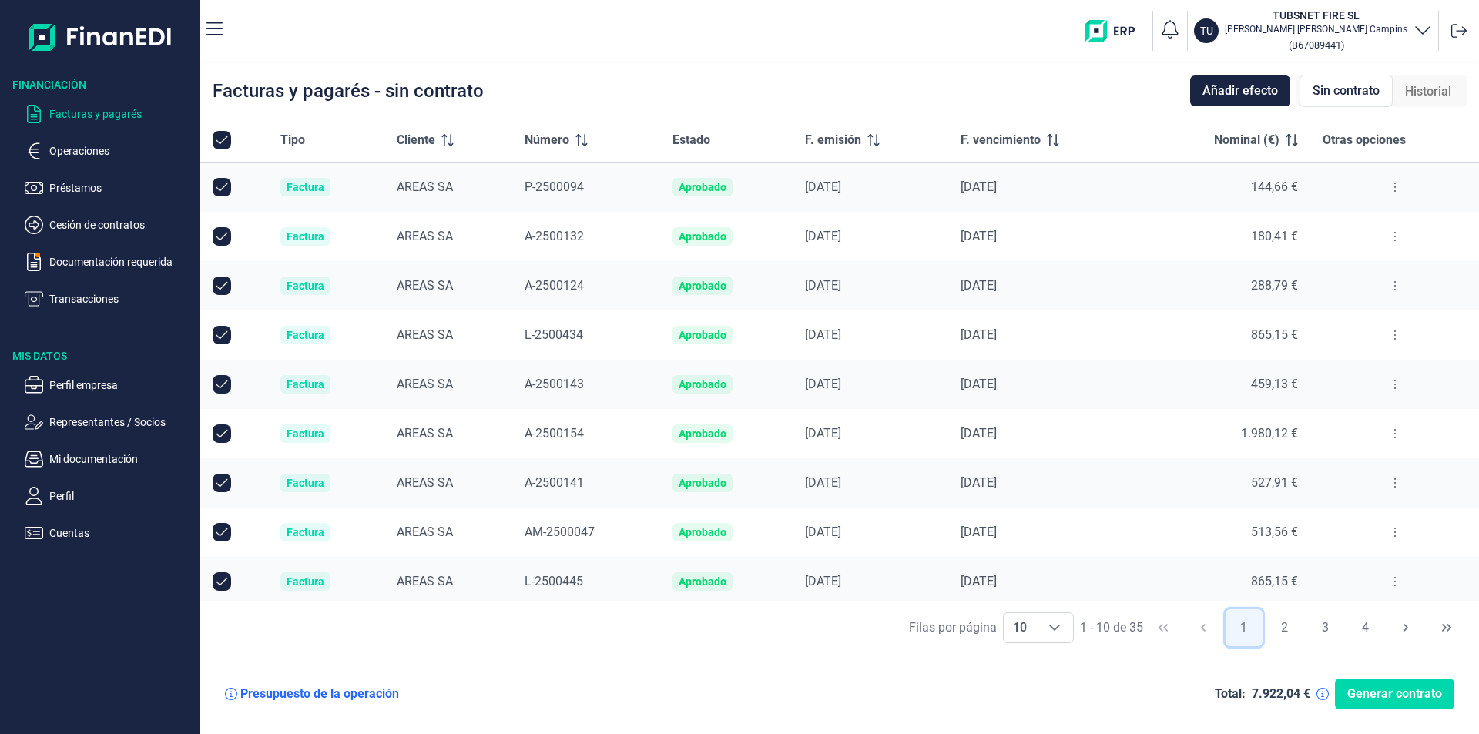
scroll to position [55, 0]
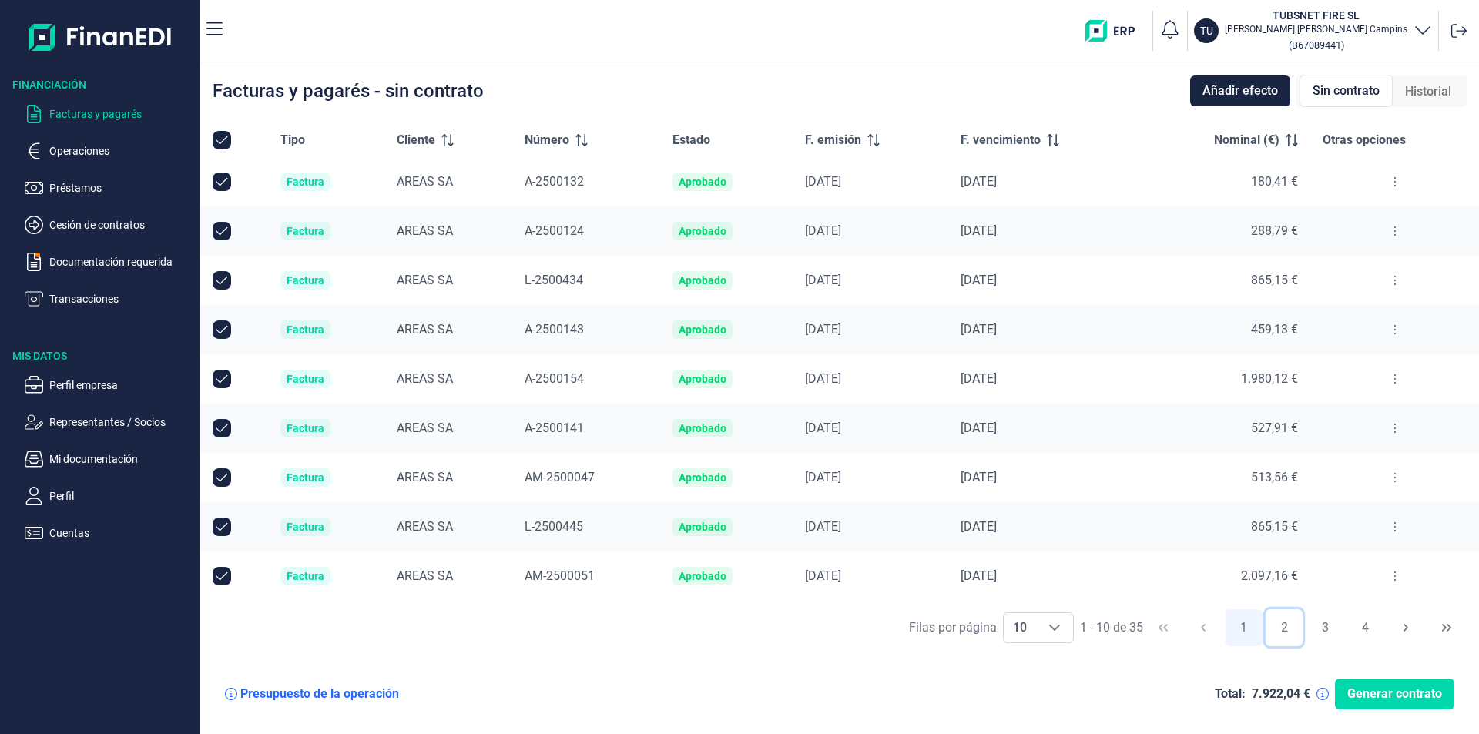
click at [1288, 630] on button "2" at bounding box center [1283, 627] width 37 height 37
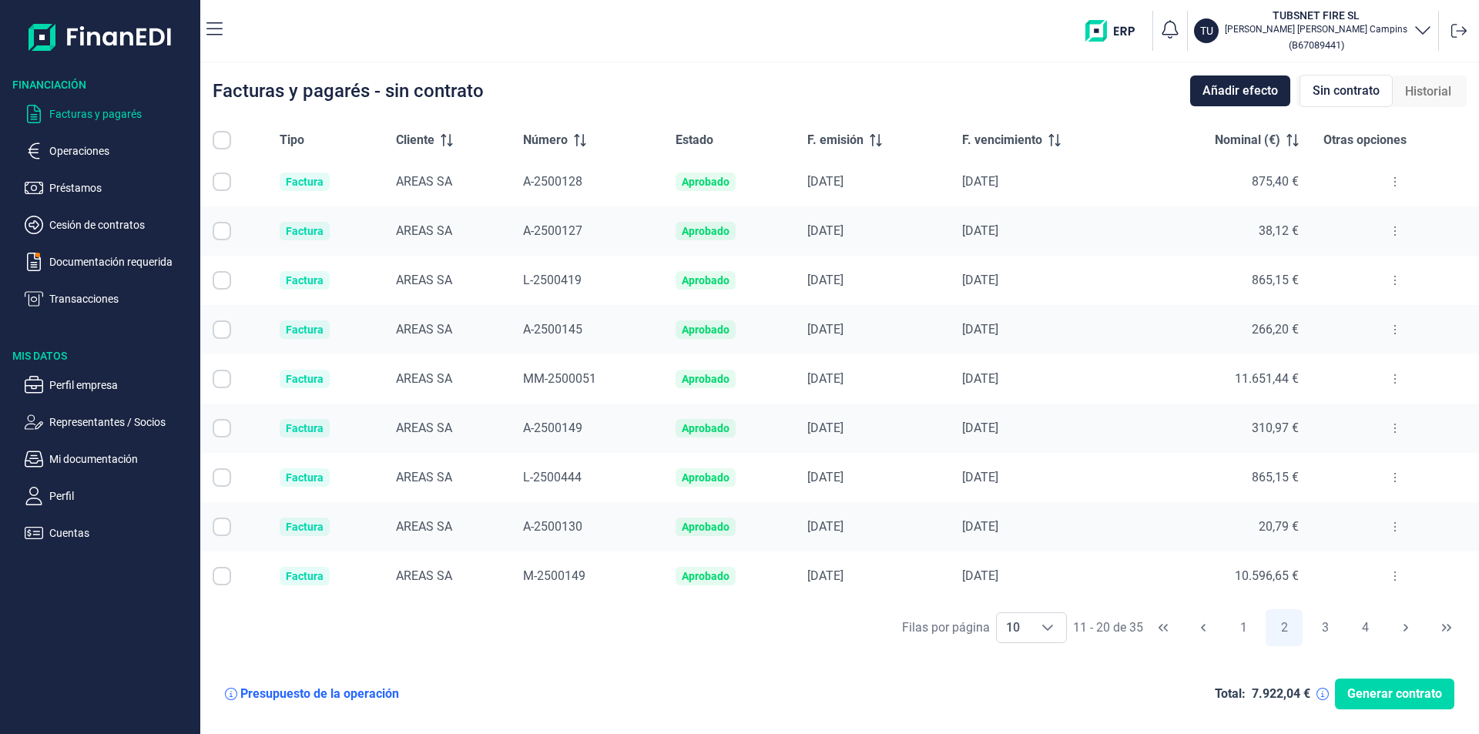
drag, startPoint x: 1401, startPoint y: 605, endPoint x: 1359, endPoint y: 615, distance: 42.8
click at [1361, 615] on div "[PERSON_NAME] por página 10 10 10 11 - 20 de 35 1 2 3 4" at bounding box center [839, 627] width 1279 height 53
click at [1328, 624] on button "3" at bounding box center [1324, 627] width 37 height 37
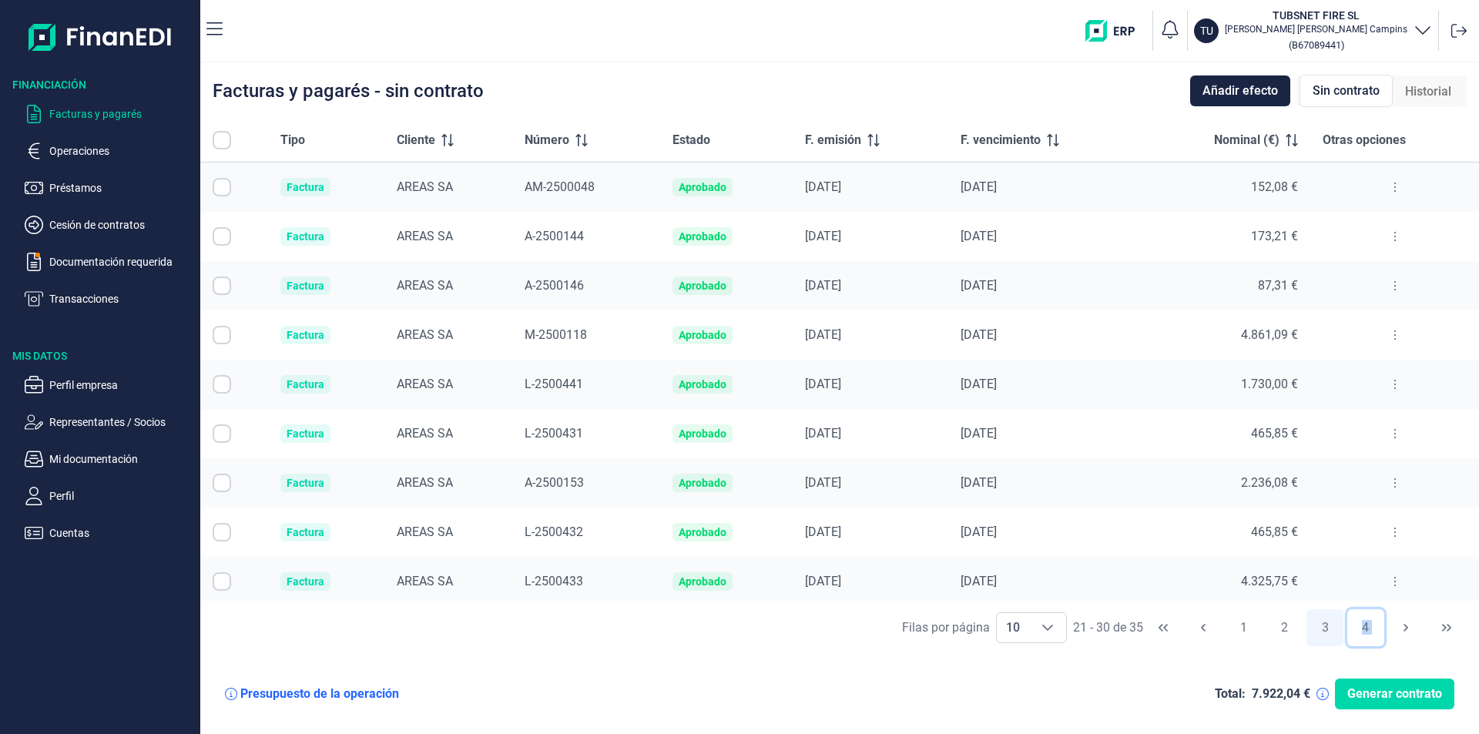
click at [1369, 622] on button "4" at bounding box center [1365, 627] width 37 height 37
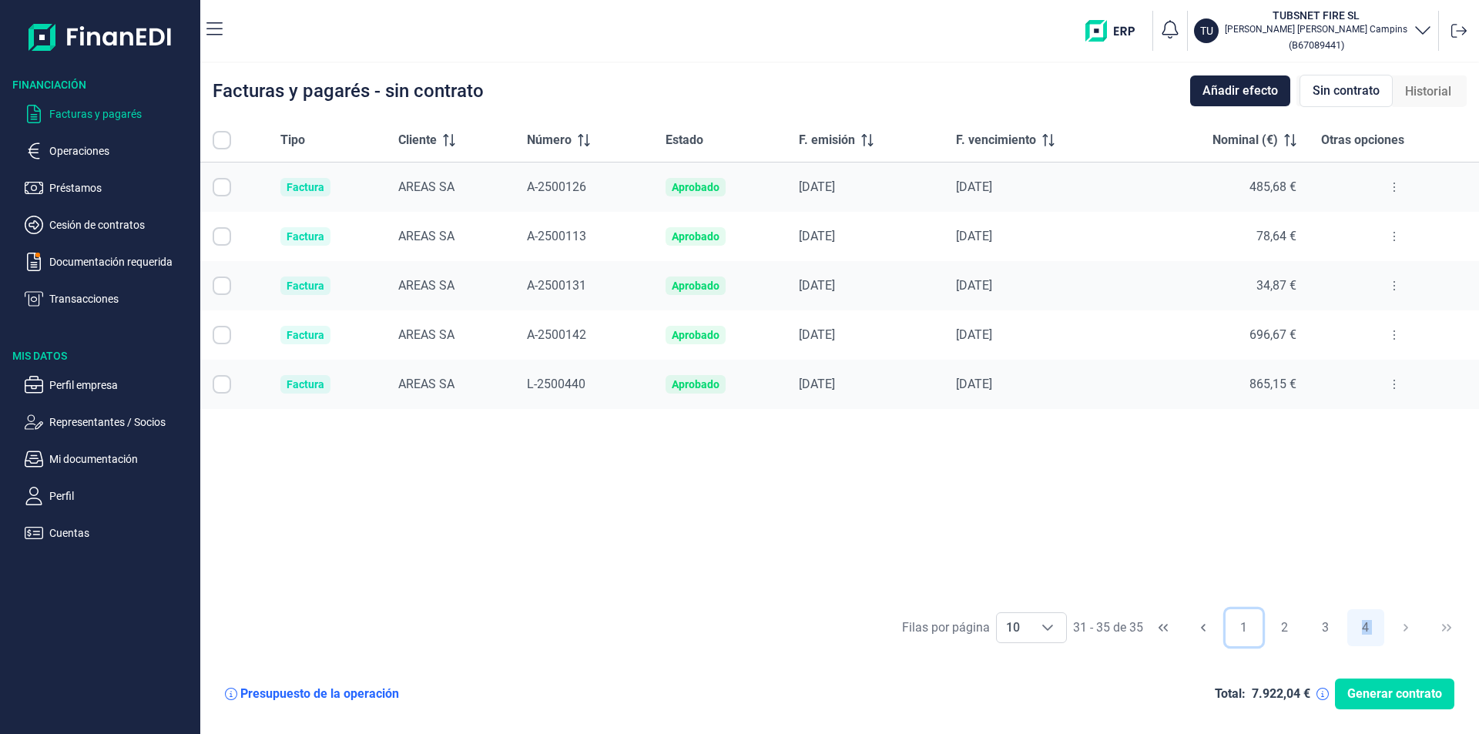
click at [1235, 623] on button "1" at bounding box center [1243, 627] width 37 height 37
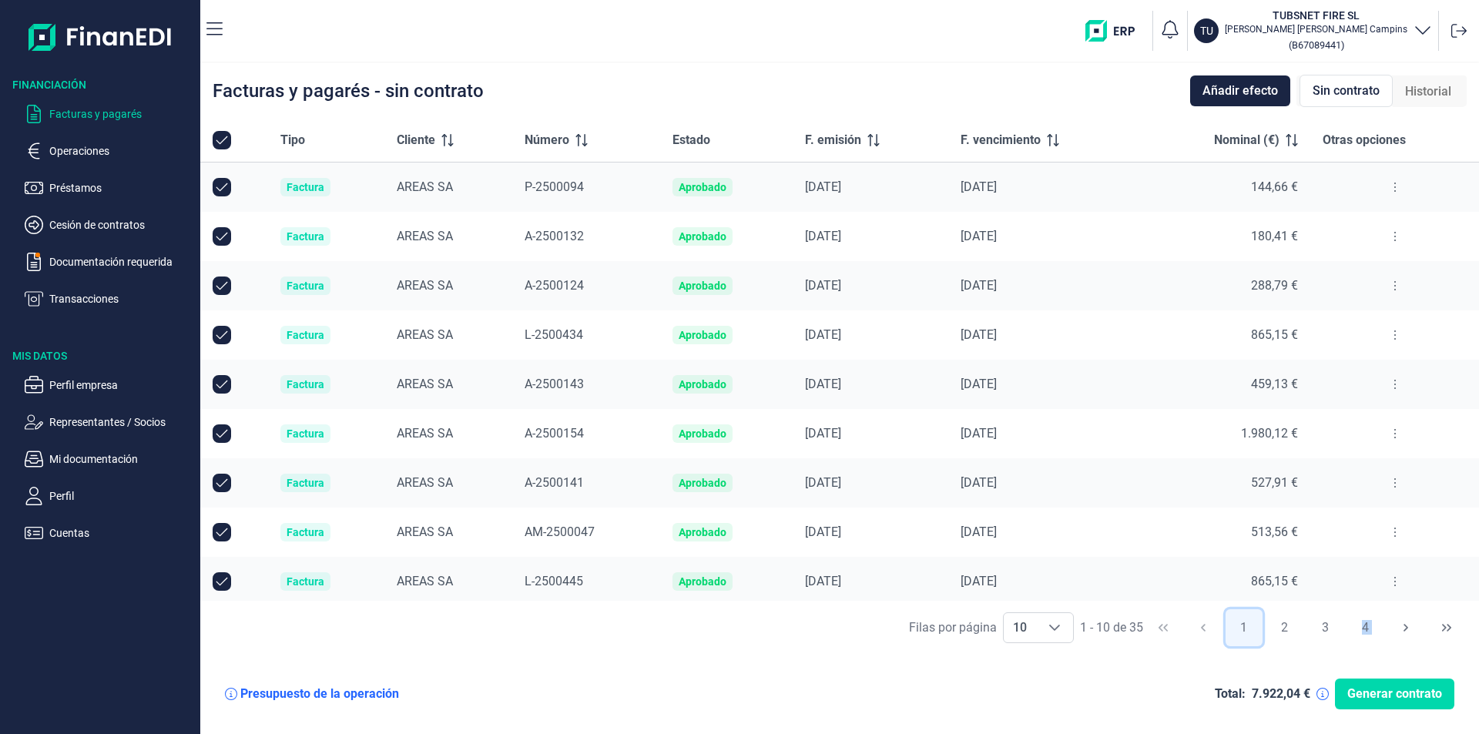
checkbox input "true"
click at [1386, 584] on button at bounding box center [1395, 581] width 28 height 25
click at [1362, 616] on span "Ver detalle de la factura" at bounding box center [1333, 619] width 112 height 15
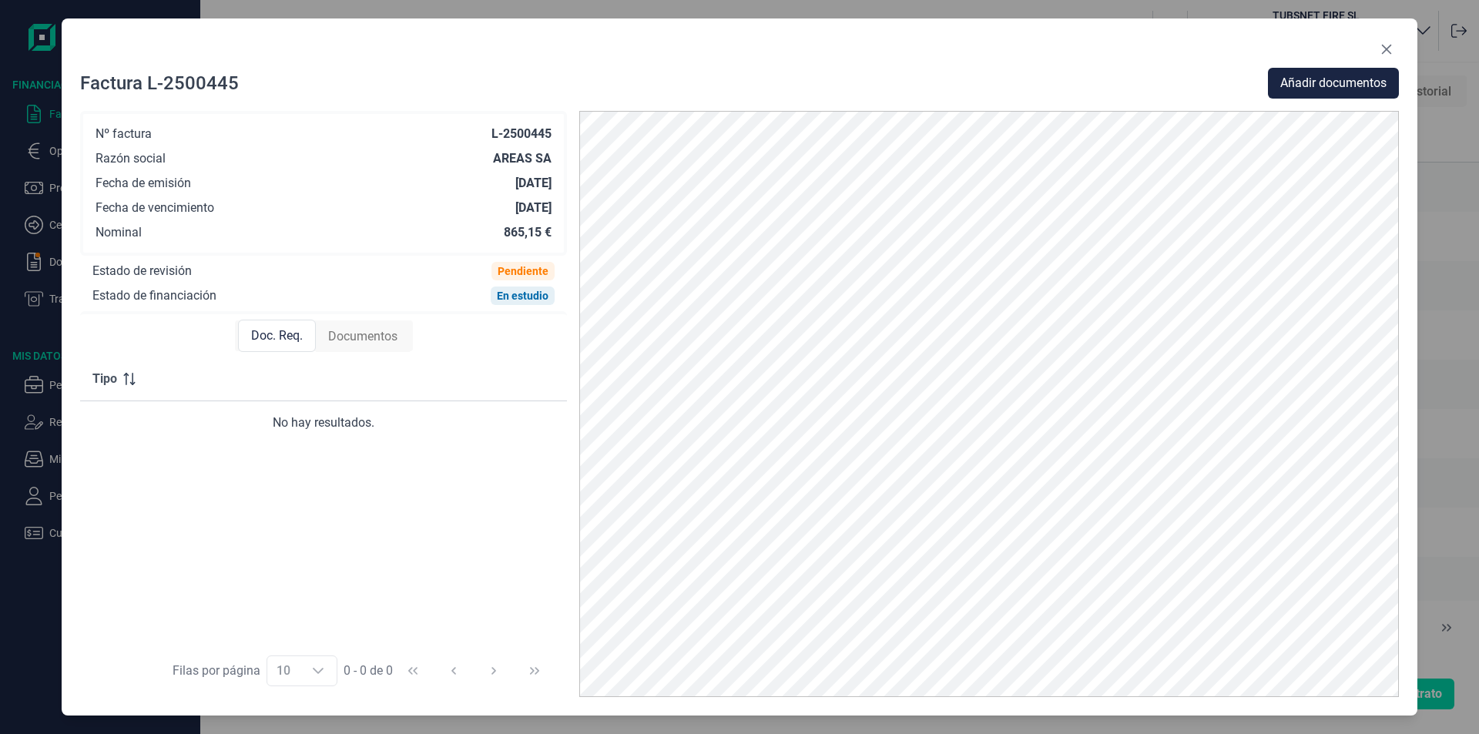
drag, startPoint x: 368, startPoint y: 332, endPoint x: 521, endPoint y: 310, distance: 154.8
click at [370, 333] on span "Documentos" at bounding box center [362, 336] width 69 height 18
click at [1358, 85] on span "Añadir documentos" at bounding box center [1333, 83] width 106 height 18
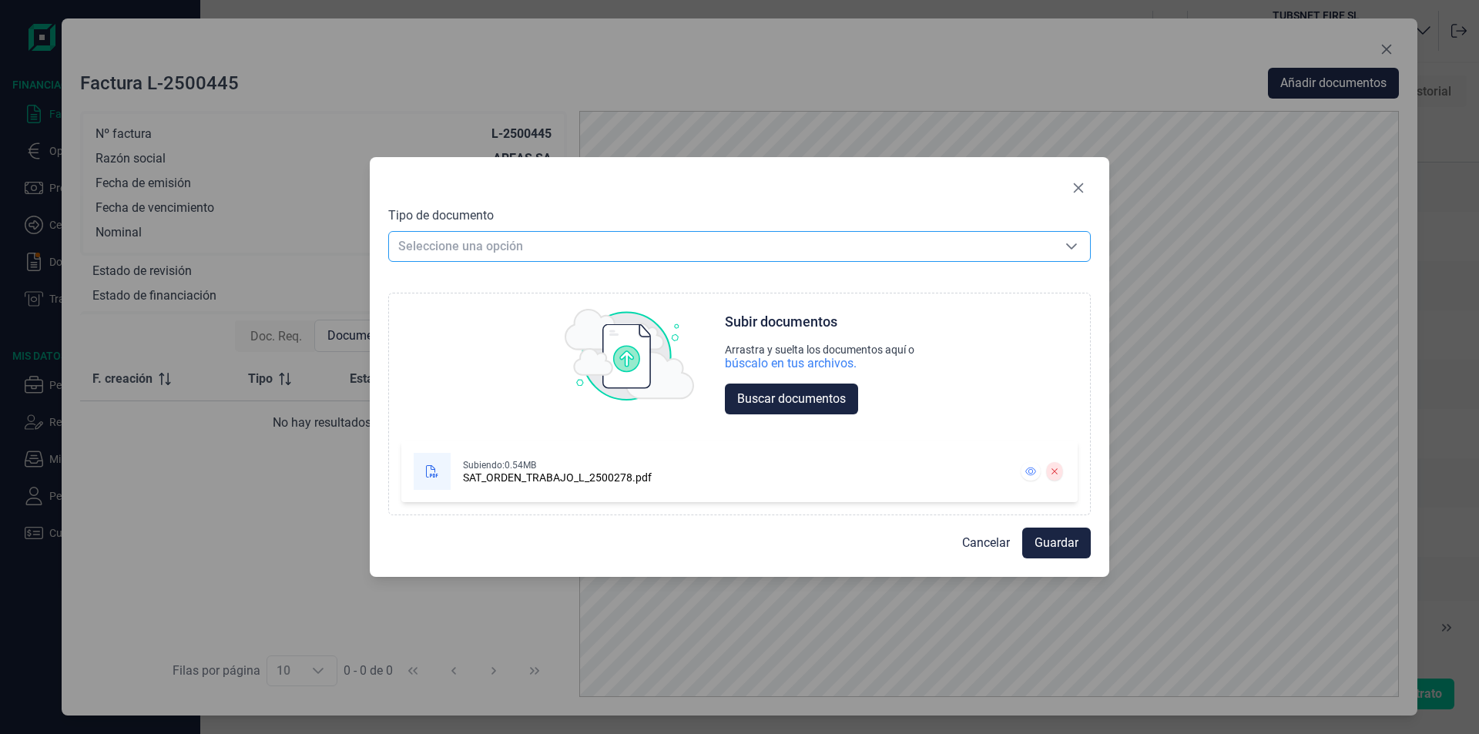
click at [496, 242] on span "Seleccione una opción" at bounding box center [721, 246] width 664 height 29
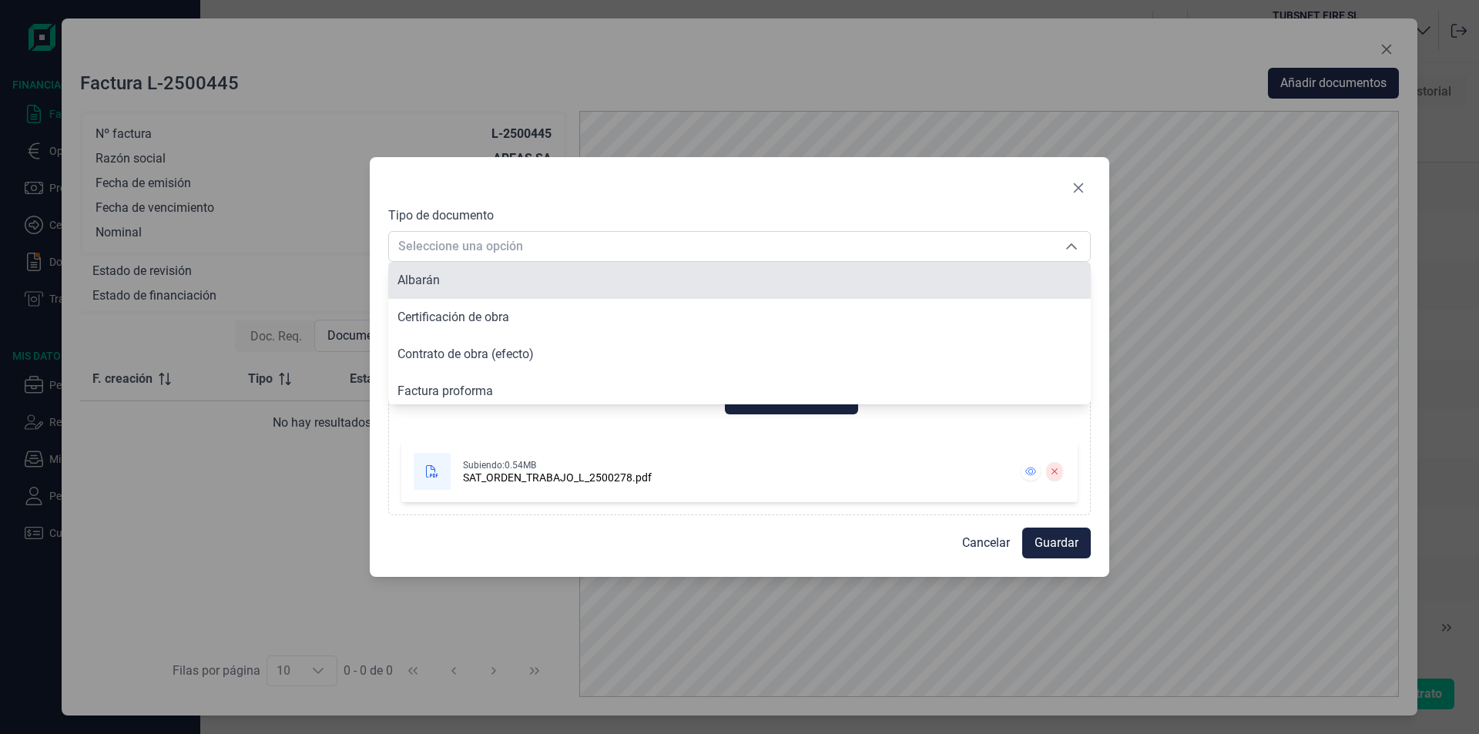
click at [501, 288] on li "Albarán" at bounding box center [739, 280] width 702 height 37
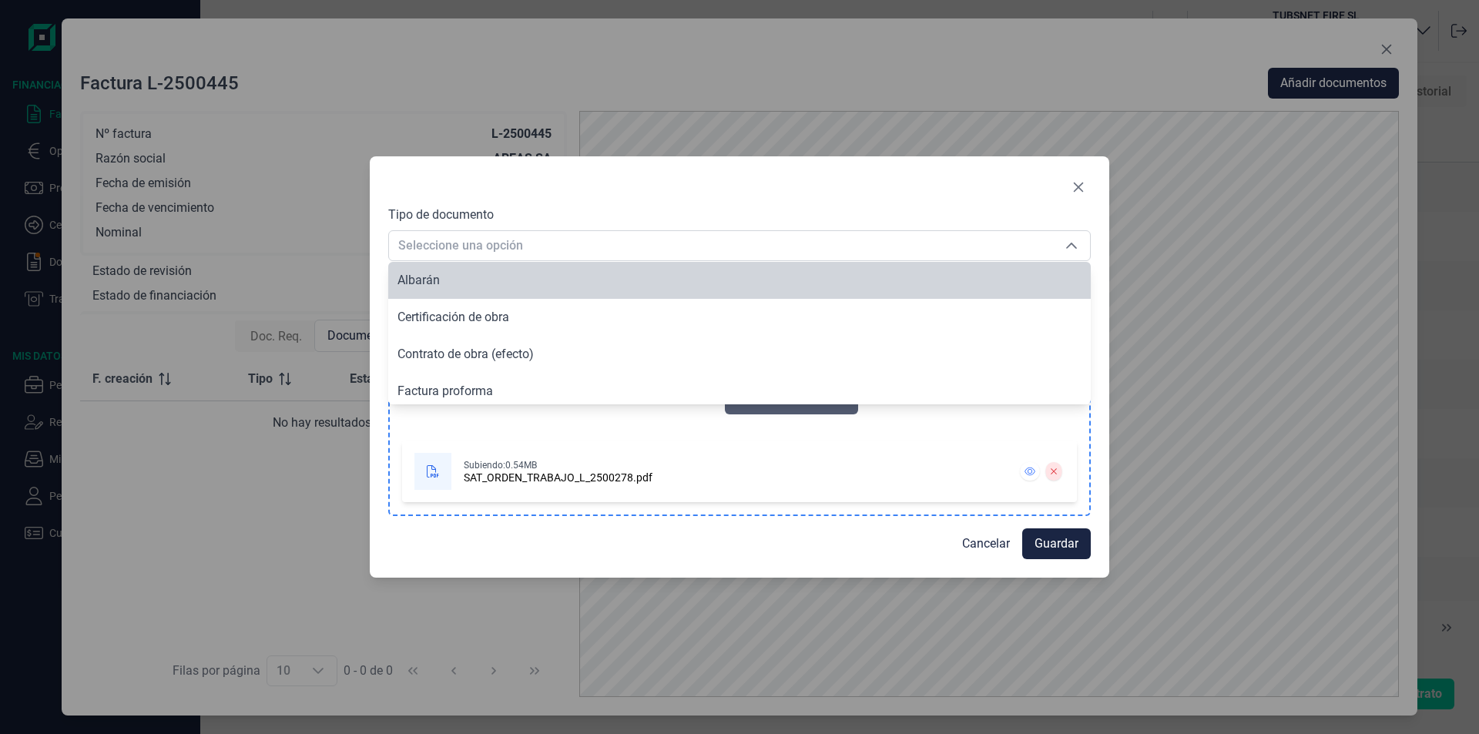
type input "Albarán"
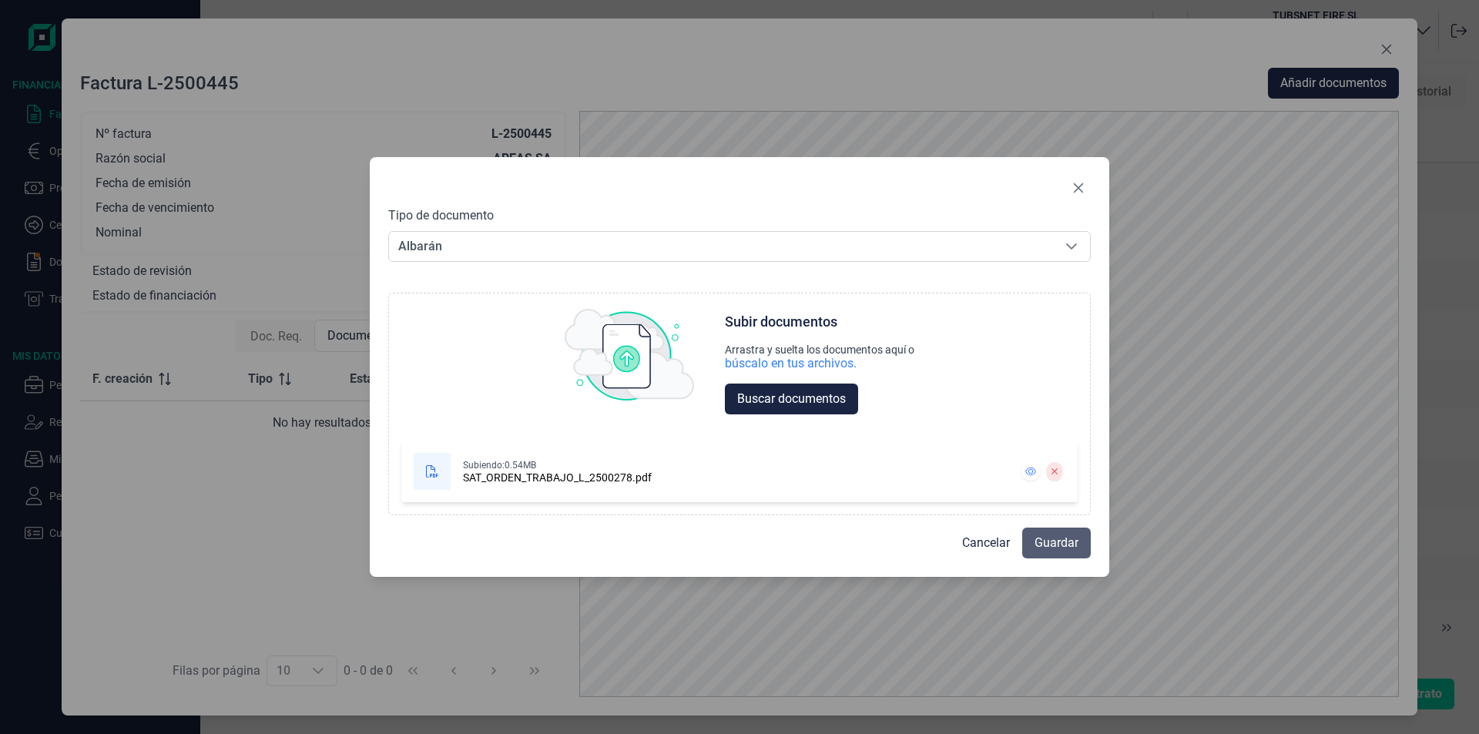
click at [1074, 548] on span "Guardar" at bounding box center [1056, 543] width 44 height 18
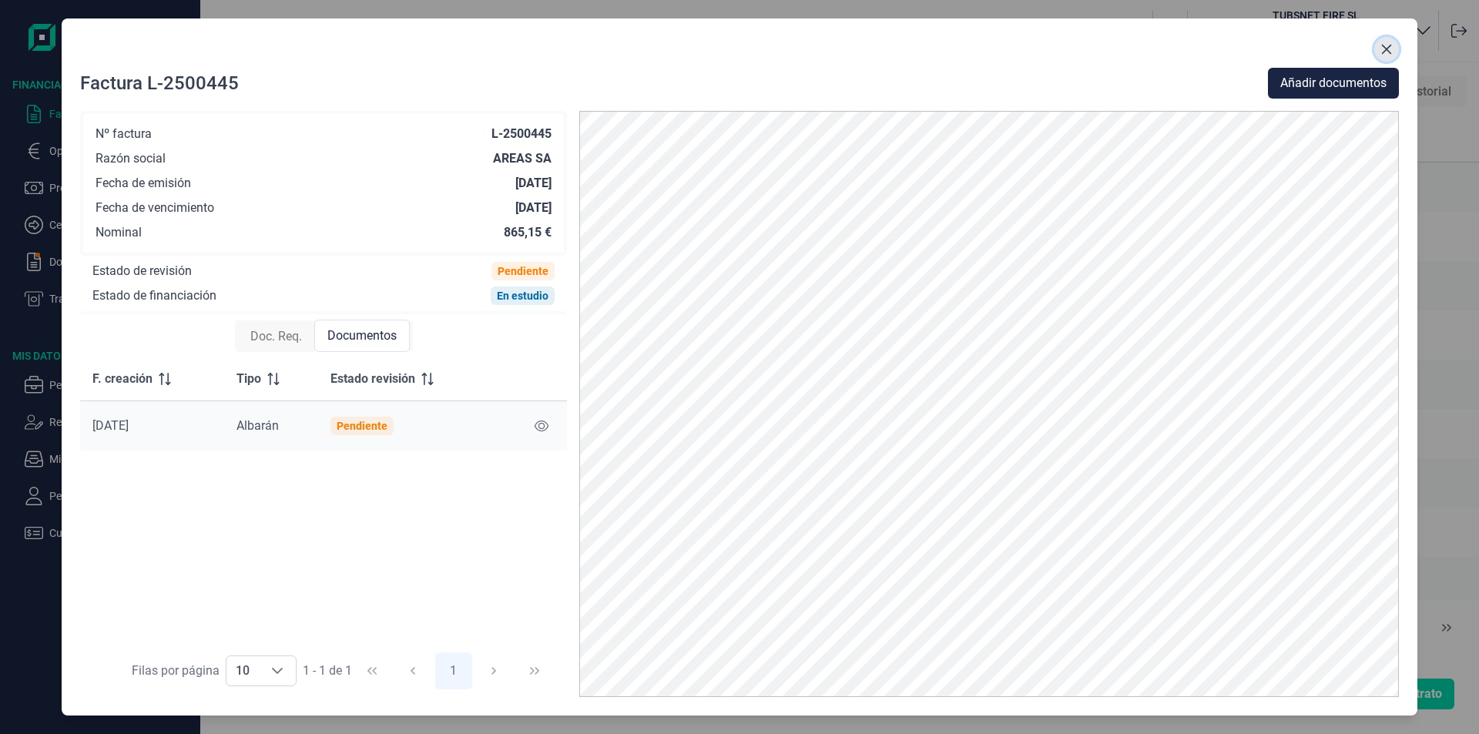
click at [1385, 44] on icon "Close" at bounding box center [1386, 49] width 12 height 12
